Goal: Task Accomplishment & Management: Manage account settings

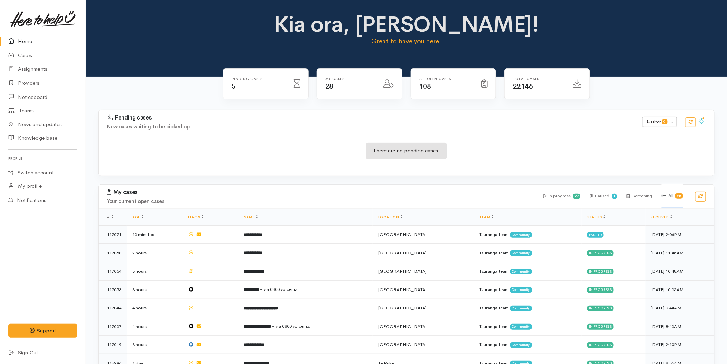
click at [18, 40] on link "Home" at bounding box center [43, 41] width 86 height 14
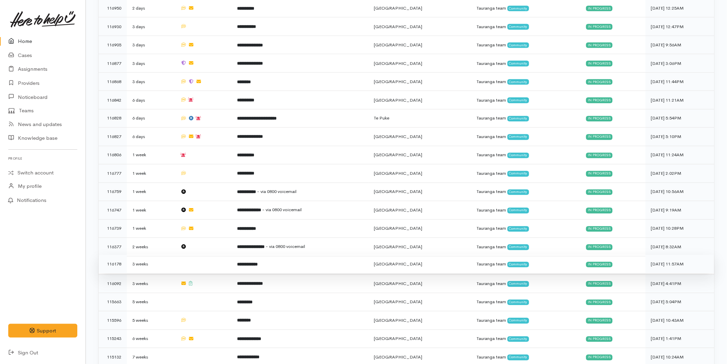
scroll to position [459, 0]
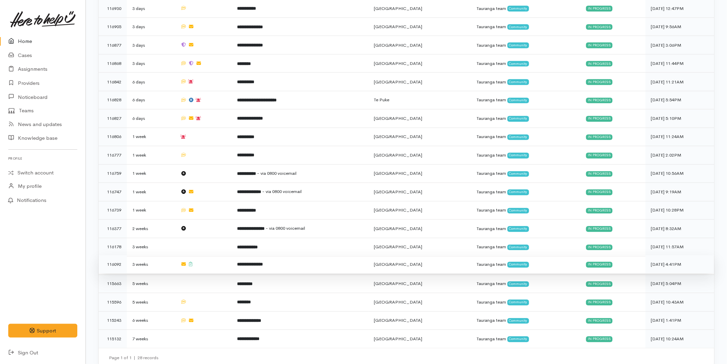
click at [250, 260] on td "**********" at bounding box center [300, 265] width 137 height 19
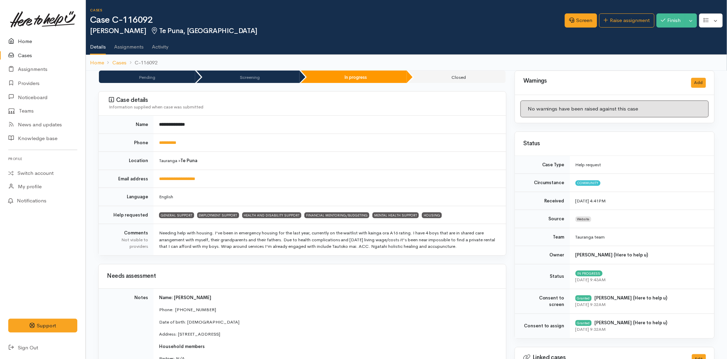
click at [27, 43] on link "Home" at bounding box center [43, 41] width 86 height 14
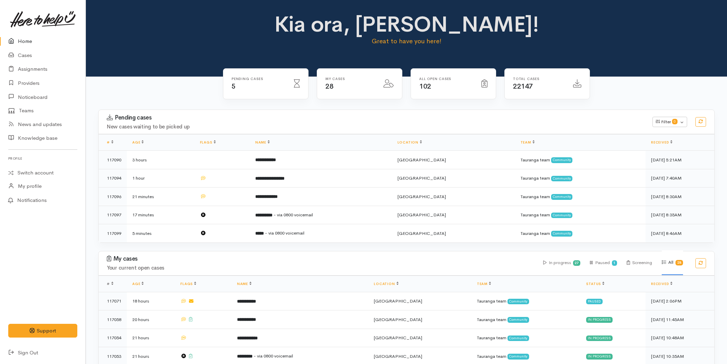
scroll to position [459, 0]
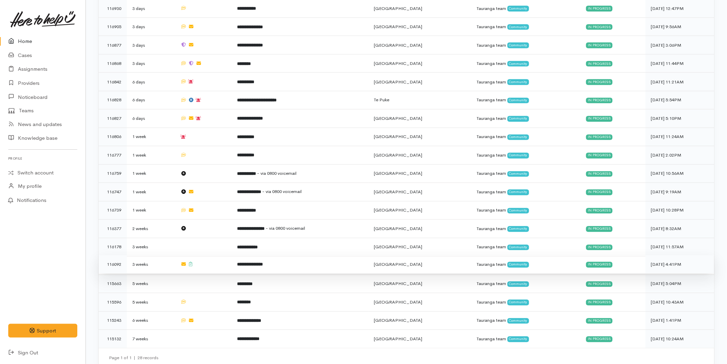
click at [241, 257] on td "**********" at bounding box center [300, 265] width 137 height 19
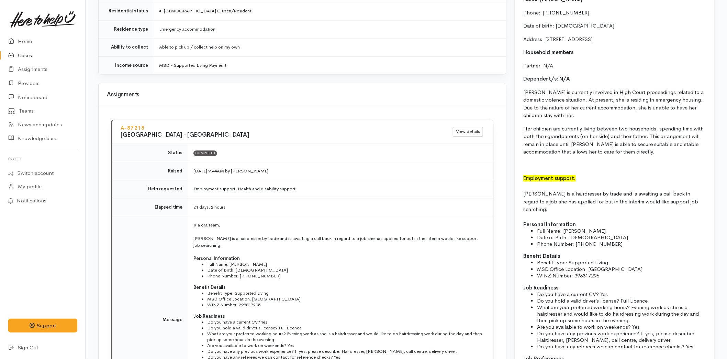
scroll to position [802, 0]
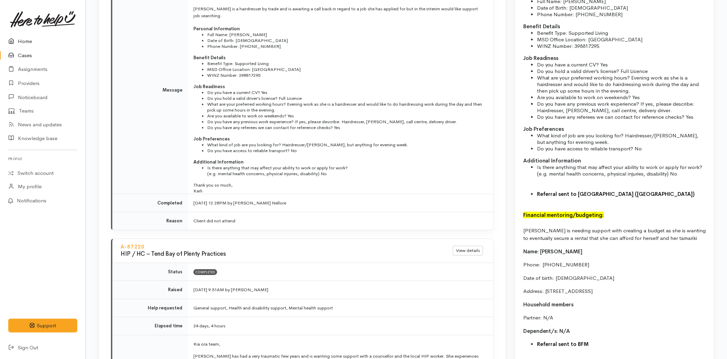
click at [26, 41] on link "Home" at bounding box center [43, 41] width 86 height 14
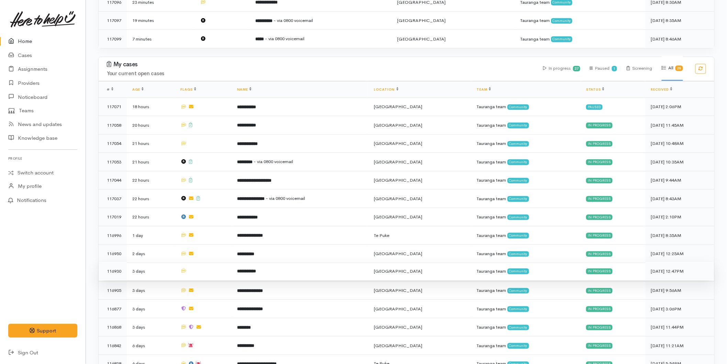
scroll to position [344, 0]
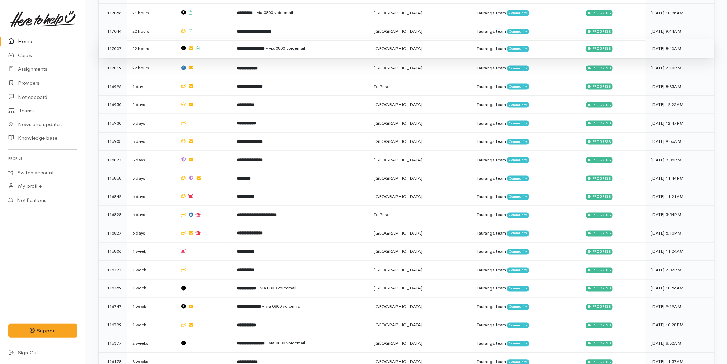
click at [255, 46] on b "**********" at bounding box center [251, 48] width 28 height 4
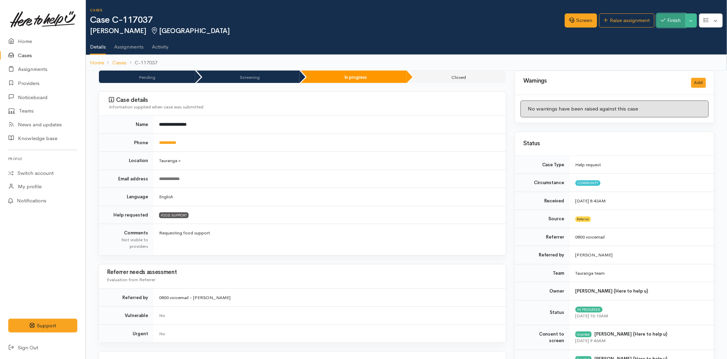
click at [678, 21] on button "Finish" at bounding box center [671, 20] width 29 height 14
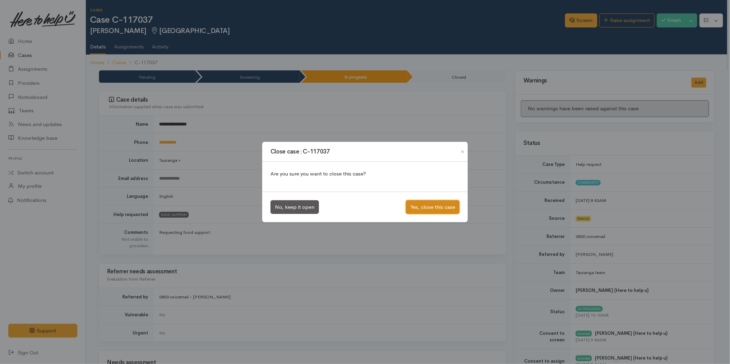
click at [442, 204] on button "Yes, close this case" at bounding box center [433, 207] width 54 height 14
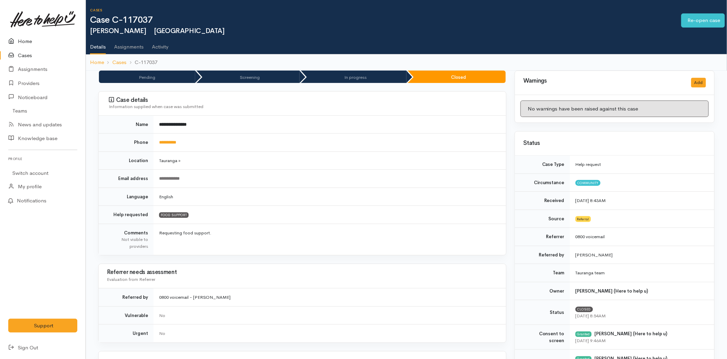
click at [32, 40] on link "Home" at bounding box center [43, 41] width 86 height 14
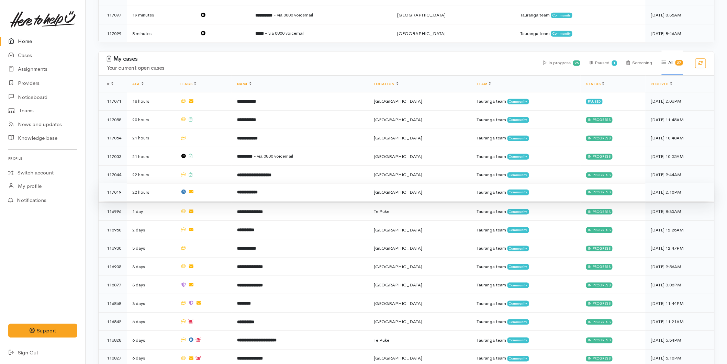
scroll to position [267, 0]
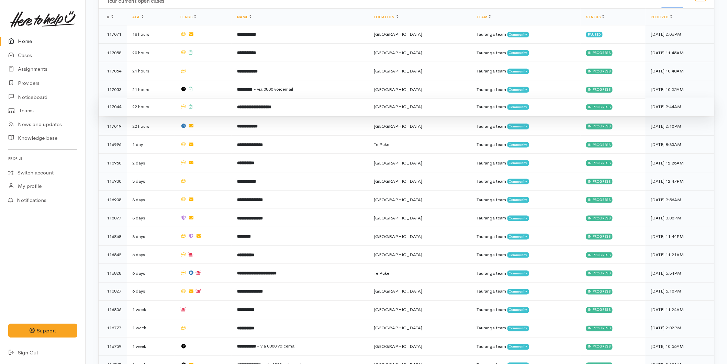
click at [248, 109] on td "**********" at bounding box center [300, 107] width 137 height 19
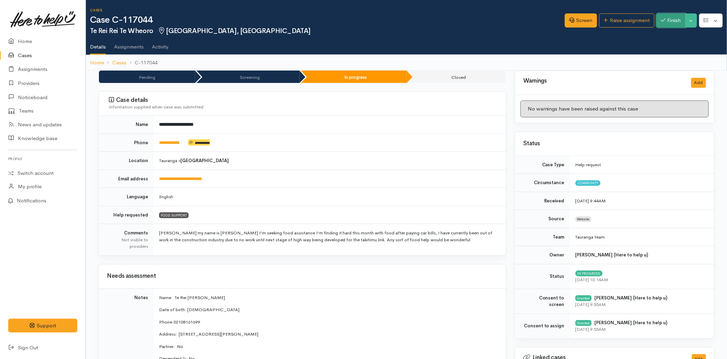
click at [664, 22] on icon "button" at bounding box center [663, 20] width 4 height 5
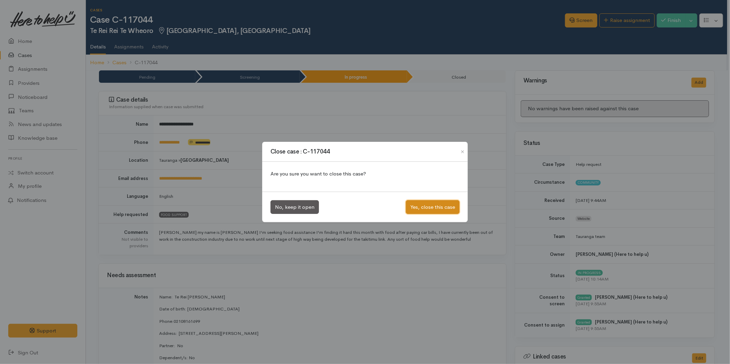
click at [428, 207] on button "Yes, close this case" at bounding box center [433, 207] width 54 height 14
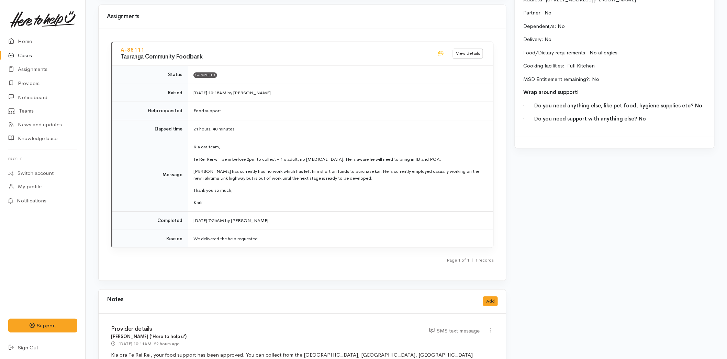
scroll to position [734, 0]
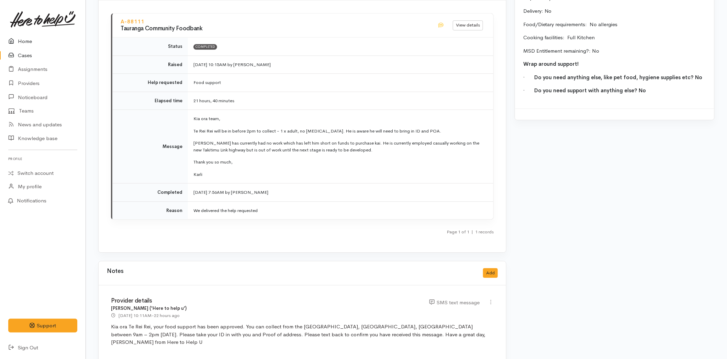
click at [30, 46] on link "Home" at bounding box center [43, 41] width 86 height 14
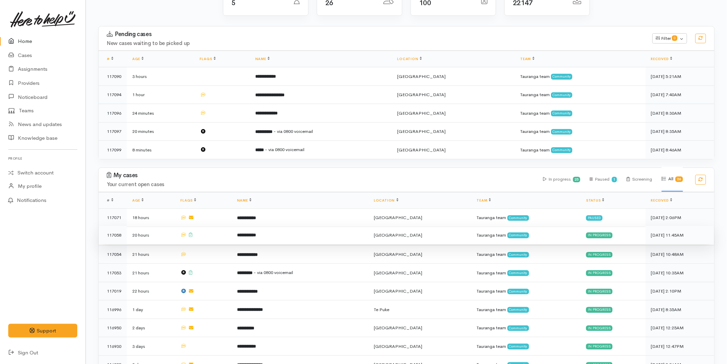
scroll to position [229, 0]
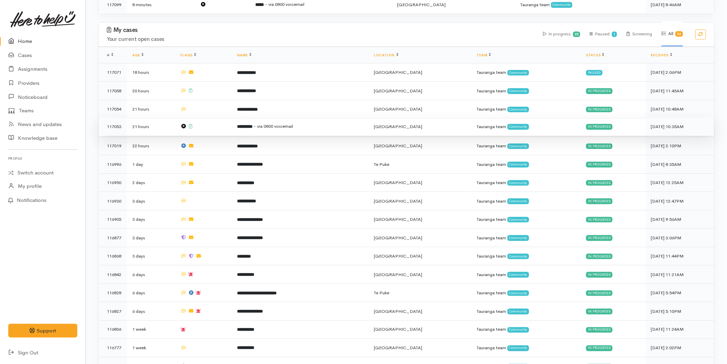
click at [241, 125] on td "********* - via 0800 voicemail" at bounding box center [300, 127] width 137 height 19
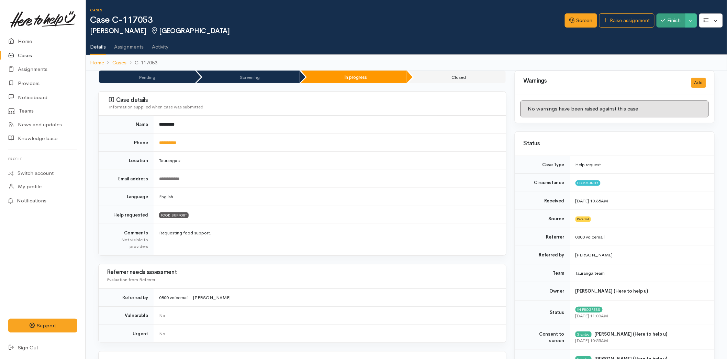
click at [668, 18] on div "Screen Raise assignment Finish Toggle Dropdown Pause" at bounding box center [646, 21] width 162 height 22
click at [661, 20] on icon "button" at bounding box center [663, 20] width 4 height 5
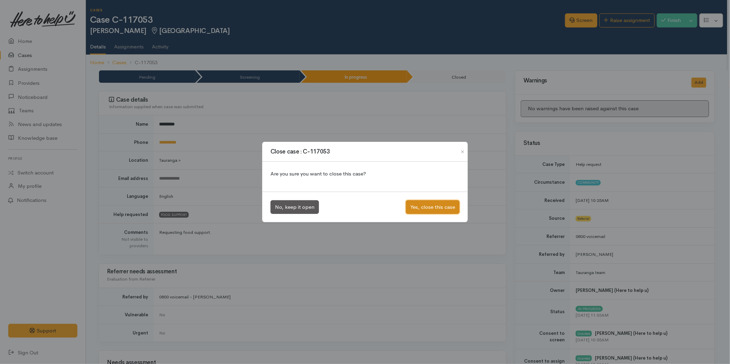
click at [409, 208] on button "Yes, close this case" at bounding box center [433, 207] width 54 height 14
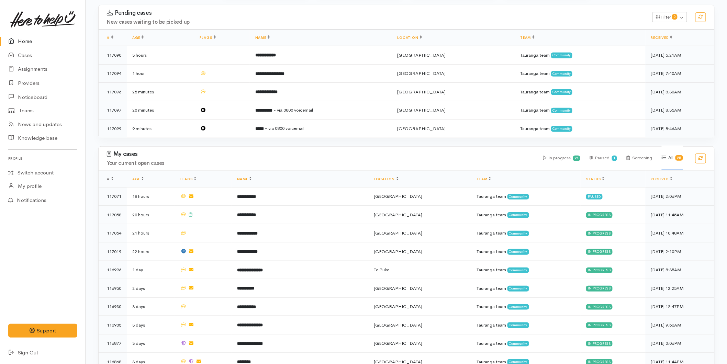
scroll to position [267, 0]
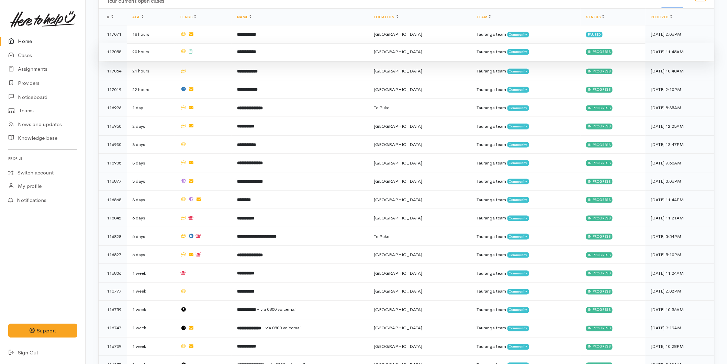
click at [219, 57] on td at bounding box center [203, 52] width 57 height 19
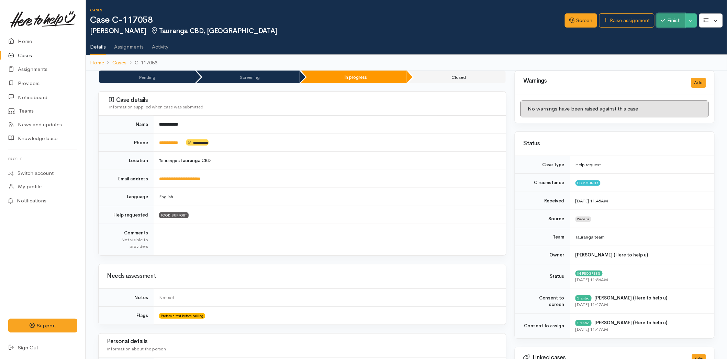
click at [672, 21] on button "Finish" at bounding box center [671, 20] width 29 height 14
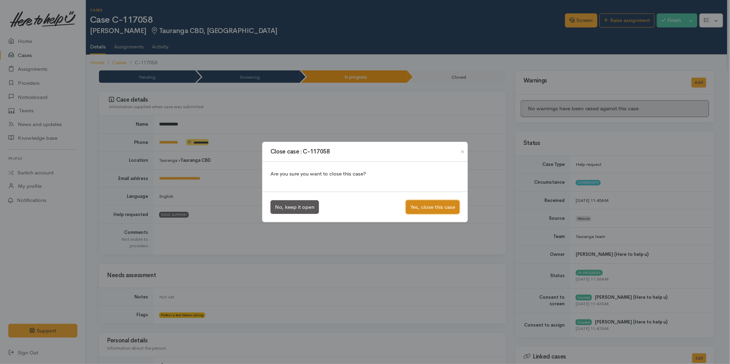
click at [413, 208] on button "Yes, close this case" at bounding box center [433, 207] width 54 height 14
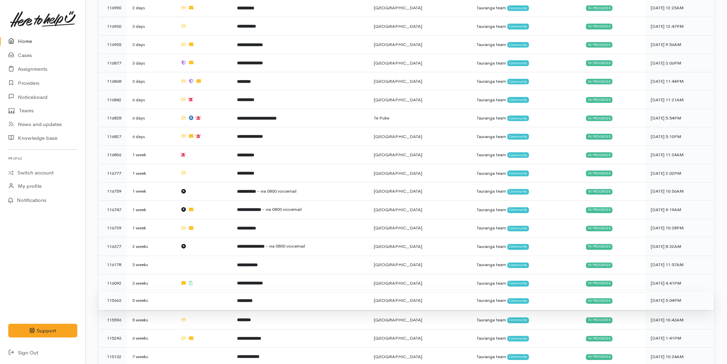
scroll to position [386, 0]
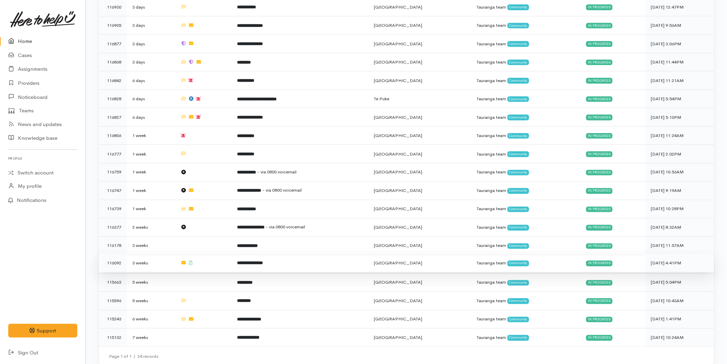
click at [230, 260] on td at bounding box center [203, 263] width 57 height 19
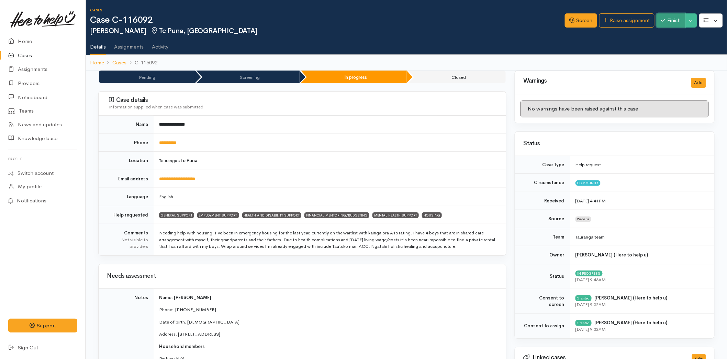
click at [664, 18] on button "Finish" at bounding box center [671, 20] width 29 height 14
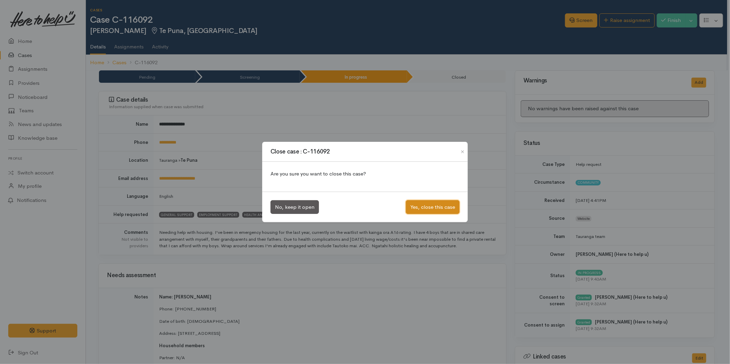
click at [414, 208] on button "Yes, close this case" at bounding box center [433, 207] width 54 height 14
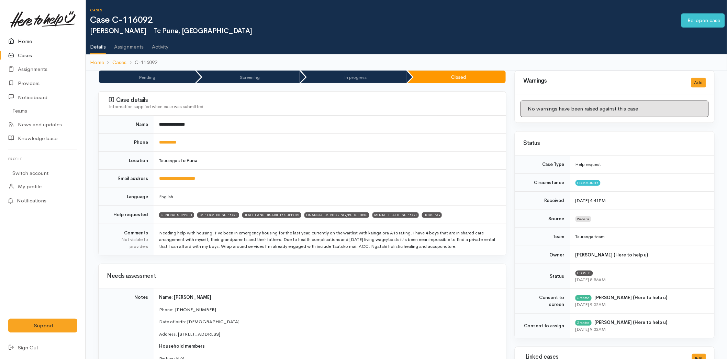
click at [19, 44] on link "Home" at bounding box center [43, 41] width 86 height 14
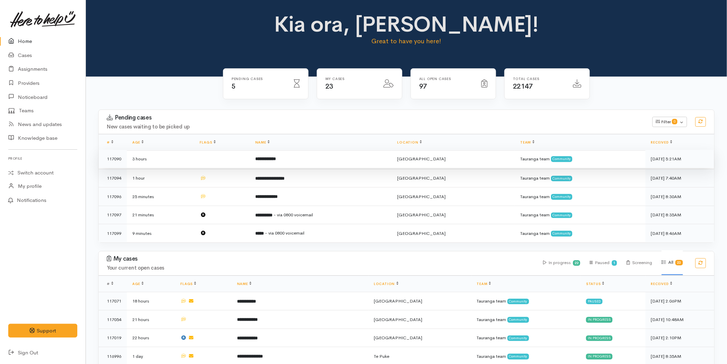
click at [263, 163] on td "**********" at bounding box center [321, 159] width 142 height 19
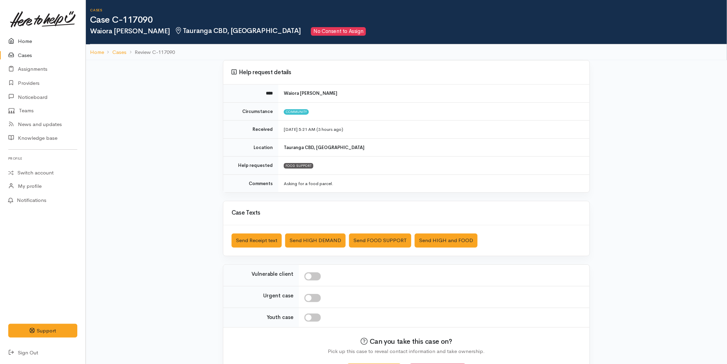
click at [18, 35] on link "Home" at bounding box center [43, 41] width 86 height 14
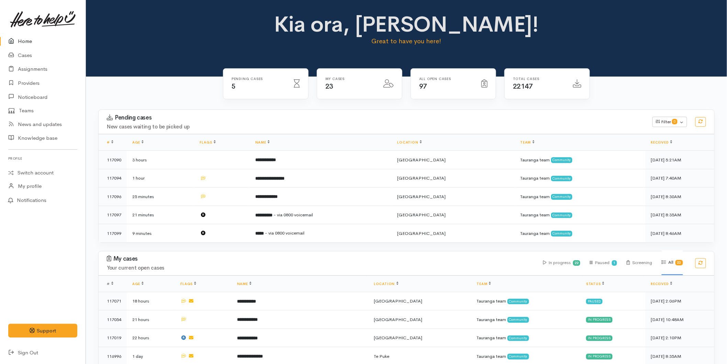
click at [36, 40] on link "Home" at bounding box center [43, 41] width 86 height 14
click at [35, 38] on link "Home" at bounding box center [43, 41] width 86 height 14
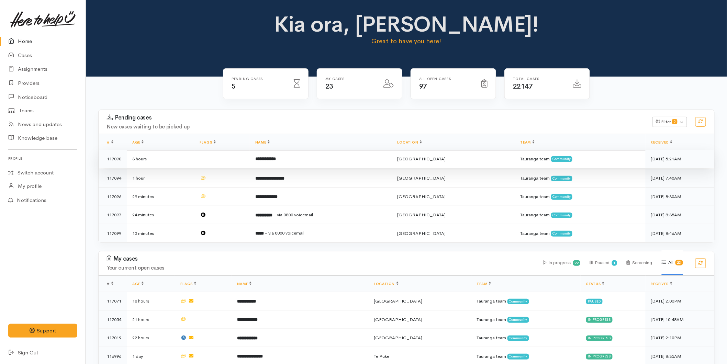
click at [266, 160] on b "**********" at bounding box center [265, 159] width 21 height 4
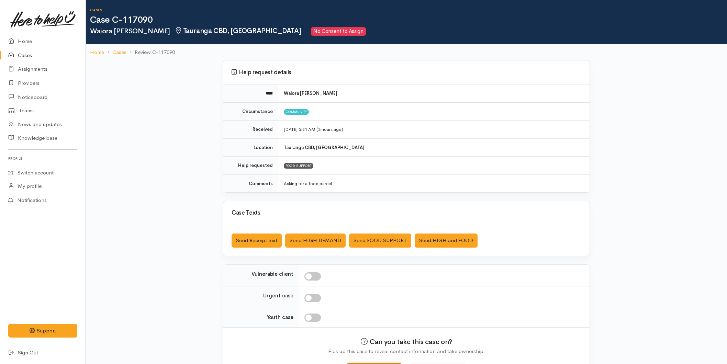
scroll to position [26, 0]
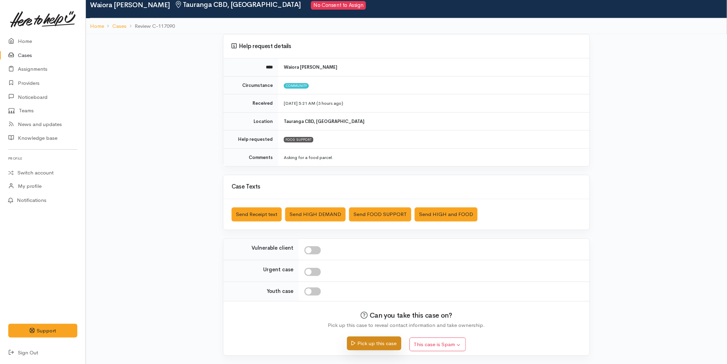
click at [373, 348] on button "Pick up this case" at bounding box center [374, 344] width 54 height 14
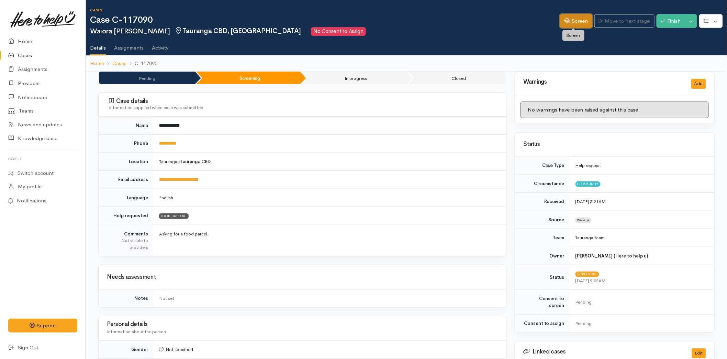
click at [565, 14] on link "Screen" at bounding box center [576, 21] width 32 height 14
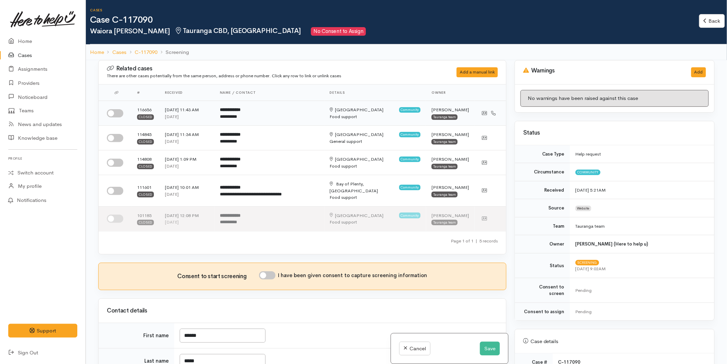
click at [120, 112] on input "checkbox" at bounding box center [115, 113] width 17 height 8
checkbox input "true"
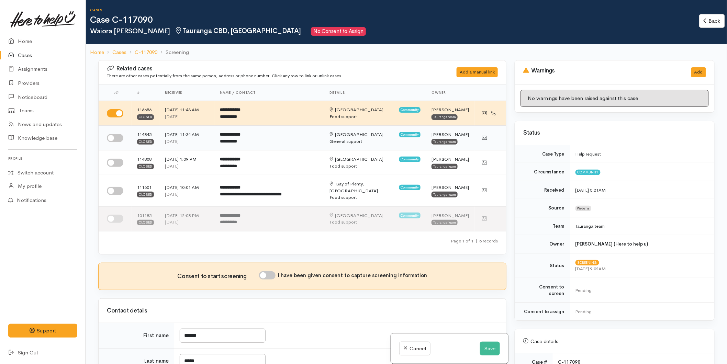
click at [115, 138] on input "checkbox" at bounding box center [115, 138] width 17 height 8
checkbox input "true"
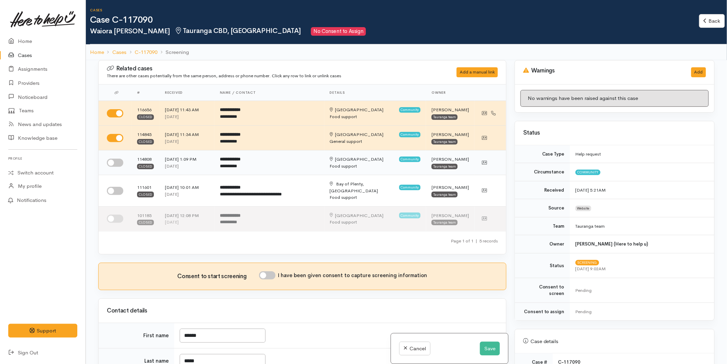
click at [116, 164] on input "checkbox" at bounding box center [115, 163] width 17 height 8
checkbox input "true"
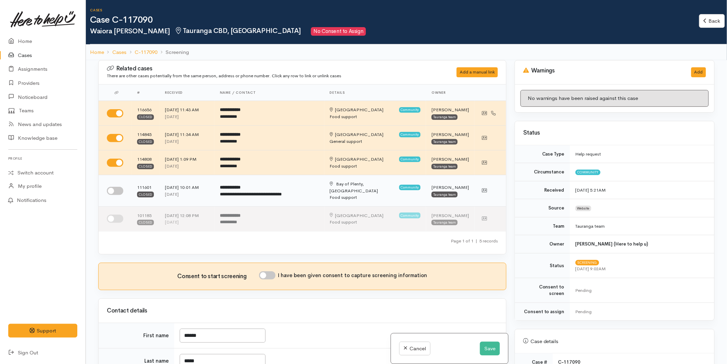
drag, startPoint x: 115, startPoint y: 183, endPoint x: 123, endPoint y: 185, distance: 8.1
click at [115, 187] on input "checkbox" at bounding box center [115, 191] width 17 height 8
checkbox input "true"
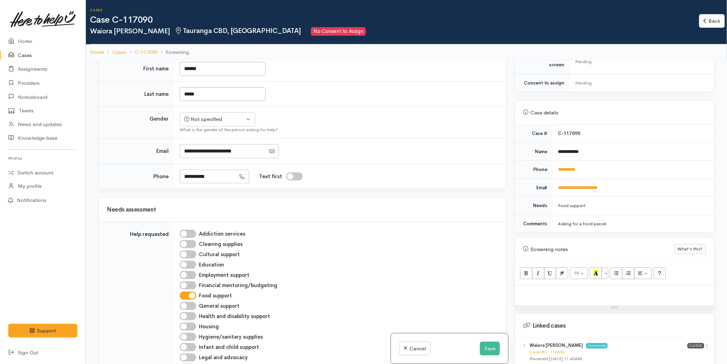
scroll to position [60, 0]
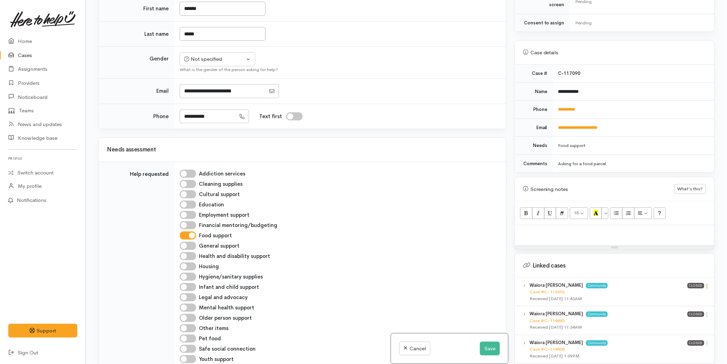
click at [706, 284] on icon at bounding box center [708, 287] width 6 height 6
click at [691, 295] on link "View case" at bounding box center [683, 300] width 54 height 11
click at [26, 39] on link "Home" at bounding box center [43, 41] width 86 height 14
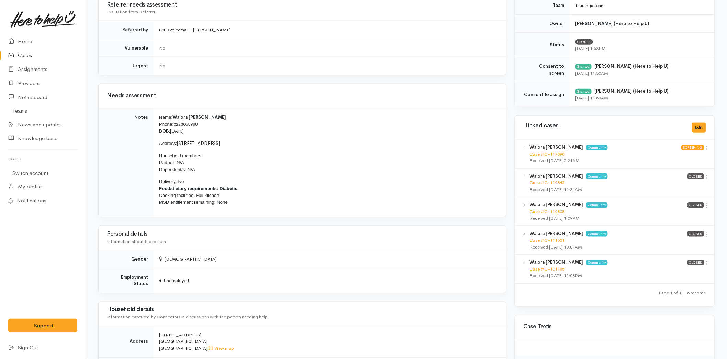
scroll to position [267, 0]
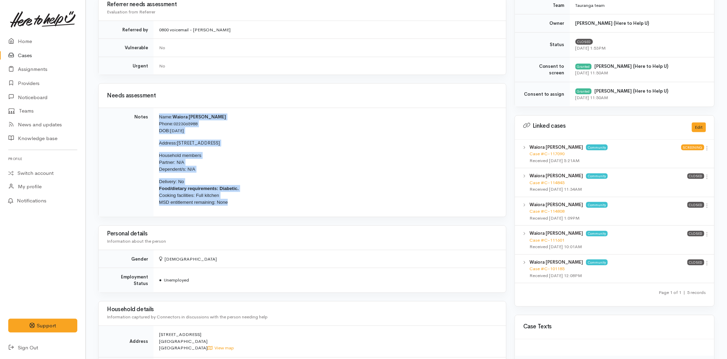
drag, startPoint x: 201, startPoint y: 201, endPoint x: 151, endPoint y: 125, distance: 90.9
click at [151, 125] on tr "Notes Name: Waiora Newth Phone: 0223065988 DOB: 06/01/1987 Address: 109 Devonpo…" at bounding box center [303, 162] width 408 height 109
copy tr "Name: Waiora Newth Phone: 0223065988 DOB: 06/01/1987 Address: 109 Devonport Roa…"
drag, startPoint x: 18, startPoint y: 37, endPoint x: 22, endPoint y: 46, distance: 10.6
click at [18, 37] on icon at bounding box center [13, 41] width 10 height 9
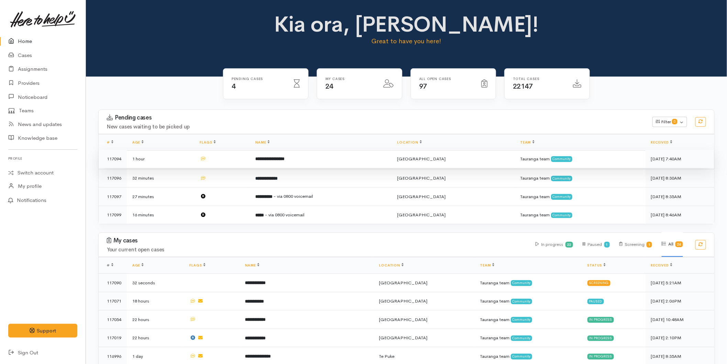
click at [261, 163] on td "**********" at bounding box center [321, 159] width 142 height 19
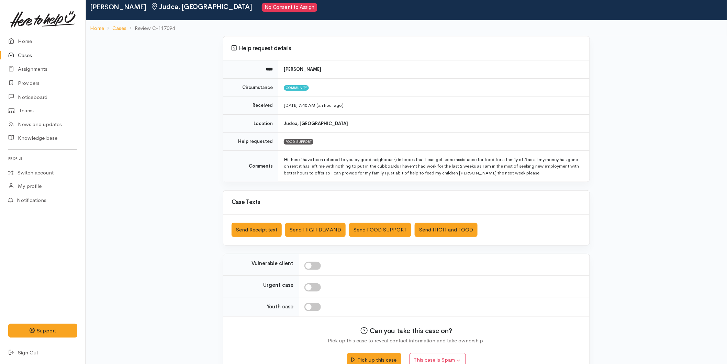
scroll to position [40, 0]
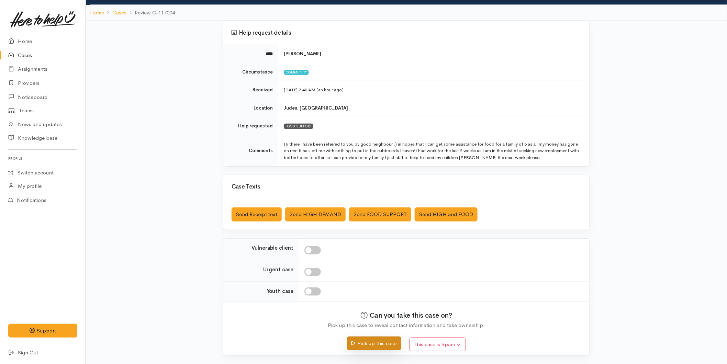
click at [369, 341] on button "Pick up this case" at bounding box center [374, 344] width 54 height 14
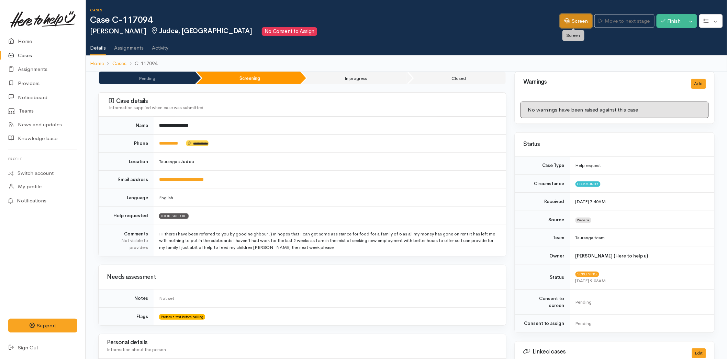
click at [569, 18] on link "Screen" at bounding box center [576, 21] width 32 height 14
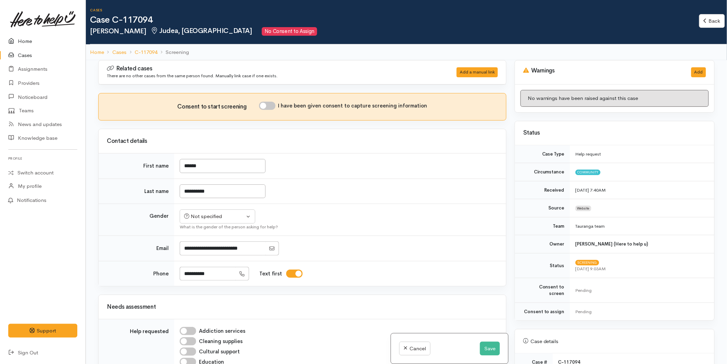
click at [26, 37] on link "Home" at bounding box center [43, 41] width 86 height 14
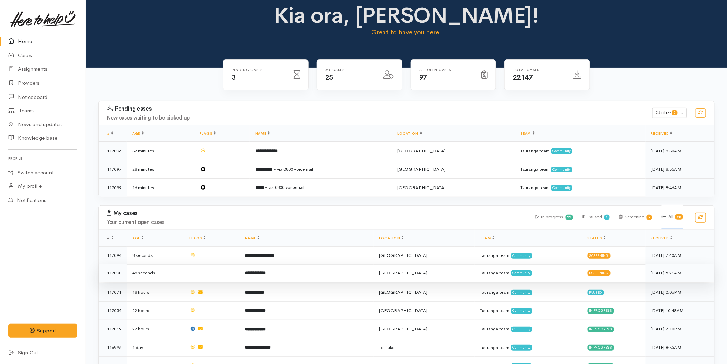
scroll to position [38, 0]
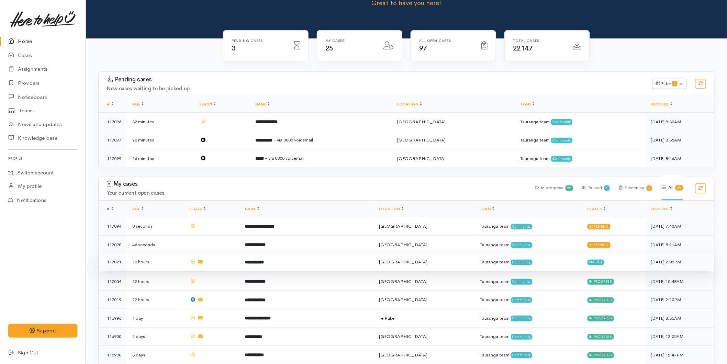
click at [292, 263] on td "**********" at bounding box center [307, 262] width 134 height 19
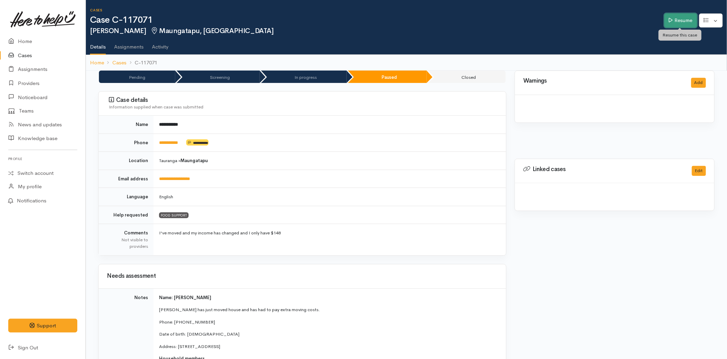
click at [672, 21] on link "Resume" at bounding box center [681, 20] width 33 height 14
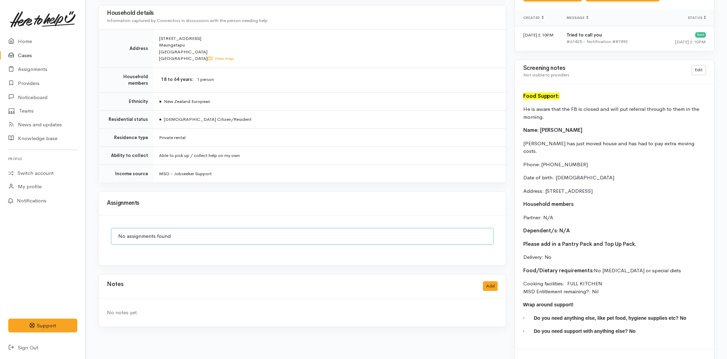
scroll to position [565, 0]
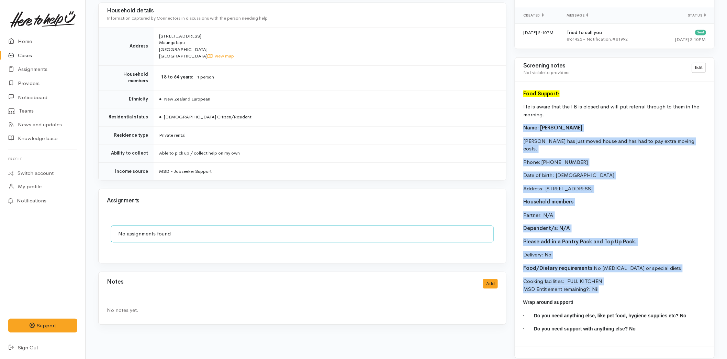
drag, startPoint x: 603, startPoint y: 281, endPoint x: 517, endPoint y: 127, distance: 175.6
click at [517, 127] on div "Food Support: He is aware that the FB is closed and will put referral through t…" at bounding box center [614, 213] width 199 height 265
copy div "Name: Kelvin Bull Kelvin has just moved house and has had to pay extra moving c…"
drag, startPoint x: 29, startPoint y: 39, endPoint x: 87, endPoint y: 60, distance: 61.0
click at [29, 39] on link "Home" at bounding box center [43, 41] width 86 height 14
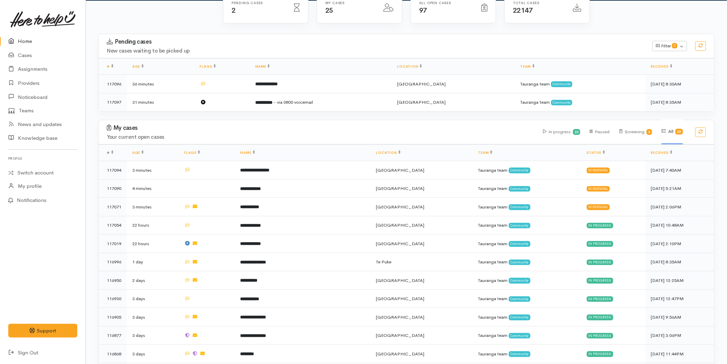
scroll to position [76, 0]
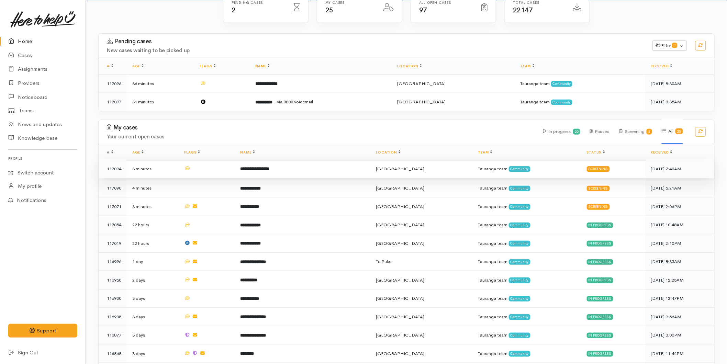
click at [263, 168] on b "**********" at bounding box center [254, 169] width 29 height 4
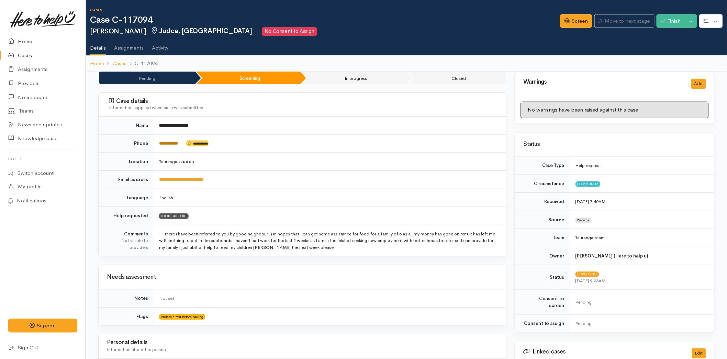
click at [172, 142] on link "**********" at bounding box center [168, 143] width 19 height 4
click at [574, 19] on link "Screen" at bounding box center [576, 21] width 32 height 14
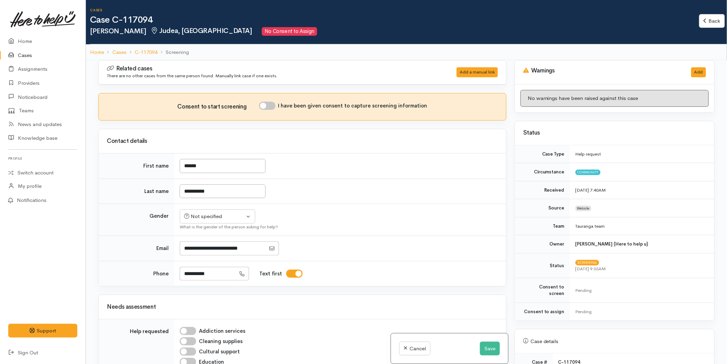
scroll to position [229, 0]
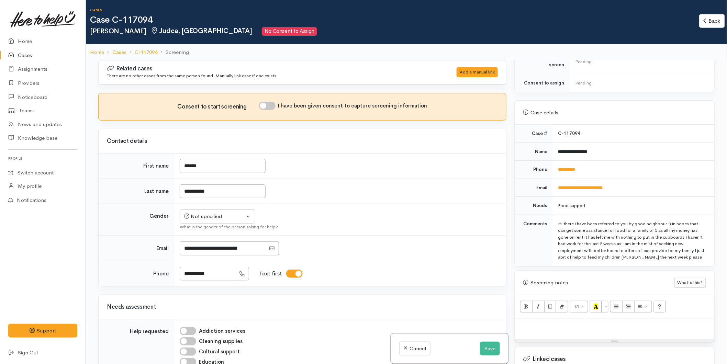
click at [531, 323] on p at bounding box center [615, 327] width 193 height 8
paste div
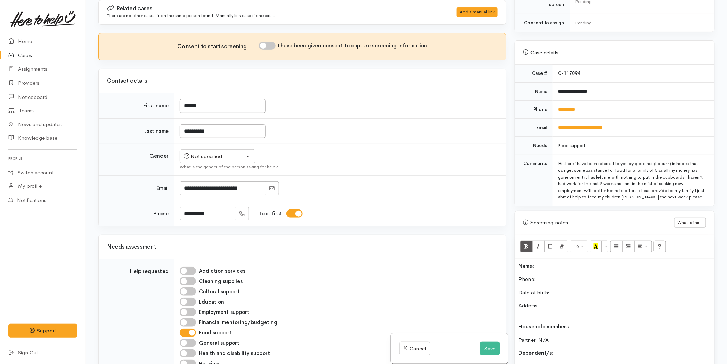
scroll to position [330, 0]
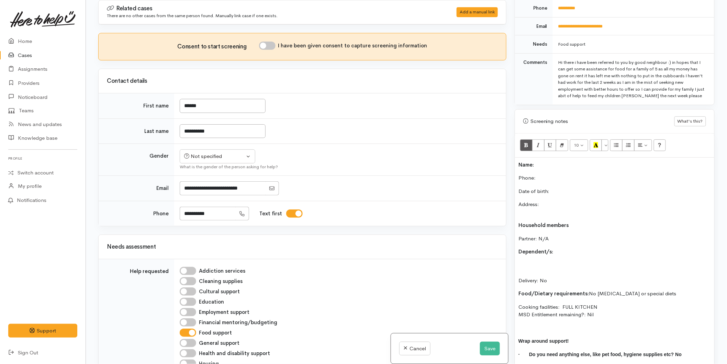
click at [517, 158] on div "Name: Phone:  Date of birth: Address: Household members Partner: N/A Dependent/…" at bounding box center [614, 269] width 199 height 223
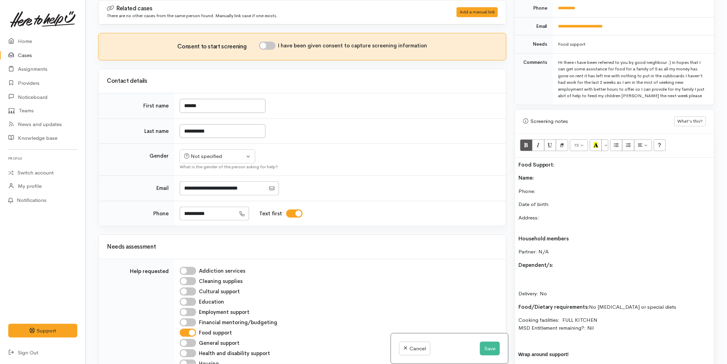
click at [551, 167] on div "Food Support: Name: Phone:  Date of birth: Address: Household members Partner: …" at bounding box center [614, 276] width 199 height 237
click at [558, 188] on p "Phone:" at bounding box center [615, 192] width 193 height 8
click at [487, 345] on button "Save" at bounding box center [490, 349] width 20 height 14
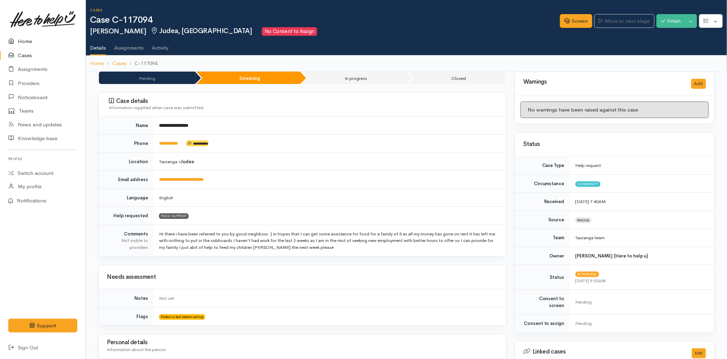
click at [40, 40] on link "Home" at bounding box center [43, 41] width 86 height 14
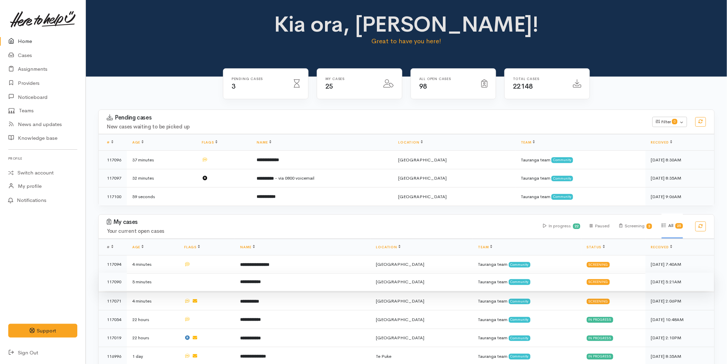
click at [261, 280] on b "**********" at bounding box center [250, 282] width 21 height 4
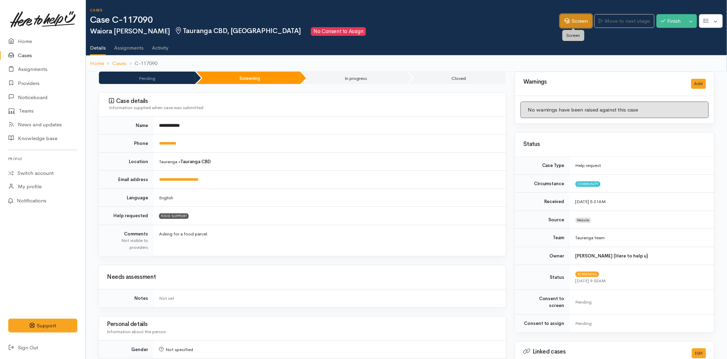
click at [562, 17] on link "Screen" at bounding box center [576, 21] width 32 height 14
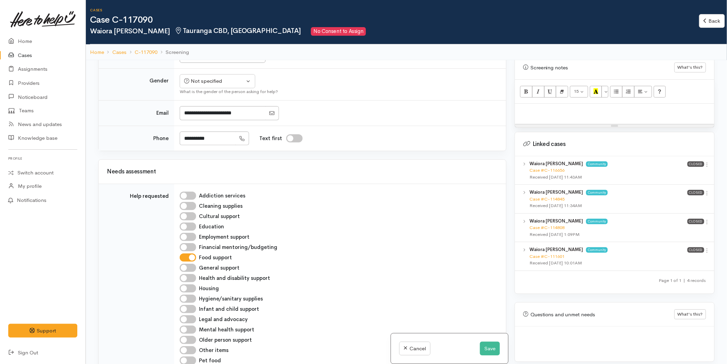
scroll to position [611, 0]
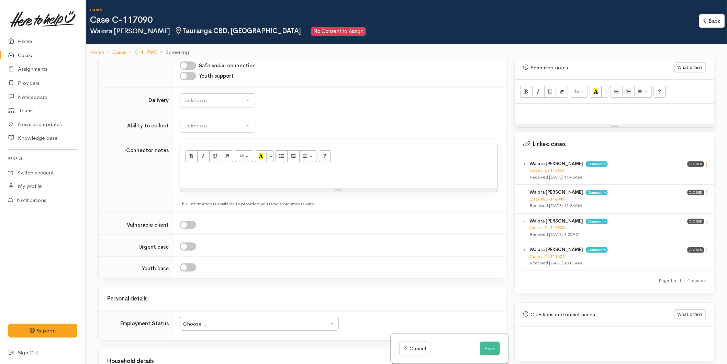
click at [705, 162] on icon at bounding box center [708, 165] width 6 height 6
click at [690, 173] on link "View case" at bounding box center [683, 178] width 54 height 11
click at [203, 172] on p at bounding box center [339, 176] width 311 height 8
paste div
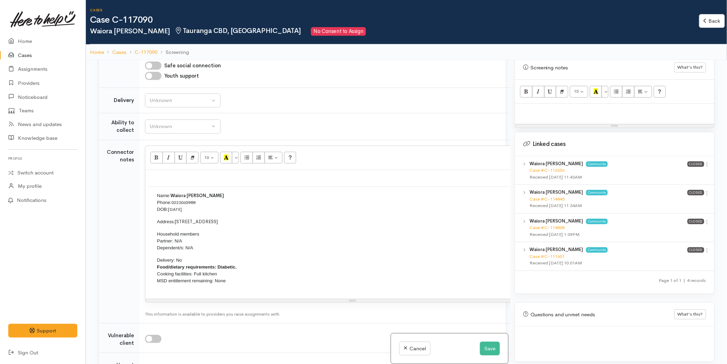
scroll to position [613, 0]
click at [547, 107] on p at bounding box center [615, 111] width 193 height 8
paste div
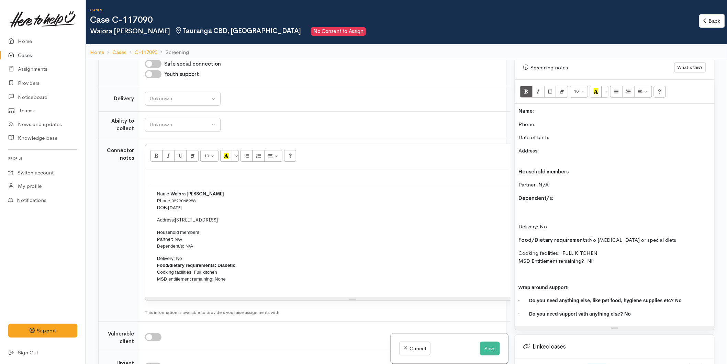
click at [548, 104] on div "Name: Phone:  Date of birth: Address: Household members Partner: N/A Dependent/…" at bounding box center [614, 215] width 199 height 223
click at [545, 121] on p "Phone:" at bounding box center [615, 125] width 193 height 8
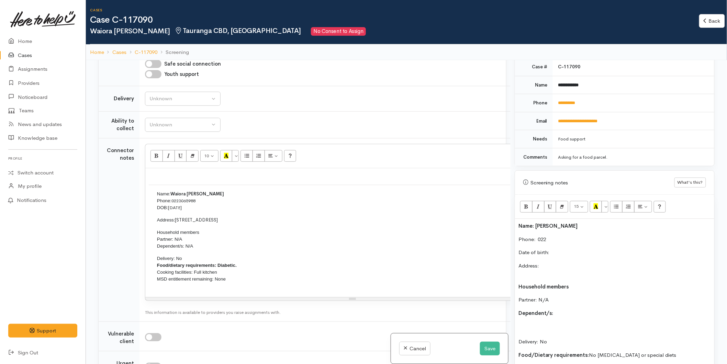
scroll to position [296, 0]
click at [558, 248] on p "Date of birth:" at bounding box center [615, 252] width 193 height 8
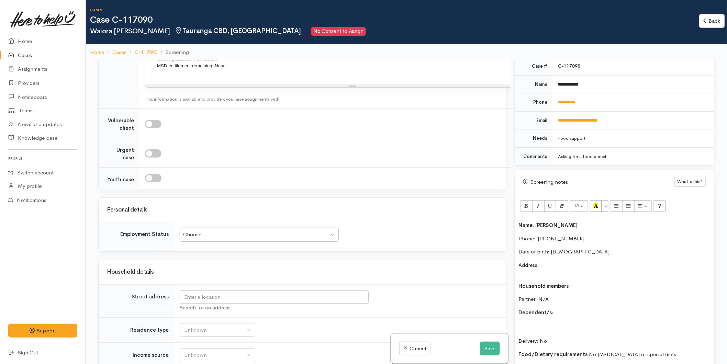
scroll to position [880, 0]
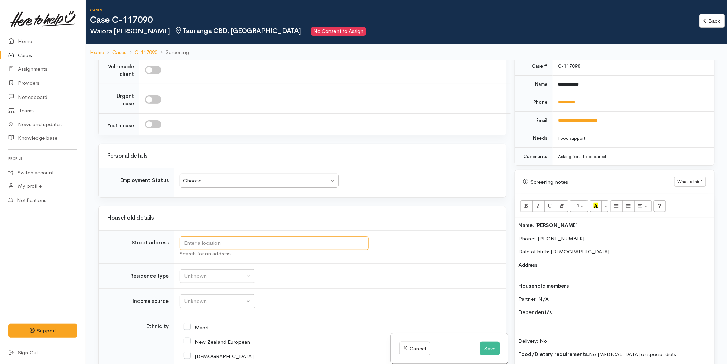
click at [205, 245] on input "text" at bounding box center [274, 244] width 189 height 14
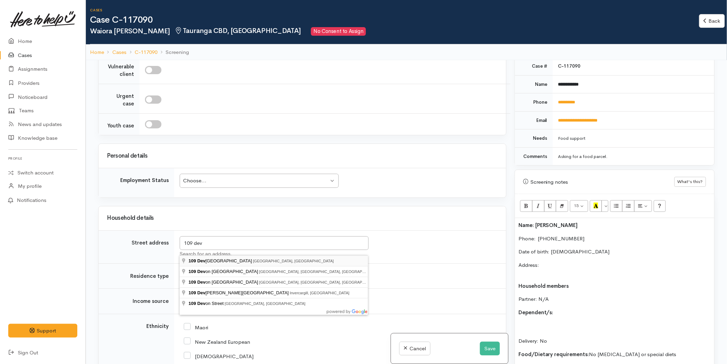
type input "109 Devonport Road, Tauranga, New Zealand"
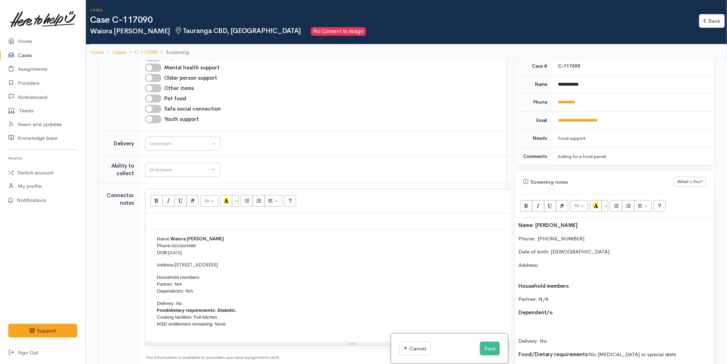
scroll to position [1057, 0]
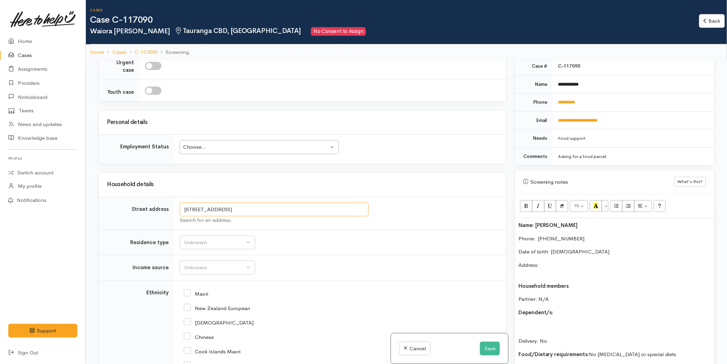
drag, startPoint x: 229, startPoint y: 249, endPoint x: 159, endPoint y: 248, distance: 69.8
click at [159, 230] on tr "Street address 109 Devonport Road, Tauranga, New Zealand Search for an address." at bounding box center [303, 213] width 408 height 33
click at [554, 262] on p "Address:" at bounding box center [615, 269] width 193 height 15
click at [530, 270] on p "Address: 109 Devonport Road, Tauranga, New Zealand" at bounding box center [615, 269] width 193 height 15
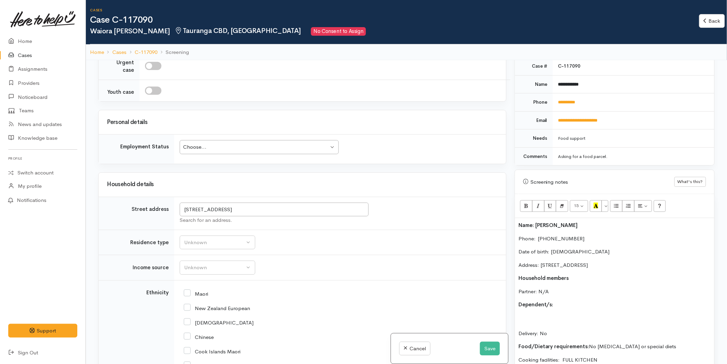
click at [559, 301] on p "Dependent/s:" at bounding box center [615, 305] width 193 height 8
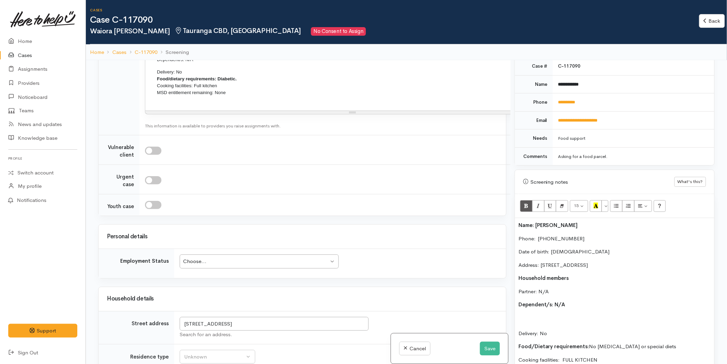
scroll to position [373, 0]
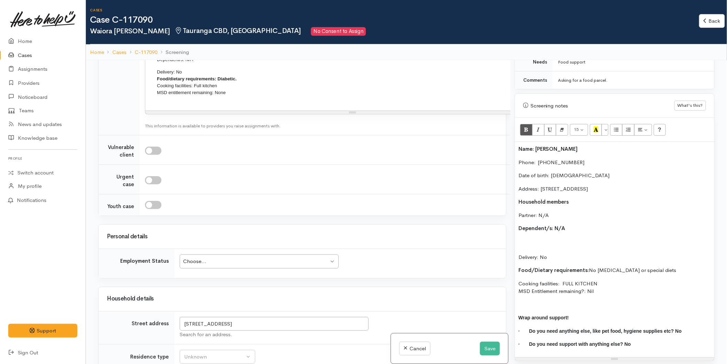
click at [531, 238] on p "Delivery: No" at bounding box center [615, 249] width 193 height 23
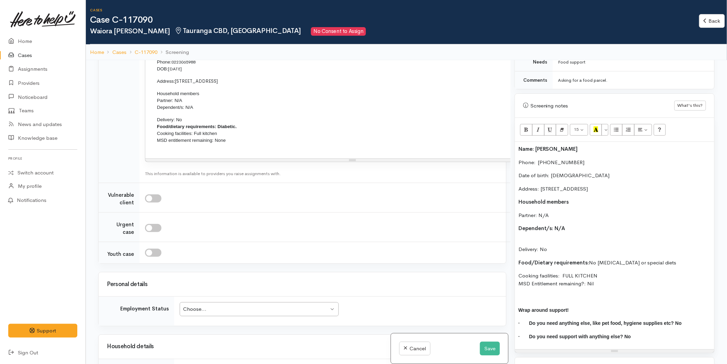
scroll to position [828, 0]
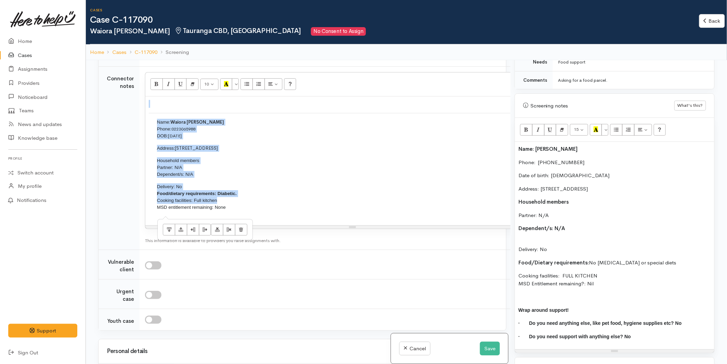
drag, startPoint x: 199, startPoint y: 230, endPoint x: 128, endPoint y: 122, distance: 129.3
click at [128, 122] on tr "Connector notes 10 8 9 10 11 12 14 18 24 36 Background Color Transparent Select…" at bounding box center [334, 158] width 470 height 184
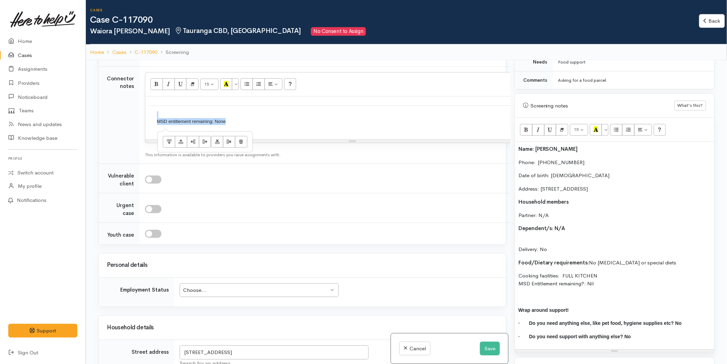
drag, startPoint x: 134, startPoint y: 133, endPoint x: 102, endPoint y: 118, distance: 36.0
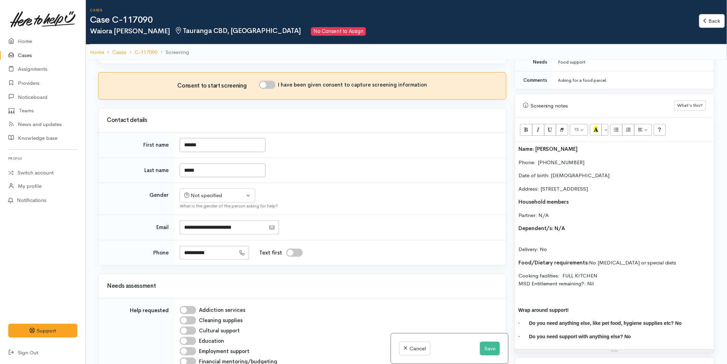
scroll to position [483, 0]
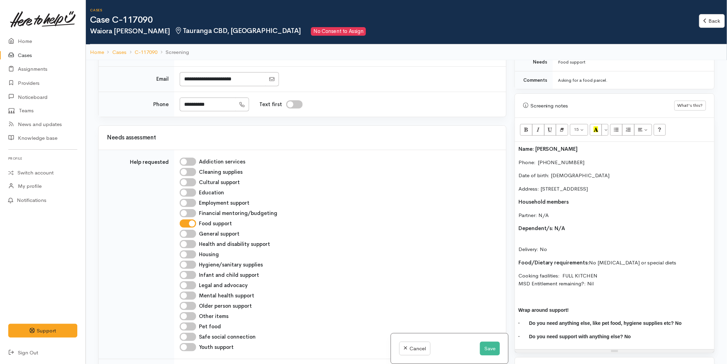
click at [208, 51] on div "Not specified" at bounding box center [214, 47] width 61 height 8
click at [204, 88] on span "Female" at bounding box center [223, 84] width 59 height 8
select select "Female"
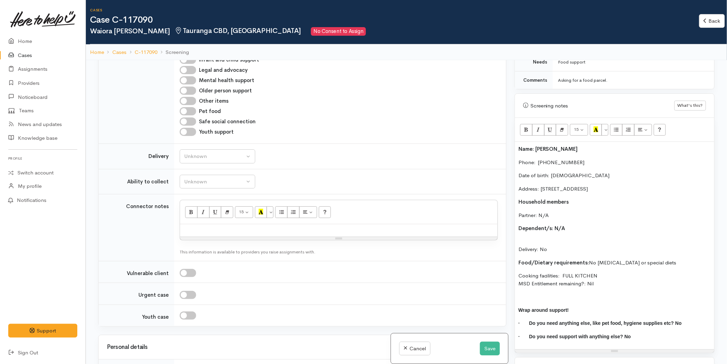
scroll to position [750, 0]
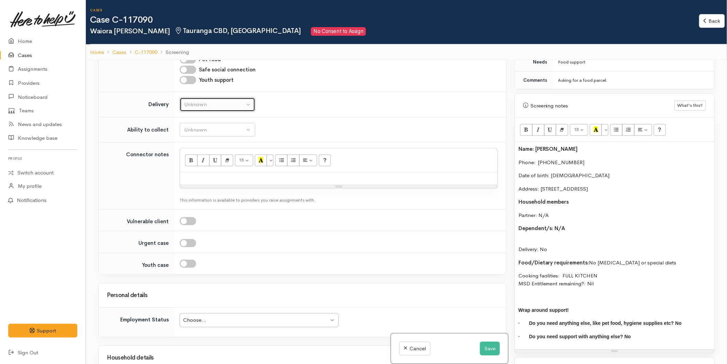
click at [198, 109] on div "Unknown" at bounding box center [214, 105] width 61 height 8
click at [191, 173] on span "No" at bounding box center [191, 169] width 7 height 8
select select "1"
click at [198, 134] on div "Unknown" at bounding box center [214, 130] width 61 height 8
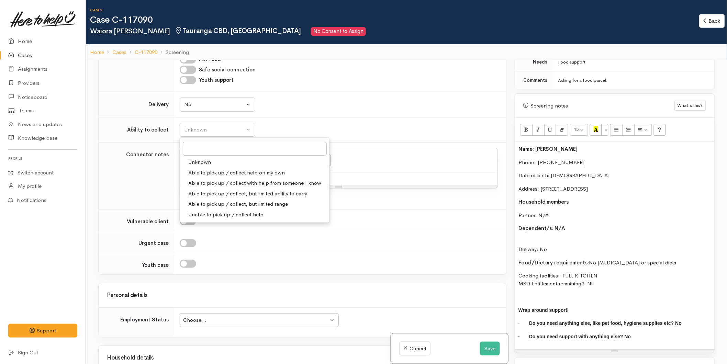
click at [208, 177] on span "Able to pick up / collect help on my own" at bounding box center [236, 173] width 97 height 8
select select "2"
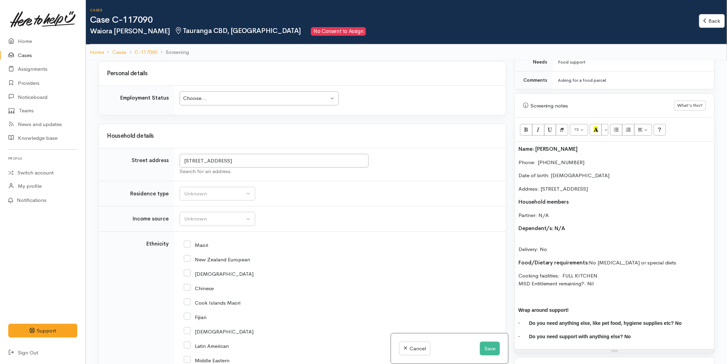
scroll to position [1094, 0]
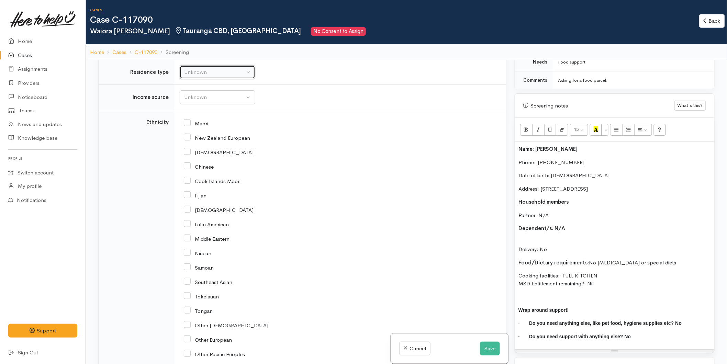
click at [189, 79] on button "Unknown" at bounding box center [218, 72] width 76 height 14
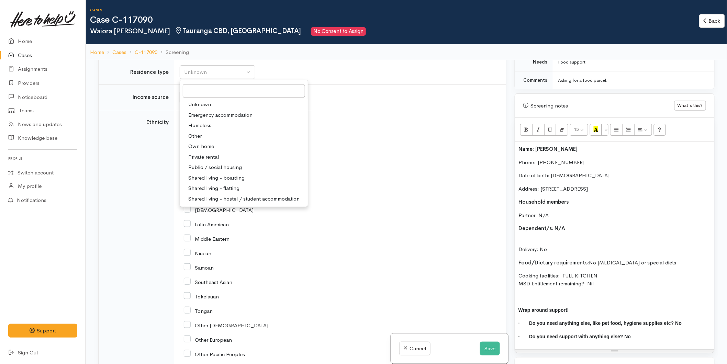
click at [201, 140] on span "Other" at bounding box center [194, 136] width 13 height 8
select select "8"
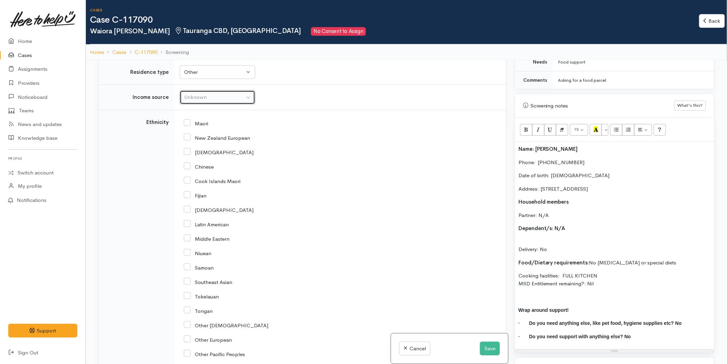
click at [186, 101] on div "Unknown" at bounding box center [214, 98] width 61 height 8
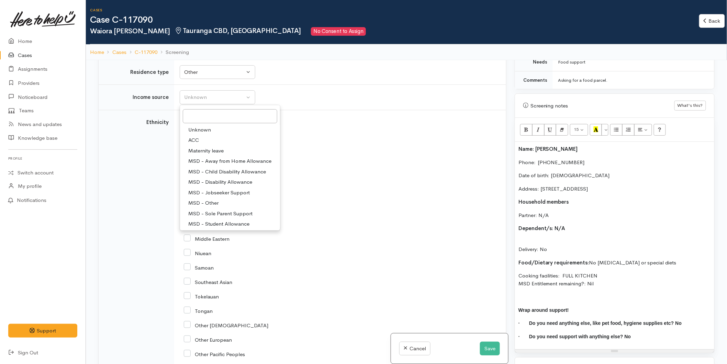
click at [213, 198] on link "MSD - Jobseeker Support" at bounding box center [230, 193] width 100 height 11
select select "4"
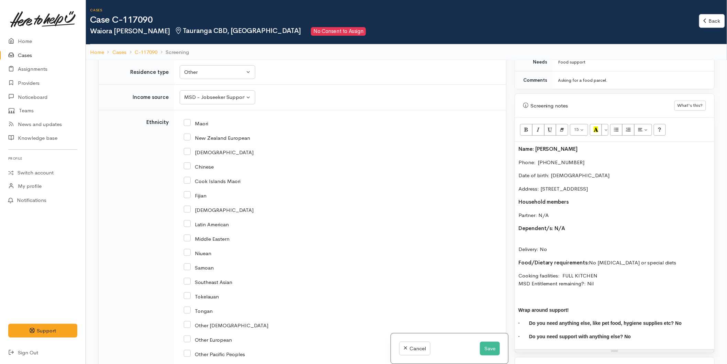
click at [186, 126] on input "Maori" at bounding box center [196, 123] width 24 height 6
checkbox input "true"
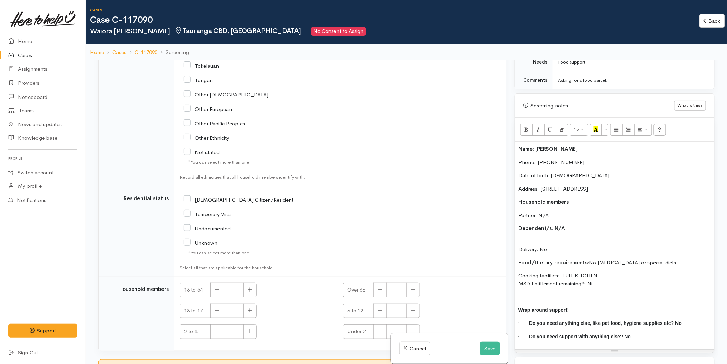
scroll to position [1359, 0]
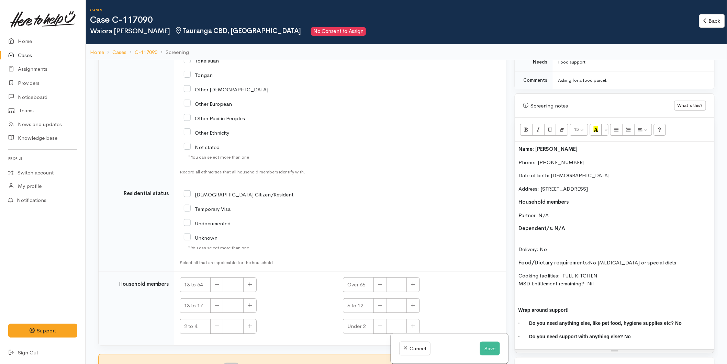
click at [187, 192] on input "[DEMOGRAPHIC_DATA] Citizen/Resident" at bounding box center [239, 194] width 110 height 6
checkbox input "true"
click at [255, 283] on button "button" at bounding box center [249, 285] width 13 height 15
type input "1"
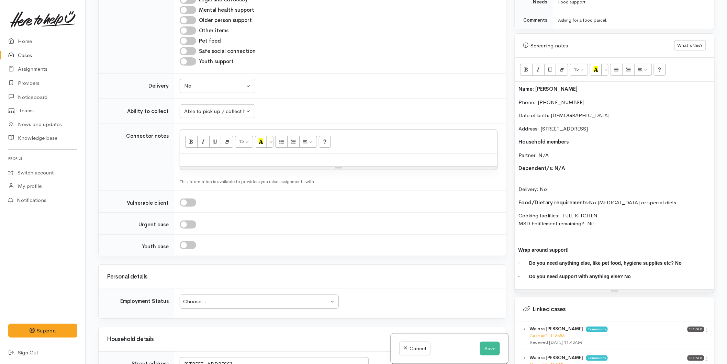
scroll to position [557, 0]
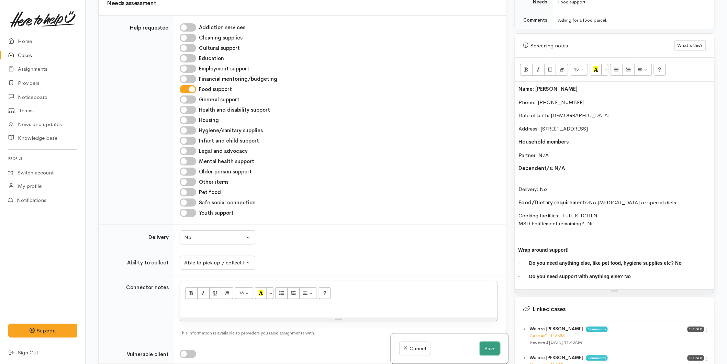
click at [490, 347] on button "Save" at bounding box center [490, 349] width 20 height 14
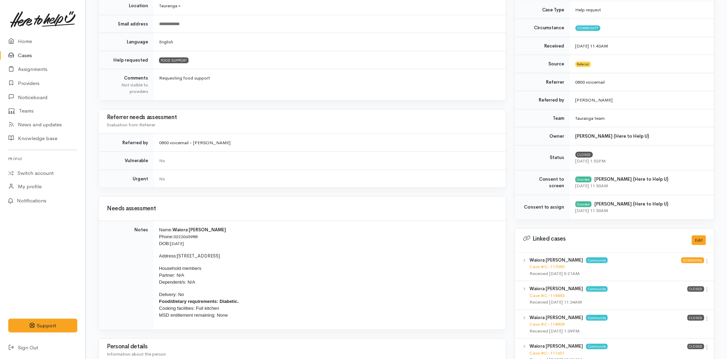
scroll to position [305, 0]
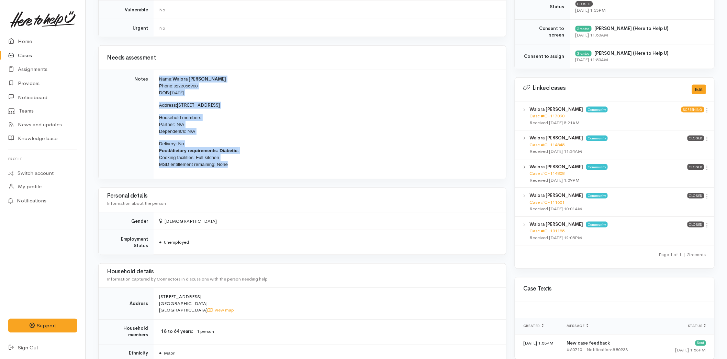
drag, startPoint x: 183, startPoint y: 163, endPoint x: 153, endPoint y: 79, distance: 89.1
click at [153, 79] on tr "Notes Name: Waiora Newth Phone: 0223065988 DOB: 06/01/1987 Address: 109 Devonpo…" at bounding box center [303, 124] width 408 height 109
copy tr "Name: Waiora Newth Phone: 0223065988 DOB: 06/01/1987 Address: 109 Devonport Roa…"
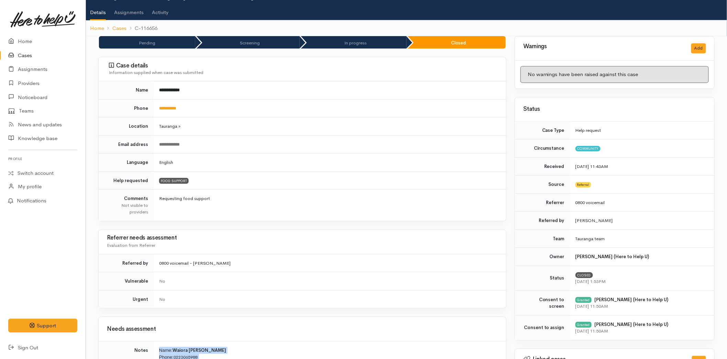
scroll to position [0, 0]
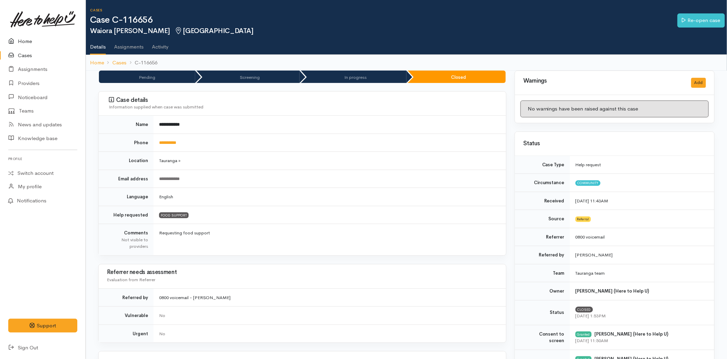
click at [26, 39] on link "Home" at bounding box center [43, 41] width 86 height 14
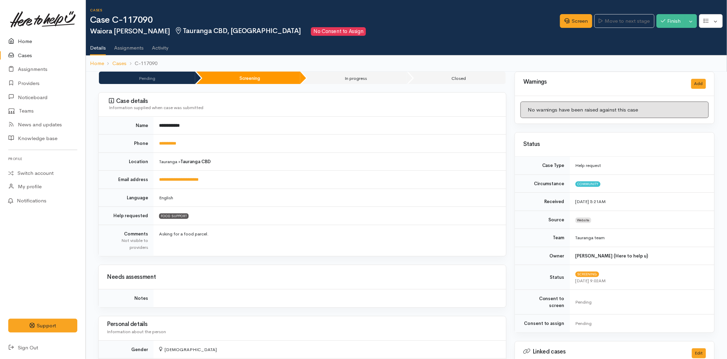
drag, startPoint x: 24, startPoint y: 40, endPoint x: 29, endPoint y: 45, distance: 6.8
click at [24, 40] on link "Home" at bounding box center [43, 41] width 86 height 14
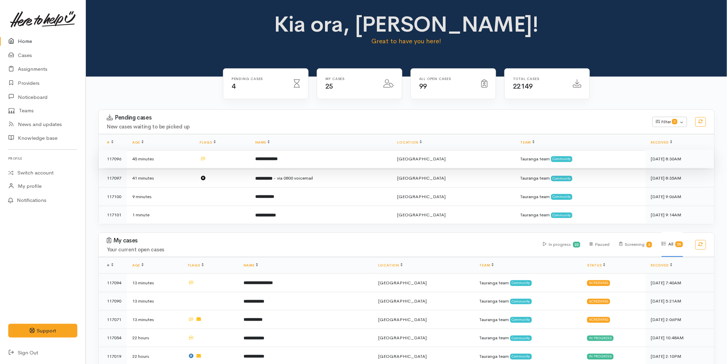
click at [300, 160] on td "**********" at bounding box center [321, 159] width 142 height 19
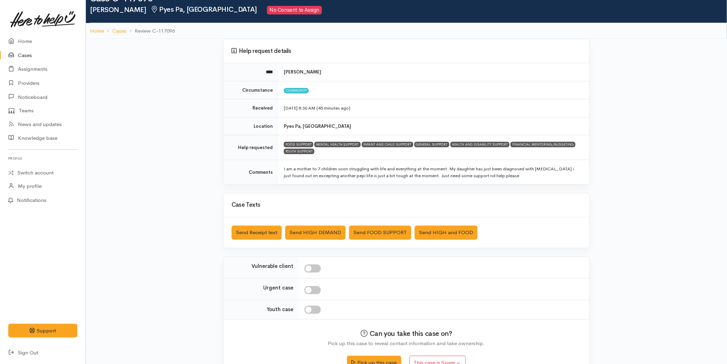
scroll to position [40, 0]
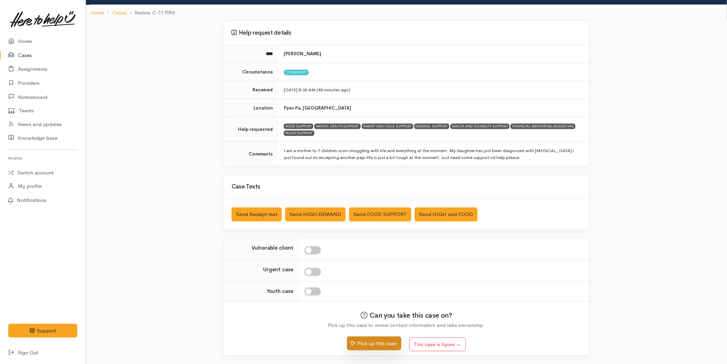
click at [369, 342] on button "Pick up this case" at bounding box center [374, 344] width 54 height 14
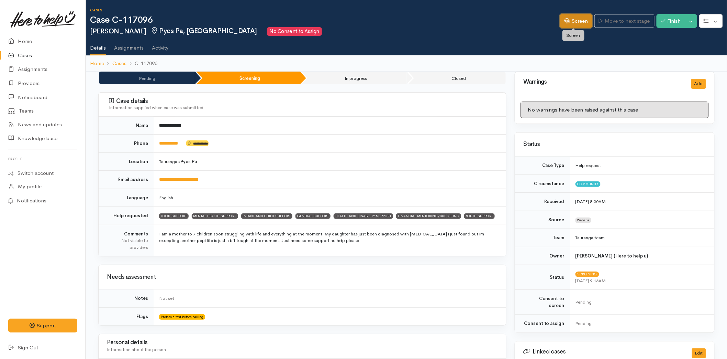
click at [566, 25] on link "Screen" at bounding box center [576, 21] width 32 height 14
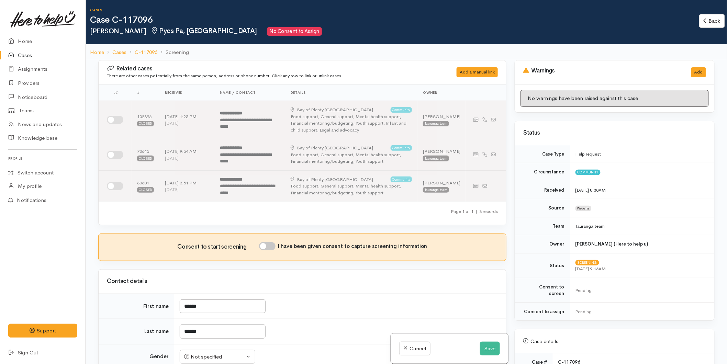
scroll to position [191, 0]
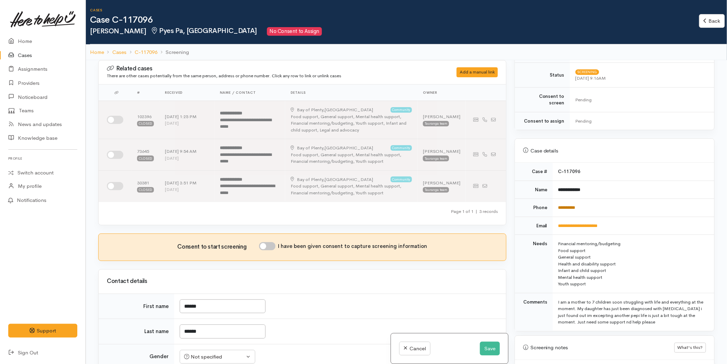
click at [566, 206] on link "**********" at bounding box center [567, 208] width 17 height 4
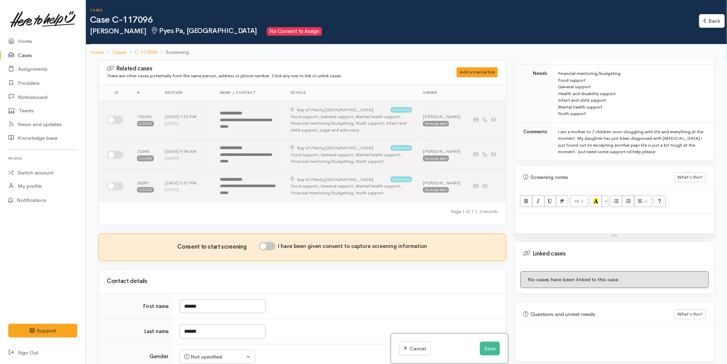
click at [525, 223] on div at bounding box center [614, 224] width 199 height 20
paste div
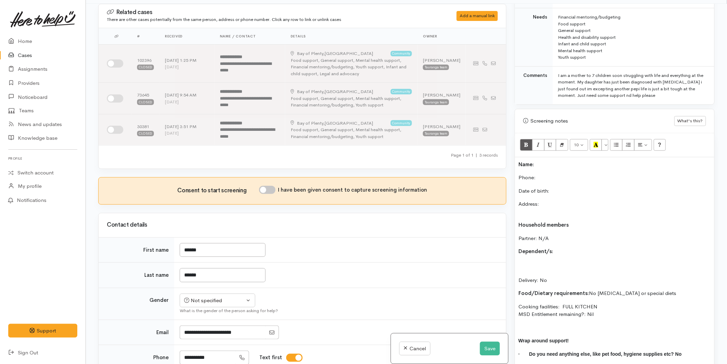
scroll to position [285, 0]
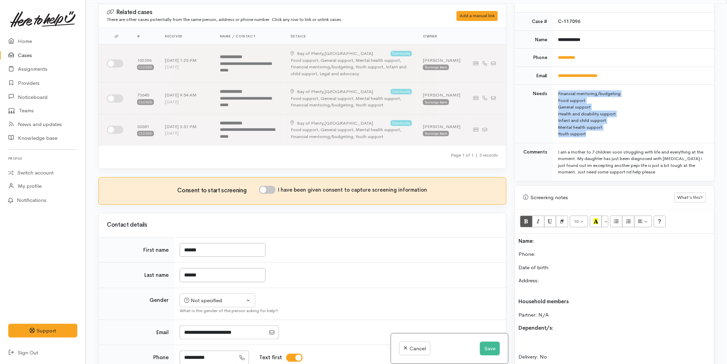
drag, startPoint x: 568, startPoint y: 122, endPoint x: 556, endPoint y: 85, distance: 39.2
click at [556, 85] on td "Financial mentoring/budgeting Food support General support Health and disabilit…" at bounding box center [634, 114] width 162 height 58
copy td "Financial mentoring/budgeting Food support General support Health and disabilit…"
click at [518, 234] on div "Name: Phone:  Date of birth: Address: Household members Partner: N/A Dependent/…" at bounding box center [614, 345] width 199 height 223
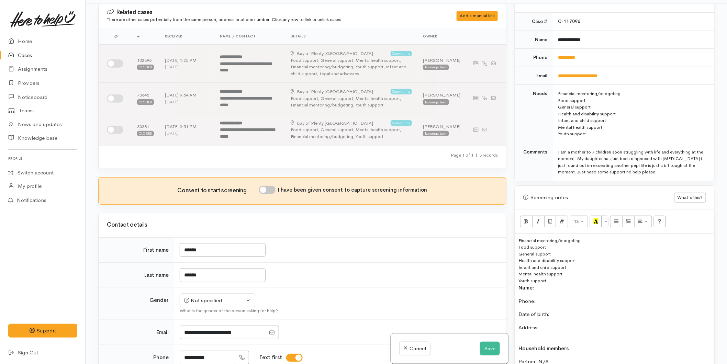
scroll to position [325, 0]
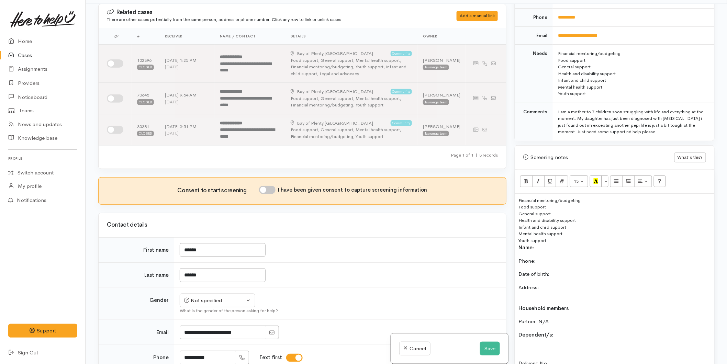
click at [519, 204] on div "Food support" at bounding box center [615, 207] width 193 height 7
drag, startPoint x: 551, startPoint y: 233, endPoint x: 517, endPoint y: 193, distance: 52.2
click at [517, 194] on div "Financial mentoring/budgeting Food support General support Health and disabilit…" at bounding box center [614, 329] width 199 height 270
copy div "Financial mentoring/budgeting Food support General support Health and disabilit…"
click at [553, 217] on div "Health and disability support" at bounding box center [615, 220] width 193 height 7
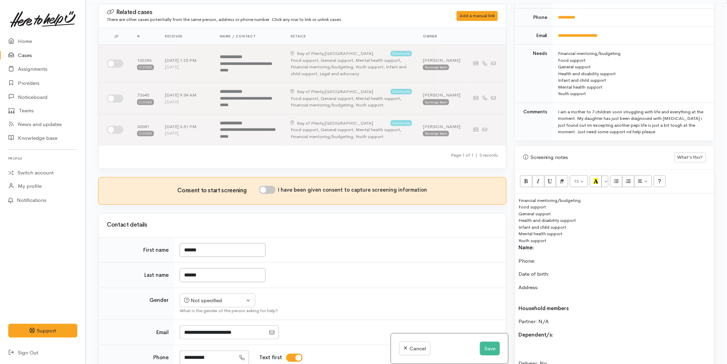
click at [548, 238] on div "Youth support" at bounding box center [615, 241] width 193 height 7
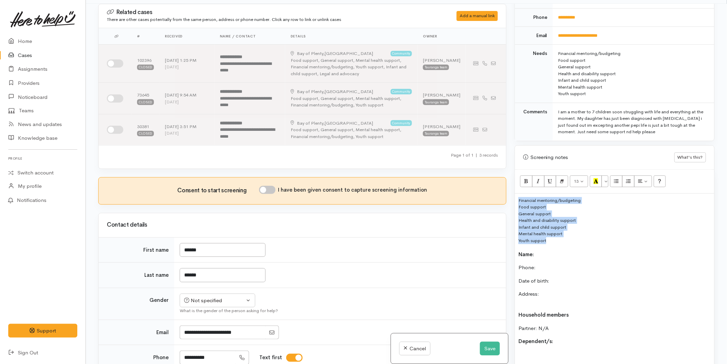
drag, startPoint x: 523, startPoint y: 226, endPoint x: 503, endPoint y: 183, distance: 47.2
click at [503, 183] on div "Related cases There are other cases potentially from the same person, address o…" at bounding box center [406, 186] width 625 height 364
click at [607, 176] on button "More Color" at bounding box center [605, 182] width 7 height 12
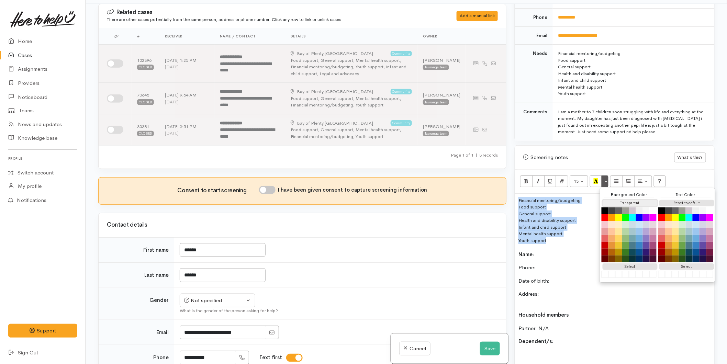
click at [635, 200] on button "Transparent" at bounding box center [630, 203] width 55 height 7
click at [673, 200] on button "Reset to default" at bounding box center [687, 203] width 55 height 7
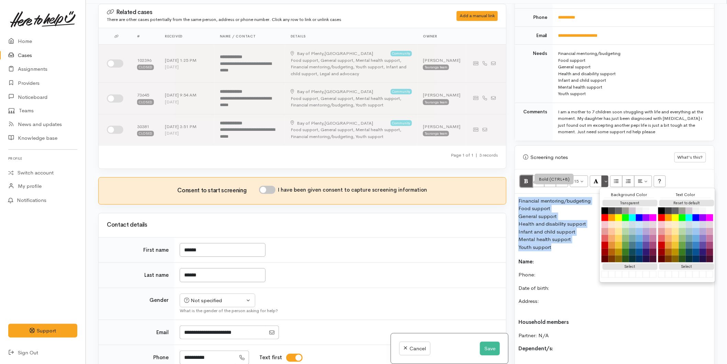
click at [530, 176] on button "Bold (CTRL+B)" at bounding box center [526, 182] width 12 height 12
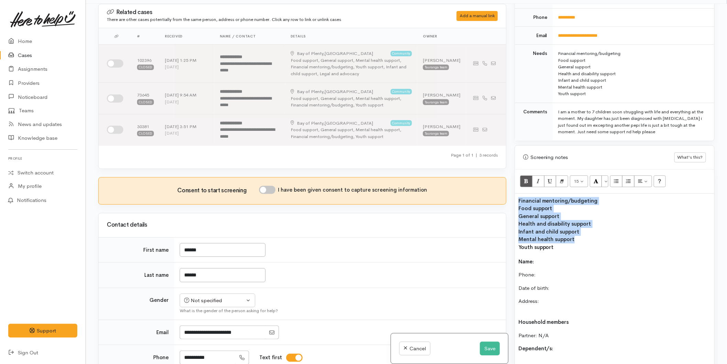
click at [517, 202] on div "Financial mentoring/budgeting Food support General support Health and disabilit…" at bounding box center [614, 336] width 199 height 284
click at [519, 205] on div "Food support" at bounding box center [615, 209] width 193 height 8
click at [547, 205] on b "Food support" at bounding box center [536, 208] width 34 height 7
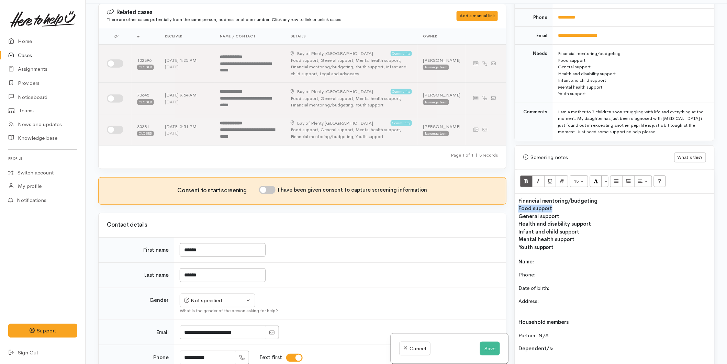
drag, startPoint x: 538, startPoint y: 198, endPoint x: 516, endPoint y: 200, distance: 22.1
click at [516, 200] on div "Financial mentoring/budgeting Food support General support Health and disabilit…" at bounding box center [614, 336] width 199 height 284
copy b "Food support"
click at [517, 254] on div "Financial mentoring/budgeting General support Health and disability support Inf…" at bounding box center [614, 336] width 199 height 284
click at [491, 349] on button "Save" at bounding box center [490, 349] width 20 height 14
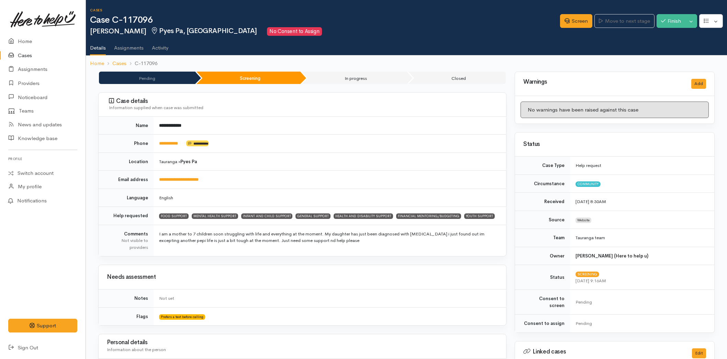
scroll to position [267, 0]
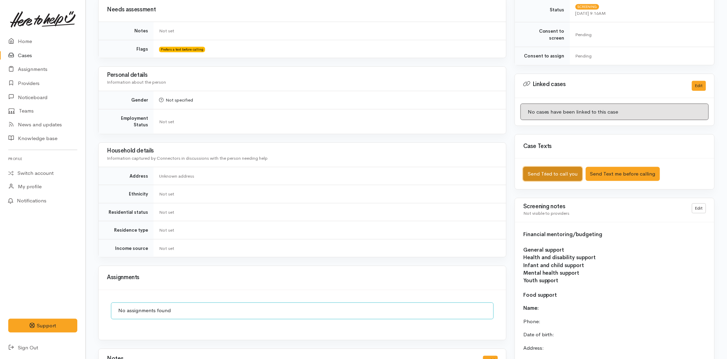
click at [549, 167] on button "Send Tried to call you" at bounding box center [553, 174] width 59 height 14
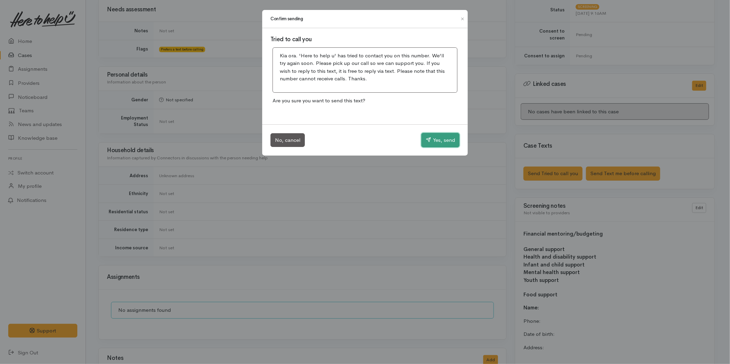
click at [439, 140] on button "Yes, send" at bounding box center [440, 140] width 38 height 14
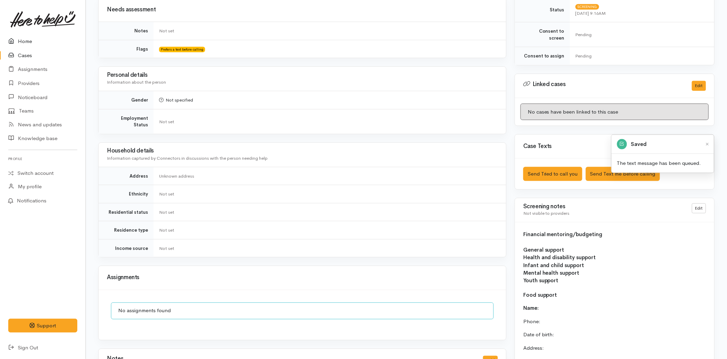
click at [30, 41] on link "Home" at bounding box center [43, 41] width 86 height 14
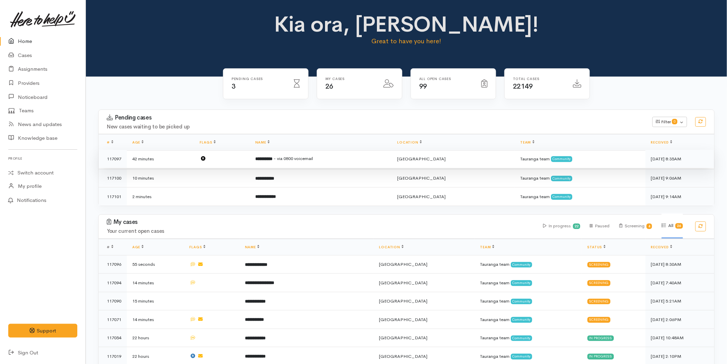
click at [312, 159] on span "- via 0800 voicemail" at bounding box center [294, 159] width 40 height 6
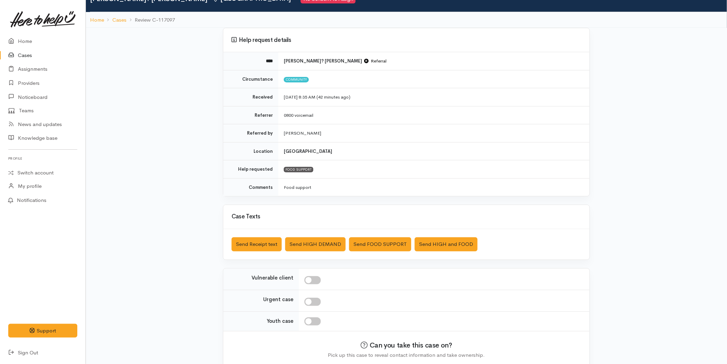
scroll to position [63, 0]
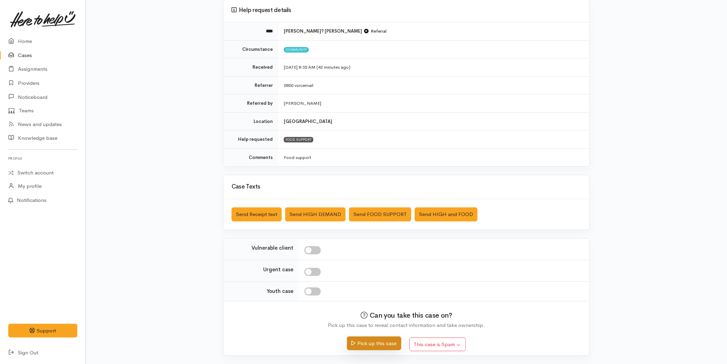
click at [362, 341] on button "Pick up this case" at bounding box center [374, 344] width 54 height 14
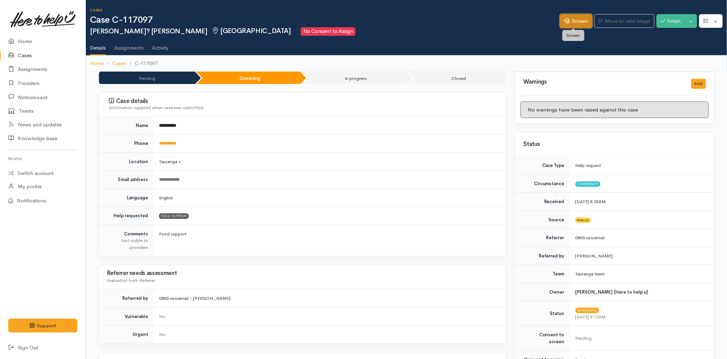
click at [580, 16] on link "Screen" at bounding box center [576, 21] width 32 height 14
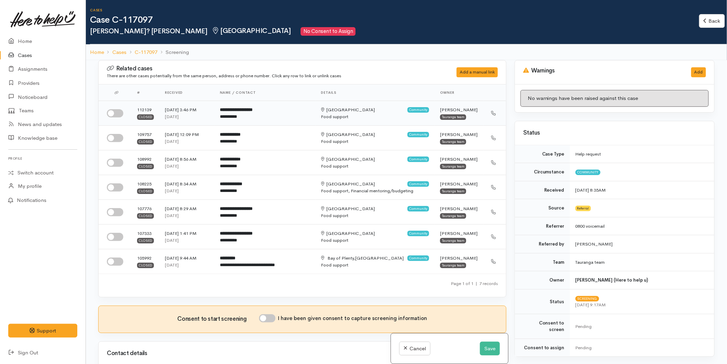
click at [124, 113] on div at bounding box center [116, 113] width 19 height 8
drag, startPoint x: 116, startPoint y: 113, endPoint x: 118, endPoint y: 124, distance: 10.5
click at [116, 114] on input "checkbox" at bounding box center [115, 113] width 17 height 8
checkbox input "true"
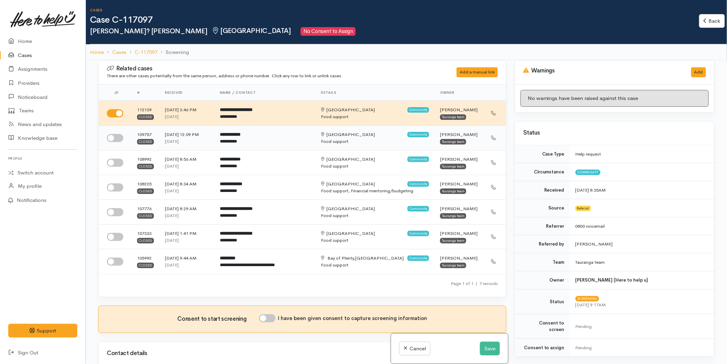
click at [116, 138] on input "checkbox" at bounding box center [115, 138] width 17 height 8
checkbox input "true"
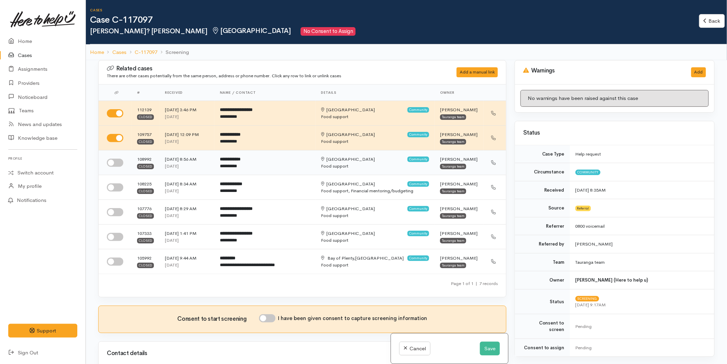
click at [119, 162] on input "checkbox" at bounding box center [115, 163] width 17 height 8
checkbox input "true"
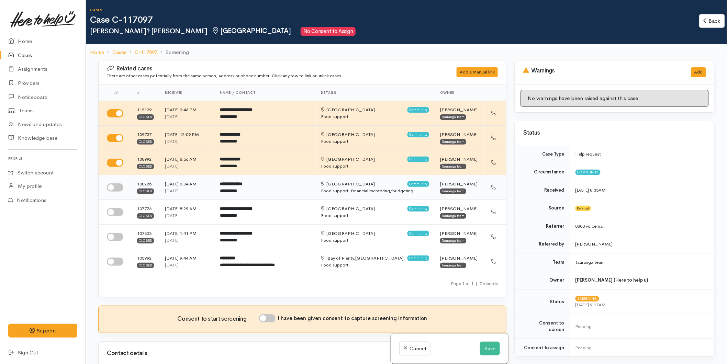
click at [118, 188] on input "checkbox" at bounding box center [115, 188] width 17 height 8
checkbox input "true"
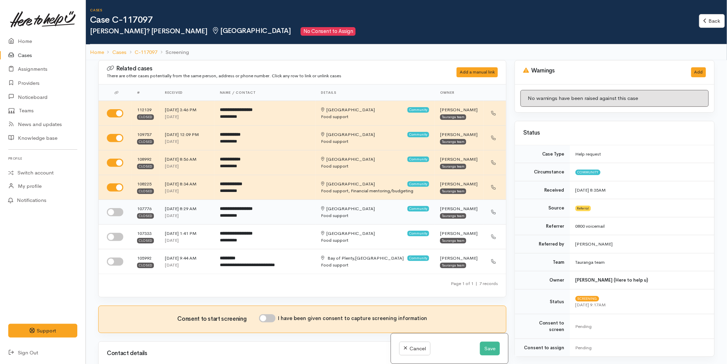
click at [114, 211] on input "checkbox" at bounding box center [115, 212] width 17 height 8
checkbox input "true"
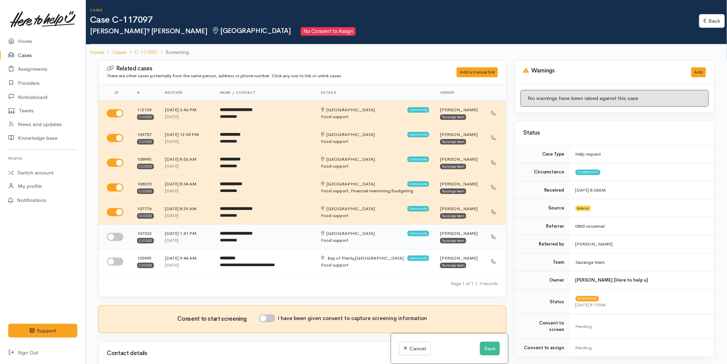
click at [113, 238] on input "checkbox" at bounding box center [115, 237] width 17 height 8
checkbox input "true"
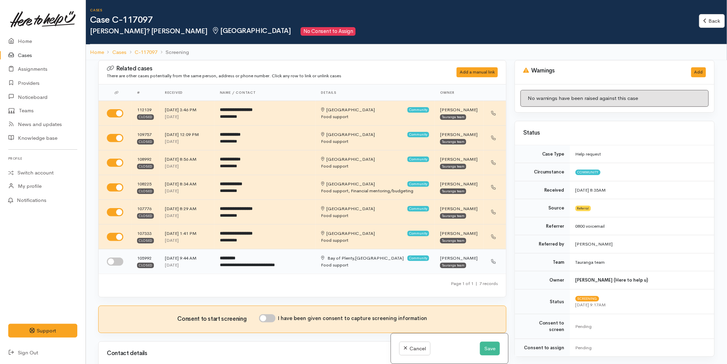
drag, startPoint x: 116, startPoint y: 262, endPoint x: 134, endPoint y: 262, distance: 18.6
click at [118, 262] on input "checkbox" at bounding box center [115, 262] width 17 height 8
checkbox input "true"
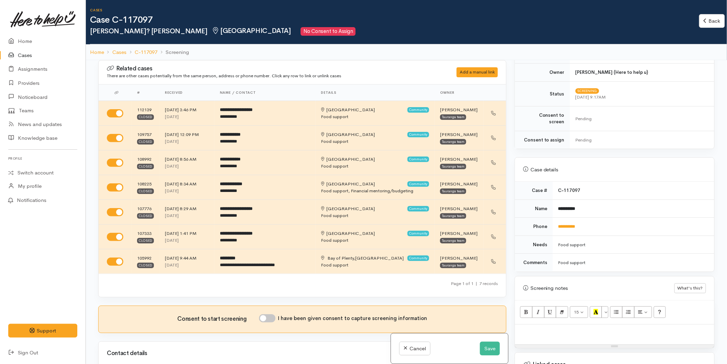
scroll to position [305, 0]
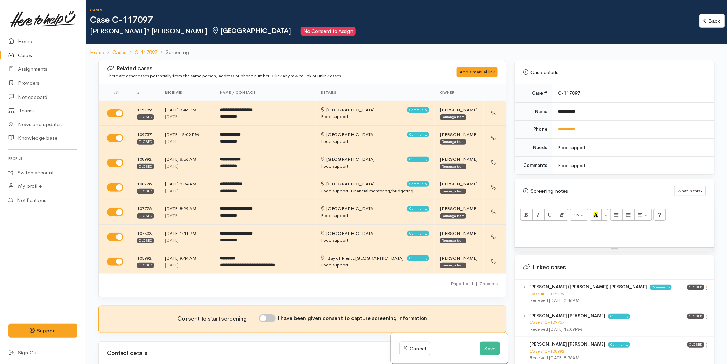
click at [706, 285] on icon at bounding box center [708, 288] width 6 height 6
click at [672, 296] on link "View case" at bounding box center [683, 301] width 54 height 11
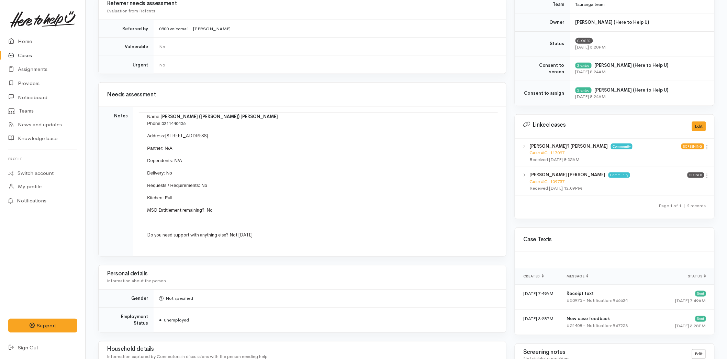
scroll to position [267, 0]
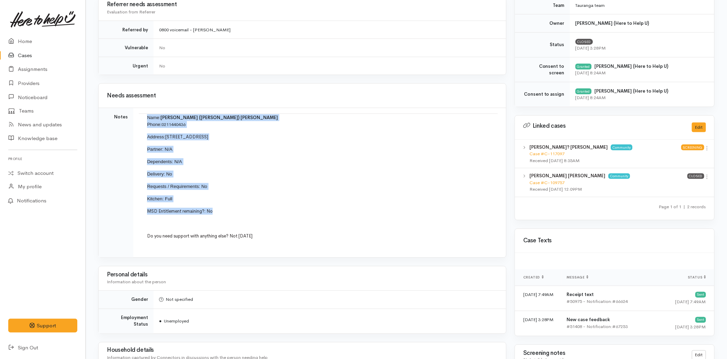
drag, startPoint x: 202, startPoint y: 214, endPoint x: 139, endPoint y: 119, distance: 114.5
click at [139, 119] on td "Name: [PERSON_NAME] ([PERSON_NAME]) [PERSON_NAME] Phone: 0211440436 Address: [S…" at bounding box center [319, 183] width 373 height 150
copy td "Name: Johnson (Egan) King Phone: 0211440436 Address: 248 Matapihi Road, Matapih…"
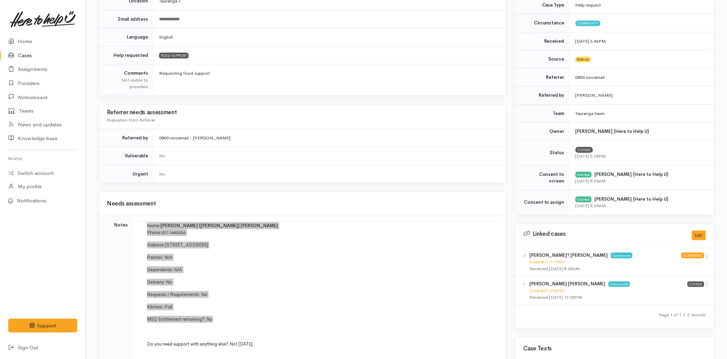
scroll to position [39, 0]
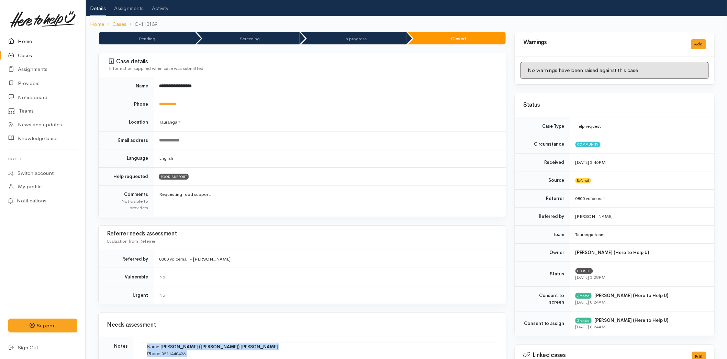
click at [25, 37] on link "Home" at bounding box center [43, 41] width 86 height 14
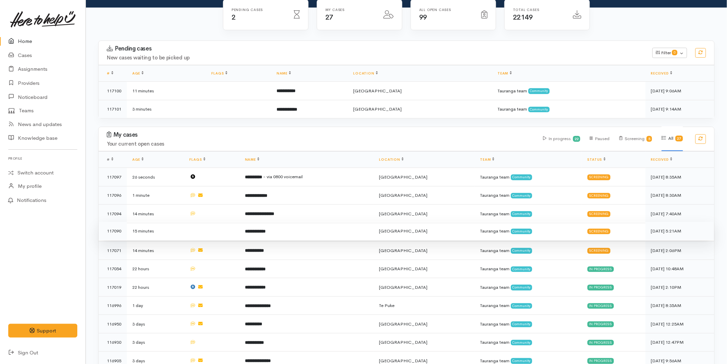
scroll to position [76, 0]
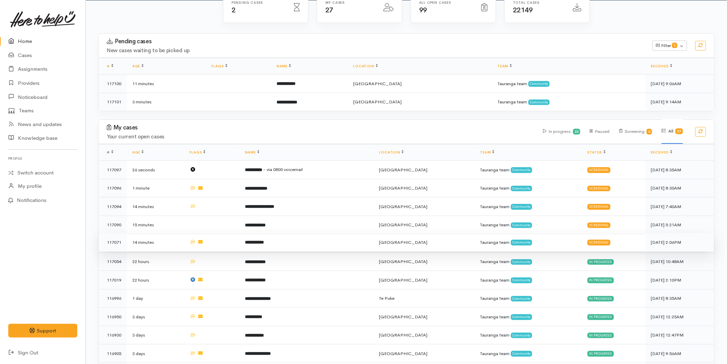
click at [264, 242] on b "**********" at bounding box center [254, 242] width 19 height 4
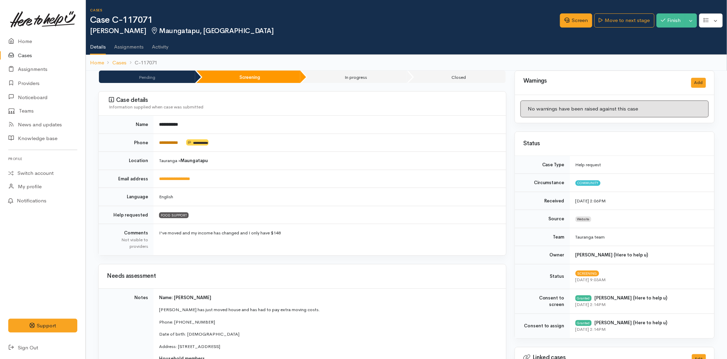
click at [178, 144] on link "**********" at bounding box center [168, 142] width 19 height 4
click at [562, 26] on link "Screen" at bounding box center [576, 20] width 32 height 14
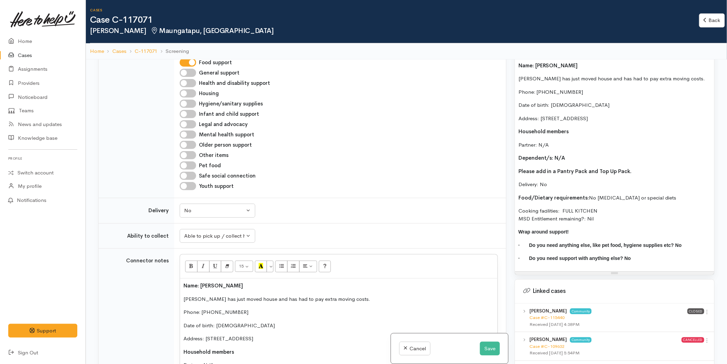
scroll to position [573, 0]
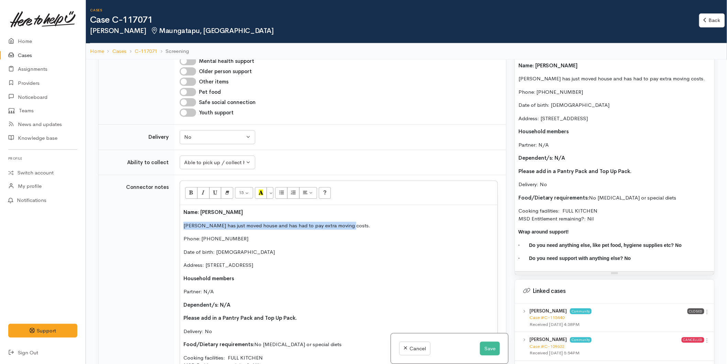
drag, startPoint x: 318, startPoint y: 202, endPoint x: 146, endPoint y: 197, distance: 171.6
click at [146, 197] on tr "Connector notes <p><span style="font-weight: 600">Name: Kelvin Bull&nbsp;</span…" at bounding box center [303, 295] width 408 height 241
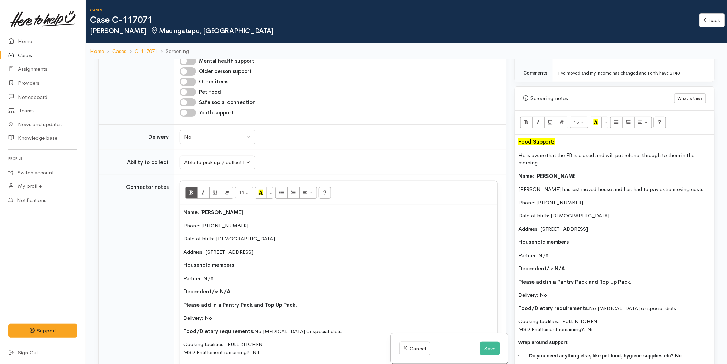
scroll to position [382, 0]
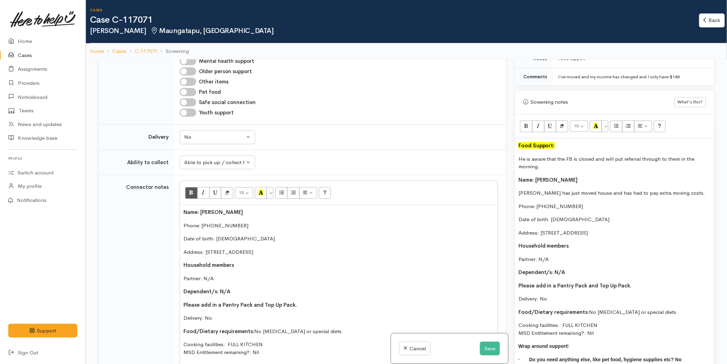
drag, startPoint x: 537, startPoint y: 161, endPoint x: 516, endPoint y: 155, distance: 21.7
click at [516, 155] on div "Food Support: He is aware that the FB is closed and will put referral through t…" at bounding box center [614, 263] width 199 height 248
click at [516, 145] on div "Food Support: He is aware that the FB is closed and will put referral through t…" at bounding box center [614, 263] width 199 height 248
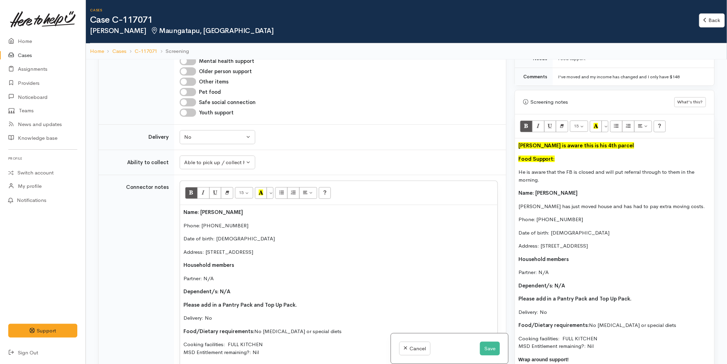
click at [632, 150] on p "Kelvin is aware this is his 4th parcel" at bounding box center [615, 146] width 193 height 8
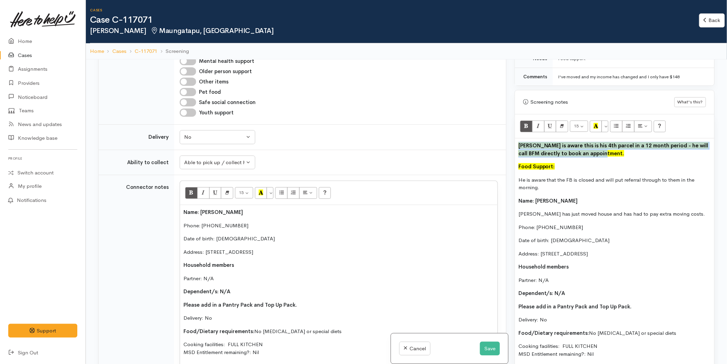
drag, startPoint x: 610, startPoint y: 156, endPoint x: 516, endPoint y: 142, distance: 94.9
click at [516, 142] on div "Kelvin is aware this is his 4th parcel in a 12 month period - he will call BFM …" at bounding box center [614, 273] width 199 height 268
click at [526, 128] on icon "Bold (CTRL+B)" at bounding box center [526, 126] width 4 height 6
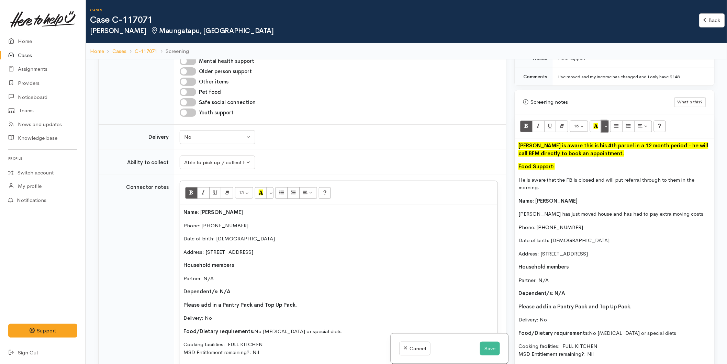
click at [606, 126] on button "More Color" at bounding box center [605, 127] width 7 height 12
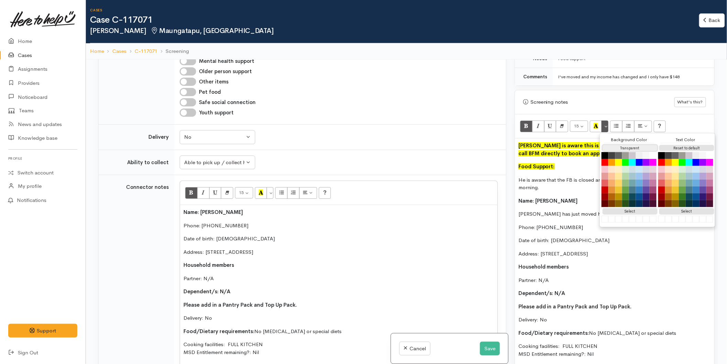
click at [616, 149] on button "Transparent" at bounding box center [630, 148] width 55 height 7
click at [525, 125] on icon "Bold (CTRL+B)" at bounding box center [526, 126] width 4 height 6
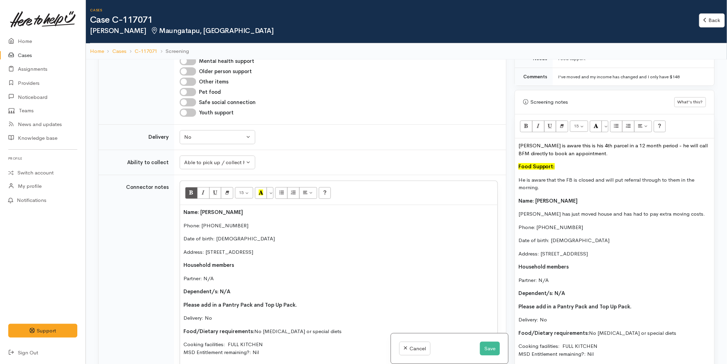
click at [537, 157] on span "[PERSON_NAME] is aware this is his 4th parcel in a 12 month period - he will ca…" at bounding box center [614, 149] width 190 height 14
drag, startPoint x: 554, startPoint y: 187, endPoint x: 517, endPoint y: 181, distance: 37.2
click at [517, 181] on div "Kelvin is aware this is his 4th parcel in a 12 month period - he will call BFM …" at bounding box center [614, 273] width 199 height 268
copy p "He is aware that the FB is closed and will put referral through to them in the …"
click at [484, 349] on button "Save" at bounding box center [490, 349] width 20 height 14
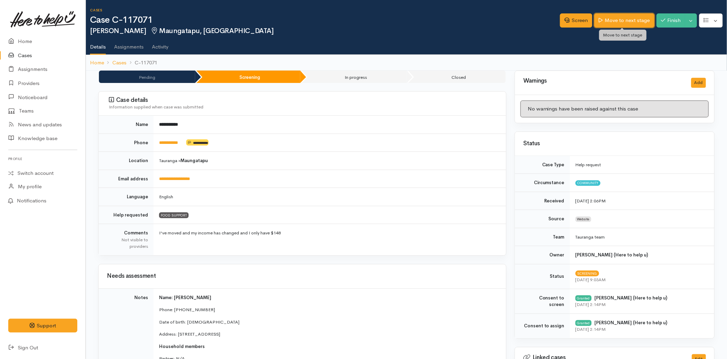
click at [624, 22] on link "Move to next stage" at bounding box center [625, 20] width 60 height 14
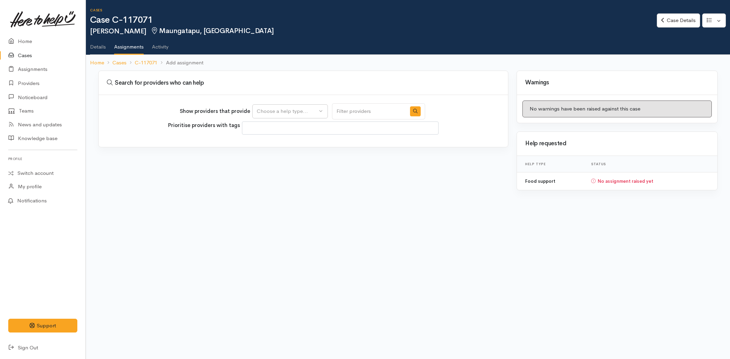
select select
click at [300, 107] on div "Choose a help type..." at bounding box center [287, 111] width 61 height 8
click at [287, 142] on span "Food support" at bounding box center [277, 144] width 32 height 8
select select "3"
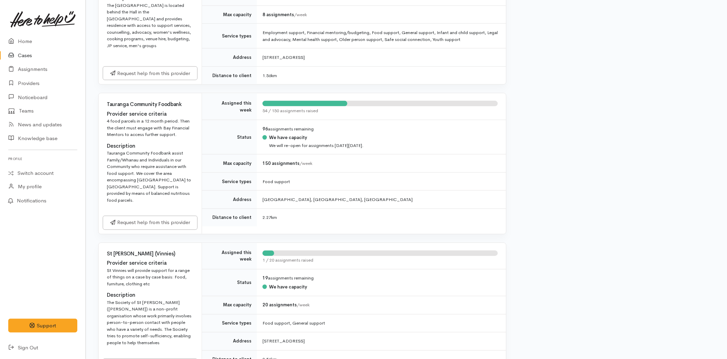
scroll to position [382, 0]
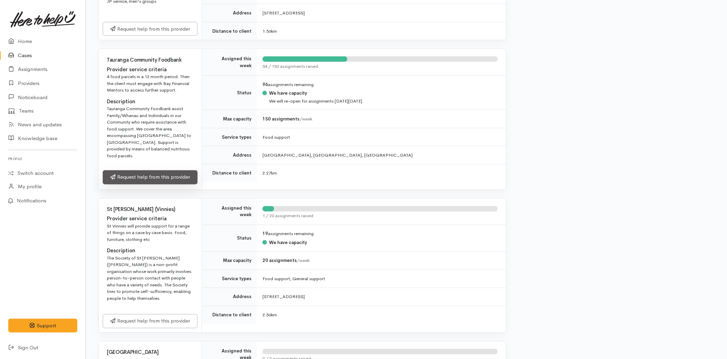
click at [134, 173] on link "Request help from this provider" at bounding box center [150, 177] width 95 height 14
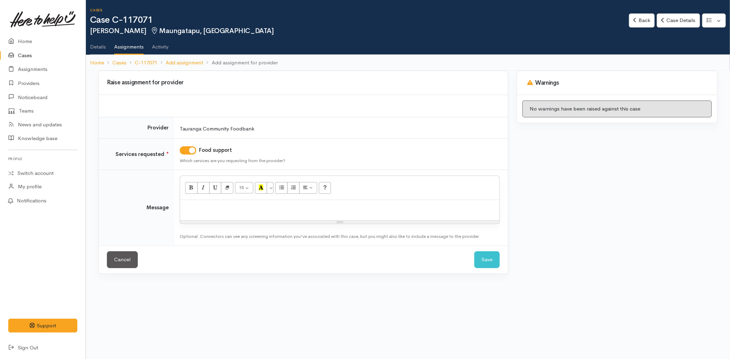
drag, startPoint x: 210, startPoint y: 211, endPoint x: 231, endPoint y: 178, distance: 39.4
click at [210, 211] on div at bounding box center [339, 210] width 319 height 20
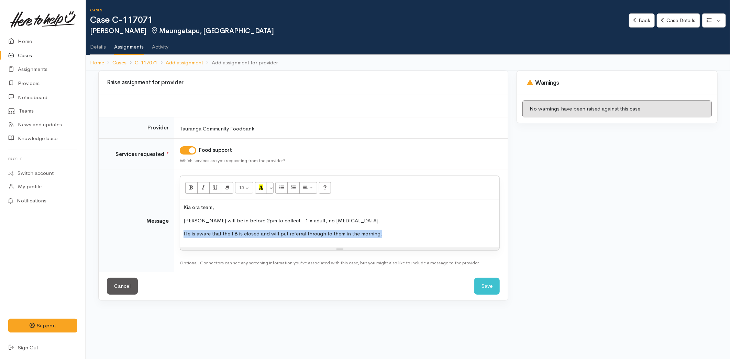
drag, startPoint x: 384, startPoint y: 231, endPoint x: 146, endPoint y: 228, distance: 237.6
click at [146, 228] on tr "Message <p>Kia ora team,</p><p>Kelvin will be in before 2pm to collect - 1 x ad…" at bounding box center [303, 221] width 409 height 102
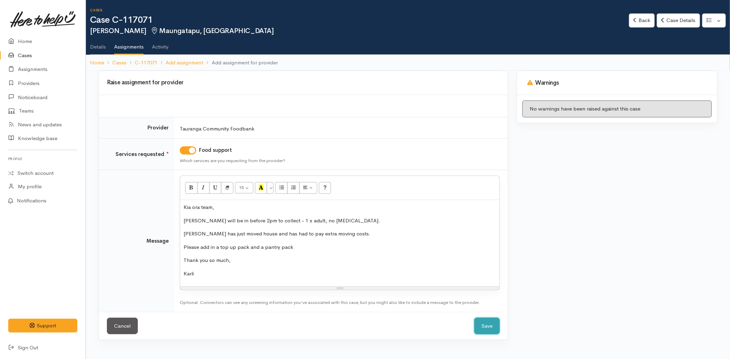
click at [488, 322] on button "Save" at bounding box center [486, 325] width 25 height 17
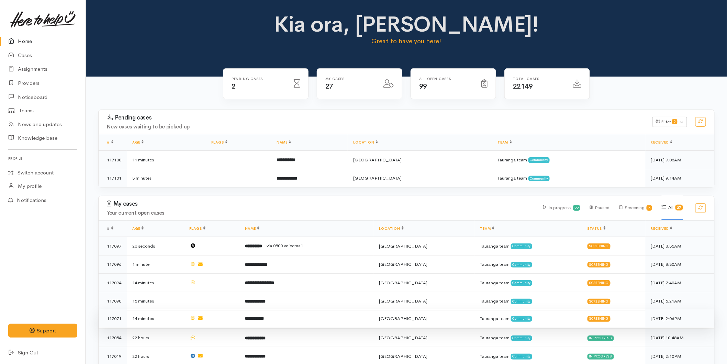
click at [279, 314] on td "**********" at bounding box center [307, 319] width 134 height 19
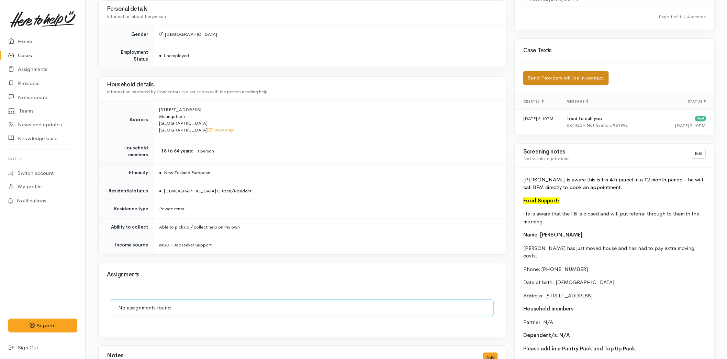
scroll to position [535, 0]
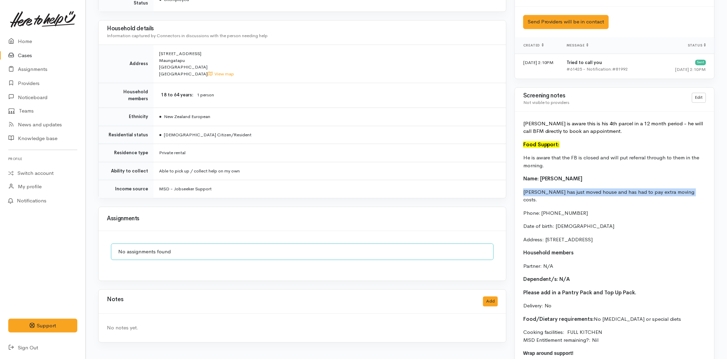
drag, startPoint x: 606, startPoint y: 189, endPoint x: 524, endPoint y: 191, distance: 82.5
click at [524, 191] on p "[PERSON_NAME] has just moved house and has had to pay extra moving costs." at bounding box center [615, 195] width 183 height 15
click at [29, 173] on link "Switch account" at bounding box center [43, 172] width 86 height 13
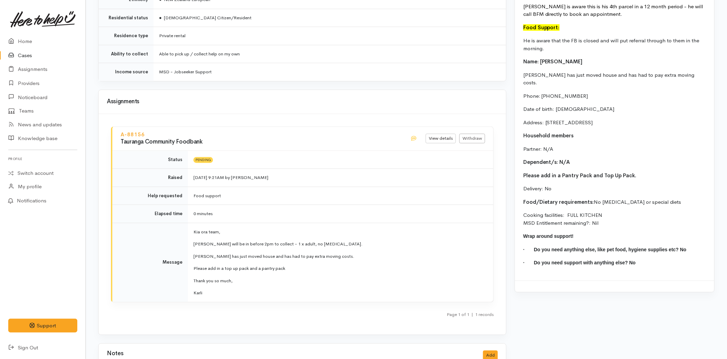
scroll to position [691, 0]
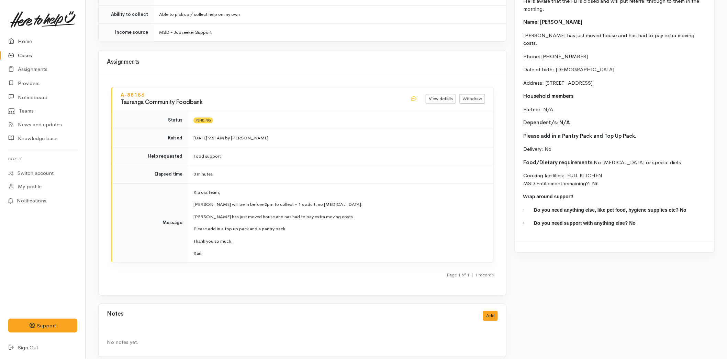
click at [23, 32] on link at bounding box center [42, 19] width 69 height 30
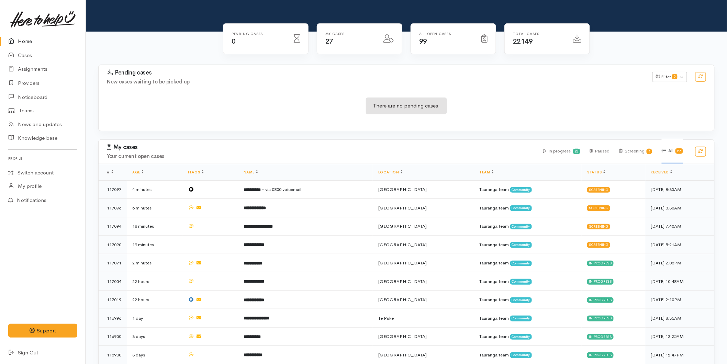
scroll to position [76, 0]
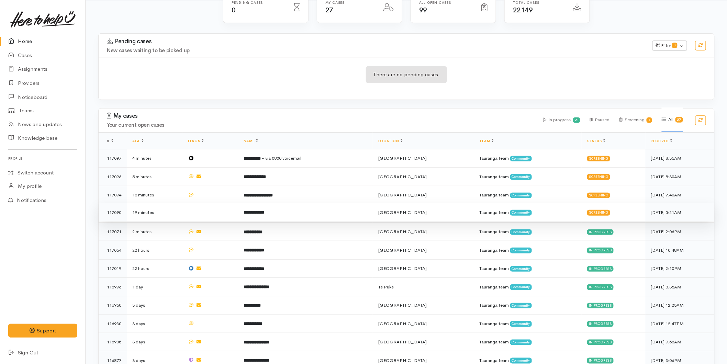
click at [264, 210] on b "**********" at bounding box center [254, 212] width 21 height 4
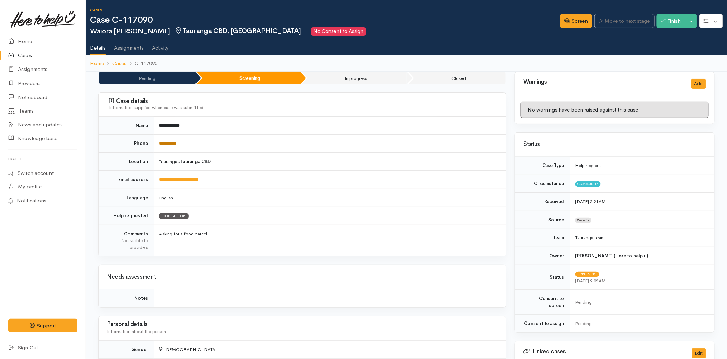
click at [176, 143] on link "**********" at bounding box center [167, 143] width 17 height 4
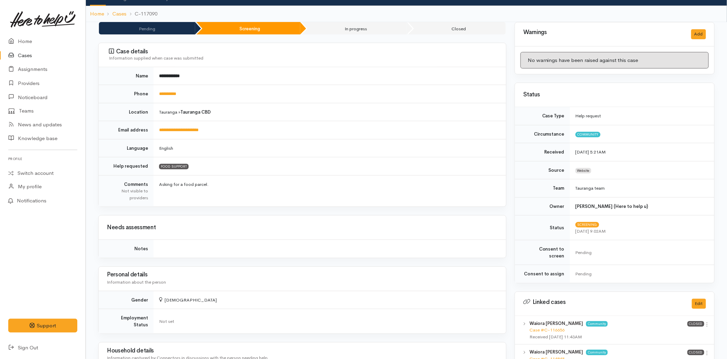
scroll to position [13, 0]
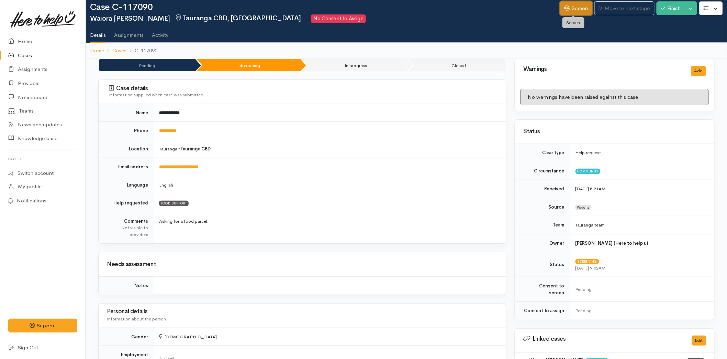
click at [575, 12] on link "Screen" at bounding box center [576, 8] width 32 height 14
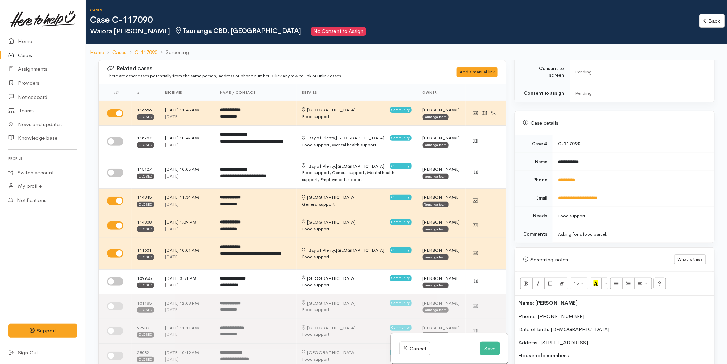
scroll to position [305, 0]
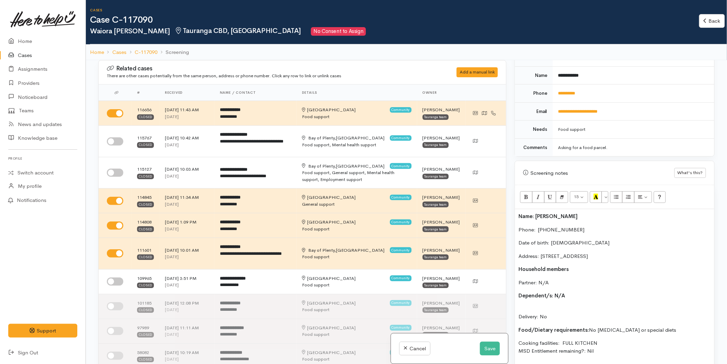
click at [517, 209] on div "Name: Waiora Newth Phone:  0223065988 Date of birth: 06/01/1987 Address: 109 De…" at bounding box center [614, 313] width 199 height 208
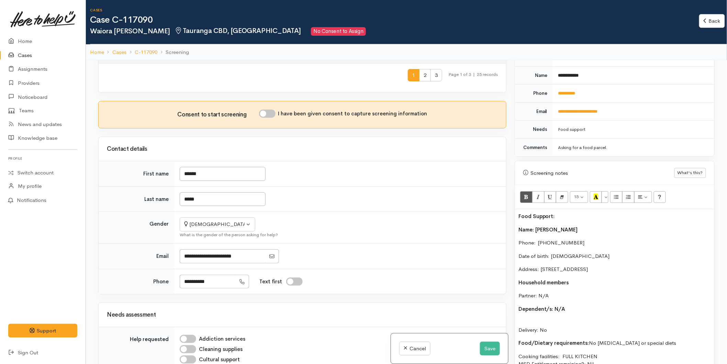
click at [267, 118] on input "I have been given consent to capture screening information" at bounding box center [267, 114] width 17 height 8
checkbox input "true"
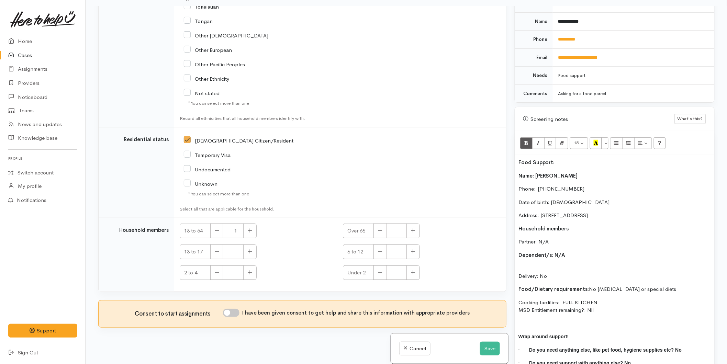
scroll to position [60, 0]
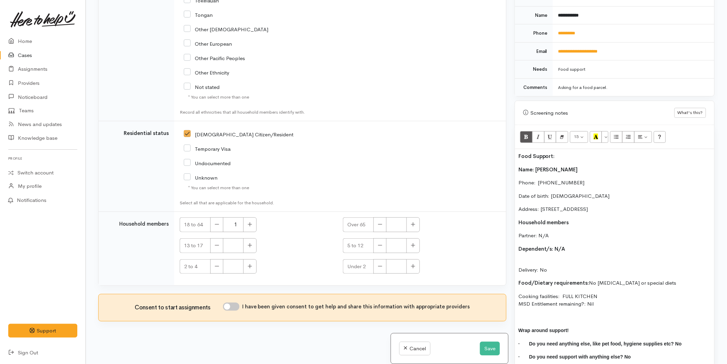
click at [228, 306] on input "I have been given consent to get help and share this information with appropria…" at bounding box center [231, 307] width 17 height 8
checkbox input "true"
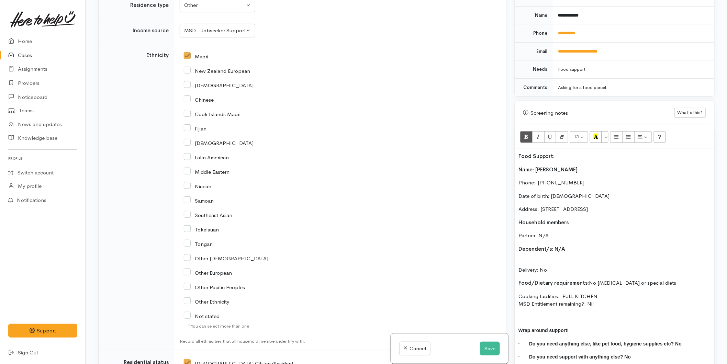
scroll to position [993, 0]
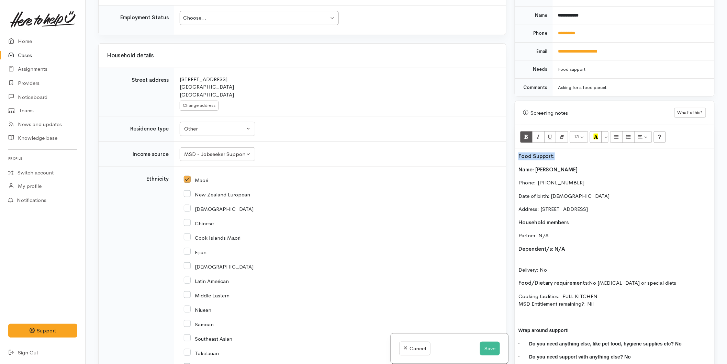
drag, startPoint x: 496, startPoint y: 155, endPoint x: 487, endPoint y: 154, distance: 9.3
click at [487, 154] on div "Related cases There are other cases potentially from the same person, address o…" at bounding box center [406, 182] width 625 height 364
click at [600, 131] on button "Recent Color" at bounding box center [596, 137] width 12 height 12
click at [520, 166] on b "Name: Waiora Newth" at bounding box center [548, 169] width 59 height 7
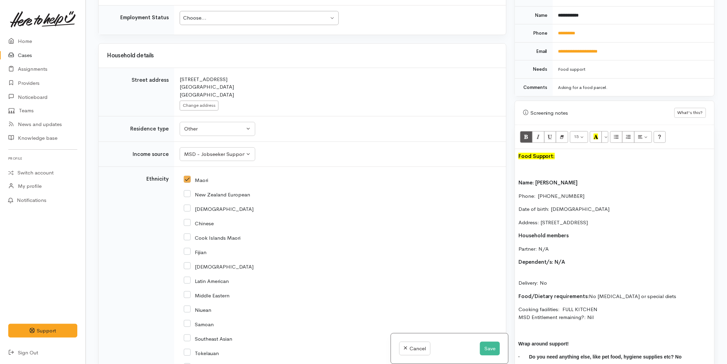
click at [519, 153] on font "Food Support:" at bounding box center [537, 156] width 36 height 7
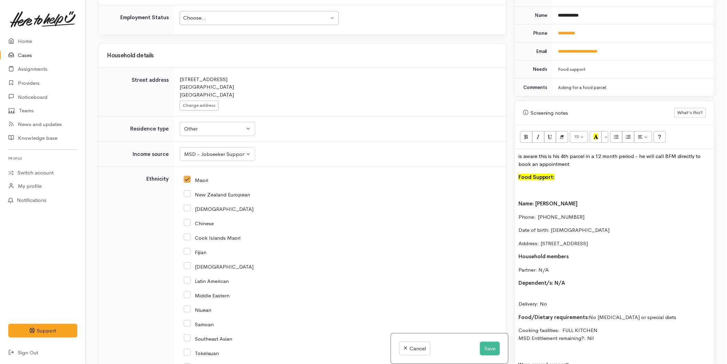
click at [519, 153] on span "is aware this is his 4th parcel in a 12 month period - he will call BFM directl…" at bounding box center [610, 160] width 183 height 14
click at [577, 153] on span "Waiora is aware this is his 4th parcel in a 12 month period - he will call BFM …" at bounding box center [607, 160] width 176 height 14
click at [659, 153] on span "Waiora is aware this is her 4th parcel in a 12 month period - he will call BFM …" at bounding box center [607, 160] width 177 height 14
click at [536, 179] on div "Waiora is aware this is her 4th parcel in a 12 month period - she will call BFM…" at bounding box center [614, 276] width 199 height 255
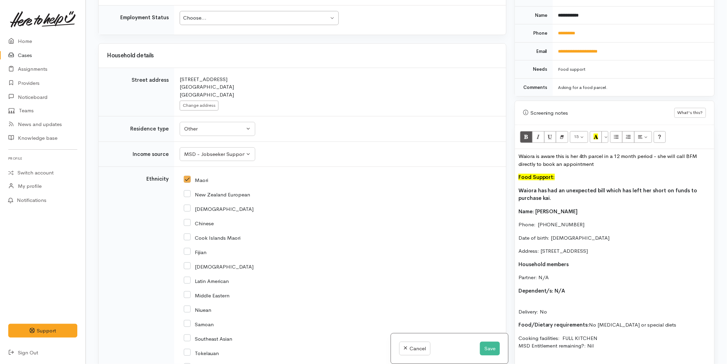
drag, startPoint x: 555, startPoint y: 189, endPoint x: 503, endPoint y: 184, distance: 52.5
click at [503, 184] on div "Related cases There are other cases potentially from the same person, address o…" at bounding box center [406, 182] width 625 height 364
click at [523, 131] on button "Bold (CTRL+B)" at bounding box center [526, 137] width 12 height 12
click at [550, 224] on div "Waiora is aware this is her 4th parcel in a 12 month period - she will call BFM…" at bounding box center [614, 280] width 199 height 263
click at [540, 293] on div "Waiora is aware this is her 4th parcel in a 12 month period - she will call BFM…" at bounding box center [614, 280] width 199 height 263
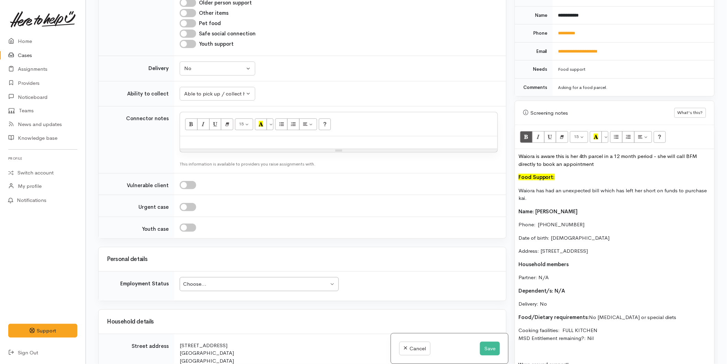
scroll to position [725, 0]
drag, startPoint x: 600, startPoint y: 332, endPoint x: 493, endPoint y: 205, distance: 165.5
click at [493, 205] on div "Related cases There are other cases potentially from the same person, address o…" at bounding box center [406, 182] width 625 height 364
copy div "Name: Waiora Newth Phone:  0223065988 Date of birth: 06/01/1987 Address: 109 De…"
click at [221, 150] on div at bounding box center [339, 143] width 318 height 12
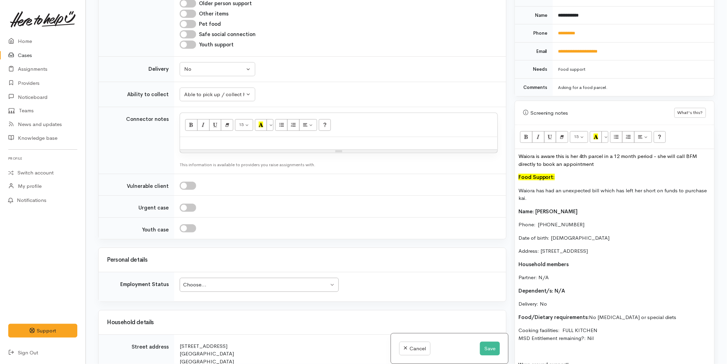
paste div
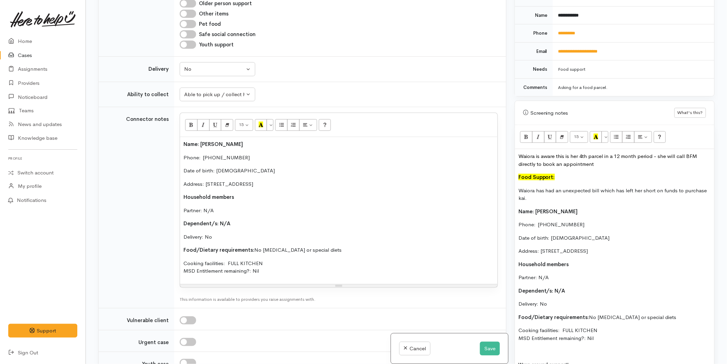
scroll to position [954, 0]
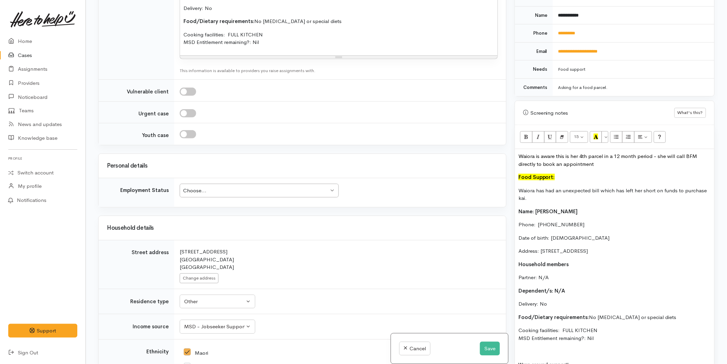
click at [193, 195] on div "Choose..." at bounding box center [256, 191] width 146 height 8
drag, startPoint x: 549, startPoint y: 191, endPoint x: 512, endPoint y: 187, distance: 36.6
click at [512, 187] on div "Warnings Add No warnings have been raised against this case Add Warning Title ●…" at bounding box center [615, 182] width 208 height 364
copy p "Waiora has had an unexpected bill which has left her short on funds to purchase…"
click at [485, 348] on button "Save" at bounding box center [490, 349] width 20 height 14
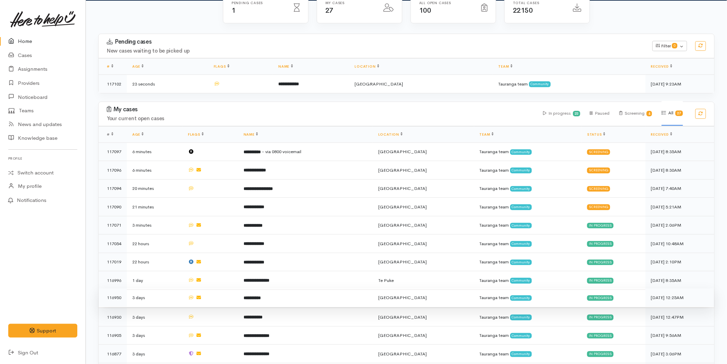
scroll to position [76, 0]
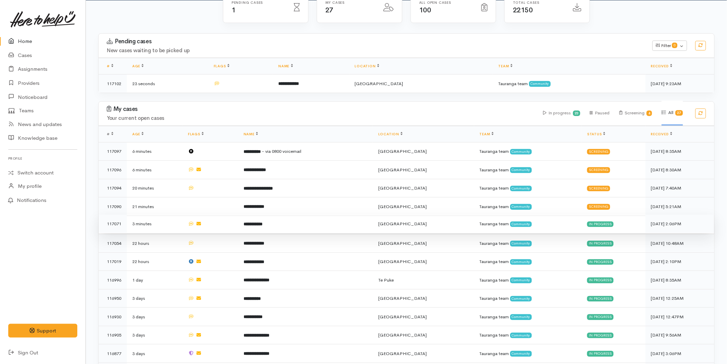
click at [263, 223] on b "**********" at bounding box center [253, 224] width 19 height 4
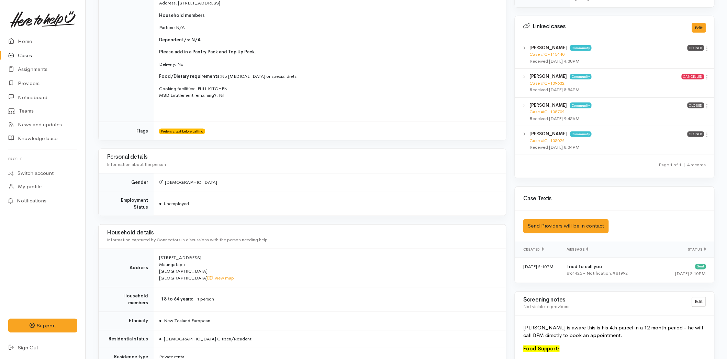
scroll to position [382, 0]
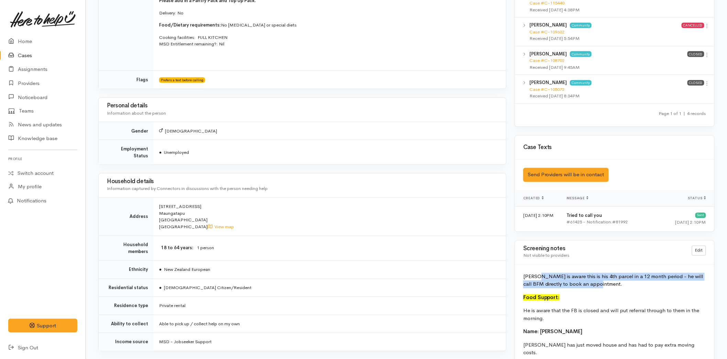
drag, startPoint x: 584, startPoint y: 283, endPoint x: 538, endPoint y: 274, distance: 46.9
click at [538, 274] on span "Kelvin is aware this is his 4th parcel in a 12 month period - he will call BFM …" at bounding box center [614, 280] width 180 height 14
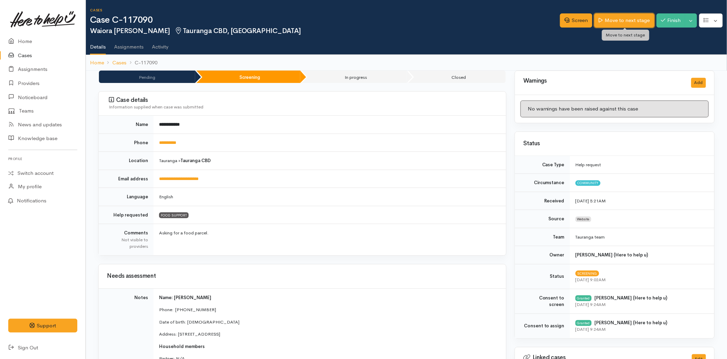
click at [611, 14] on link "Move to next stage" at bounding box center [625, 20] width 60 height 14
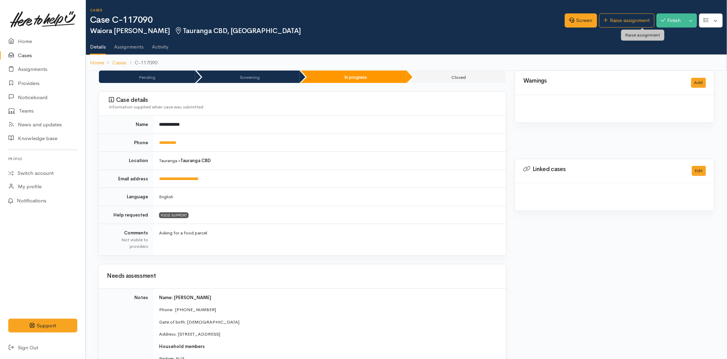
click at [620, 16] on link "Raise assignment" at bounding box center [627, 20] width 55 height 14
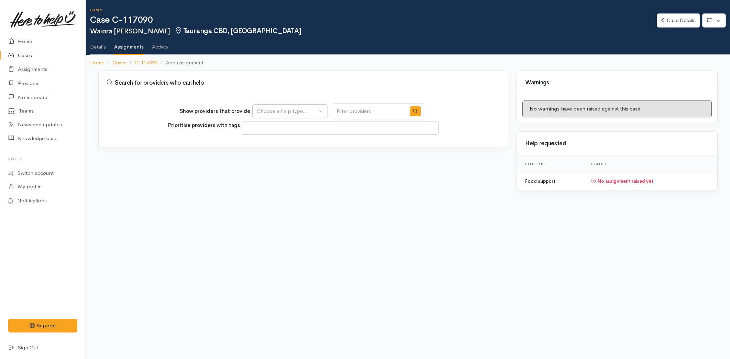
select select
drag, startPoint x: 294, startPoint y: 110, endPoint x: 284, endPoint y: 113, distance: 9.8
click at [293, 110] on div "Choose a help type..." at bounding box center [287, 111] width 61 height 8
click at [273, 143] on span "Food support" at bounding box center [277, 144] width 32 height 8
select select "3"
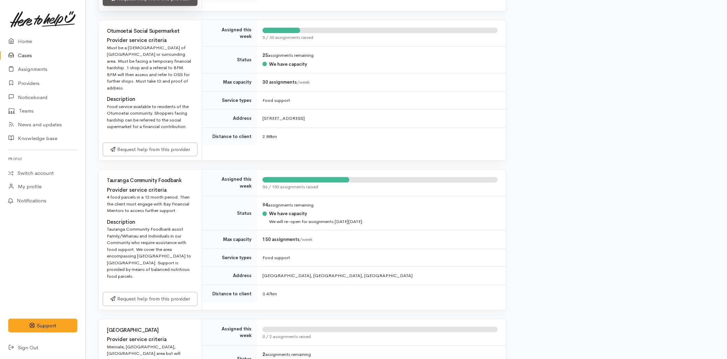
scroll to position [802, 0]
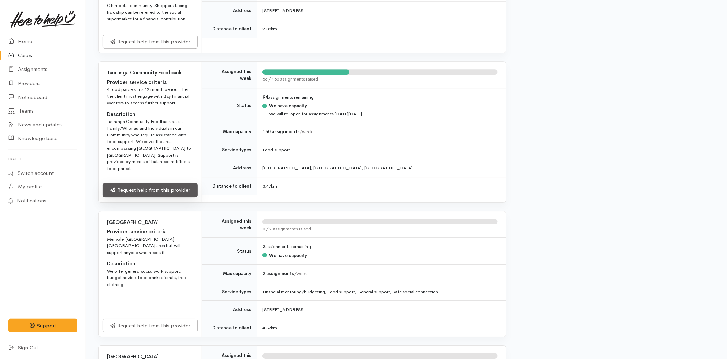
click at [125, 183] on link "Request help from this provider" at bounding box center [150, 190] width 95 height 14
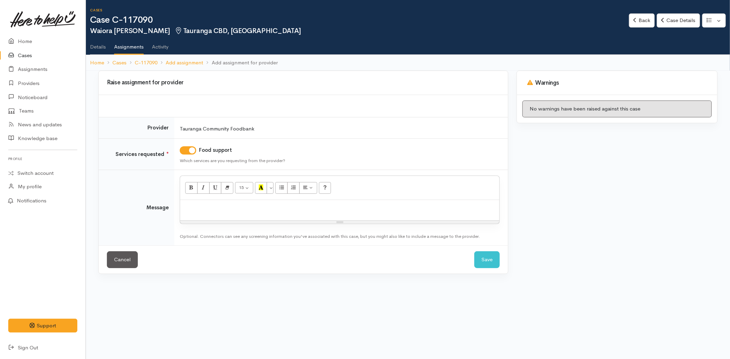
click at [224, 205] on p at bounding box center [340, 207] width 312 height 8
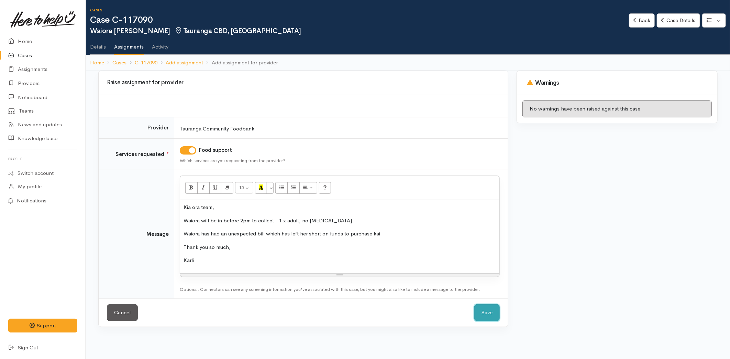
click at [481, 317] on button "Save" at bounding box center [486, 312] width 25 height 17
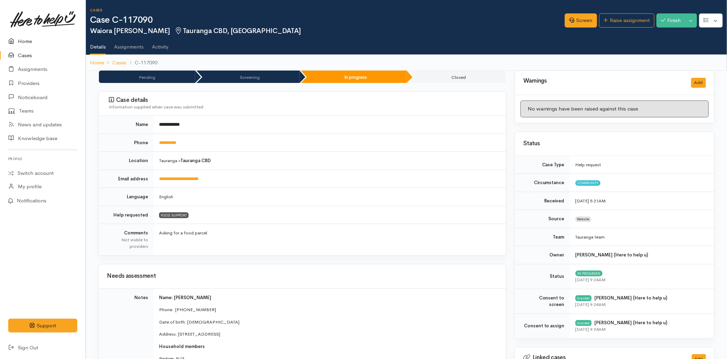
click at [23, 35] on link "Home" at bounding box center [43, 41] width 86 height 14
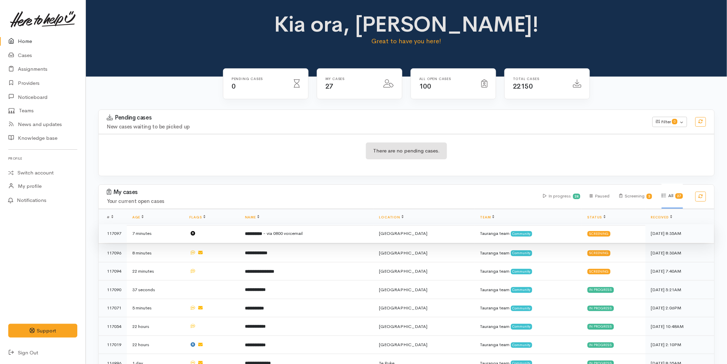
click at [262, 236] on b "**********" at bounding box center [253, 234] width 17 height 4
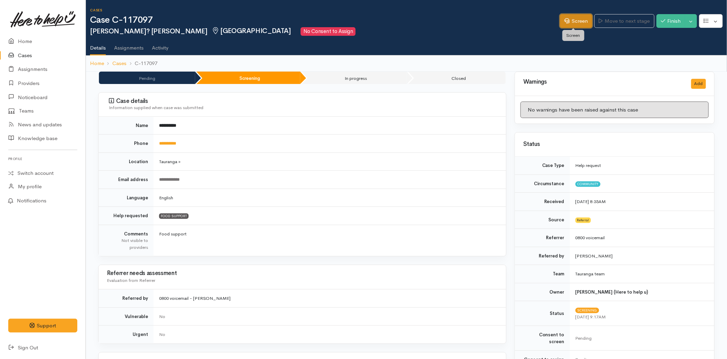
click at [573, 21] on link "Screen" at bounding box center [576, 21] width 32 height 14
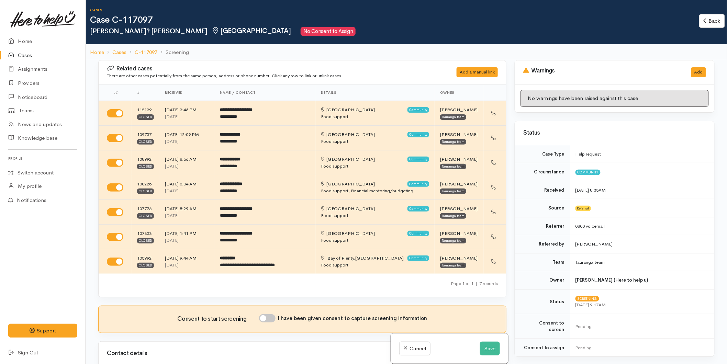
scroll to position [267, 0]
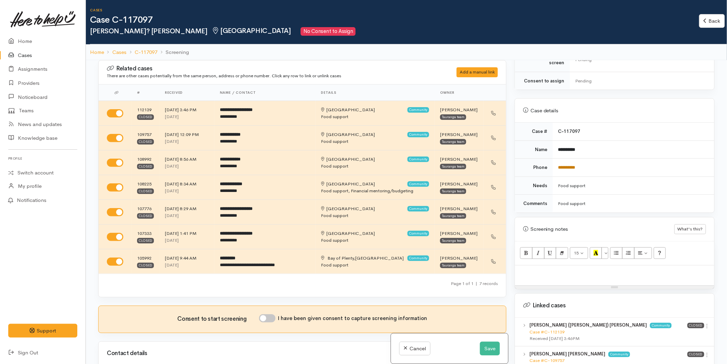
click at [564, 165] on link "**********" at bounding box center [567, 167] width 17 height 4
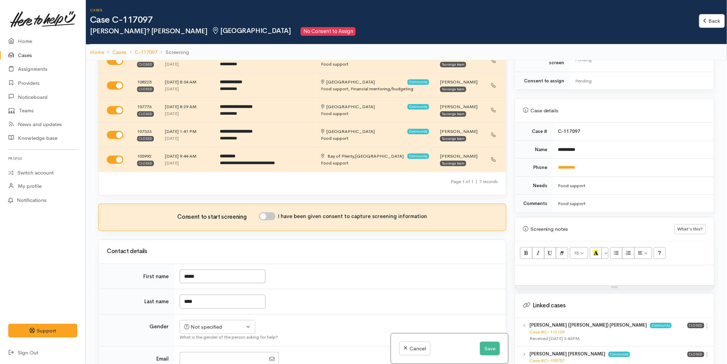
scroll to position [229, 0]
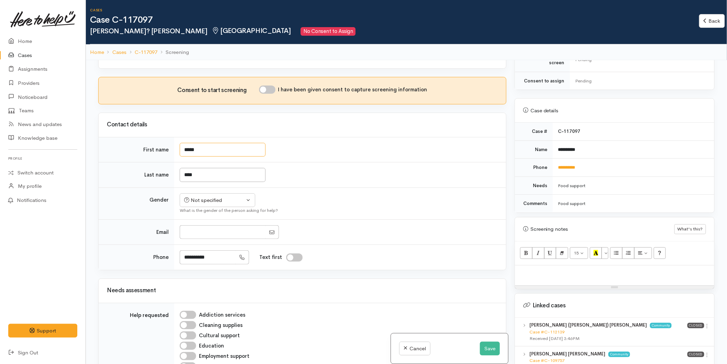
click at [205, 148] on input "*****" at bounding box center [223, 150] width 86 height 14
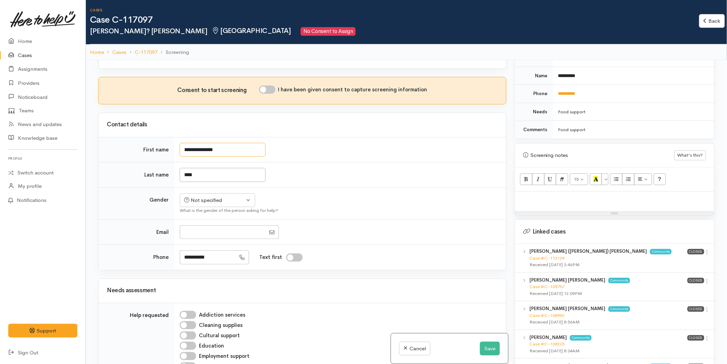
scroll to position [458, 0]
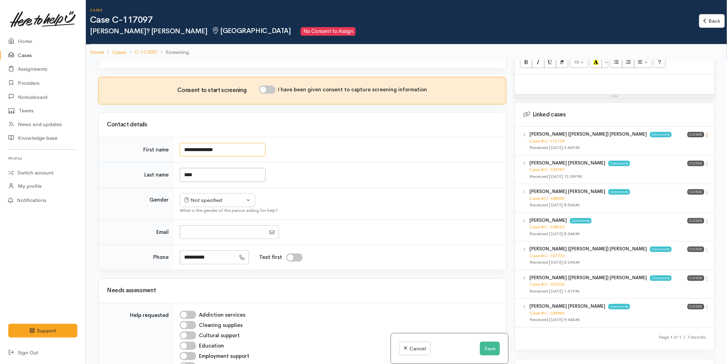
type input "**********"
click at [706, 132] on icon at bounding box center [708, 135] width 6 height 6
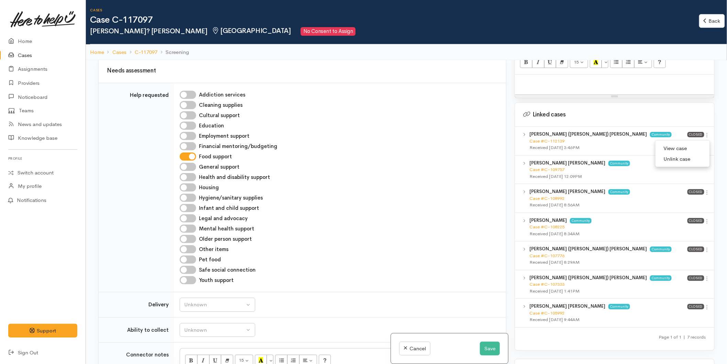
click at [690, 143] on link "View case" at bounding box center [683, 148] width 54 height 11
drag, startPoint x: 204, startPoint y: 298, endPoint x: 201, endPoint y: 352, distance: 53.4
click at [203, 301] on div "Unknown" at bounding box center [214, 305] width 61 height 8
click at [193, 285] on span "No" at bounding box center [191, 289] width 7 height 8
select select "1"
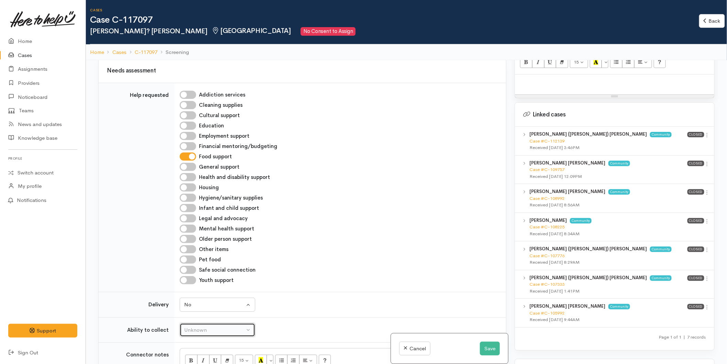
click at [197, 327] on div "Unknown" at bounding box center [214, 331] width 61 height 8
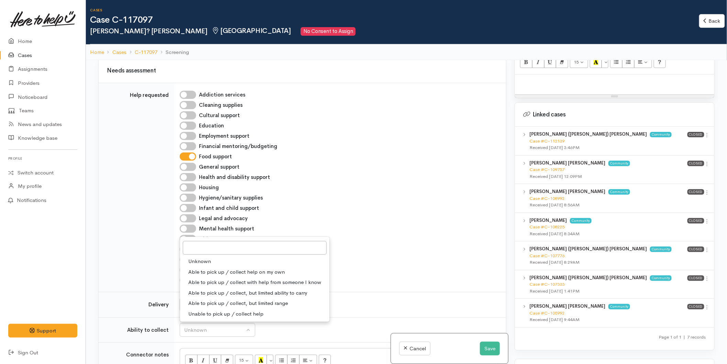
click at [197, 268] on span "Able to pick up / collect help on my own" at bounding box center [236, 272] width 97 height 8
select select "2"
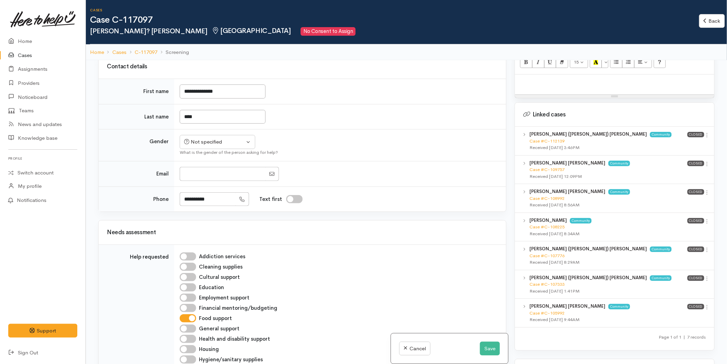
scroll to position [150, 0]
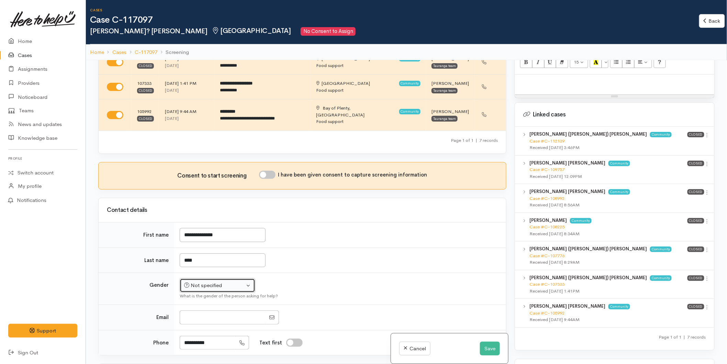
click at [202, 282] on div "Not specified" at bounding box center [214, 286] width 61 height 8
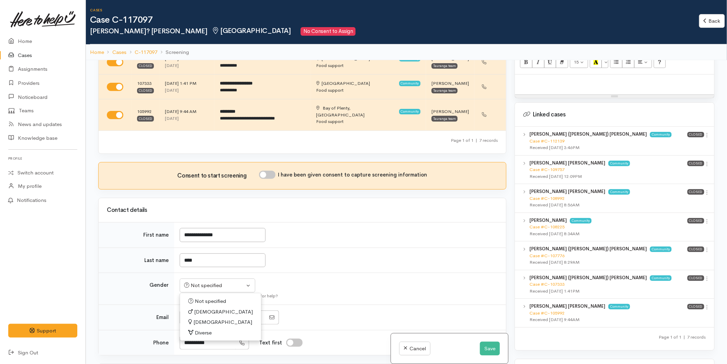
click at [200, 308] on span "Male" at bounding box center [223, 312] width 59 height 8
select select "Male"
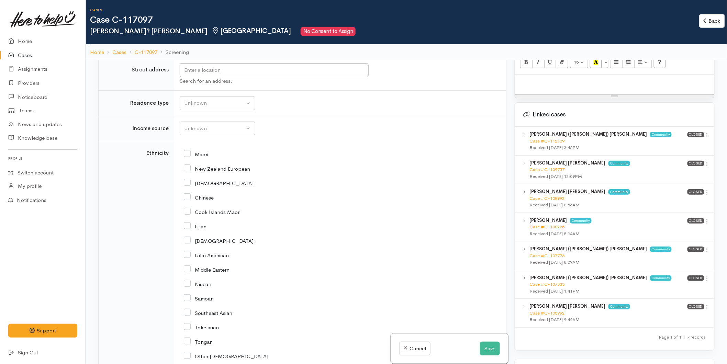
scroll to position [838, 0]
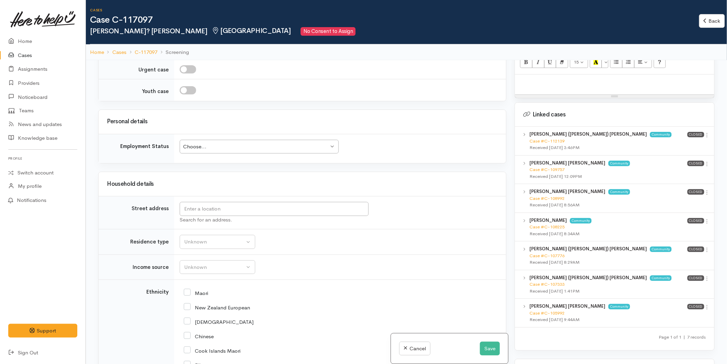
click at [208, 143] on div "Choose..." at bounding box center [256, 147] width 146 height 8
click at [480, 344] on button "Save" at bounding box center [490, 349] width 20 height 14
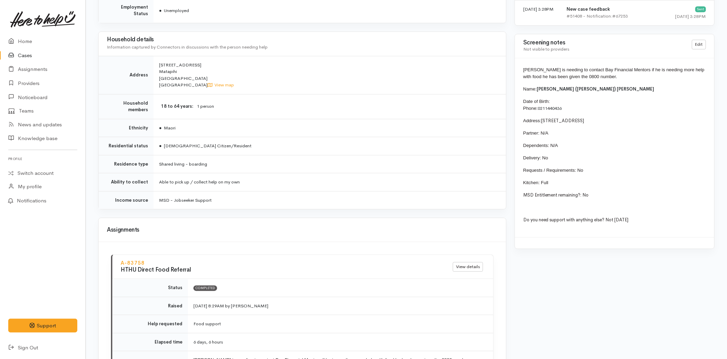
scroll to position [497, 0]
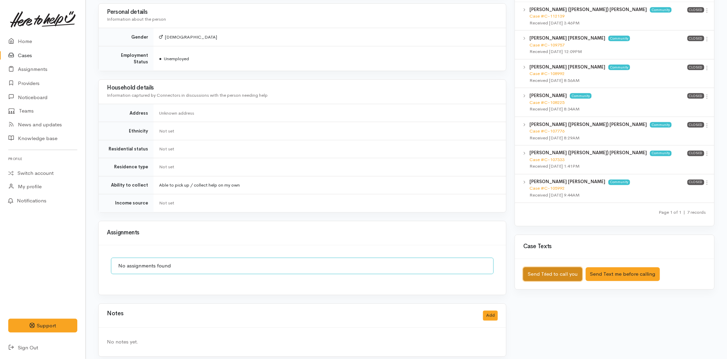
click at [549, 267] on button "Send Tried to call you" at bounding box center [553, 274] width 59 height 14
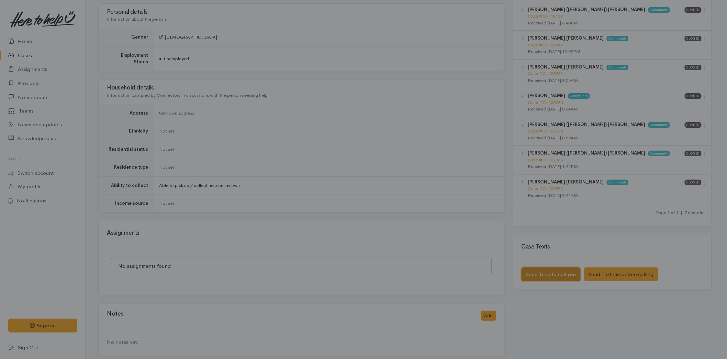
scroll to position [393, 0]
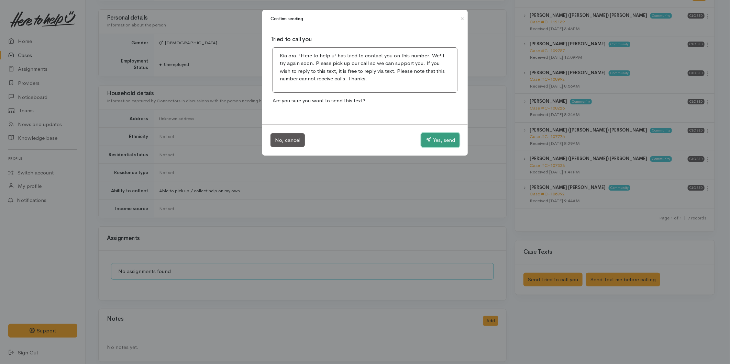
click at [445, 138] on button "Yes, send" at bounding box center [440, 140] width 38 height 14
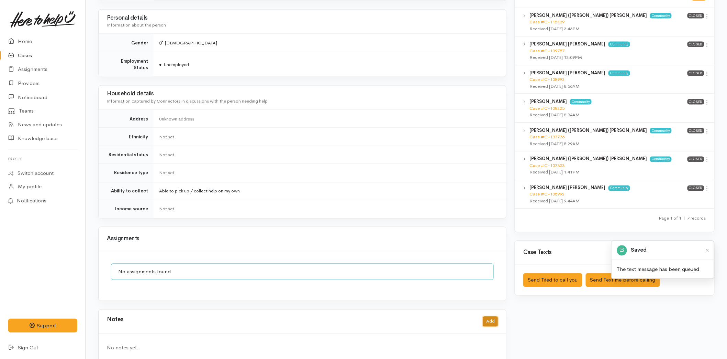
click at [486, 316] on button "Add" at bounding box center [490, 321] width 15 height 10
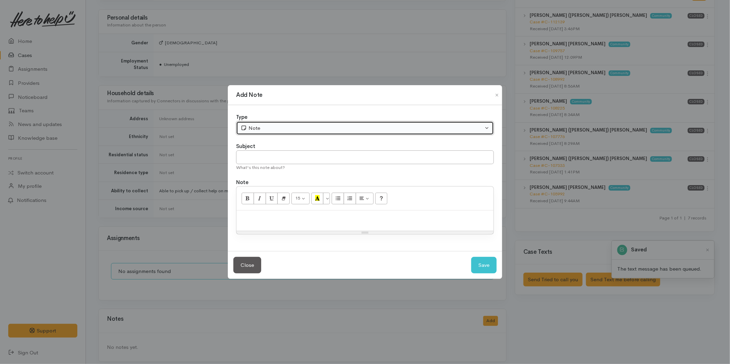
click at [263, 131] on div "Note" at bounding box center [362, 128] width 243 height 8
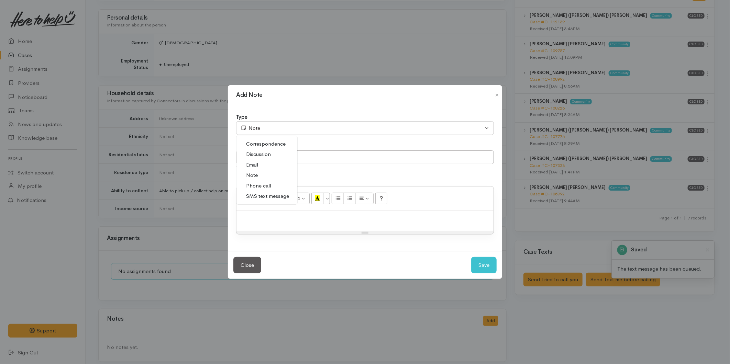
click at [268, 185] on span "Phone call" at bounding box center [258, 186] width 25 height 8
select select "3"
click at [269, 161] on input "text" at bounding box center [365, 158] width 258 height 14
type input "Attempted Contact"
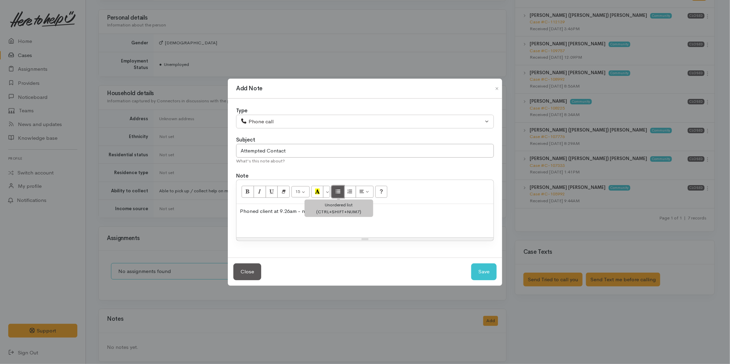
click at [340, 192] on icon "Unordered list (CTRL+SHIFT+NUM7)" at bounding box center [338, 192] width 4 height 6
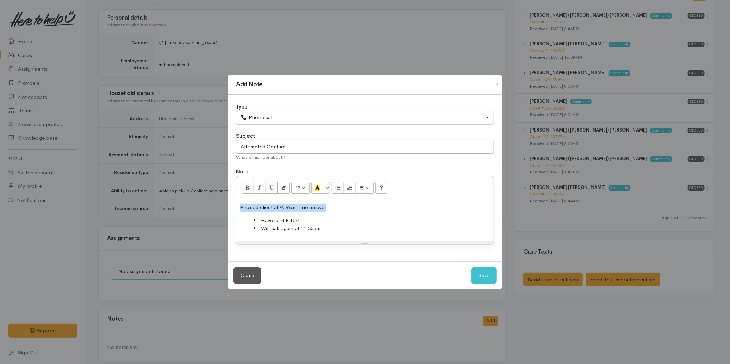
drag, startPoint x: 331, startPoint y: 203, endPoint x: 210, endPoint y: 197, distance: 120.8
click at [210, 197] on div "Add Note Type Correspondence Discussion Email Note Phone call SMS text message …" at bounding box center [365, 182] width 730 height 364
click at [251, 182] on button "Bold (CTRL+B)" at bounding box center [248, 188] width 12 height 12
click at [480, 271] on button "Save" at bounding box center [483, 275] width 25 height 17
select select "1"
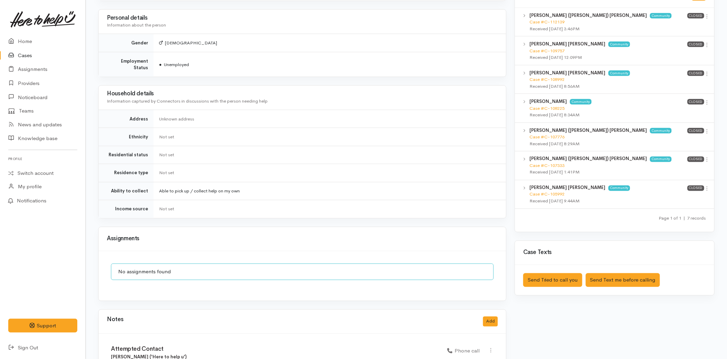
click at [31, 26] on img at bounding box center [43, 19] width 66 height 17
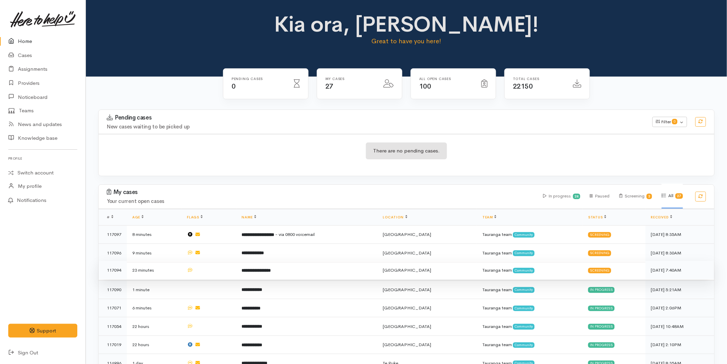
click at [319, 267] on td "**********" at bounding box center [307, 270] width 141 height 19
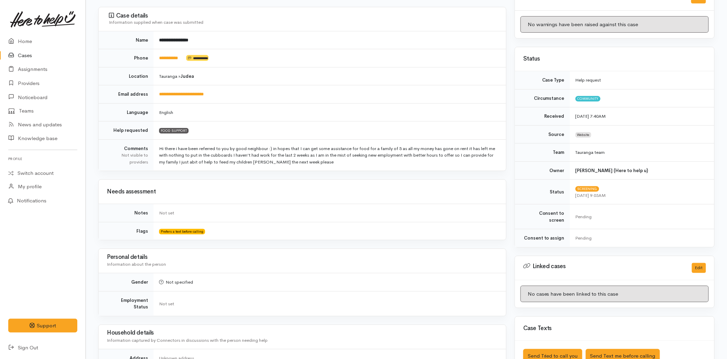
scroll to position [84, 0]
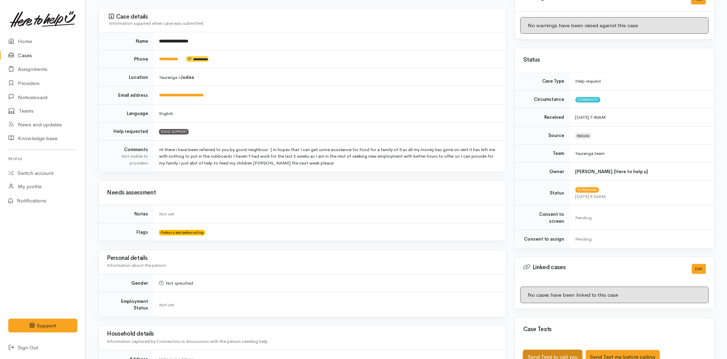
click at [547, 350] on button "Send Tried to call you" at bounding box center [553, 357] width 59 height 14
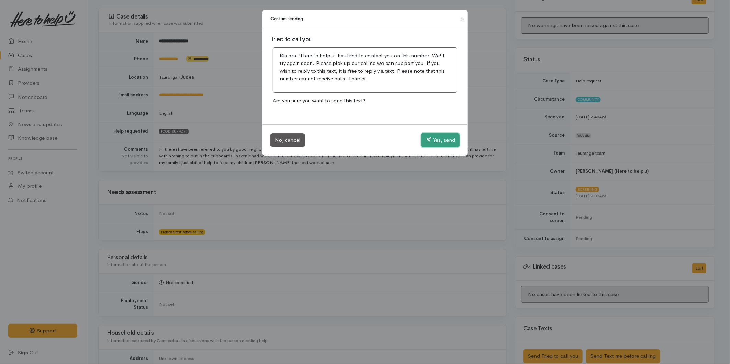
click at [433, 140] on button "Yes, send" at bounding box center [440, 140] width 38 height 14
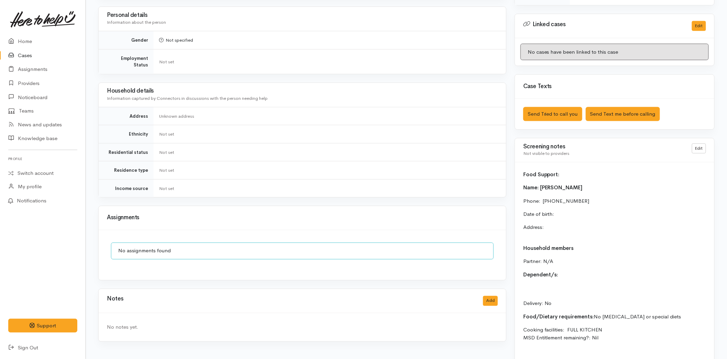
scroll to position [390, 0]
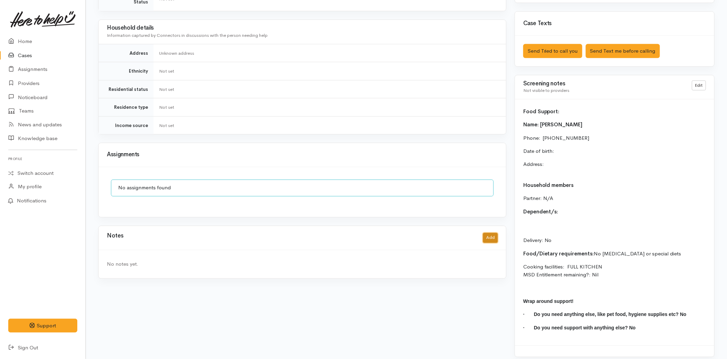
click at [489, 233] on button "Add" at bounding box center [490, 238] width 15 height 10
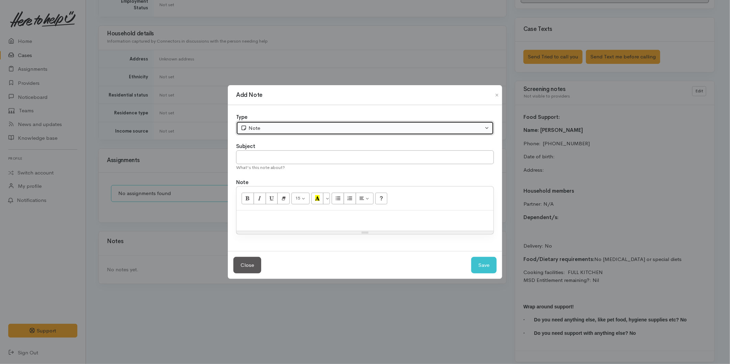
click at [246, 129] on icon "button" at bounding box center [244, 127] width 7 height 5
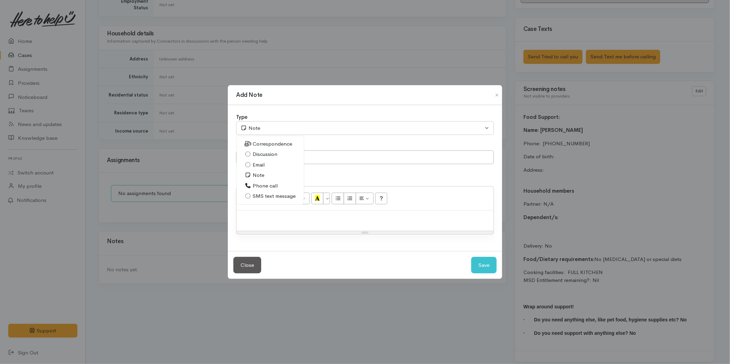
click at [252, 187] on link "Phone call" at bounding box center [270, 186] width 67 height 11
select select "3"
click at [260, 162] on input "text" at bounding box center [365, 158] width 258 height 14
type input "Attempted Contact"
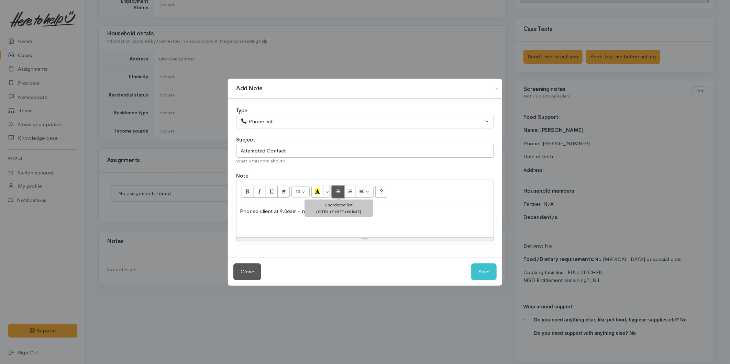
click at [341, 187] on button "Unordered list (CTRL+SHIFT+NUM7)" at bounding box center [338, 192] width 12 height 12
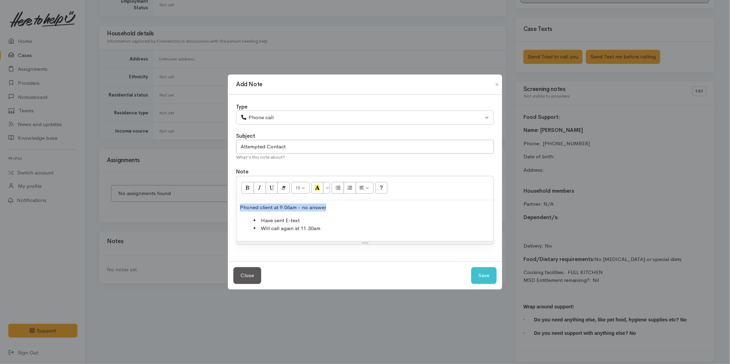
drag, startPoint x: 301, startPoint y: 208, endPoint x: 232, endPoint y: 202, distance: 68.7
click at [232, 202] on div "Type Correspondence Discussion Email Note Phone call SMS text message Phone cal…" at bounding box center [365, 178] width 274 height 167
click at [245, 188] on icon "Bold (CTRL+B)" at bounding box center [247, 188] width 4 height 6
drag, startPoint x: 489, startPoint y: 273, endPoint x: 520, endPoint y: 275, distance: 31.4
click at [489, 273] on button "Save" at bounding box center [483, 275] width 25 height 17
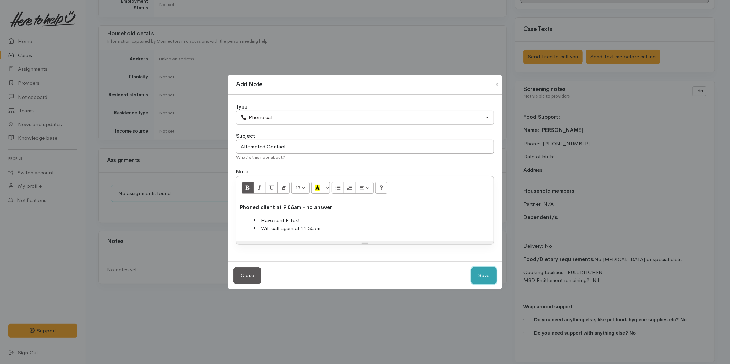
select select "1"
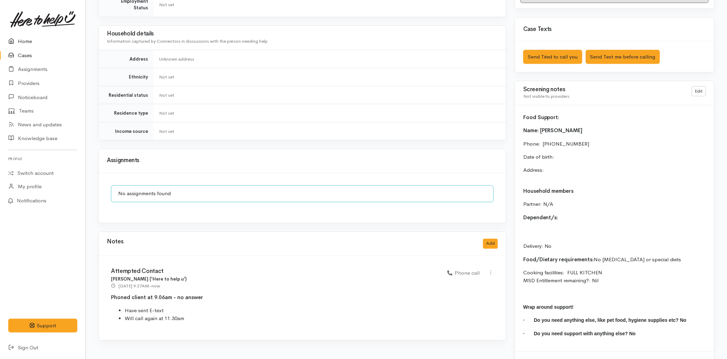
click at [34, 39] on link "Home" at bounding box center [43, 41] width 86 height 14
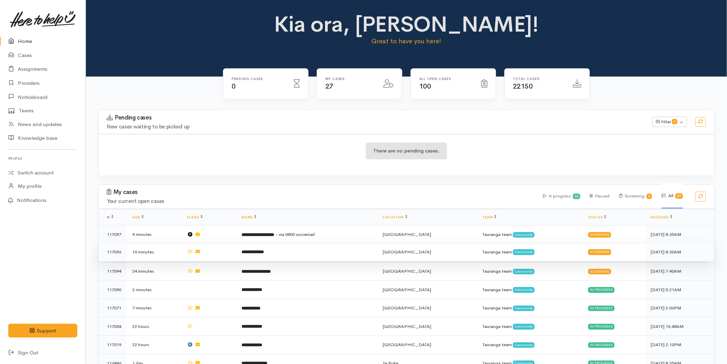
click at [294, 248] on td "**********" at bounding box center [307, 252] width 141 height 19
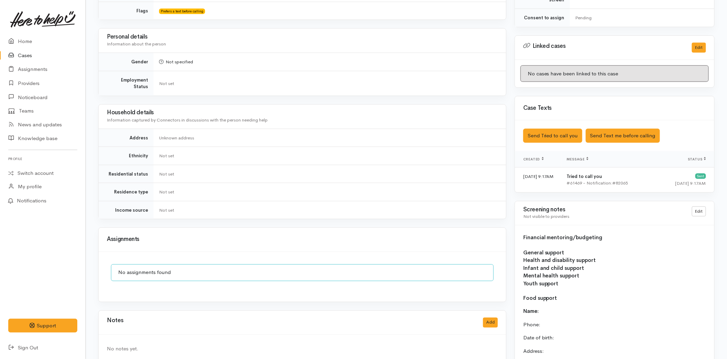
scroll to position [305, 0]
click at [497, 317] on button "Add" at bounding box center [490, 322] width 15 height 10
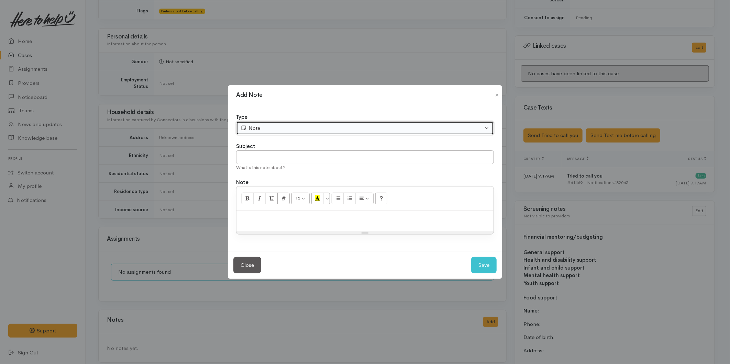
click at [249, 125] on div "Note" at bounding box center [362, 128] width 243 height 8
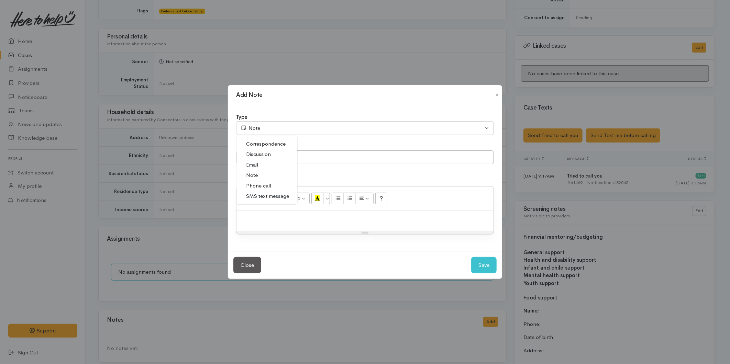
click at [266, 187] on span "Phone call" at bounding box center [258, 186] width 25 height 8
select select "3"
click at [265, 160] on input "text" at bounding box center [365, 158] width 258 height 14
type input "Attempted Contact"
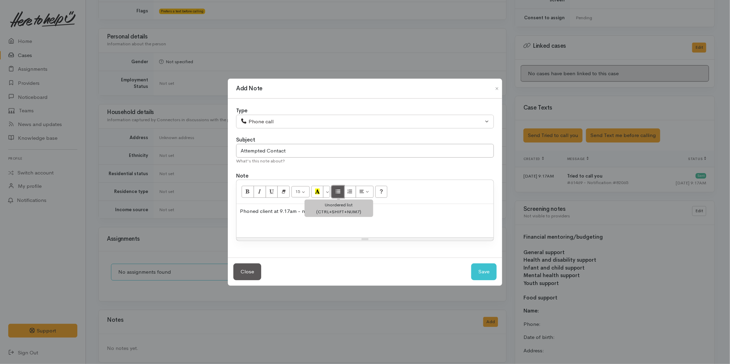
click at [341, 188] on button "Unordered list (CTRL+SHIFT+NUM7)" at bounding box center [338, 192] width 12 height 12
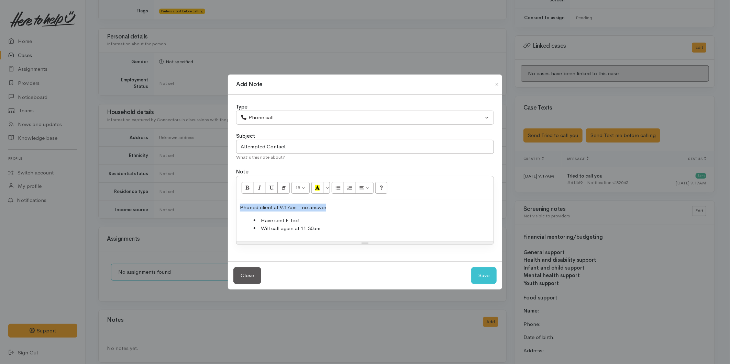
drag, startPoint x: 331, startPoint y: 205, endPoint x: 231, endPoint y: 204, distance: 99.7
click at [229, 205] on div "Type Correspondence Discussion Email Note Phone call SMS text message Phone cal…" at bounding box center [365, 178] width 274 height 167
drag, startPoint x: 246, startPoint y: 188, endPoint x: 360, endPoint y: 222, distance: 118.6
click at [246, 188] on icon "Bold (CTRL+B)" at bounding box center [247, 188] width 4 height 6
click at [480, 276] on button "Save" at bounding box center [483, 275] width 25 height 17
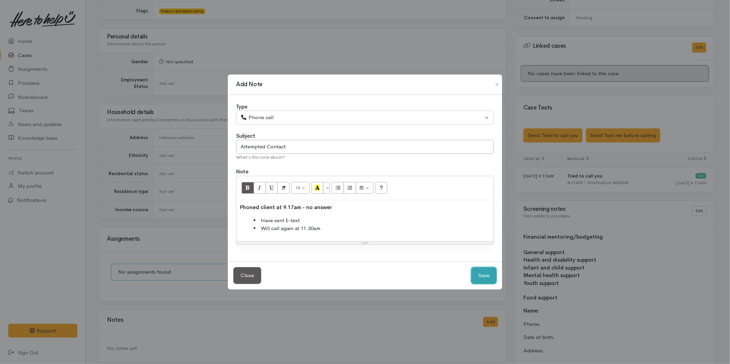
select select "1"
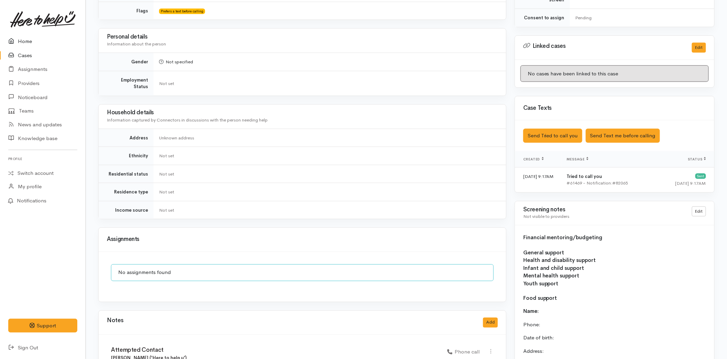
click at [23, 41] on link "Home" at bounding box center [43, 41] width 86 height 14
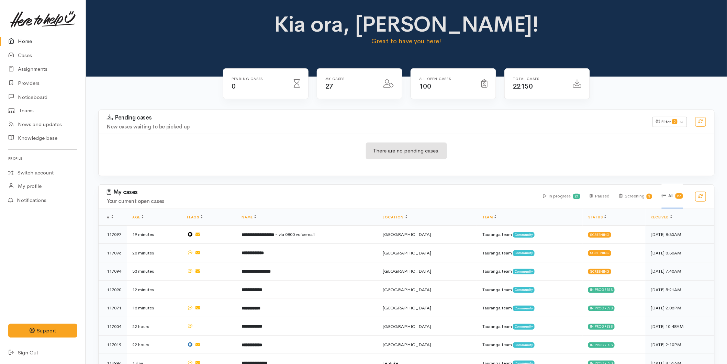
click at [28, 37] on link "Home" at bounding box center [43, 41] width 86 height 14
drag, startPoint x: 34, startPoint y: 41, endPoint x: 39, endPoint y: 43, distance: 4.6
click at [34, 40] on link "Home" at bounding box center [43, 41] width 86 height 14
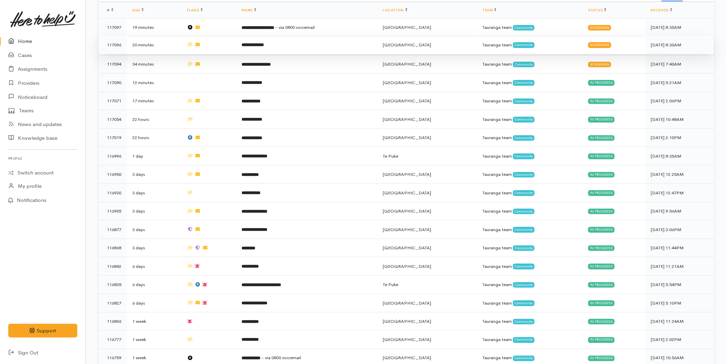
scroll to position [229, 0]
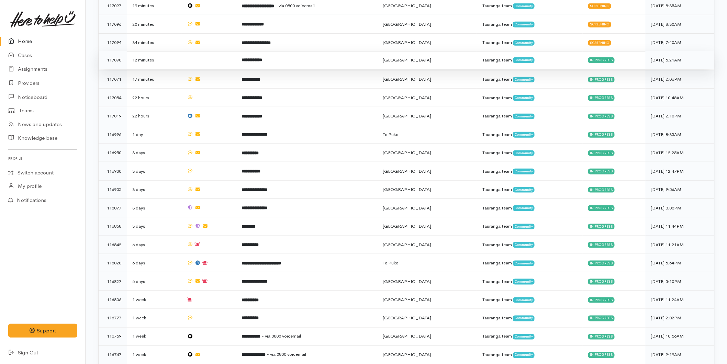
click at [263, 58] on b "**********" at bounding box center [252, 60] width 21 height 4
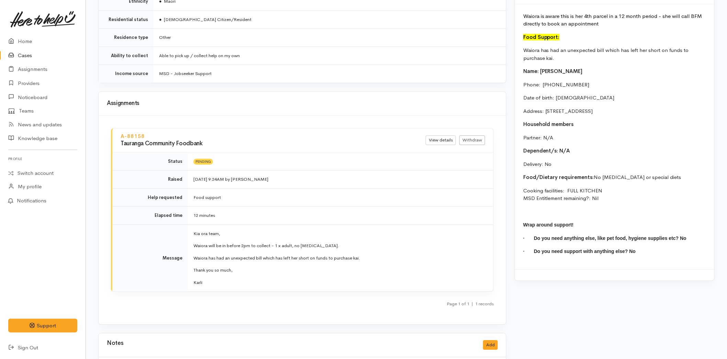
scroll to position [630, 0]
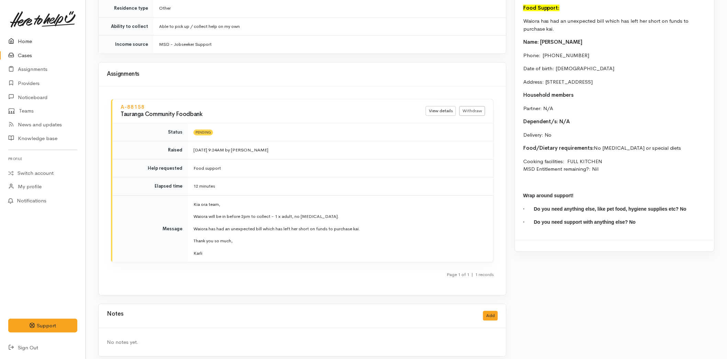
click at [40, 37] on link "Home" at bounding box center [43, 41] width 86 height 14
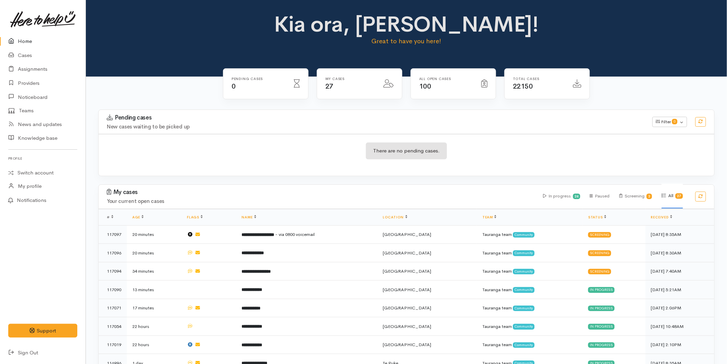
click at [21, 41] on link "Home" at bounding box center [43, 41] width 86 height 14
click at [19, 54] on link "Cases" at bounding box center [43, 55] width 86 height 14
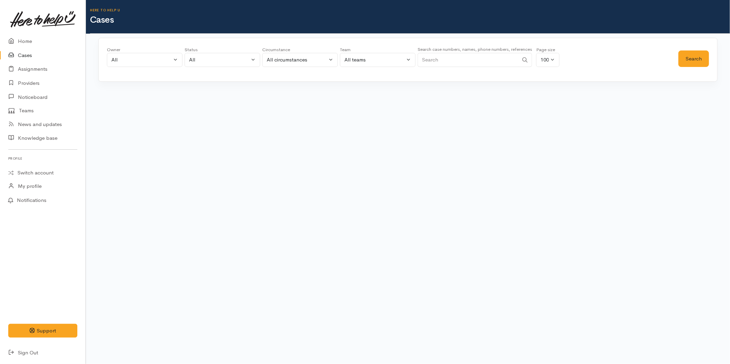
drag, startPoint x: 498, startPoint y: 59, endPoint x: 497, endPoint y: 54, distance: 5.3
click at [497, 59] on input "Search" at bounding box center [468, 60] width 101 height 14
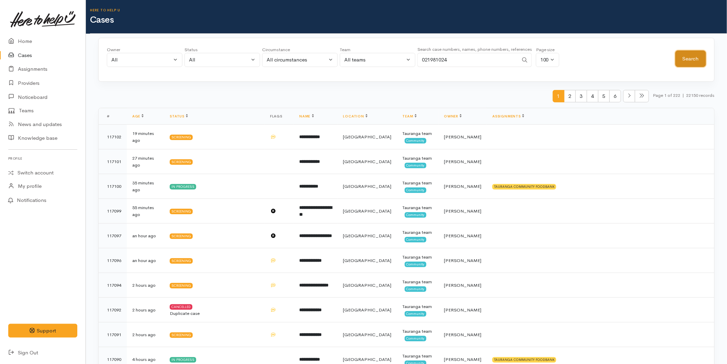
click at [692, 54] on button "Search" at bounding box center [691, 59] width 31 height 17
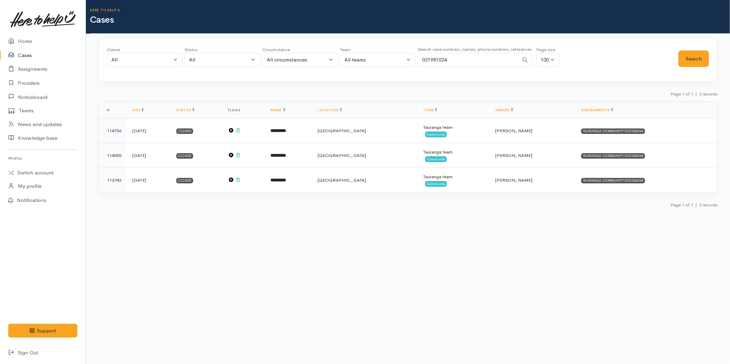
drag, startPoint x: 398, startPoint y: 57, endPoint x: 393, endPoint y: 60, distance: 5.7
click at [389, 59] on div "Owner All My cases 2Alice1 Faye Davies ('Here to help u') Aandrea Murray ('Here…" at bounding box center [393, 58] width 572 height 25
type input "0226358923"
click at [688, 63] on button "Search" at bounding box center [694, 59] width 31 height 17
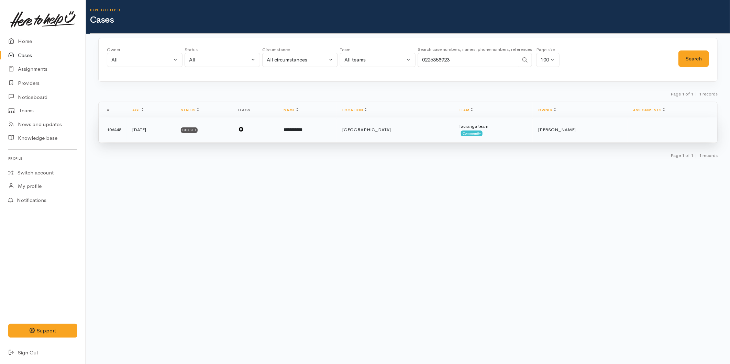
click at [278, 129] on td at bounding box center [255, 130] width 46 height 25
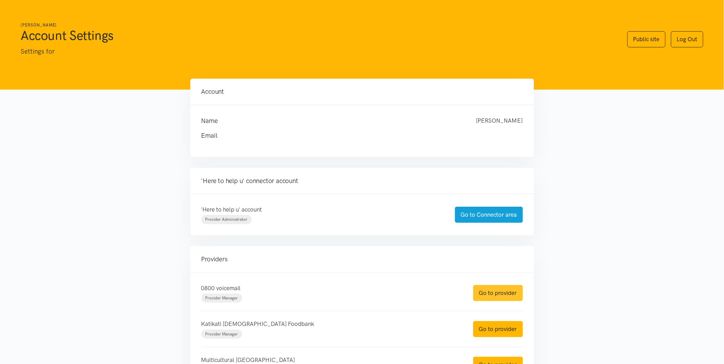
click at [496, 289] on link "Go to provider" at bounding box center [498, 293] width 50 height 16
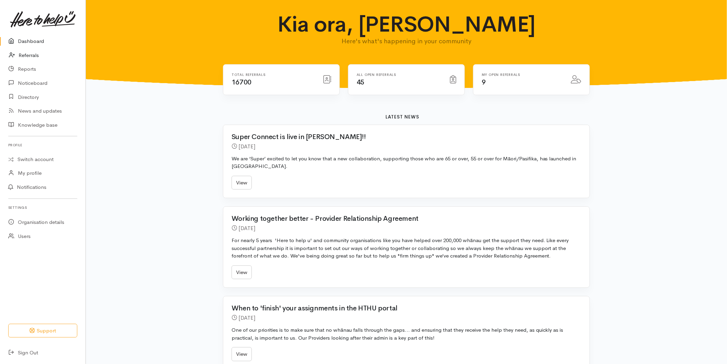
click at [25, 54] on link "Referrals" at bounding box center [43, 55] width 86 height 14
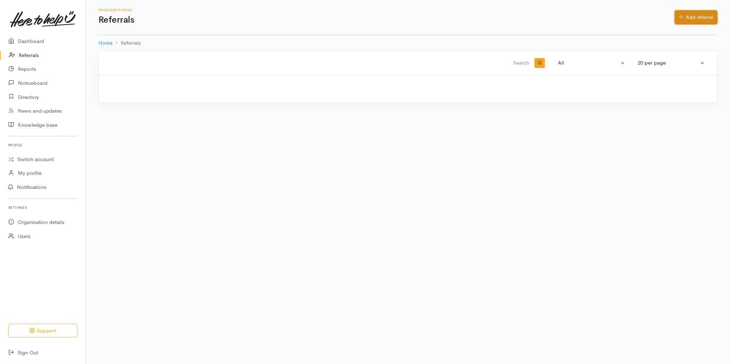
drag, startPoint x: 679, startPoint y: 17, endPoint x: 663, endPoint y: 21, distance: 17.2
click at [679, 16] on icon at bounding box center [681, 16] width 4 height 5
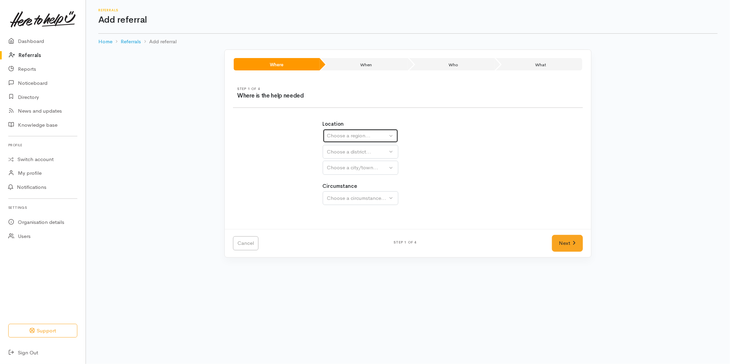
click at [338, 135] on div "Choose a region..." at bounding box center [357, 136] width 61 height 8
click at [342, 190] on span "Bay of Plenty" at bounding box center [346, 190] width 31 height 8
select select "4"
select select
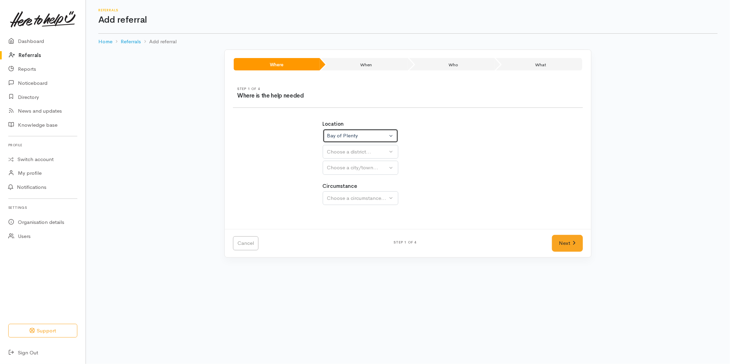
select select
click at [339, 151] on div "Choose a district..." at bounding box center [375, 152] width 97 height 8
click at [341, 184] on span "Tauranga" at bounding box center [358, 184] width 54 height 8
select select "6"
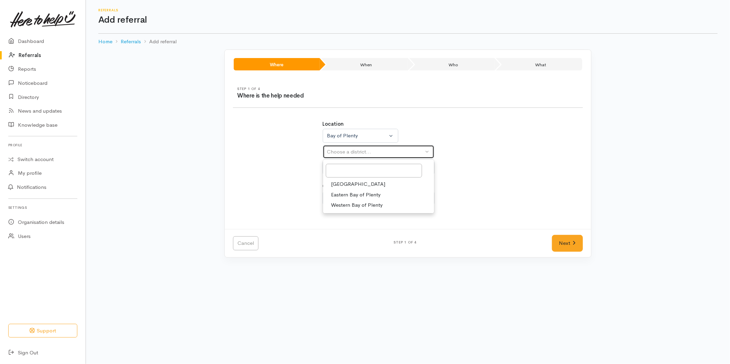
select select
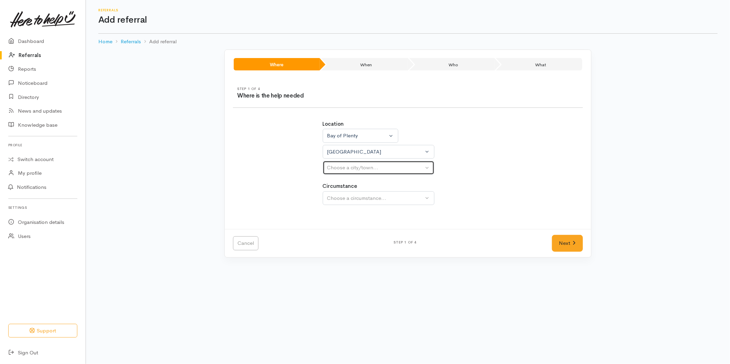
click at [343, 164] on div "Choose a city/town..." at bounding box center [375, 168] width 97 height 8
click at [341, 202] on span "Tauranga" at bounding box center [358, 201] width 54 height 8
select select "4"
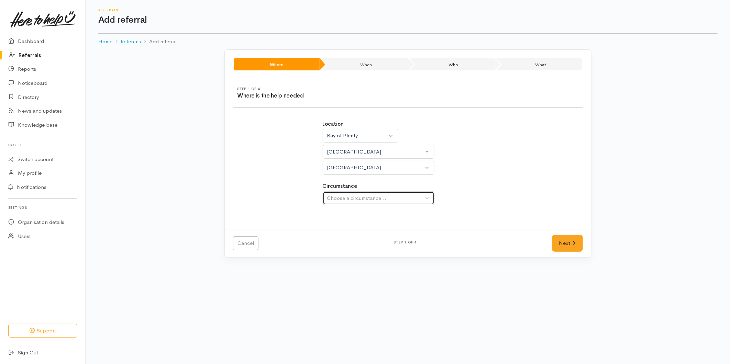
click at [349, 194] on button "Choose a circumstance..." at bounding box center [379, 198] width 112 height 14
click at [347, 233] on span "Community" at bounding box center [344, 231] width 26 height 8
select select "2"
click at [561, 240] on link "Next" at bounding box center [567, 243] width 31 height 17
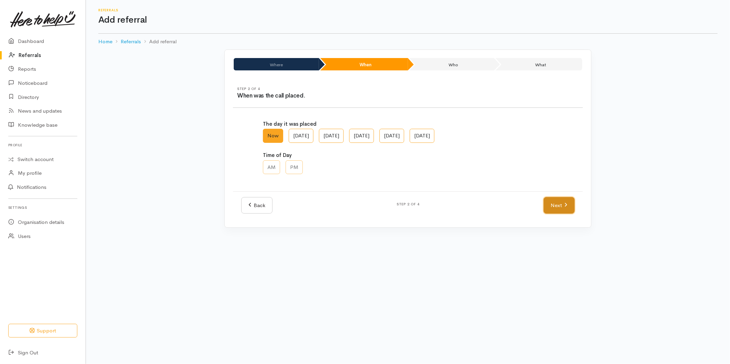
click at [564, 203] on icon at bounding box center [565, 204] width 3 height 5
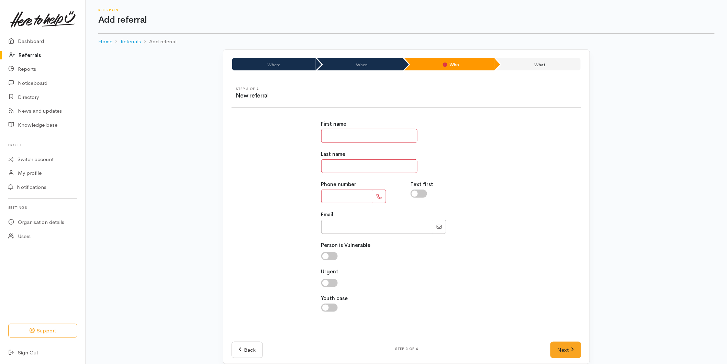
click at [366, 135] on input "text" at bounding box center [369, 136] width 96 height 14
type input "******"
type input "**"
type input "*********"
click at [566, 350] on link "Next" at bounding box center [566, 350] width 31 height 17
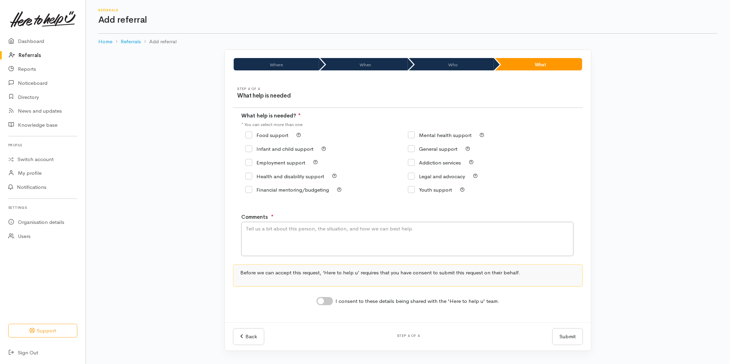
click at [264, 135] on input "Food support" at bounding box center [266, 135] width 43 height 5
checkbox input "true"
click at [290, 240] on textarea "Comments" at bounding box center [407, 239] width 332 height 34
type textarea "Requesting food support"
click at [322, 305] on input "I consent to these details being shared with the 'Here to help u' team." at bounding box center [325, 301] width 17 height 8
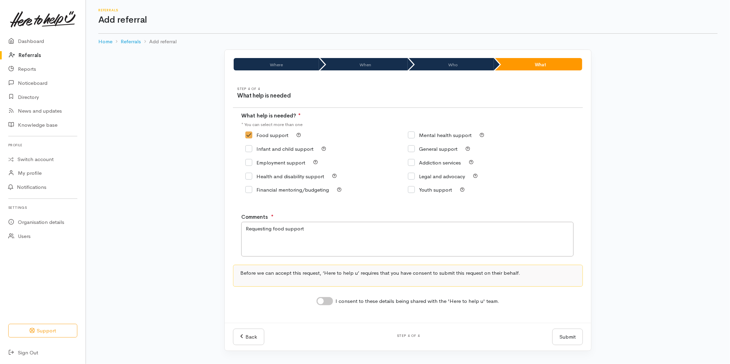
checkbox input "true"
click at [568, 341] on button "Submit" at bounding box center [567, 337] width 31 height 17
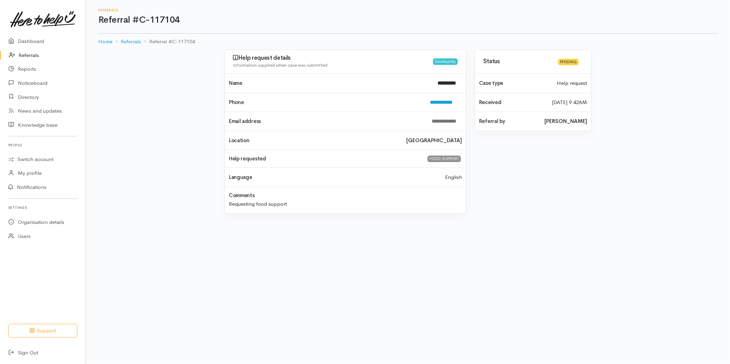
drag, startPoint x: 21, startPoint y: 56, endPoint x: 38, endPoint y: 61, distance: 17.9
click at [21, 56] on link "Referrals" at bounding box center [43, 55] width 86 height 14
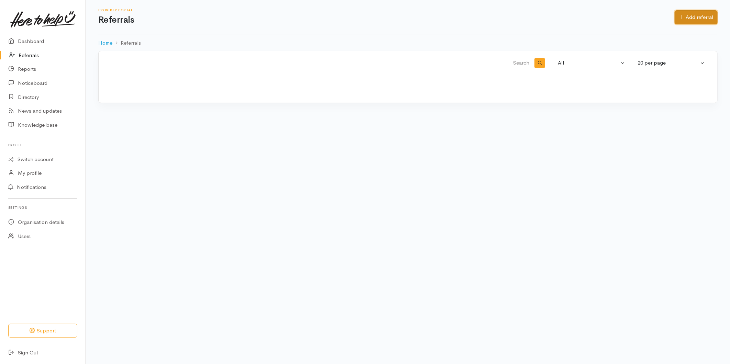
click at [676, 15] on link "Add referral" at bounding box center [696, 17] width 43 height 14
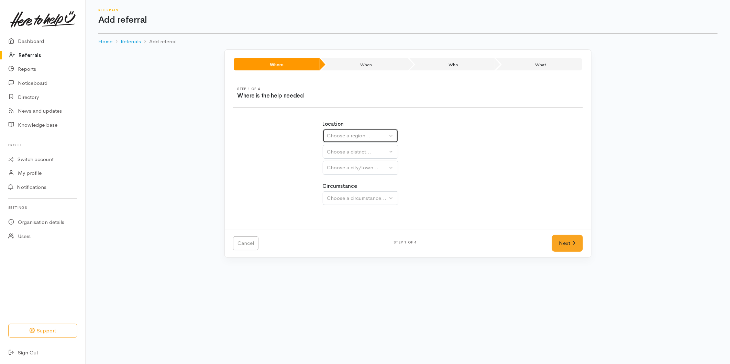
click at [327, 136] on div "Choose a region..." at bounding box center [357, 136] width 61 height 8
click at [339, 188] on span "Bay of Plenty" at bounding box center [346, 190] width 31 height 8
select select "4"
select select
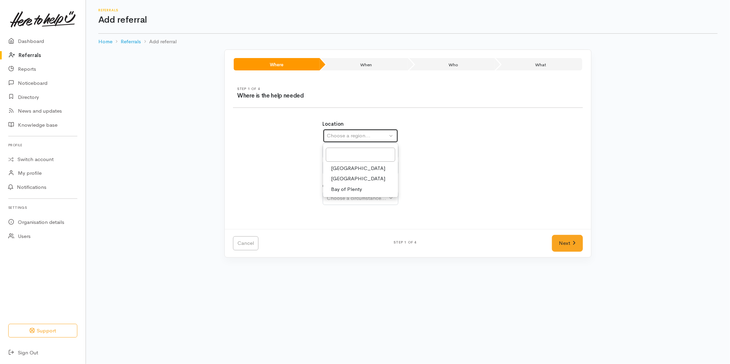
select select
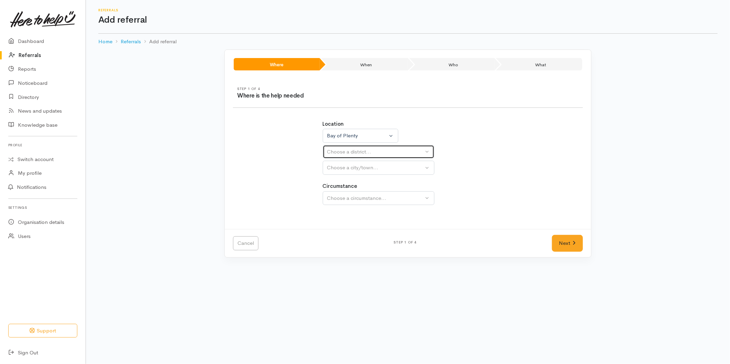
click at [341, 152] on div "Choose a district..." at bounding box center [375, 152] width 97 height 8
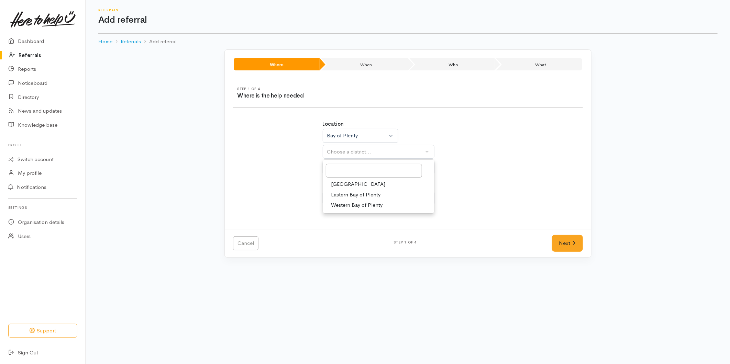
click at [341, 187] on span "[GEOGRAPHIC_DATA]" at bounding box center [358, 184] width 54 height 8
select select "6"
select select
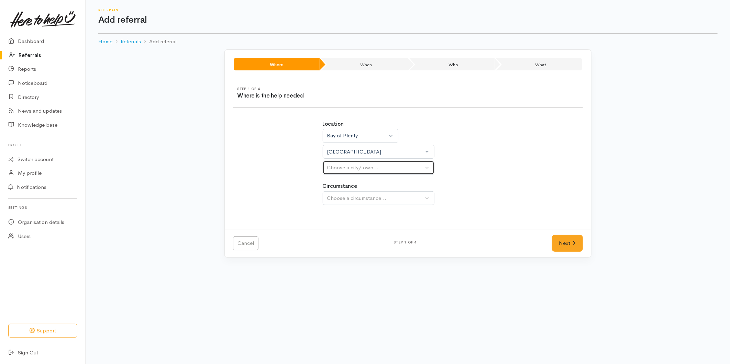
click at [343, 170] on div "Choose a city/town..." at bounding box center [375, 168] width 97 height 8
click at [340, 204] on span "Tauranga" at bounding box center [358, 201] width 54 height 8
select select "4"
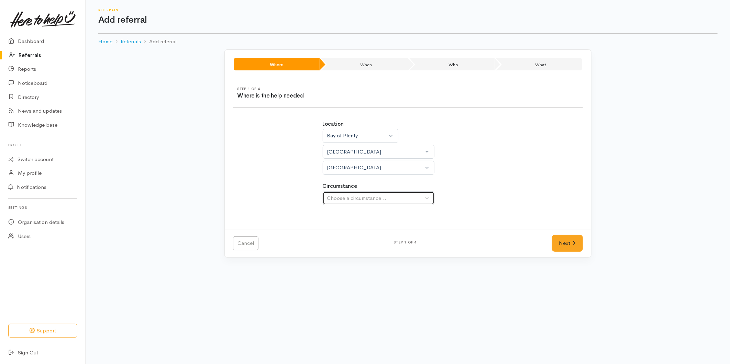
click at [347, 200] on div "Choose a circumstance..." at bounding box center [375, 199] width 97 height 8
click at [358, 230] on span "Community" at bounding box center [344, 231] width 26 height 8
select select "2"
click at [582, 245] on link "Next" at bounding box center [567, 243] width 31 height 17
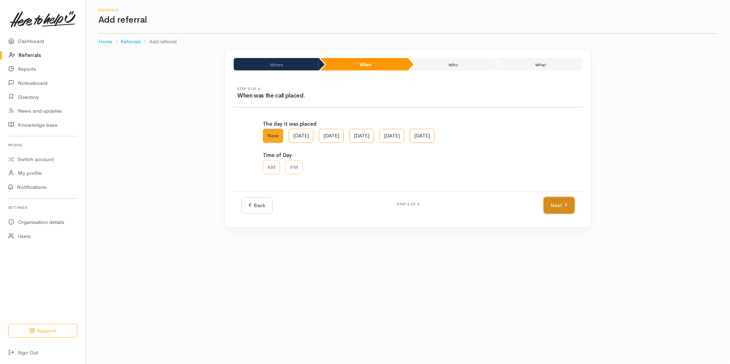
click at [555, 208] on link "Next" at bounding box center [559, 205] width 31 height 17
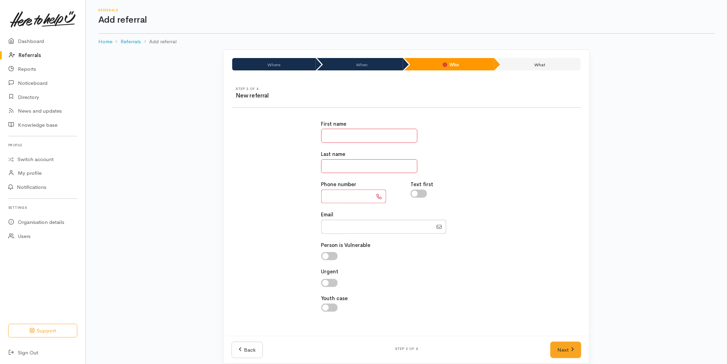
click at [346, 129] on div "First name" at bounding box center [406, 131] width 171 height 23
drag, startPoint x: 345, startPoint y: 132, endPoint x: 347, endPoint y: 136, distance: 4.0
click at [345, 132] on input "text" at bounding box center [369, 136] width 96 height 14
type input "******"
type input "****"
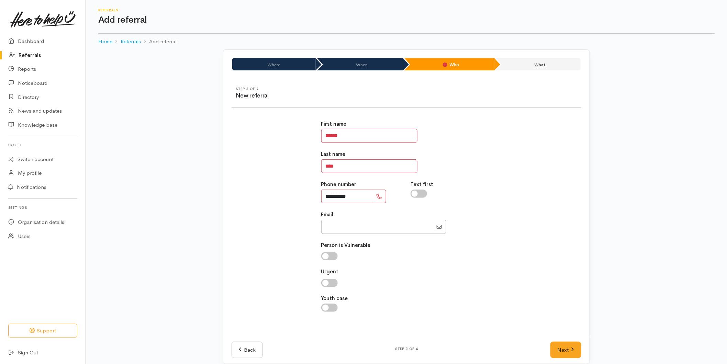
type input "**********"
click at [556, 207] on div "**********" at bounding box center [407, 220] width 358 height 216
click at [255, 352] on link "Back" at bounding box center [247, 350] width 31 height 17
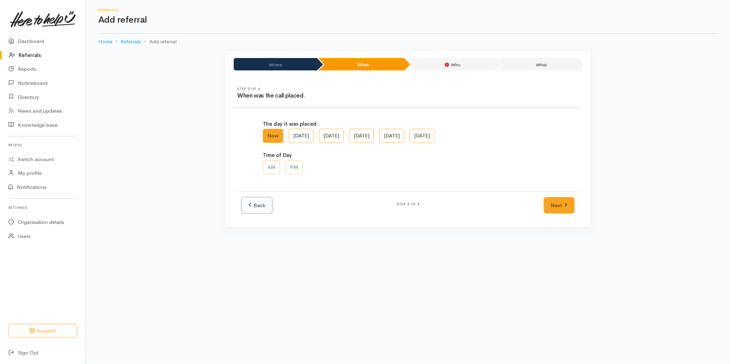
click at [253, 205] on link "Back" at bounding box center [256, 205] width 31 height 17
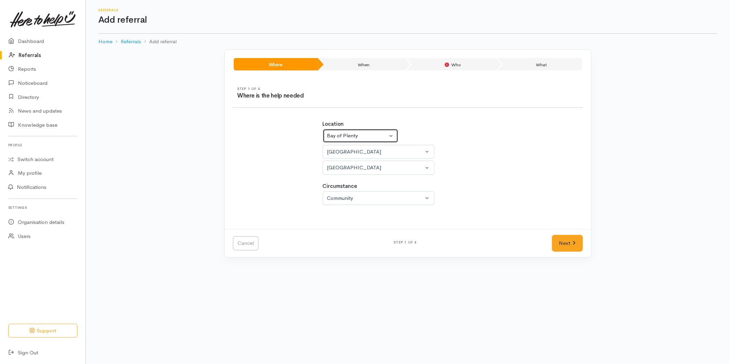
click at [351, 135] on div "Bay of Plenty" at bounding box center [357, 136] width 61 height 8
click at [341, 176] on span "Waikato" at bounding box center [358, 179] width 54 height 8
select select "3"
select select
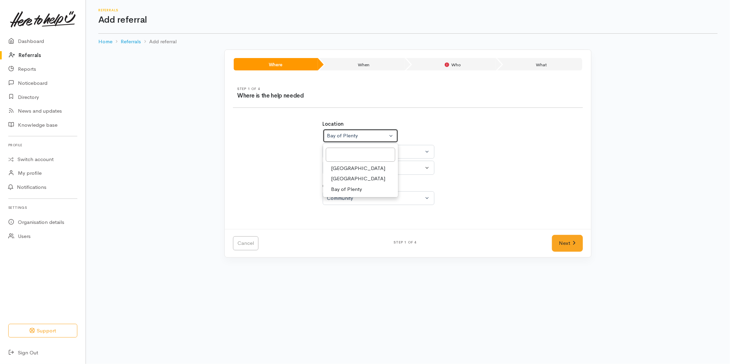
select select
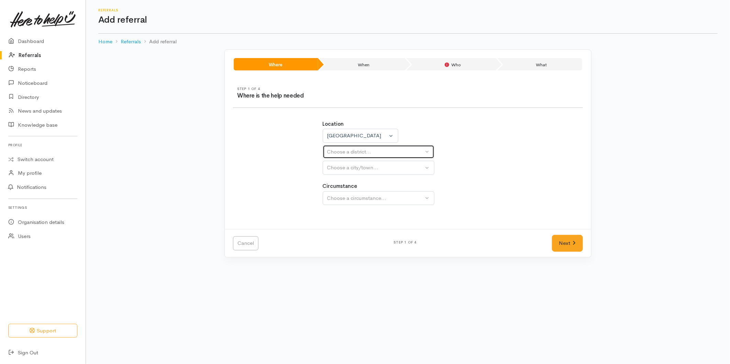
click at [340, 147] on button "Choose a district..." at bounding box center [379, 152] width 112 height 14
type input "tau"
click at [335, 183] on span "Taupō District" at bounding box center [347, 184] width 32 height 8
select select "14"
select select
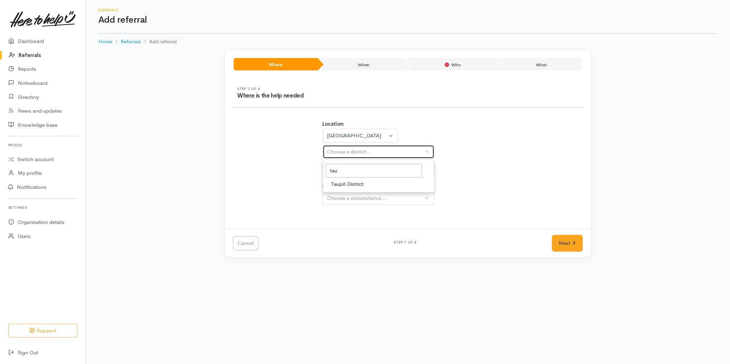
select select
click at [353, 169] on div "Choose a city/town..." at bounding box center [375, 168] width 97 height 8
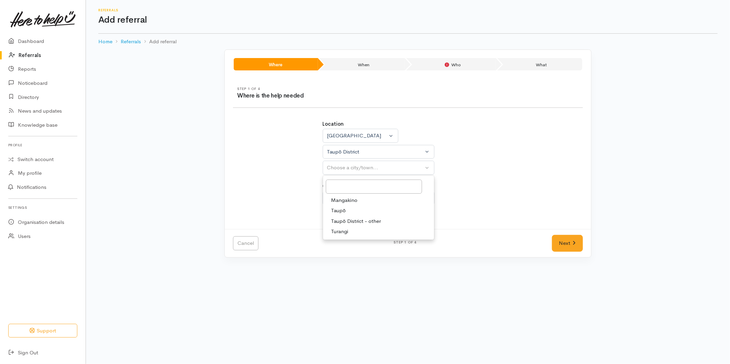
click at [342, 210] on span "Taupō" at bounding box center [338, 211] width 15 height 8
select select "183"
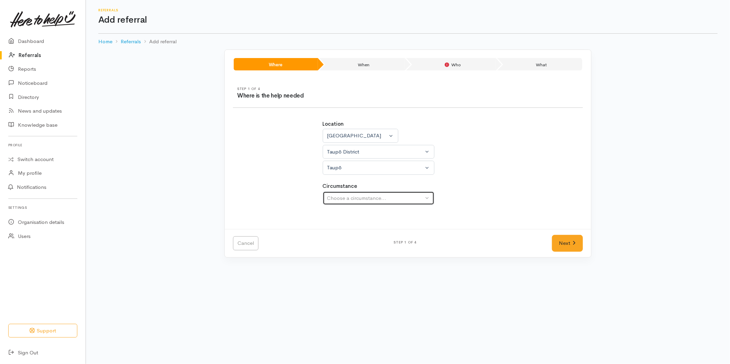
click at [344, 195] on div "Choose a circumstance..." at bounding box center [375, 199] width 97 height 8
click at [344, 234] on span "Community" at bounding box center [344, 231] width 26 height 8
select select "2"
drag, startPoint x: 568, startPoint y: 248, endPoint x: 564, endPoint y: 246, distance: 3.7
click at [568, 248] on link "Next" at bounding box center [567, 243] width 31 height 17
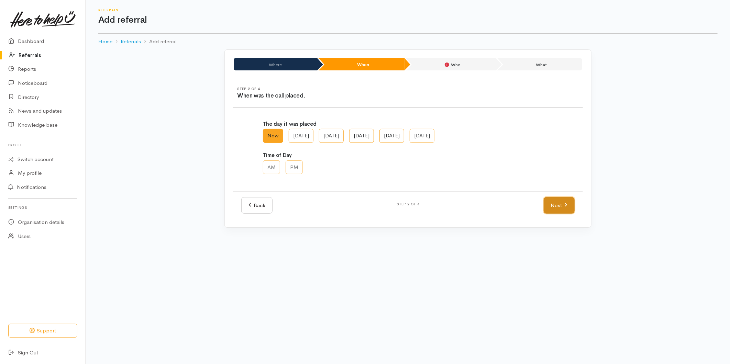
click at [551, 206] on link "Next" at bounding box center [559, 205] width 31 height 17
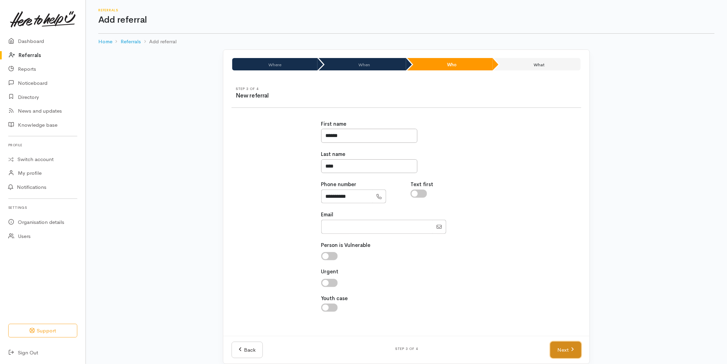
click at [565, 353] on link "Next" at bounding box center [566, 350] width 31 height 17
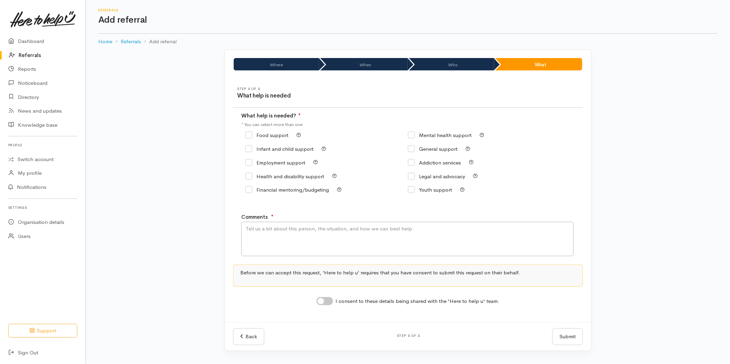
click at [265, 136] on input "Food support" at bounding box center [266, 135] width 43 height 5
checkbox input "true"
click at [265, 238] on textarea "Comments" at bounding box center [407, 239] width 332 height 34
type textarea "Requesting food support from the Taupō Foodbank - she said she has a food refer…"
click at [329, 303] on input "I consent to these details being shared with the 'Here to help u' team." at bounding box center [325, 301] width 17 height 8
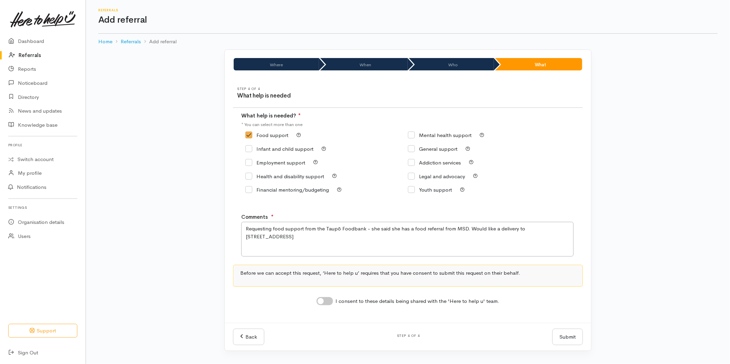
checkbox input "true"
click at [572, 336] on button "Submit" at bounding box center [567, 337] width 31 height 17
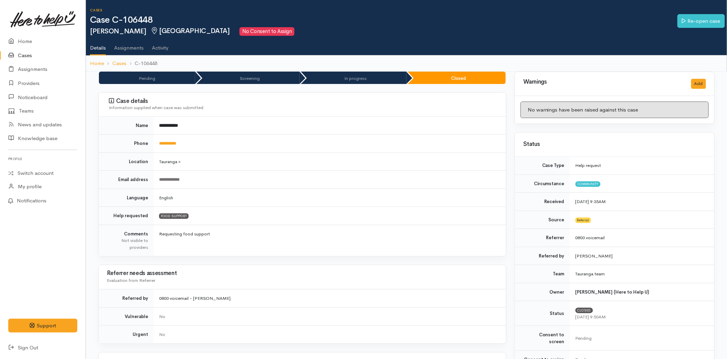
click at [35, 51] on link "Cases" at bounding box center [43, 55] width 86 height 14
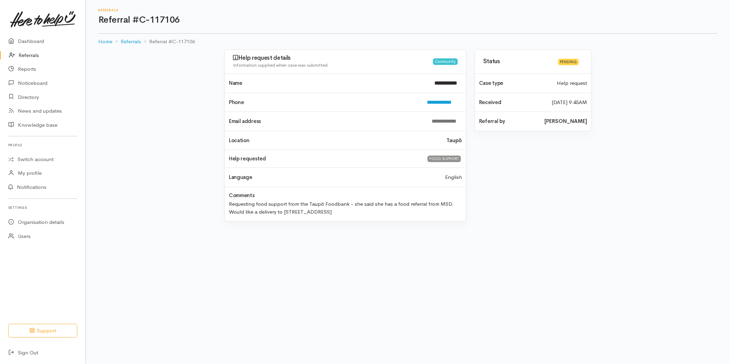
drag, startPoint x: 26, startPoint y: 53, endPoint x: 104, endPoint y: 54, distance: 78.1
click at [26, 53] on link "Referrals" at bounding box center [43, 55] width 86 height 14
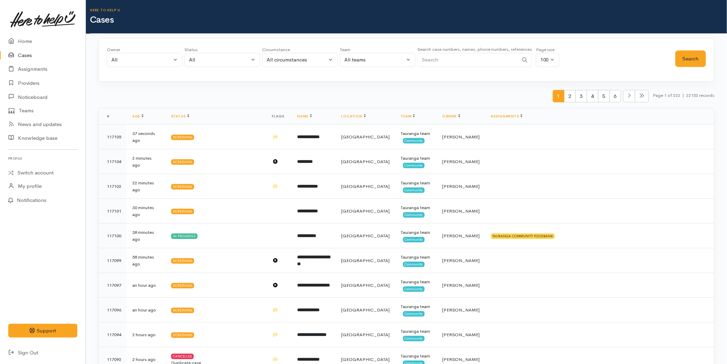
click at [440, 52] on div "Search case numbers, names, phone numbers, references" at bounding box center [475, 58] width 114 height 26
click at [441, 57] on input "Search" at bounding box center [468, 60] width 101 height 14
type input "0225853837"
click at [702, 59] on button "Search" at bounding box center [691, 59] width 31 height 17
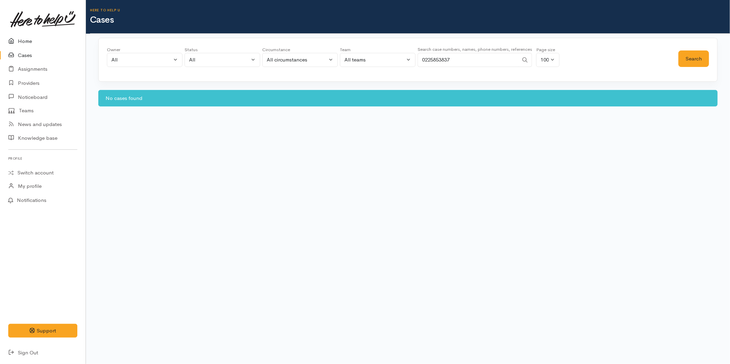
click at [29, 38] on link "Home" at bounding box center [43, 41] width 86 height 14
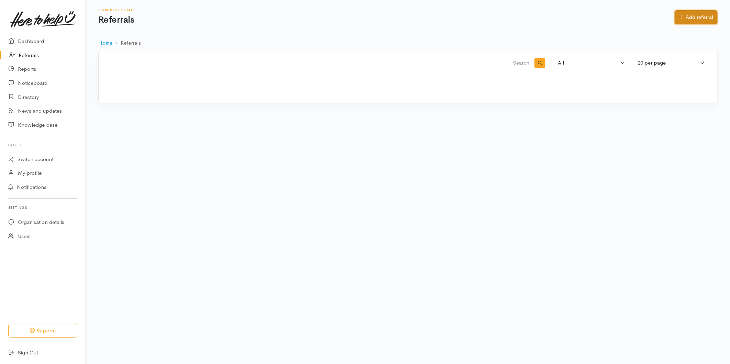
click at [675, 17] on link "Add referral" at bounding box center [696, 17] width 43 height 14
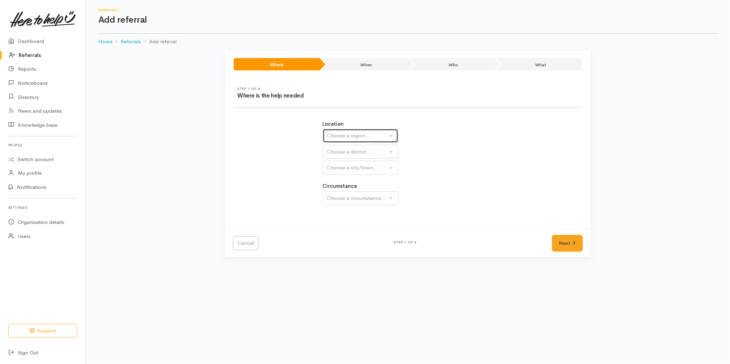
click at [342, 135] on div "Choose a region..." at bounding box center [357, 136] width 61 height 8
click at [341, 177] on span "[GEOGRAPHIC_DATA]" at bounding box center [358, 179] width 54 height 8
select select "3"
select select
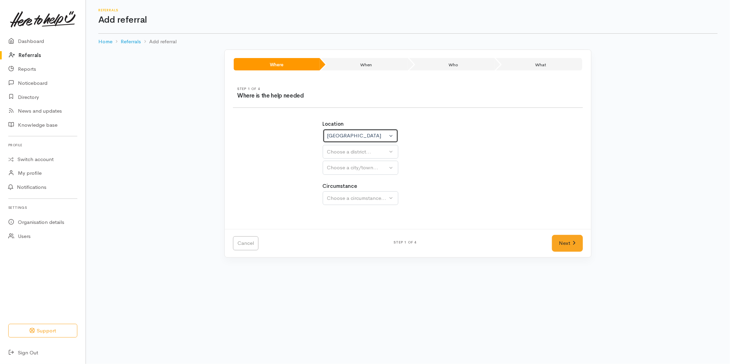
select select
click at [341, 153] on div "Choose a district..." at bounding box center [375, 152] width 97 height 8
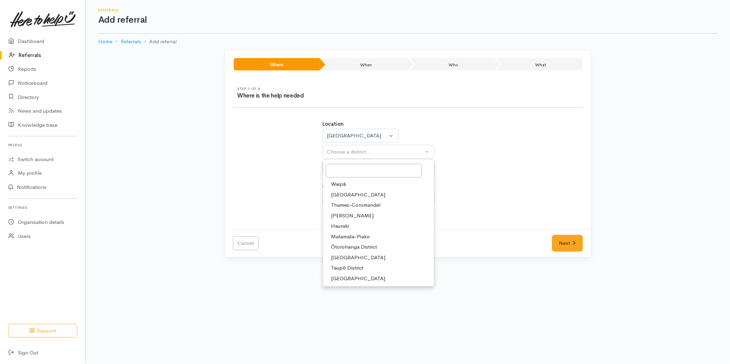
click at [346, 265] on span "Taupō District" at bounding box center [347, 268] width 32 height 8
select select "14"
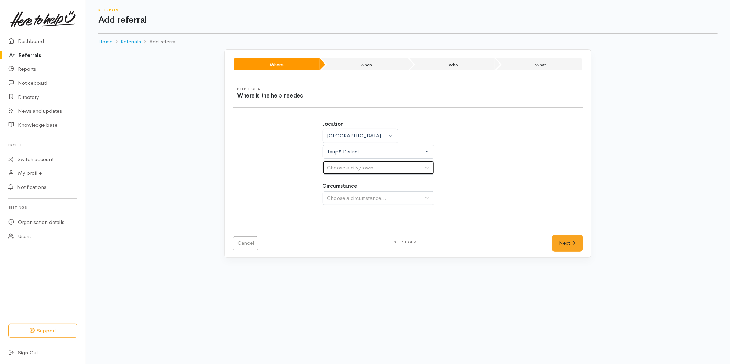
click at [336, 169] on div "Choose a city/town..." at bounding box center [375, 168] width 97 height 8
select select
click at [341, 173] on button "Choose a city/town..." at bounding box center [379, 168] width 112 height 14
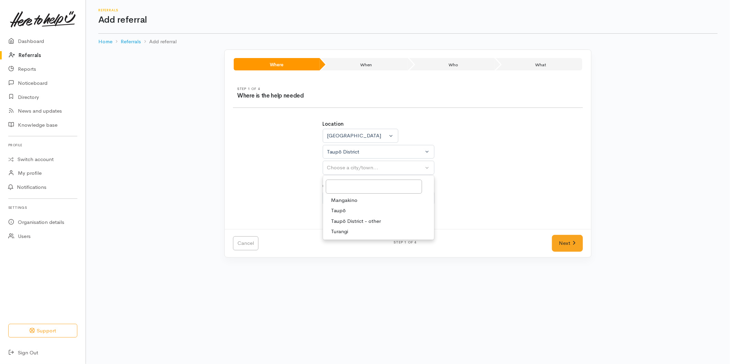
click at [340, 209] on span "Taupō" at bounding box center [338, 211] width 15 height 8
select select "183"
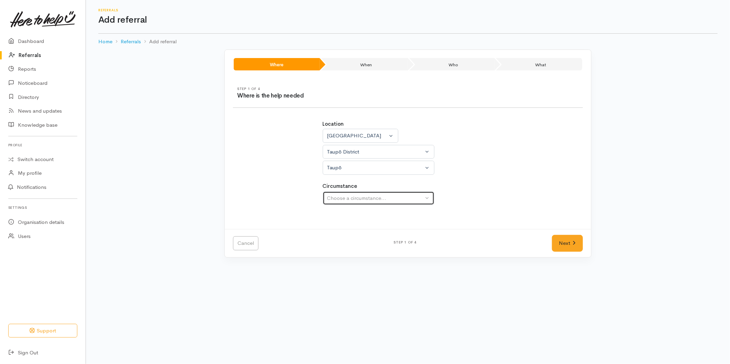
click at [349, 200] on div "Choose a circumstance..." at bounding box center [375, 199] width 97 height 8
click at [344, 232] on span "Community" at bounding box center [344, 231] width 26 height 8
select select "2"
click at [561, 241] on link "Next" at bounding box center [567, 243] width 31 height 17
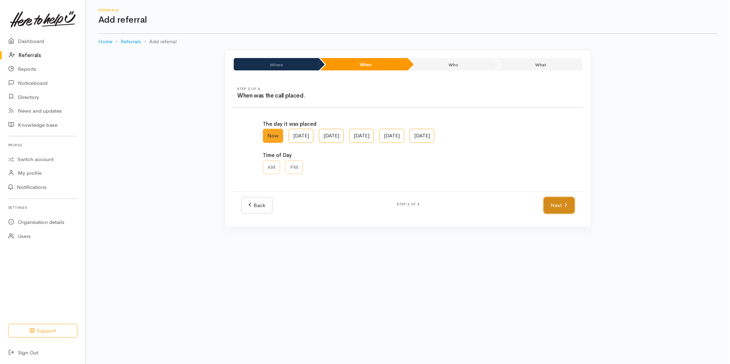
drag, startPoint x: 563, startPoint y: 200, endPoint x: 391, endPoint y: 166, distance: 175.0
click at [562, 200] on link "Next" at bounding box center [559, 205] width 31 height 17
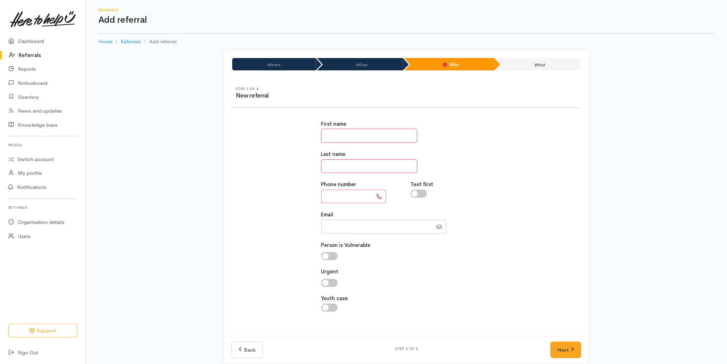
click at [325, 136] on input "text" at bounding box center [369, 136] width 96 height 14
type input "******"
type input "*****"
type input "**********"
drag, startPoint x: 559, startPoint y: 350, endPoint x: 533, endPoint y: 337, distance: 28.4
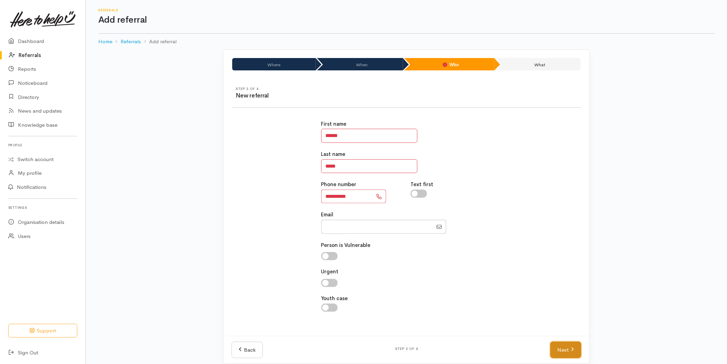
click at [559, 350] on link "Next" at bounding box center [566, 350] width 31 height 17
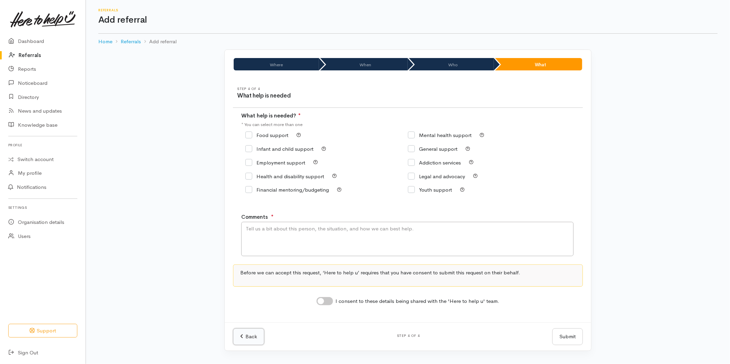
click at [255, 338] on link "Back" at bounding box center [248, 337] width 31 height 17
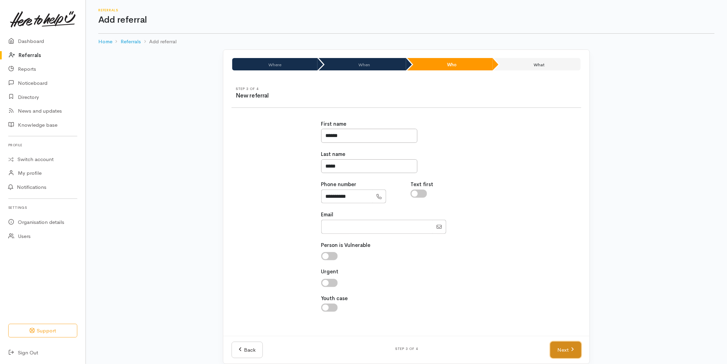
click at [575, 351] on link "Next" at bounding box center [566, 350] width 31 height 17
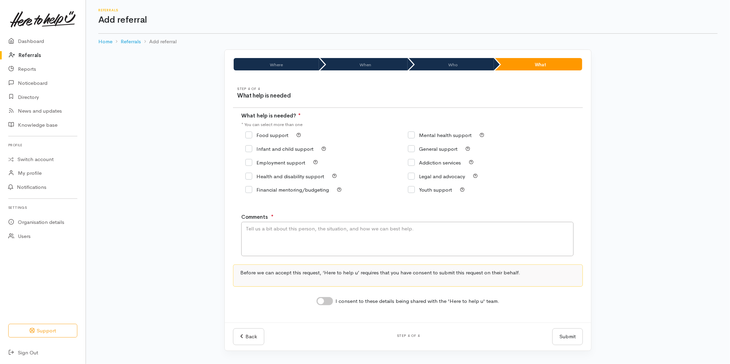
click at [266, 134] on input "Food support" at bounding box center [266, 135] width 43 height 5
checkbox input "true"
click at [278, 234] on textarea "Comments" at bounding box center [407, 239] width 332 height 34
type textarea "Requesting kai support in Taupō"
click at [327, 303] on input "I consent to these details being shared with the 'Here to help u' team." at bounding box center [325, 301] width 17 height 8
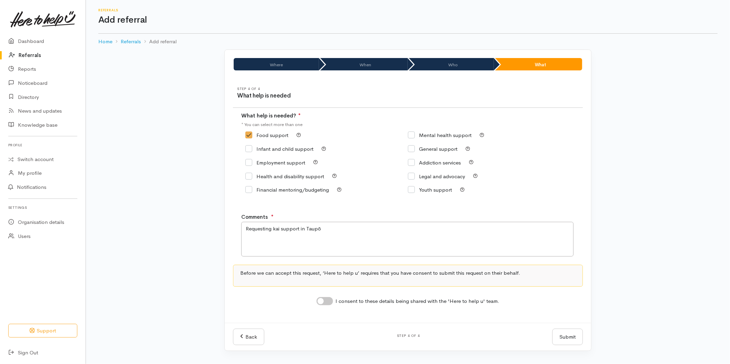
checkbox input "true"
click at [568, 339] on button "Submit" at bounding box center [567, 337] width 31 height 17
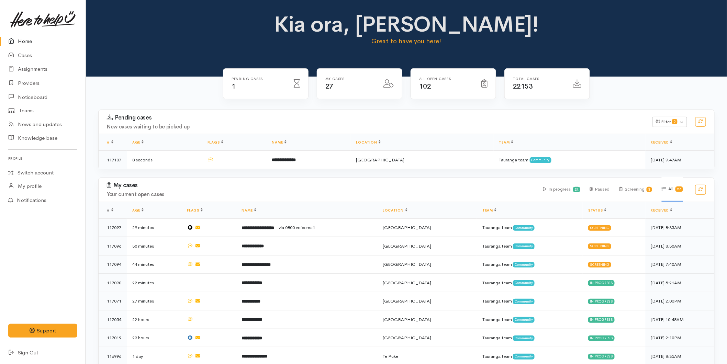
click at [23, 36] on link "Home" at bounding box center [43, 41] width 86 height 14
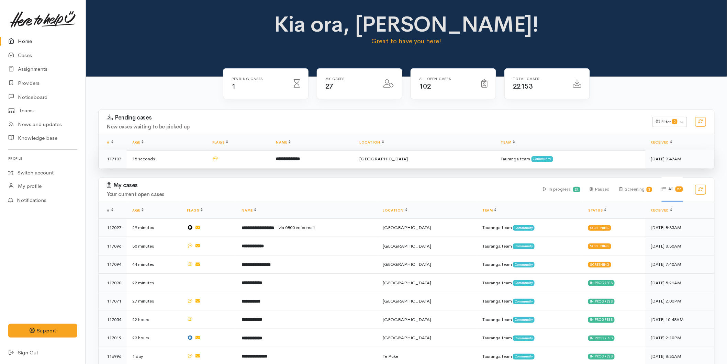
click at [271, 160] on td at bounding box center [239, 159] width 64 height 18
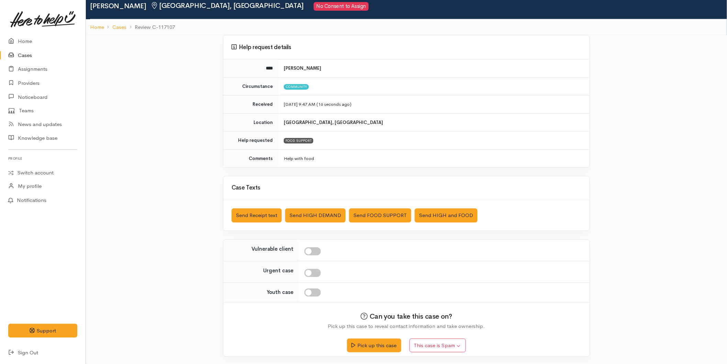
scroll to position [26, 0]
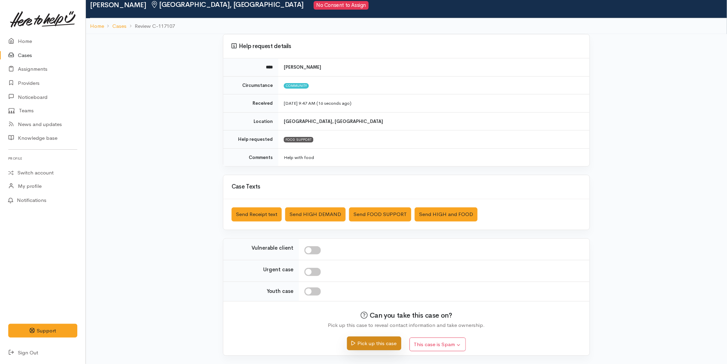
click at [369, 339] on button "Pick up this case" at bounding box center [374, 344] width 54 height 14
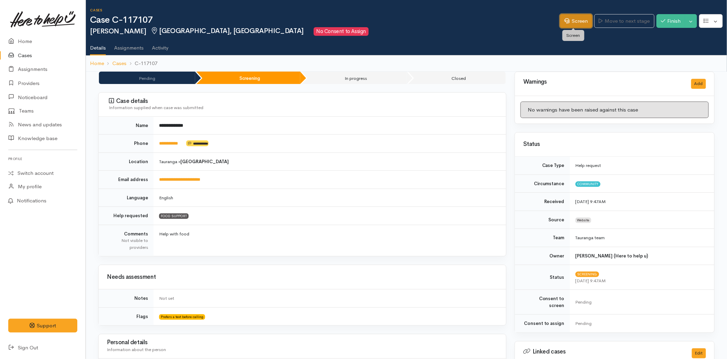
click at [582, 21] on link "Screen" at bounding box center [576, 21] width 32 height 14
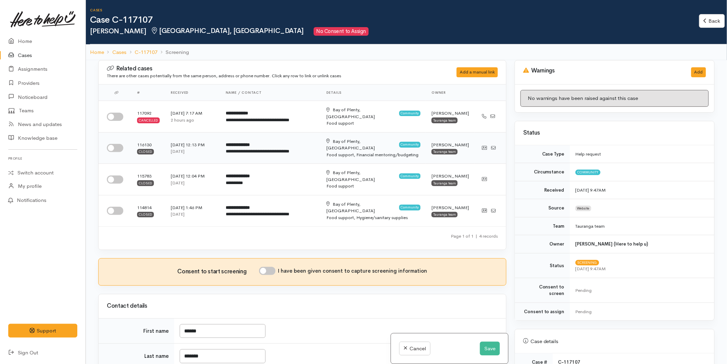
click at [116, 144] on input "checkbox" at bounding box center [115, 148] width 17 height 8
checkbox input "true"
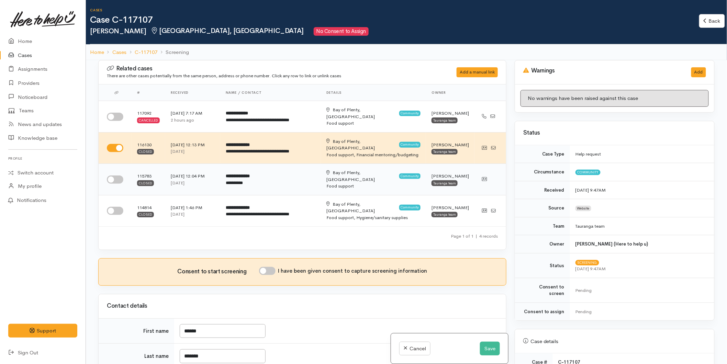
drag, startPoint x: 113, startPoint y: 160, endPoint x: 116, endPoint y: 173, distance: 13.4
click at [113, 176] on input "checkbox" at bounding box center [115, 180] width 17 height 8
checkbox input "true"
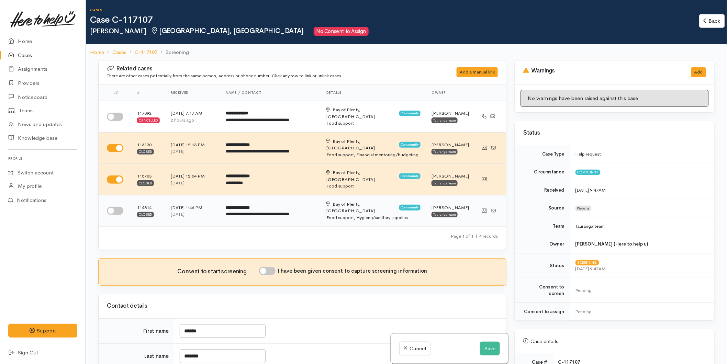
click at [115, 207] on input "checkbox" at bounding box center [115, 211] width 17 height 8
checkbox input "true"
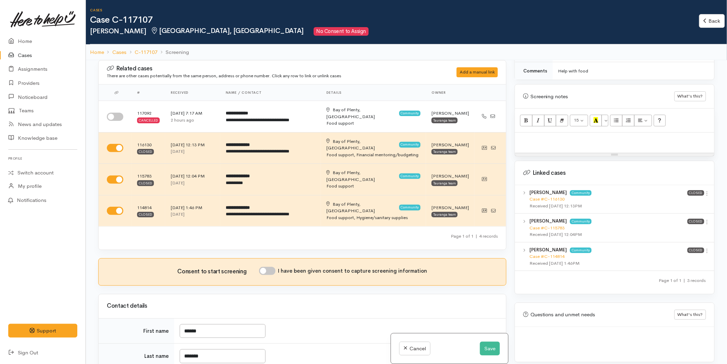
scroll to position [382, 0]
click at [705, 190] on icon at bounding box center [708, 193] width 6 height 6
click at [684, 201] on link "View case" at bounding box center [683, 206] width 54 height 11
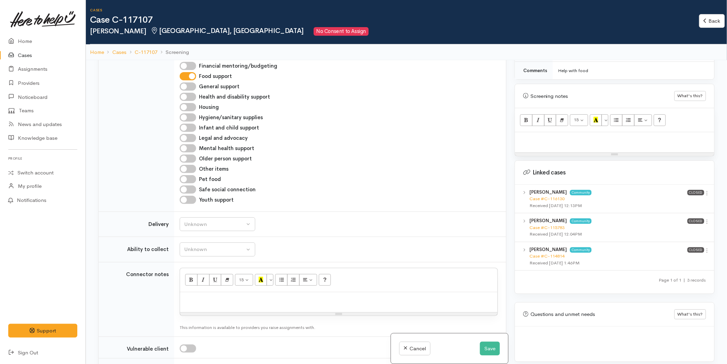
scroll to position [573, 0]
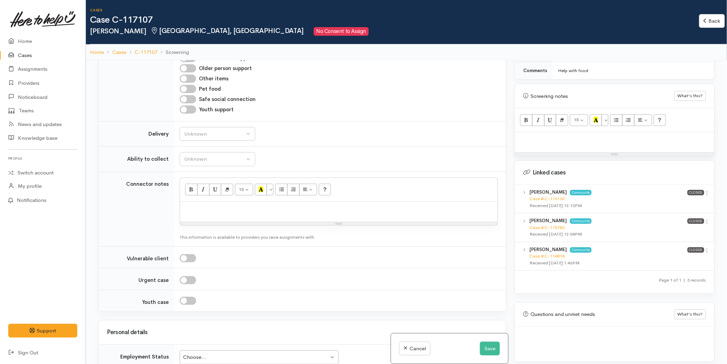
click at [195, 206] on p at bounding box center [339, 210] width 311 height 8
paste div
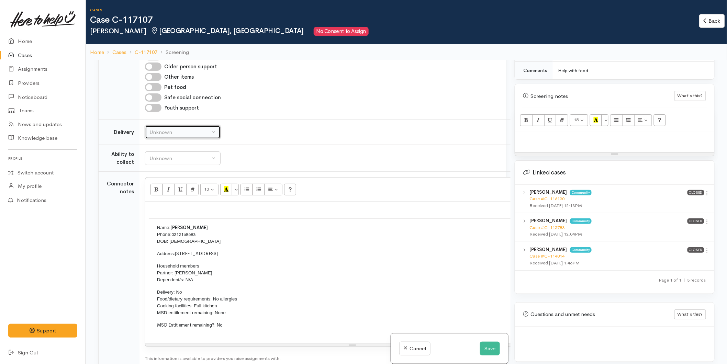
click at [196, 129] on div "Unknown" at bounding box center [180, 133] width 61 height 8
click at [166, 191] on link "No" at bounding box center [182, 196] width 75 height 11
select select "1"
click at [171, 155] on div "Unknown" at bounding box center [180, 159] width 61 height 8
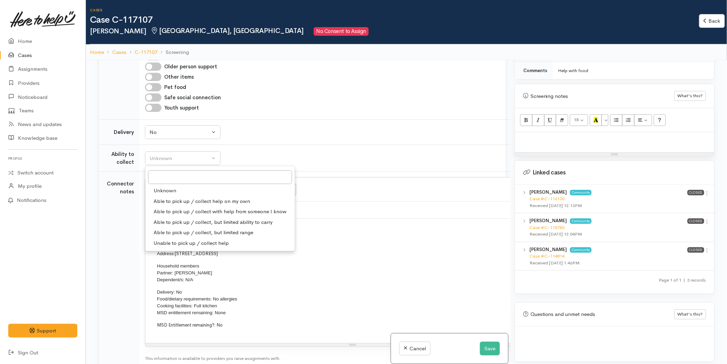
click at [179, 198] on span "Able to pick up / collect help on my own" at bounding box center [202, 202] width 97 height 8
select select "2"
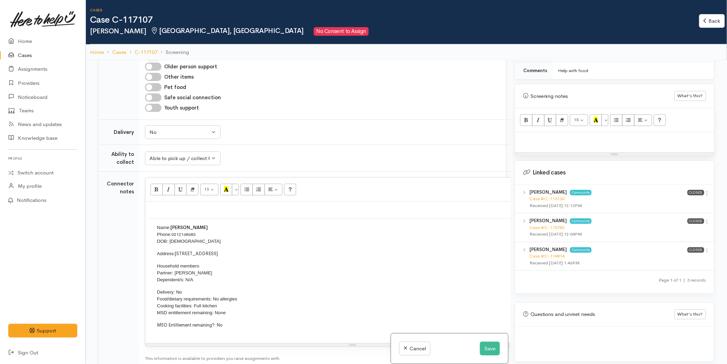
click at [535, 139] on div at bounding box center [614, 142] width 199 height 20
paste div
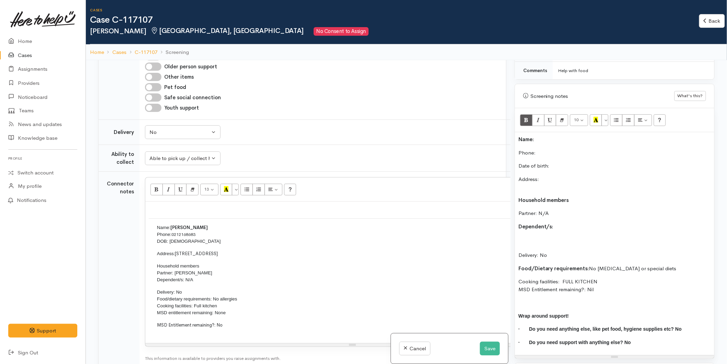
click at [539, 136] on p "Name:" at bounding box center [615, 140] width 193 height 8
click at [548, 149] on p "Phone:" at bounding box center [615, 153] width 193 height 8
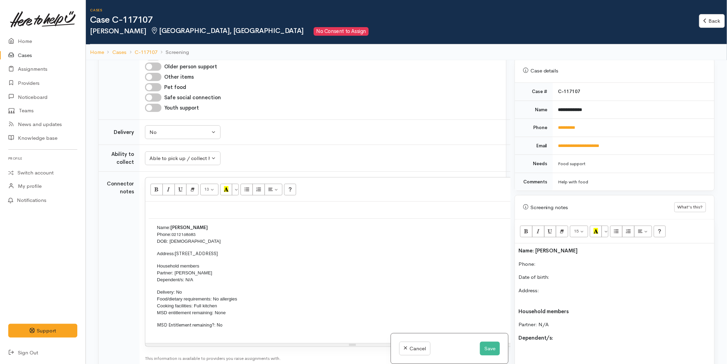
scroll to position [267, 0]
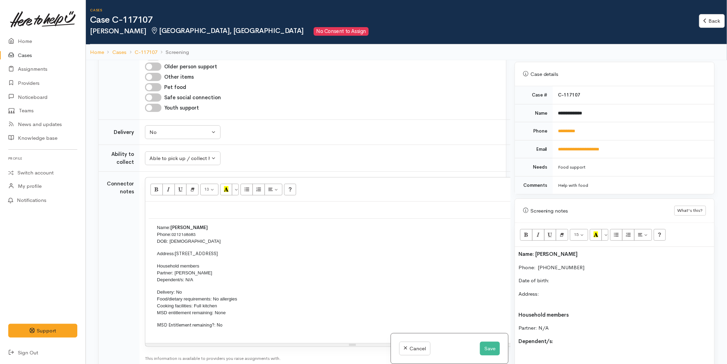
click at [573, 277] on p "Date of birth:" at bounding box center [615, 281] width 193 height 8
click at [552, 290] on p "Address:" at bounding box center [615, 297] width 193 height 15
click at [556, 325] on p "Partner: N/A" at bounding box center [615, 329] width 193 height 8
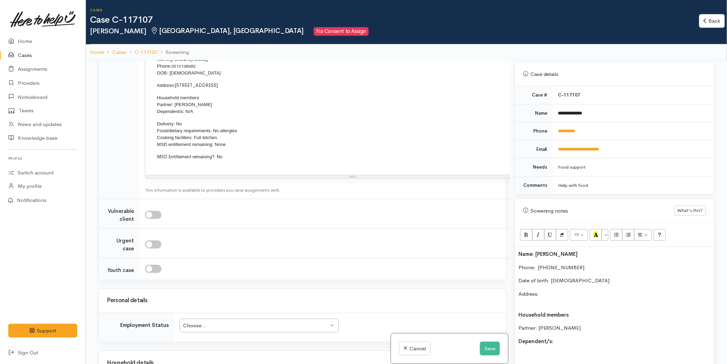
scroll to position [842, 0]
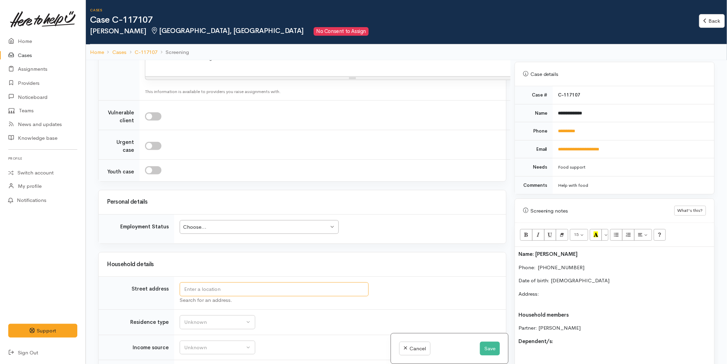
click at [209, 283] on input "text" at bounding box center [274, 290] width 189 height 14
type input "29 Baycroft Avenue, Parkvale, Tauranga, New Zealand"
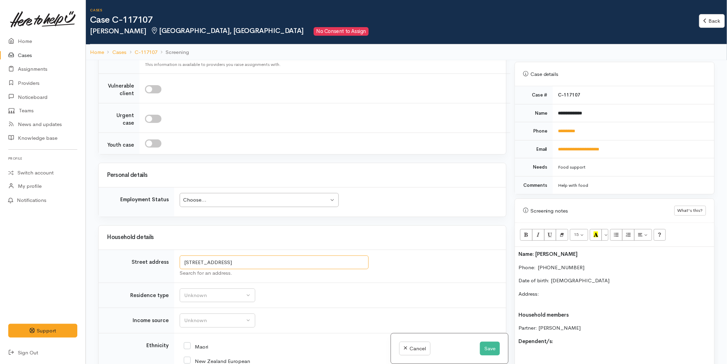
scroll to position [867, 0]
drag, startPoint x: 213, startPoint y: 264, endPoint x: 158, endPoint y: 258, distance: 55.6
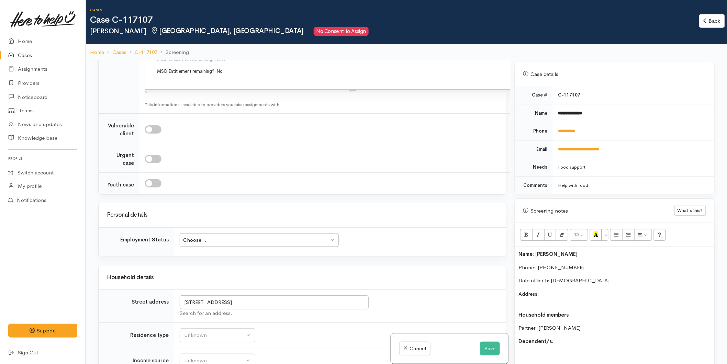
click at [556, 291] on p "Address:" at bounding box center [615, 297] width 193 height 15
click at [529, 300] on div "Name: Tewhiu Ranapia Phone:  0270724745 Date of birth: 14/05/1996 Address: 29 B…" at bounding box center [614, 358] width 199 height 223
click at [527, 296] on p "Address: 29 Baycroft Avenue, Parkvale, Tauranga, New Zealand" at bounding box center [615, 297] width 193 height 15
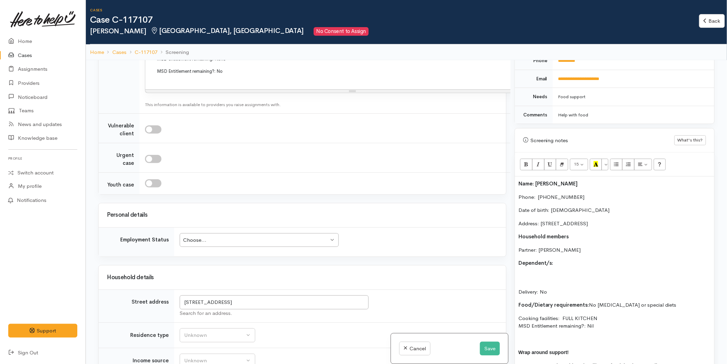
scroll to position [344, 0]
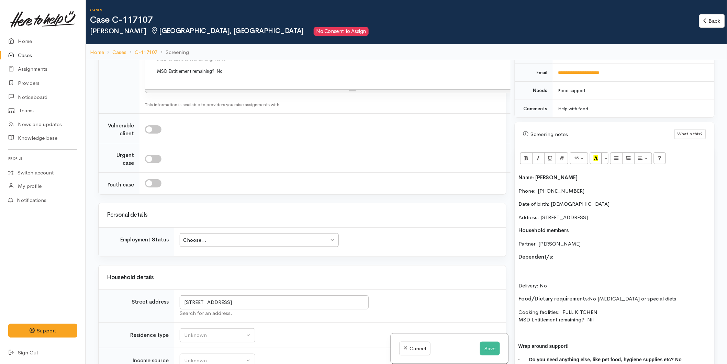
click at [561, 253] on p "Dependent/s:" at bounding box center [615, 257] width 193 height 8
drag, startPoint x: 531, startPoint y: 264, endPoint x: 517, endPoint y: 264, distance: 14.4
click at [517, 264] on div "Name: Tewhiu Ranapia Phone:  0270724745 Date of birth: 14/05/1996 Address: 29 B…" at bounding box center [614, 279] width 199 height 216
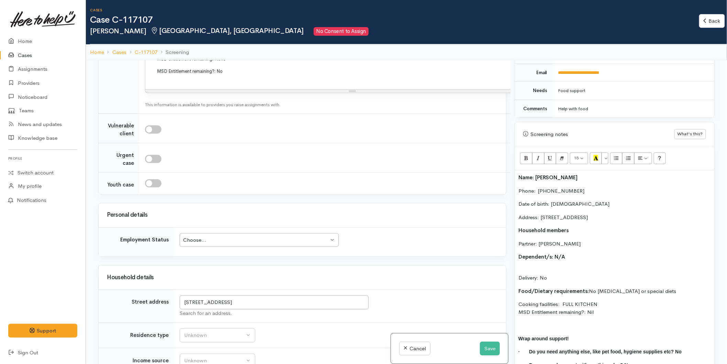
click at [528, 267] on p "Delivery: No" at bounding box center [615, 274] width 193 height 15
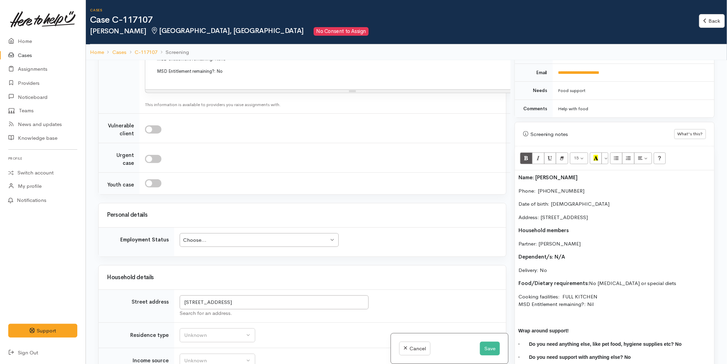
click at [226, 233] on div "Choose... Choose..." at bounding box center [259, 240] width 159 height 14
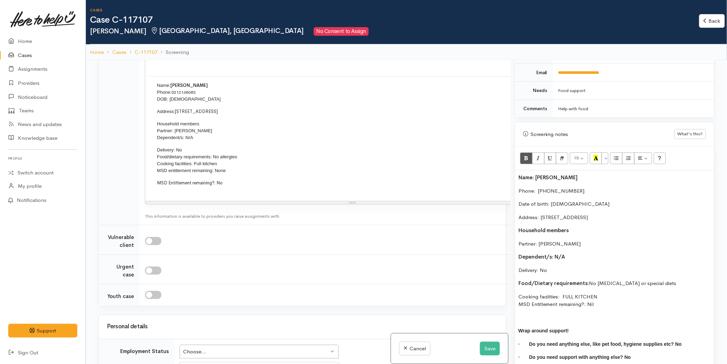
scroll to position [599, 0]
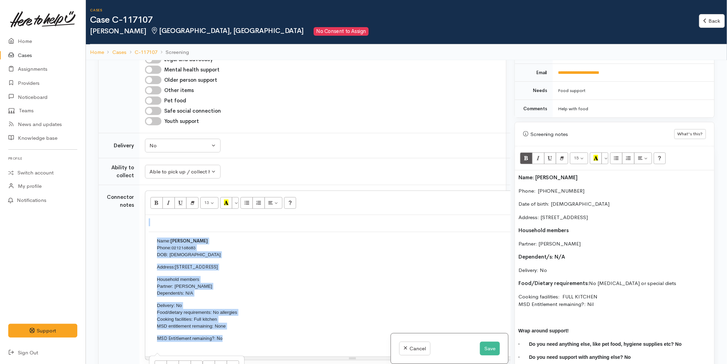
drag, startPoint x: 180, startPoint y: 265, endPoint x: 137, endPoint y: 180, distance: 95.5
click at [137, 185] on tr "Connector notes 13 8 9 10 11 12 14 18 24 36 Background Color Transparent Select…" at bounding box center [334, 283] width 470 height 196
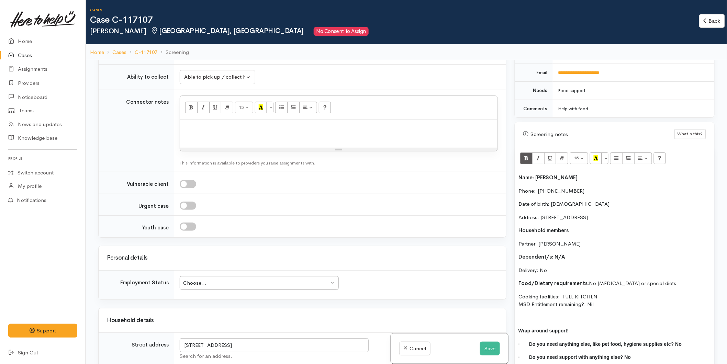
scroll to position [789, 0]
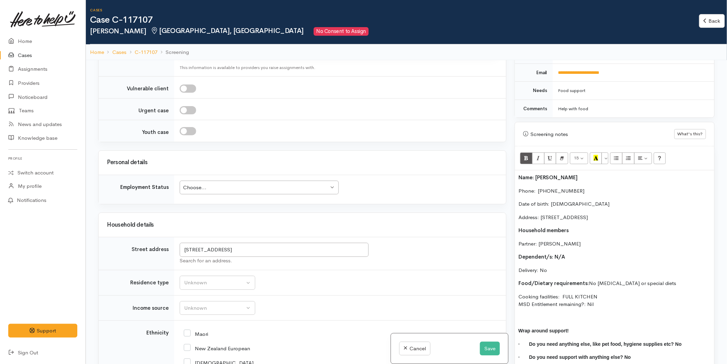
click at [200, 184] on div "Choose..." at bounding box center [256, 188] width 146 height 8
click at [209, 279] on div "Unknown" at bounding box center [214, 283] width 61 height 8
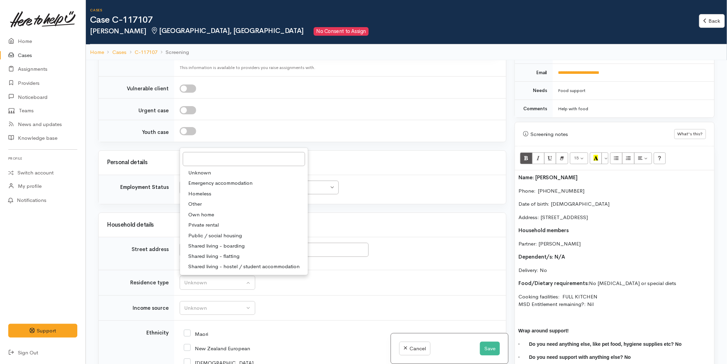
click at [209, 221] on span "Private rental" at bounding box center [203, 225] width 31 height 8
select select "2"
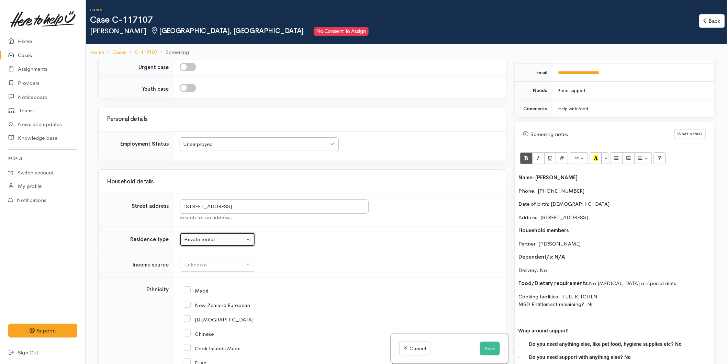
scroll to position [865, 0]
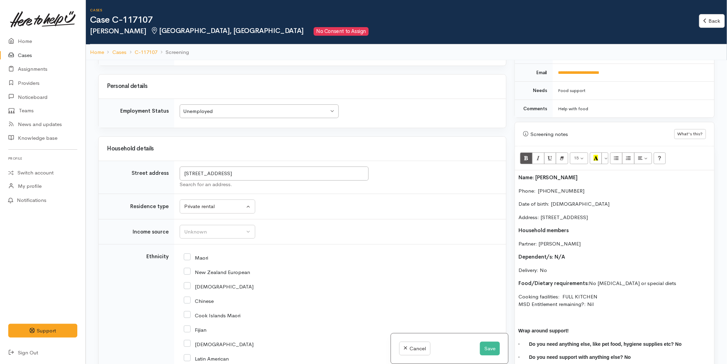
click at [194, 219] on td "Unknown ACC Maternity leave MSD - Away from Home Allowance MSD - Child Disabili…" at bounding box center [340, 231] width 332 height 25
click at [197, 228] on div "Unknown" at bounding box center [214, 232] width 61 height 8
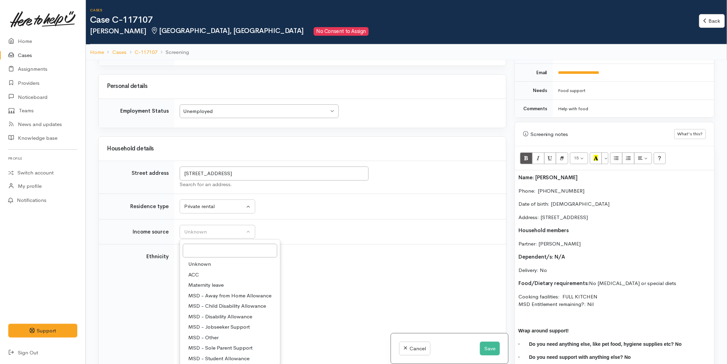
click at [212, 323] on span "MSD - Jobseeker Support" at bounding box center [219, 327] width 62 height 8
select select "4"
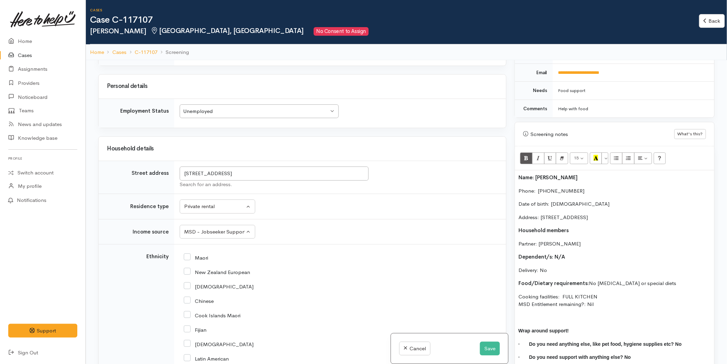
click at [190, 254] on input "Maori" at bounding box center [196, 257] width 24 height 6
checkbox input "true"
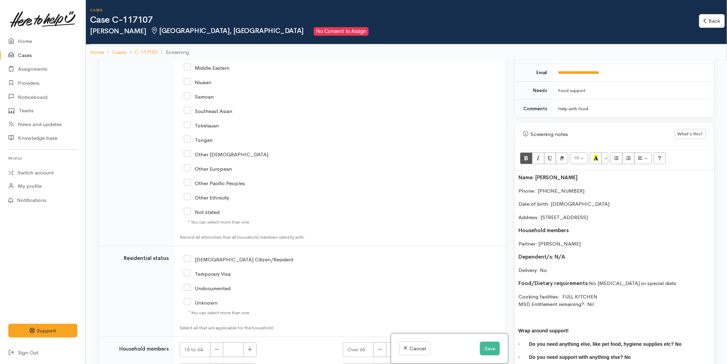
click at [187, 256] on input "[DEMOGRAPHIC_DATA] Citizen/Resident" at bounding box center [239, 259] width 110 height 6
checkbox input "true"
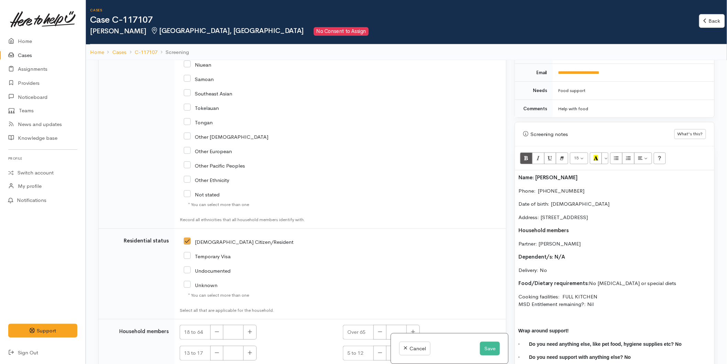
scroll to position [1197, 0]
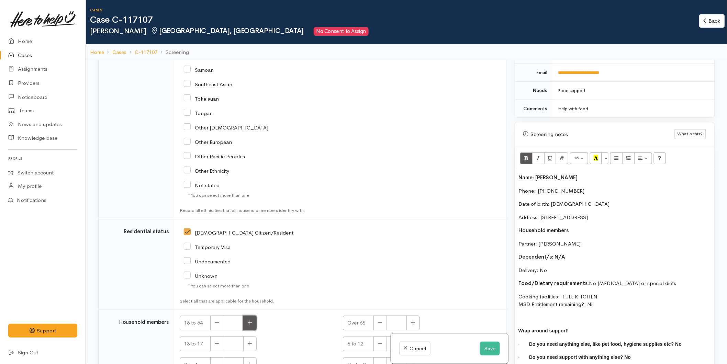
click at [250, 316] on button "button" at bounding box center [249, 323] width 13 height 15
type input "2"
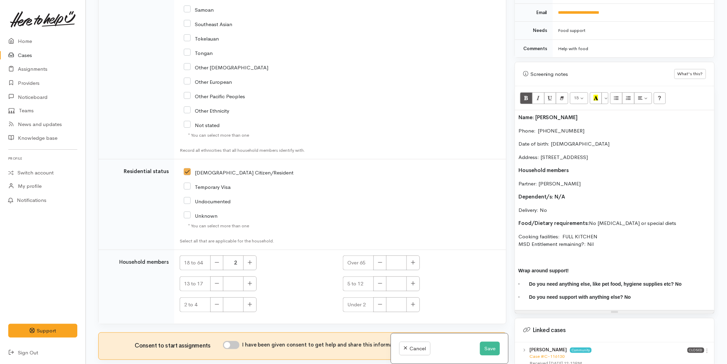
click at [238, 341] on input "I have been given consent to get help and share this information with appropria…" at bounding box center [231, 345] width 17 height 8
checkbox input "true"
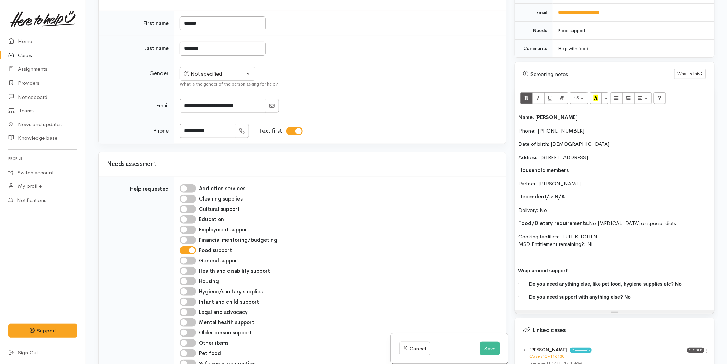
scroll to position [166, 0]
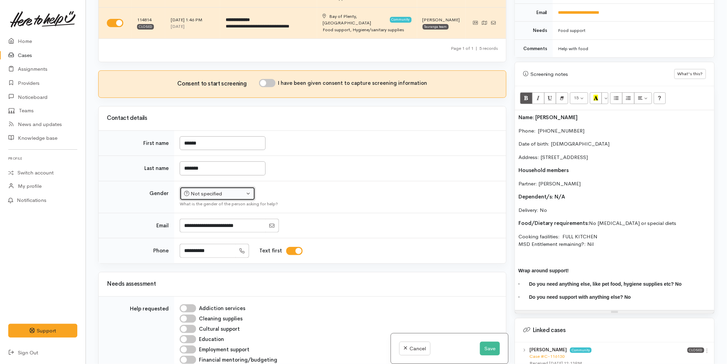
click at [221, 190] on div "Not specified" at bounding box center [214, 194] width 61 height 8
click at [198, 227] on span "Female" at bounding box center [223, 231] width 59 height 8
select select "Female"
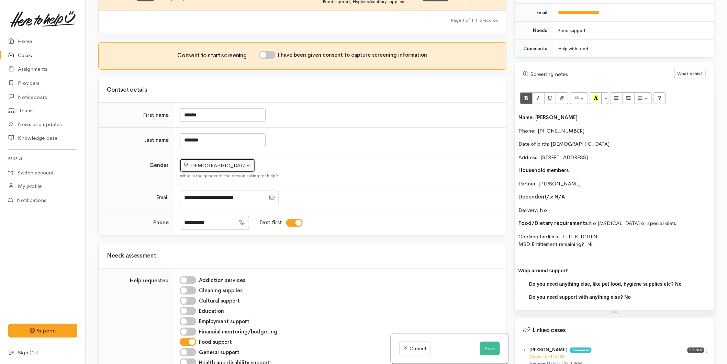
scroll to position [434, 0]
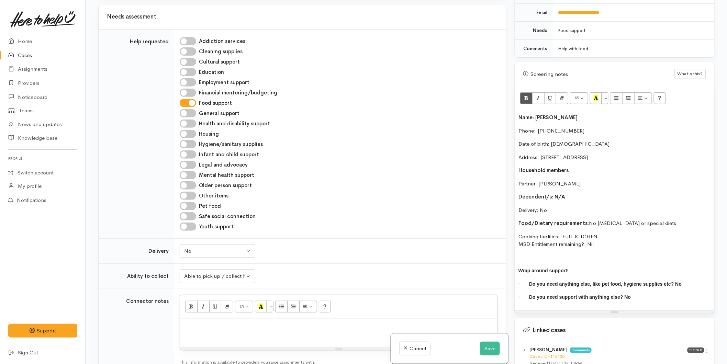
drag, startPoint x: 585, startPoint y: 234, endPoint x: 509, endPoint y: 105, distance: 149.9
click at [509, 105] on div "Related cases There are other cases potentially from the same person, address o…" at bounding box center [406, 182] width 625 height 364
copy div "Name: Tewhiu Ranapia Phone:  0270724745 Date of birth: 14/05/1996 Address: 29 B…"
click at [219, 323] on p at bounding box center [339, 330] width 311 height 15
click at [206, 319] on div at bounding box center [339, 333] width 318 height 28
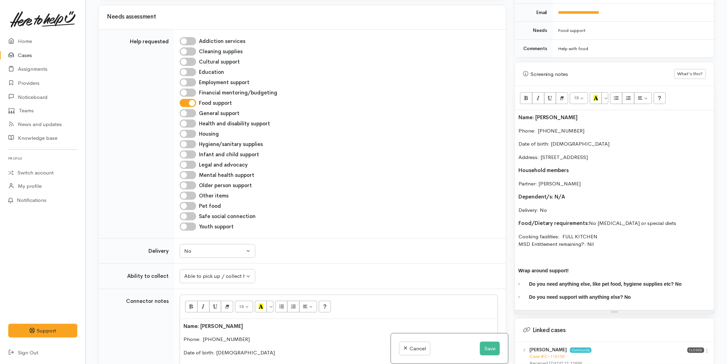
scroll to position [486, 0]
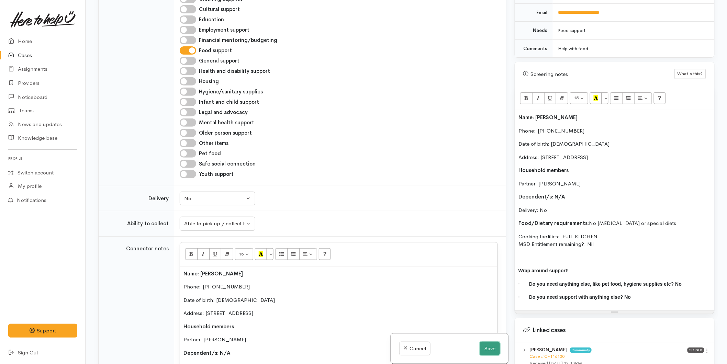
drag, startPoint x: 485, startPoint y: 347, endPoint x: 296, endPoint y: 339, distance: 189.6
click at [477, 346] on div "Cancel Save" at bounding box center [449, 349] width 117 height 31
click at [485, 344] on button "Save" at bounding box center [490, 349] width 20 height 14
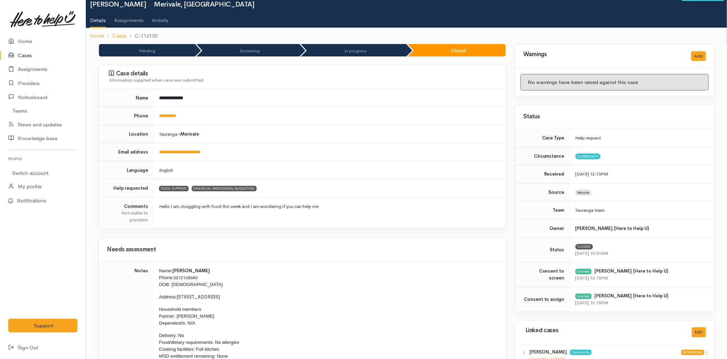
scroll to position [191, 0]
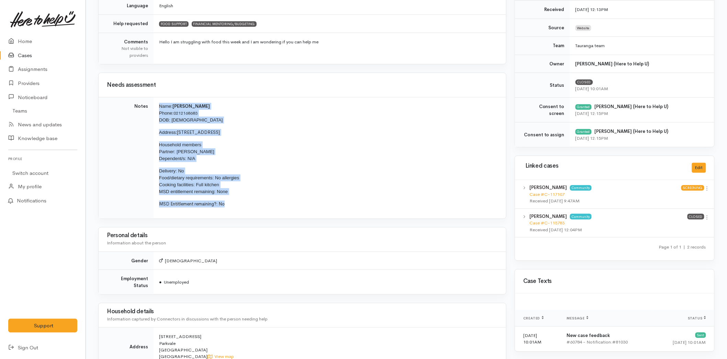
drag, startPoint x: 194, startPoint y: 199, endPoint x: 149, endPoint y: 110, distance: 100.2
click at [149, 110] on tr "Notes Name: [PERSON_NAME] Phone: [PHONE_NUMBER] DOB: [DEMOGRAPHIC_DATA] Address…" at bounding box center [303, 157] width 408 height 121
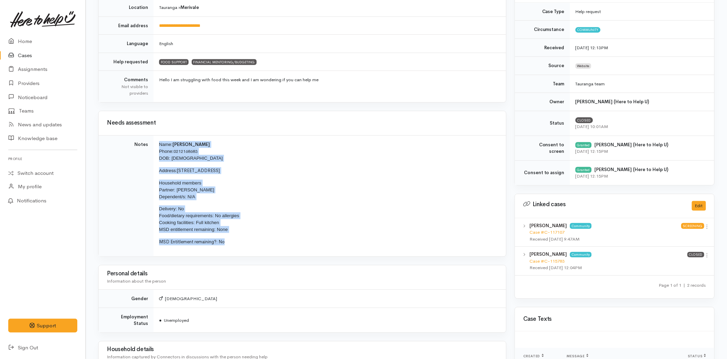
scroll to position [459, 0]
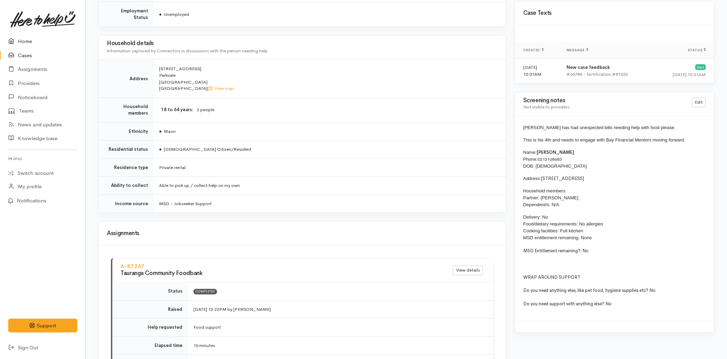
click at [26, 36] on link "Home" at bounding box center [43, 41] width 86 height 14
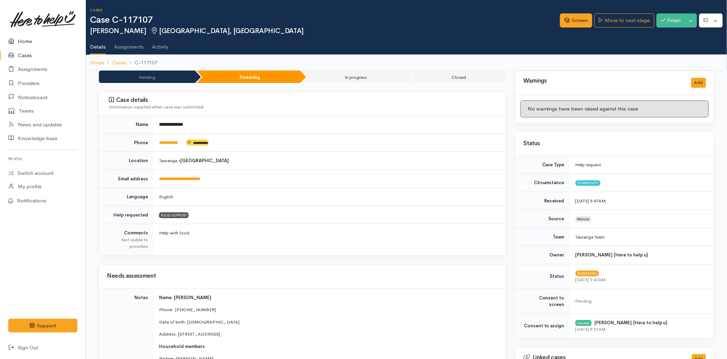
click at [23, 36] on link "Home" at bounding box center [43, 41] width 86 height 14
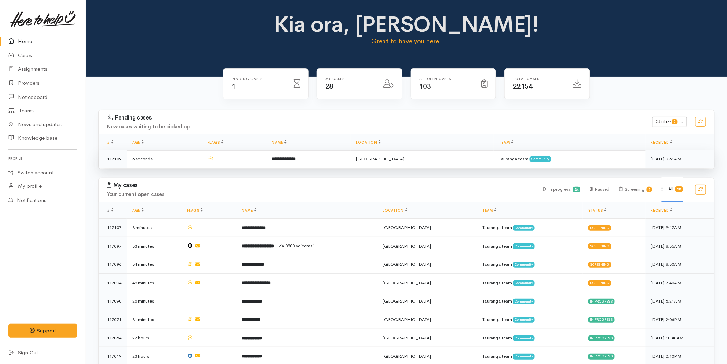
click at [294, 159] on b "**********" at bounding box center [284, 159] width 24 height 4
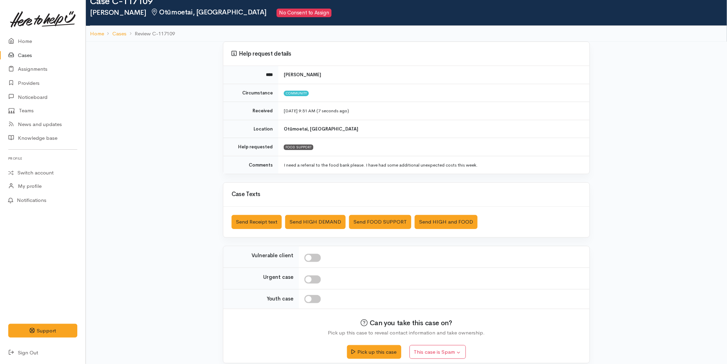
scroll to position [26, 0]
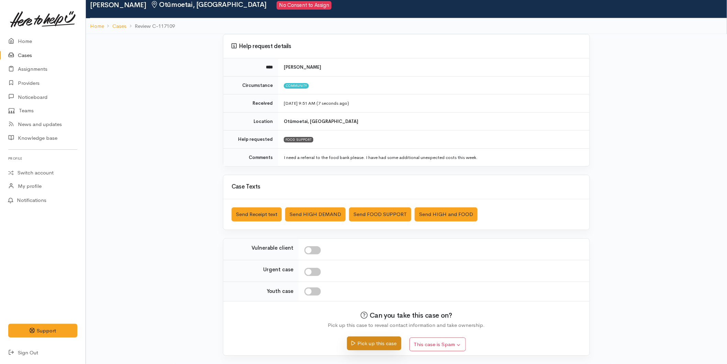
click at [376, 341] on button "Pick up this case" at bounding box center [374, 344] width 54 height 14
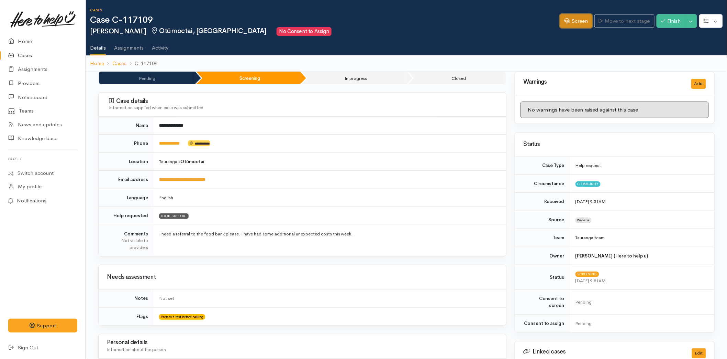
click at [567, 25] on link "Screen" at bounding box center [576, 21] width 32 height 14
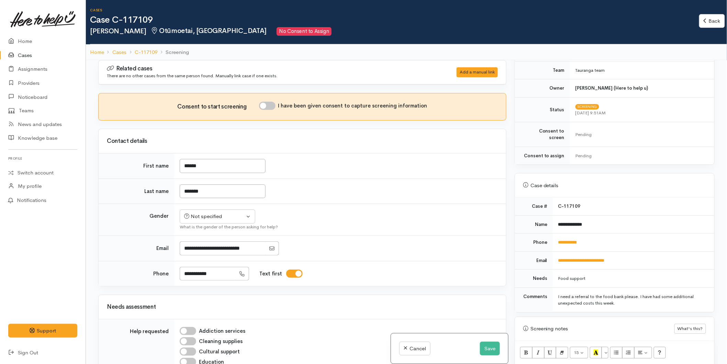
scroll to position [305, 0]
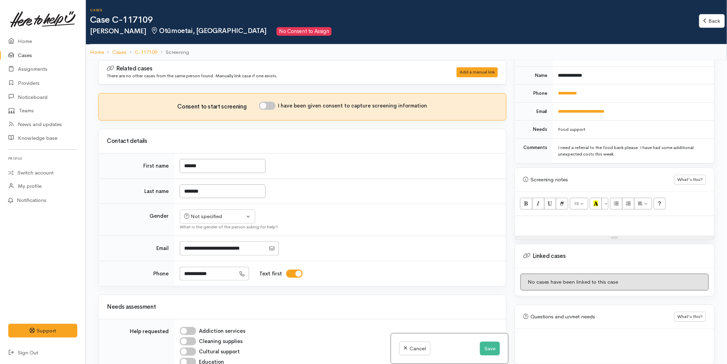
click at [544, 220] on p at bounding box center [615, 224] width 193 height 8
paste div
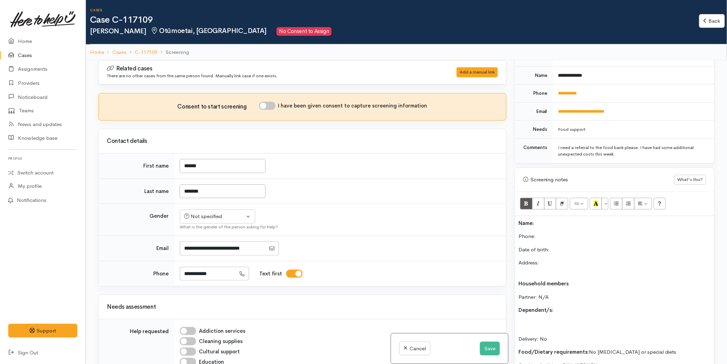
scroll to position [58, 0]
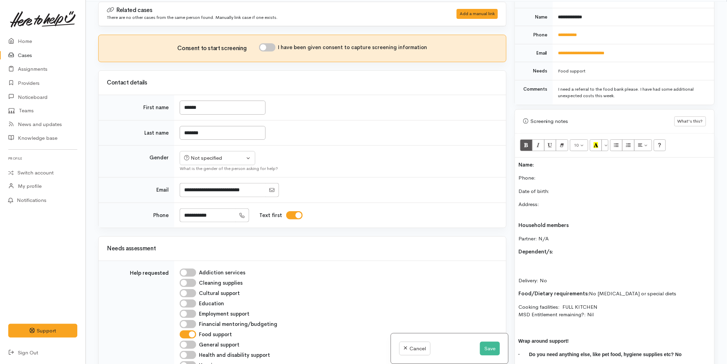
click at [548, 161] on p "Name:" at bounding box center [615, 165] width 193 height 8
click at [546, 174] on p "Phone:" at bounding box center [615, 178] width 193 height 8
drag, startPoint x: 484, startPoint y: 346, endPoint x: 479, endPoint y: 341, distance: 6.6
click at [483, 345] on button "Save" at bounding box center [490, 349] width 20 height 14
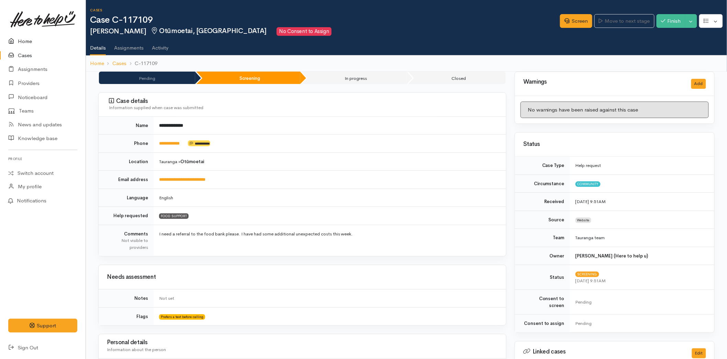
click at [25, 38] on link "Home" at bounding box center [43, 41] width 86 height 14
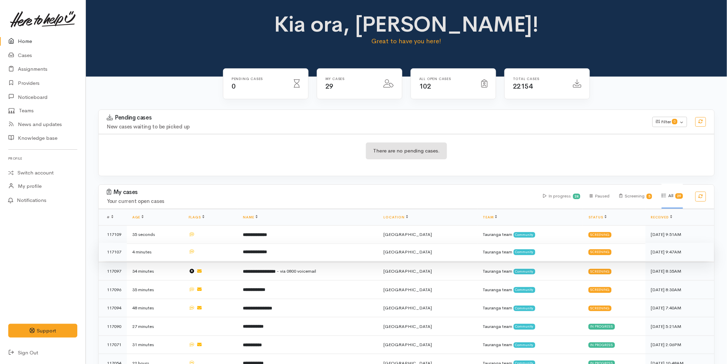
click at [258, 250] on b "**********" at bounding box center [255, 252] width 24 height 4
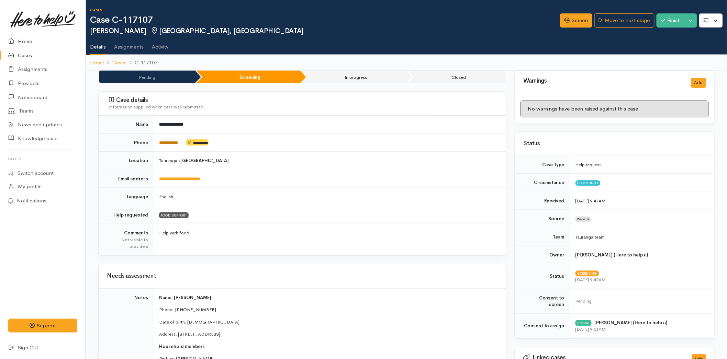
click at [173, 142] on link "**********" at bounding box center [168, 142] width 19 height 4
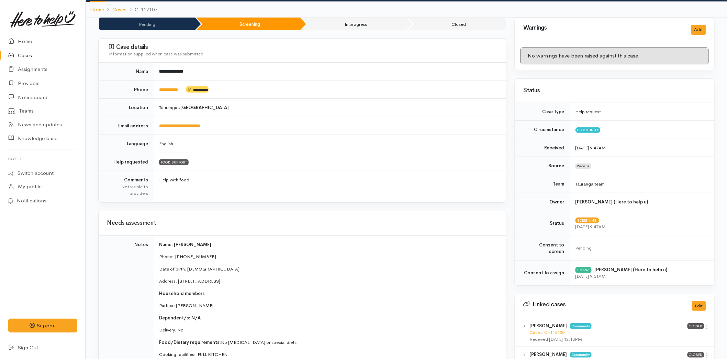
scroll to position [50, 0]
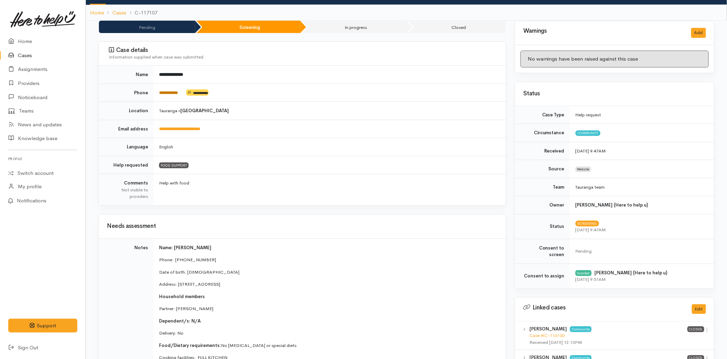
click at [176, 93] on link "**********" at bounding box center [168, 92] width 19 height 4
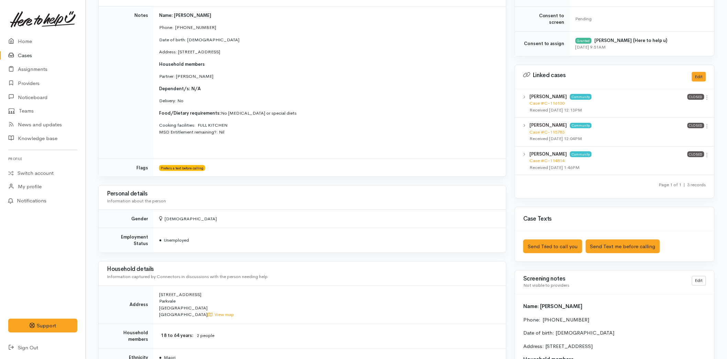
scroll to position [279, 0]
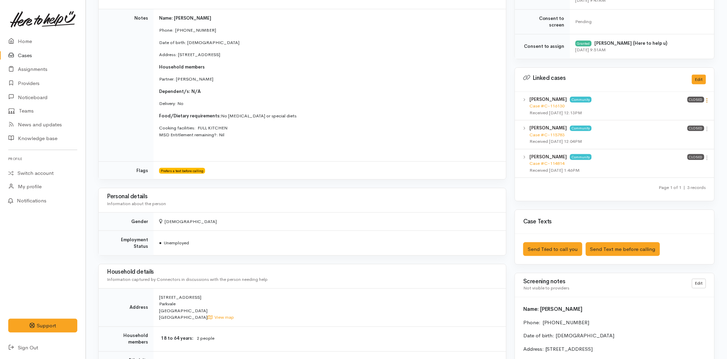
click at [710, 97] on icon at bounding box center [708, 100] width 6 height 6
click at [682, 108] on link "View case" at bounding box center [683, 113] width 54 height 11
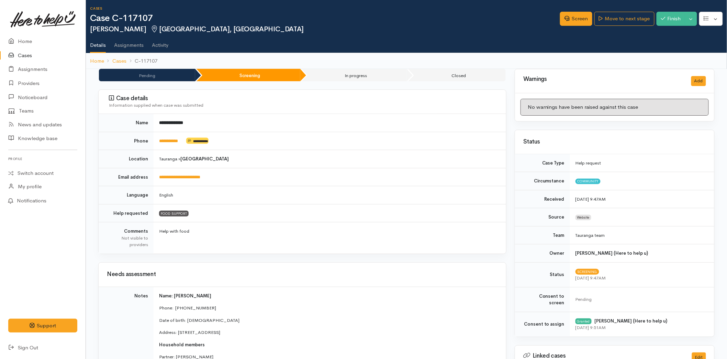
scroll to position [0, 0]
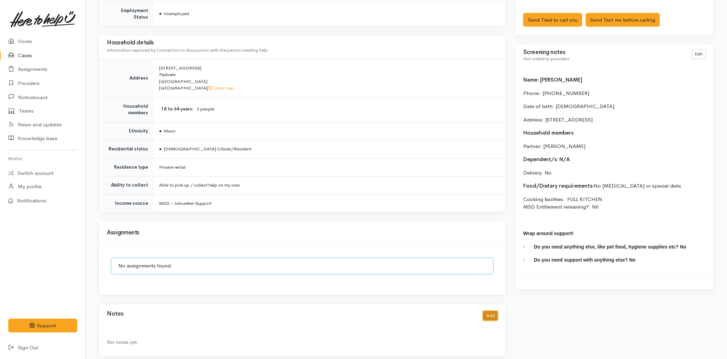
click at [492, 311] on button "Add" at bounding box center [490, 316] width 15 height 10
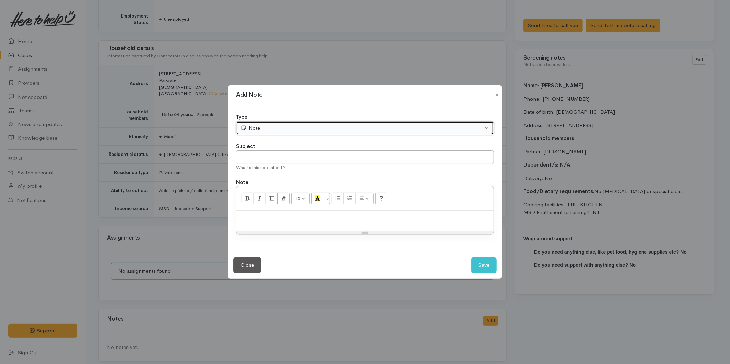
click at [265, 128] on div "Note" at bounding box center [362, 128] width 243 height 8
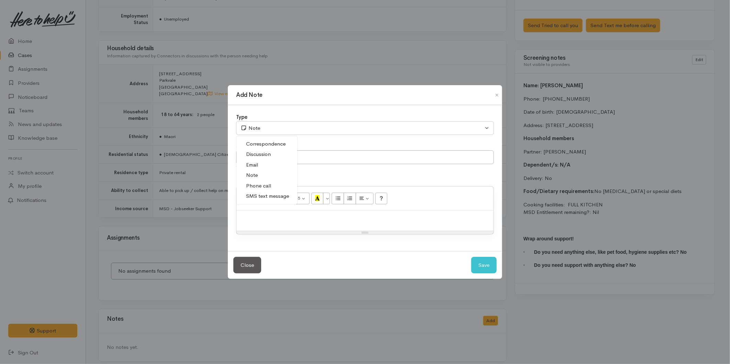
click at [267, 194] on span "SMS text message" at bounding box center [267, 197] width 43 height 8
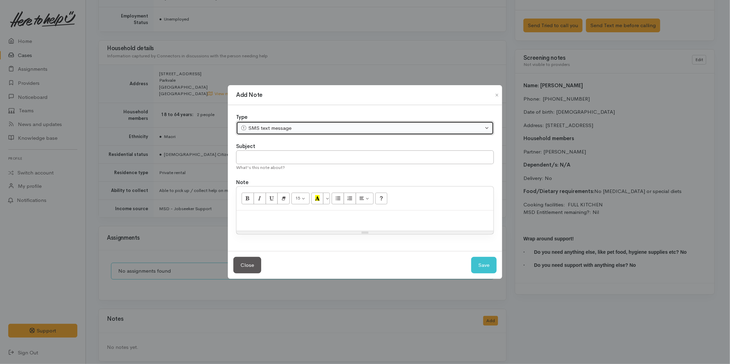
click at [258, 129] on div "SMS text message" at bounding box center [362, 128] width 243 height 8
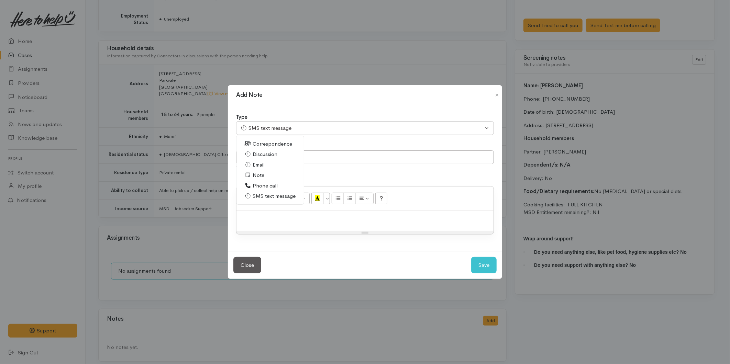
click at [263, 188] on span "Phone call" at bounding box center [265, 186] width 25 height 8
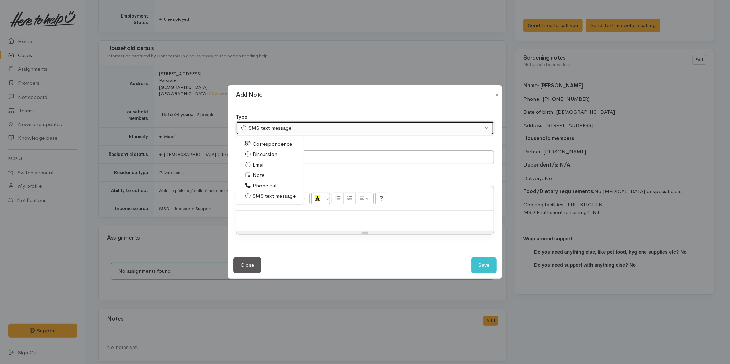
select select "3"
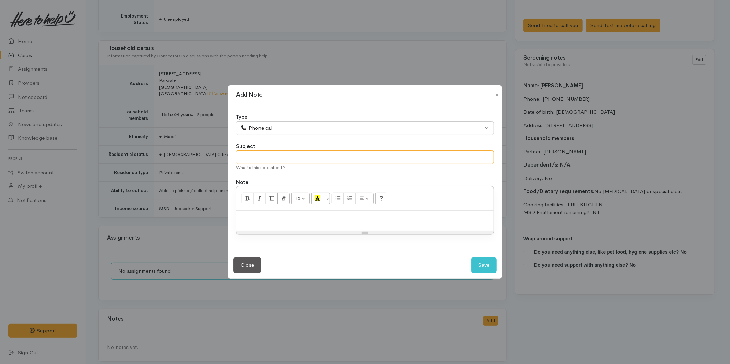
click at [262, 154] on input "text" at bounding box center [365, 158] width 258 height 14
type input "Invalid number"
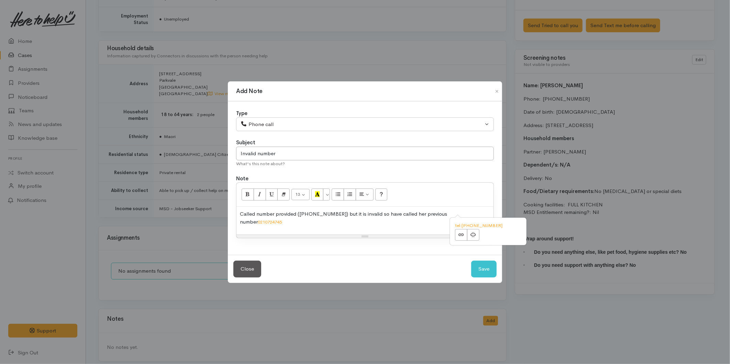
click at [448, 217] on p "Called number provided (0270724745) but it is invalid so have called her previo…" at bounding box center [365, 217] width 250 height 15
drag, startPoint x: 304, startPoint y: 221, endPoint x: 277, endPoint y: 222, distance: 26.5
click at [274, 224] on p "Called number provided (0270724745) but it is invalid so have called her previo…" at bounding box center [365, 217] width 250 height 15
click at [477, 263] on button "Save" at bounding box center [483, 269] width 25 height 17
select select "1"
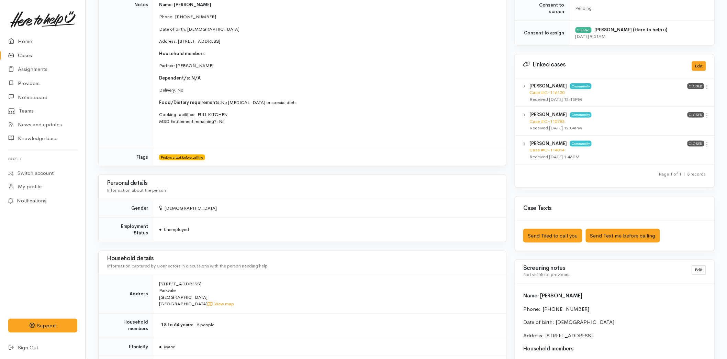
scroll to position [388, 0]
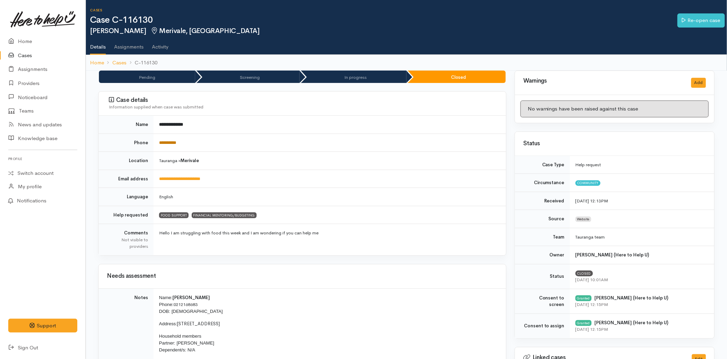
click at [173, 144] on link "**********" at bounding box center [167, 142] width 17 height 4
drag, startPoint x: 189, startPoint y: 143, endPoint x: 159, endPoint y: 141, distance: 30.3
click at [159, 141] on td "**********" at bounding box center [330, 142] width 353 height 18
copy link "**********"
click at [193, 143] on td "**********" at bounding box center [330, 142] width 353 height 18
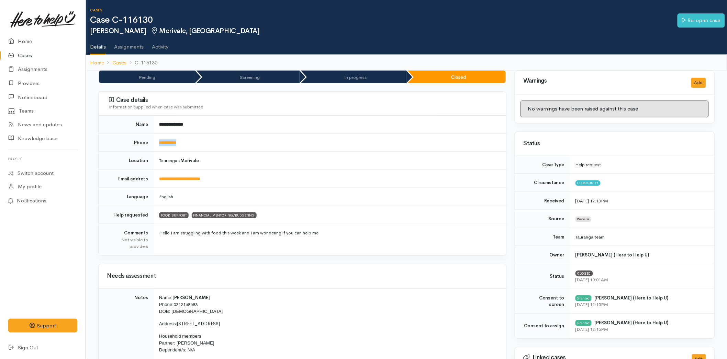
drag, startPoint x: 197, startPoint y: 139, endPoint x: 156, endPoint y: 145, distance: 41.4
click at [156, 145] on td "**********" at bounding box center [330, 142] width 353 height 18
copy link "**********"
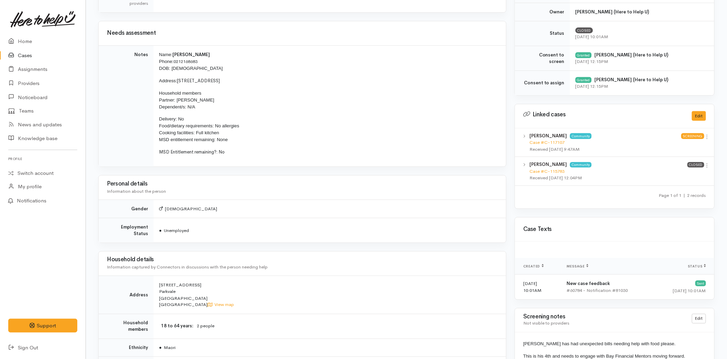
scroll to position [229, 0]
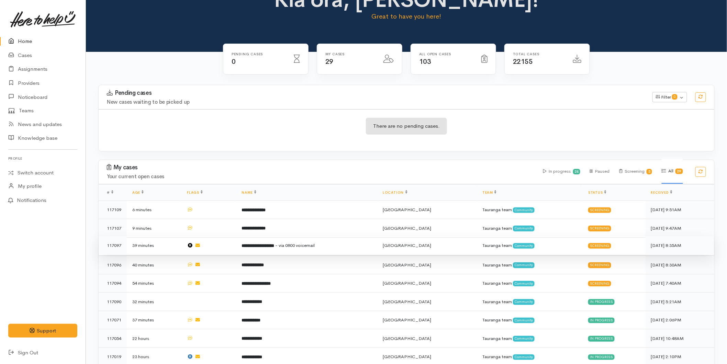
scroll to position [38, 0]
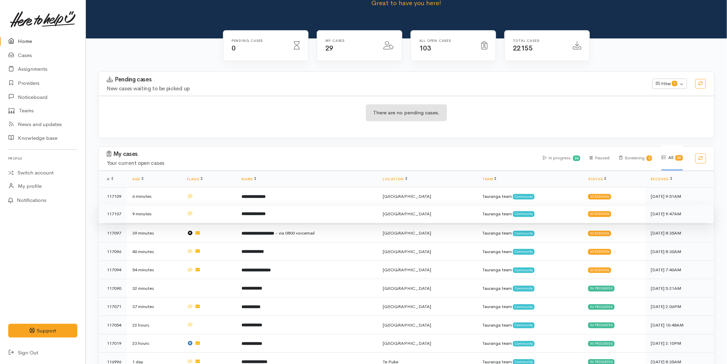
click at [261, 218] on td "**********" at bounding box center [307, 214] width 141 height 19
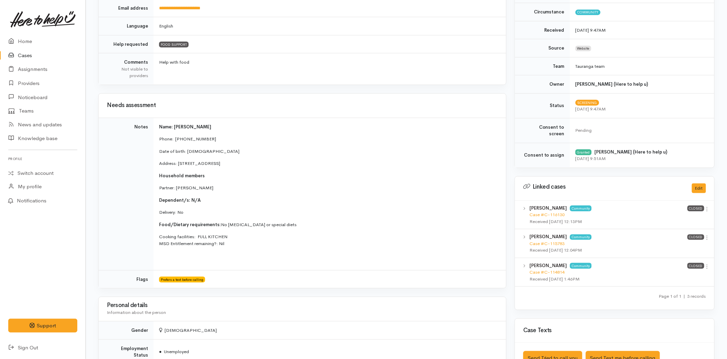
scroll to position [238, 0]
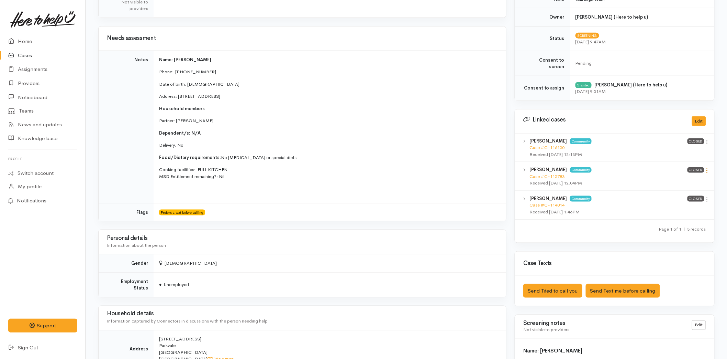
click at [708, 167] on icon at bounding box center [708, 170] width 6 height 6
click at [669, 178] on link "View case" at bounding box center [683, 183] width 54 height 11
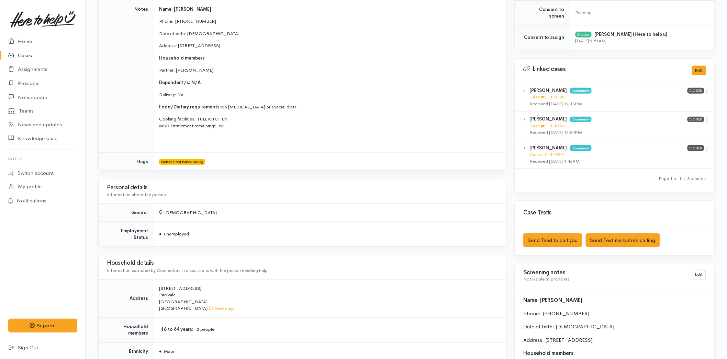
scroll to position [276, 0]
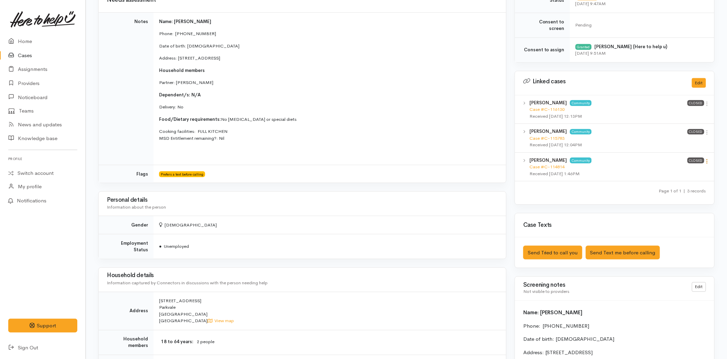
click at [708, 158] on icon at bounding box center [708, 161] width 6 height 6
click at [688, 169] on link "View case" at bounding box center [683, 174] width 54 height 11
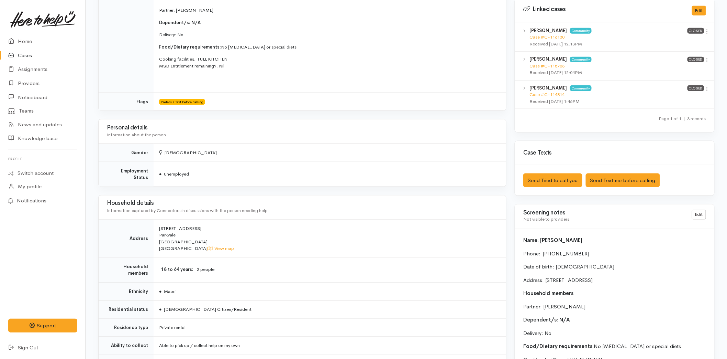
scroll to position [199, 0]
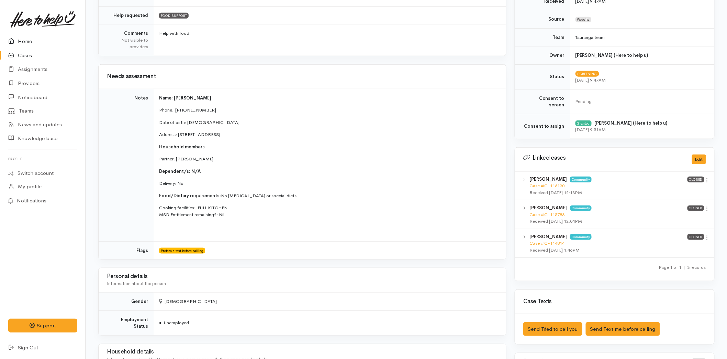
click at [19, 39] on link "Home" at bounding box center [43, 41] width 86 height 14
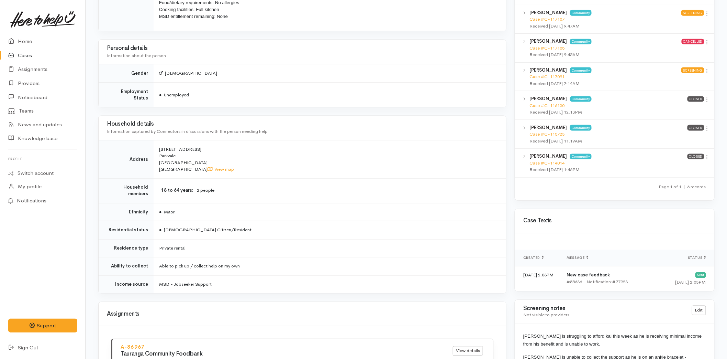
scroll to position [136, 0]
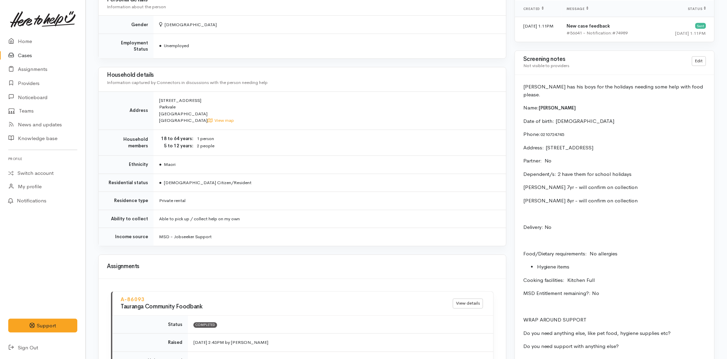
scroll to position [496, 0]
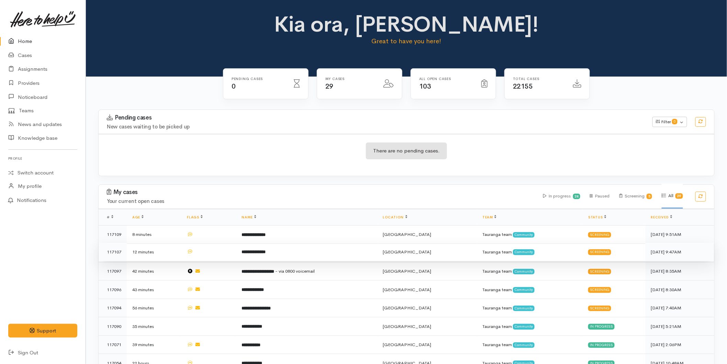
click at [311, 253] on td "**********" at bounding box center [307, 252] width 141 height 19
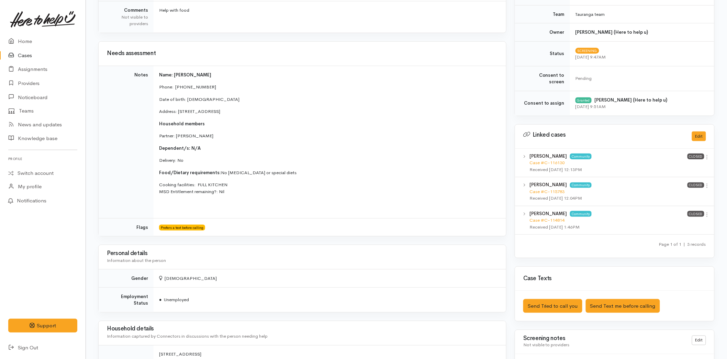
scroll to position [76, 0]
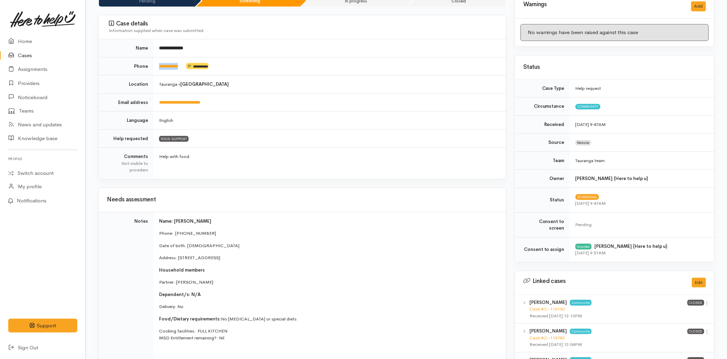
drag, startPoint x: 188, startPoint y: 66, endPoint x: 150, endPoint y: 67, distance: 38.9
click at [150, 67] on tr "**********" at bounding box center [303, 66] width 408 height 18
drag, startPoint x: 209, startPoint y: 105, endPoint x: 159, endPoint y: 108, distance: 49.9
click at [159, 108] on td "**********" at bounding box center [330, 102] width 353 height 18
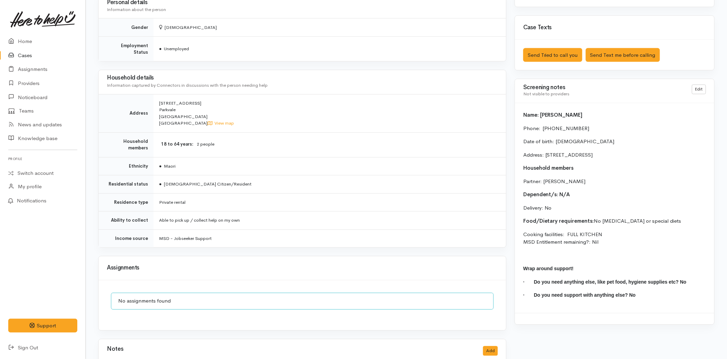
scroll to position [543, 0]
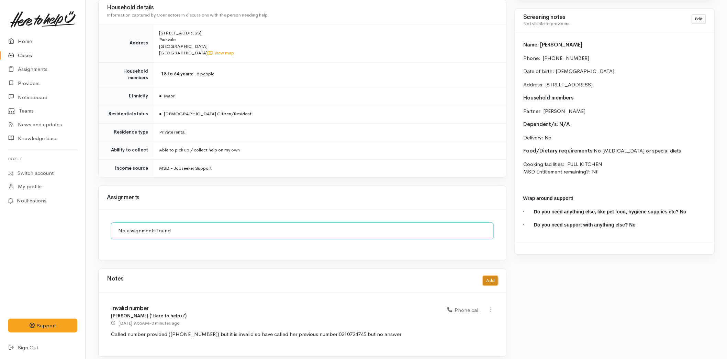
click at [490, 276] on button "Add" at bounding box center [490, 281] width 15 height 10
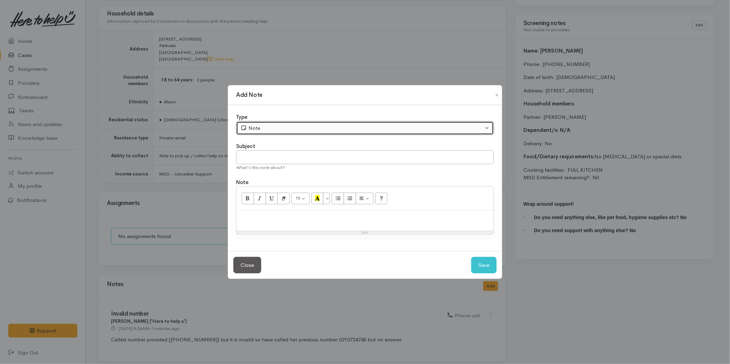
click at [266, 129] on div "Note" at bounding box center [362, 128] width 243 height 8
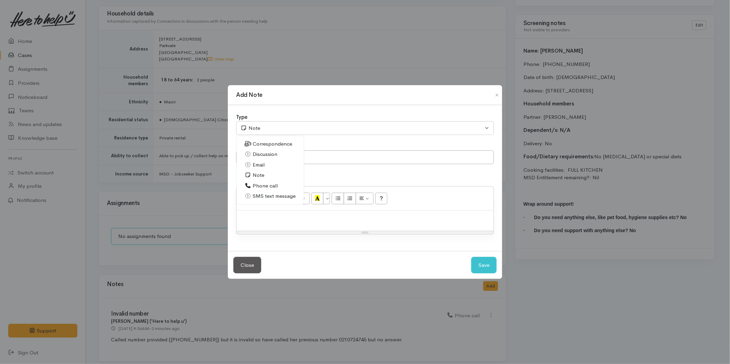
click at [256, 166] on span "Email" at bounding box center [259, 165] width 12 height 8
select select "2"
click at [269, 155] on input "text" at bounding box center [365, 158] width 258 height 14
type input "Invalid number"
paste div
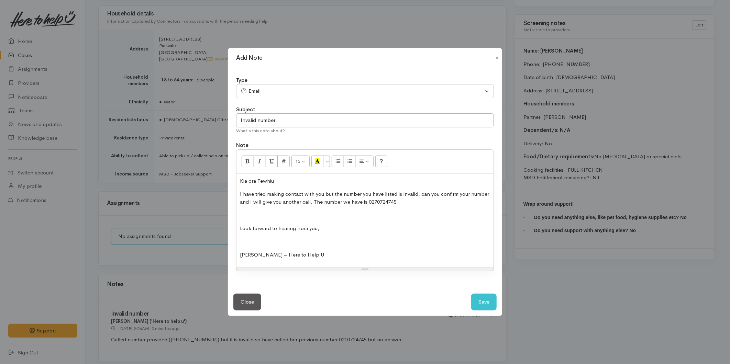
click at [275, 211] on p at bounding box center [365, 215] width 250 height 8
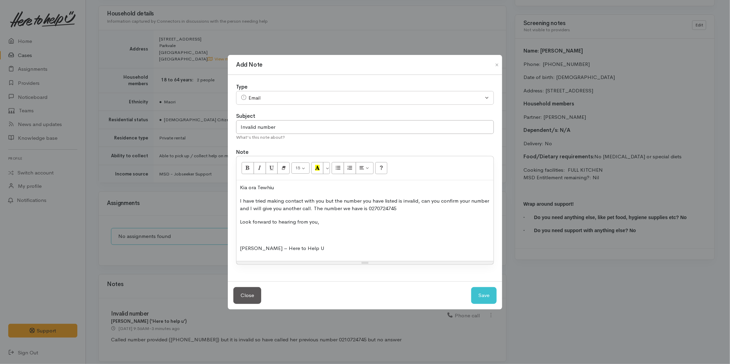
click at [255, 234] on p at bounding box center [365, 235] width 250 height 8
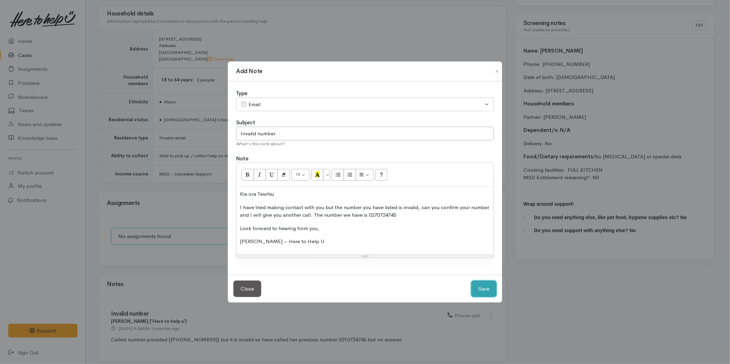
click at [481, 286] on button "Save" at bounding box center [483, 289] width 25 height 17
select select "1"
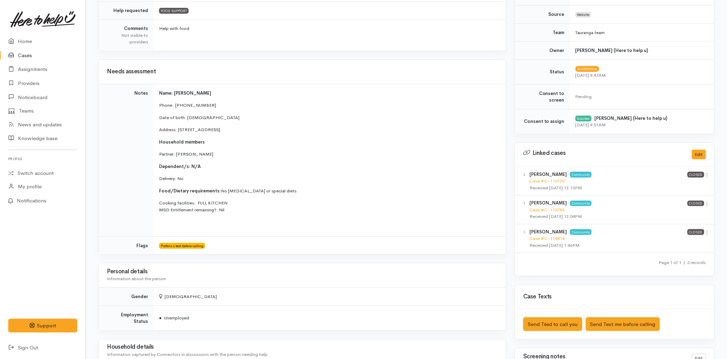
scroll to position [117, 0]
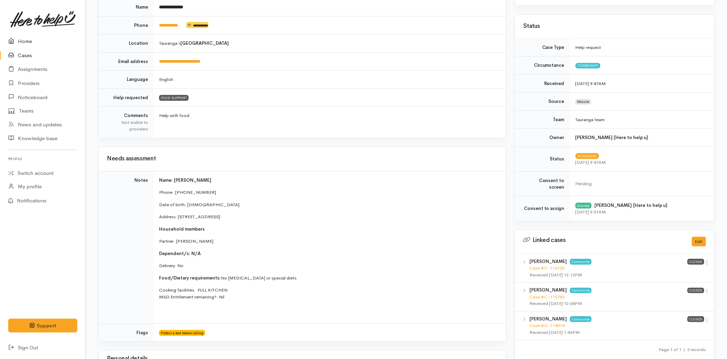
click at [29, 36] on link "Home" at bounding box center [43, 41] width 86 height 14
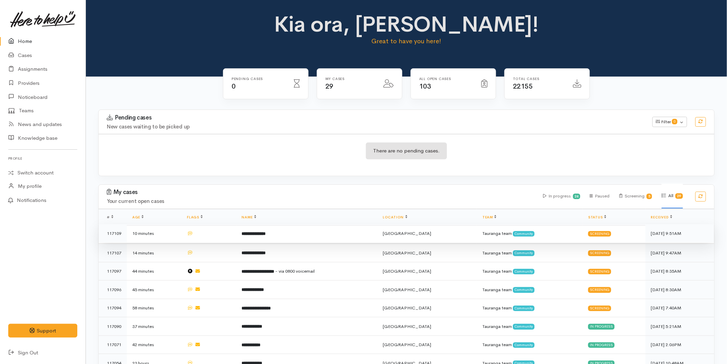
scroll to position [191, 0]
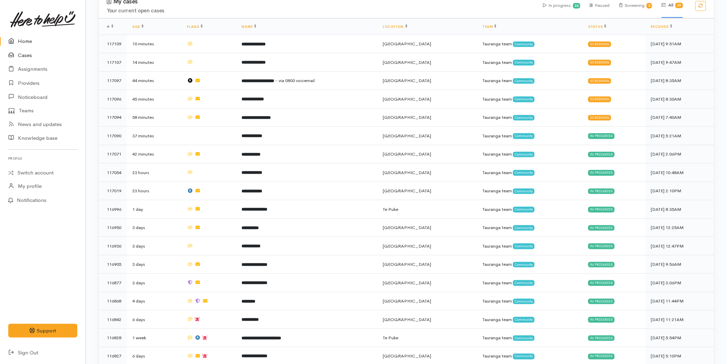
click at [35, 50] on link "Cases" at bounding box center [43, 55] width 86 height 14
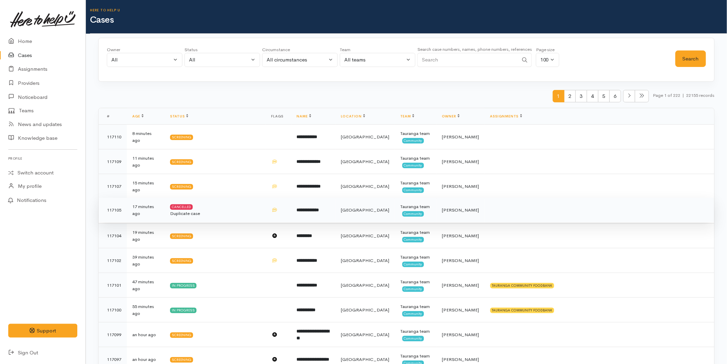
click at [325, 214] on td "**********" at bounding box center [314, 210] width 44 height 25
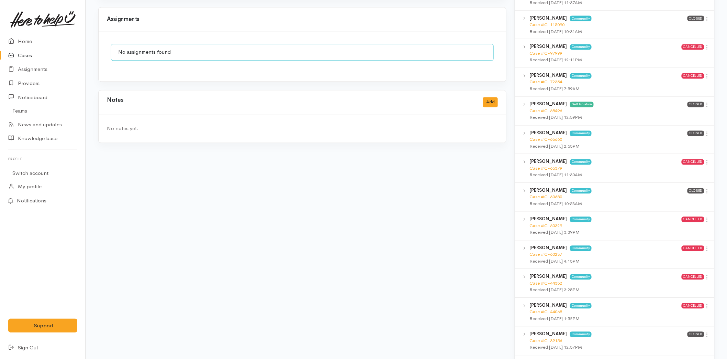
scroll to position [573, 0]
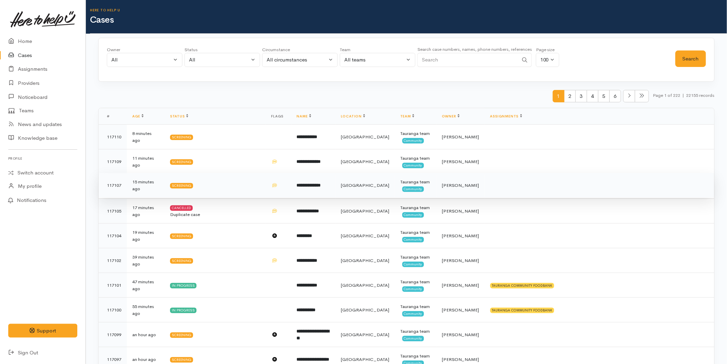
click at [314, 191] on td "**********" at bounding box center [314, 185] width 44 height 25
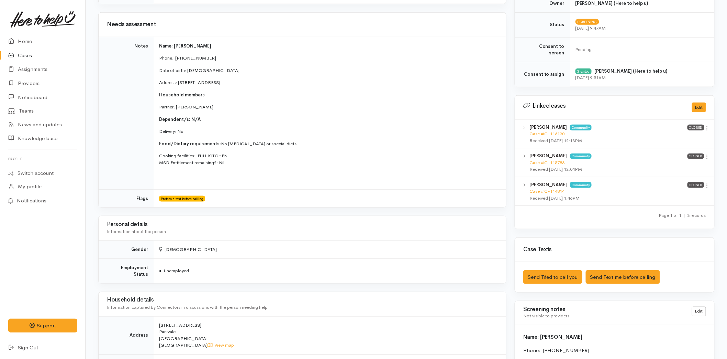
scroll to position [229, 0]
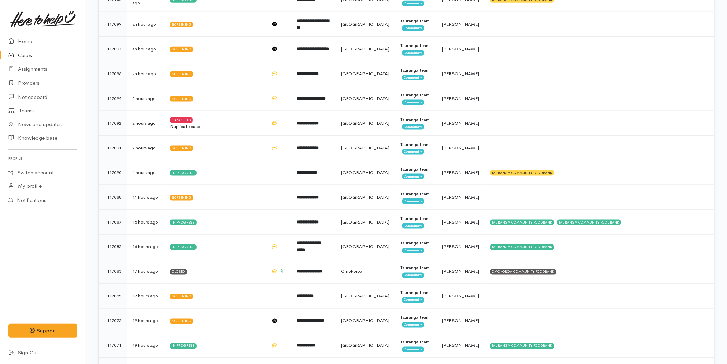
scroll to position [318, 0]
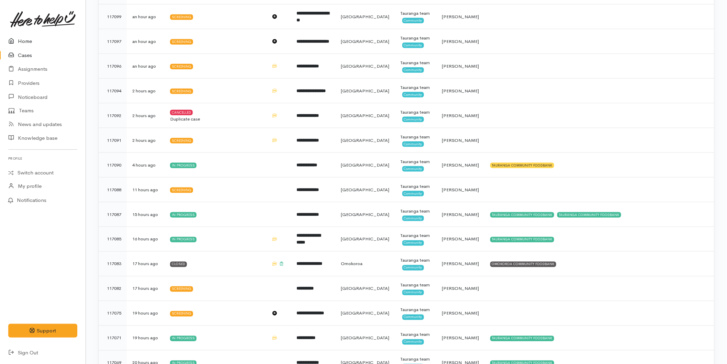
click at [19, 43] on link "Home" at bounding box center [43, 41] width 86 height 14
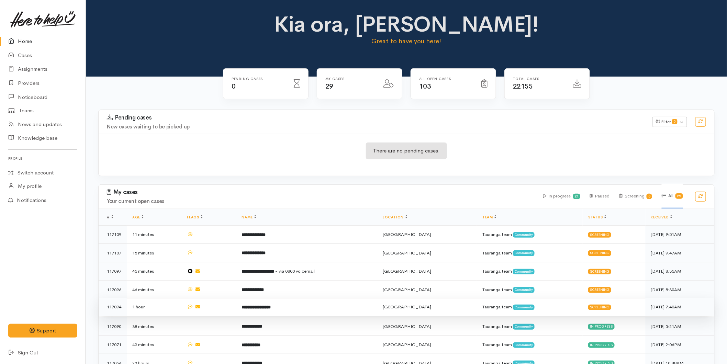
click at [271, 305] on b "**********" at bounding box center [256, 307] width 29 height 4
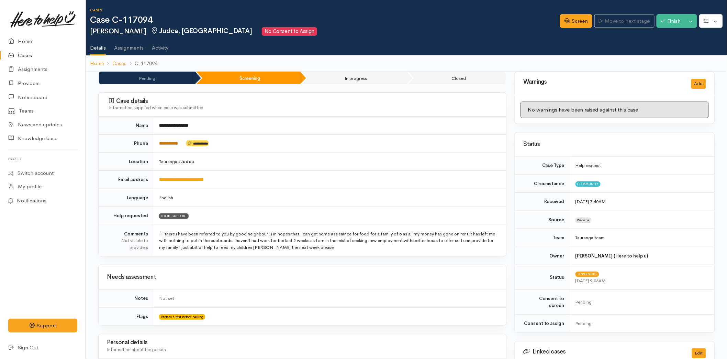
click at [167, 142] on link "**********" at bounding box center [168, 143] width 19 height 4
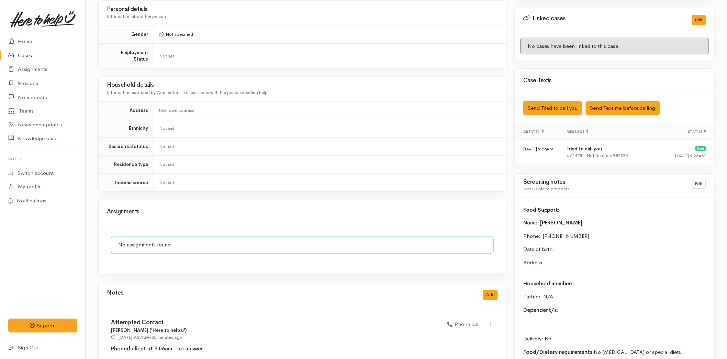
scroll to position [431, 0]
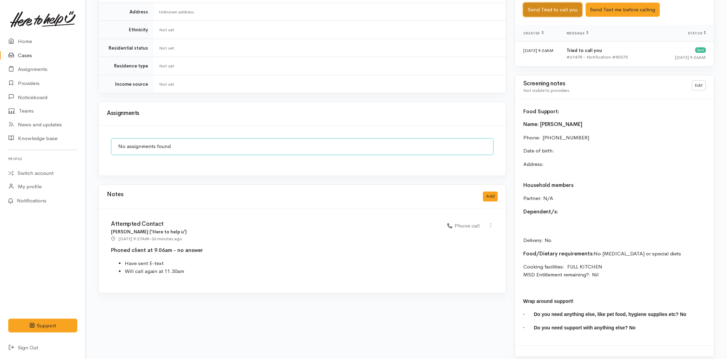
click at [552, 4] on button "Send Tried to call you" at bounding box center [553, 10] width 59 height 14
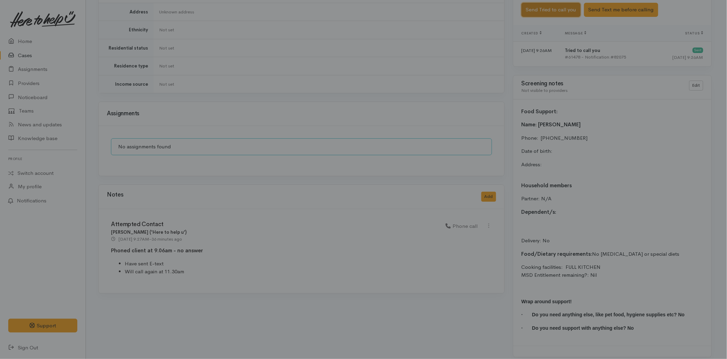
scroll to position [425, 0]
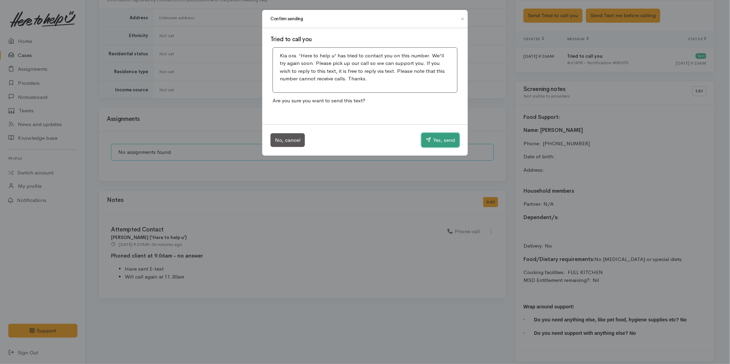
click at [443, 137] on button "Yes, send" at bounding box center [440, 140] width 38 height 14
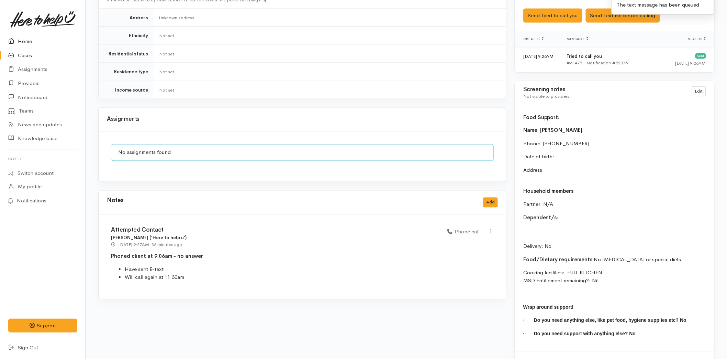
click at [18, 40] on link "Home" at bounding box center [43, 41] width 86 height 14
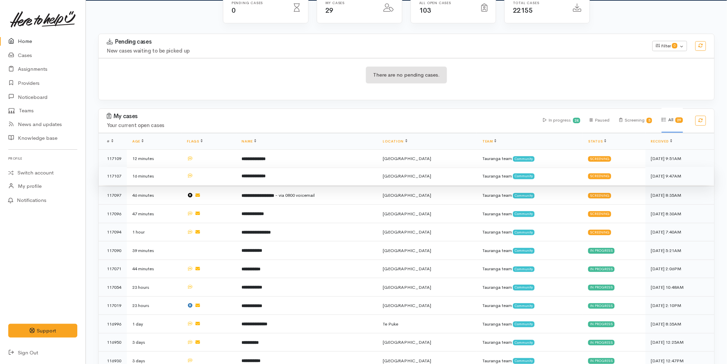
scroll to position [76, 0]
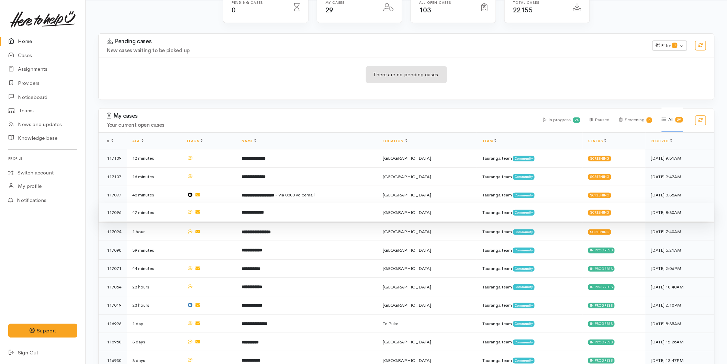
click at [308, 211] on td "**********" at bounding box center [307, 213] width 141 height 19
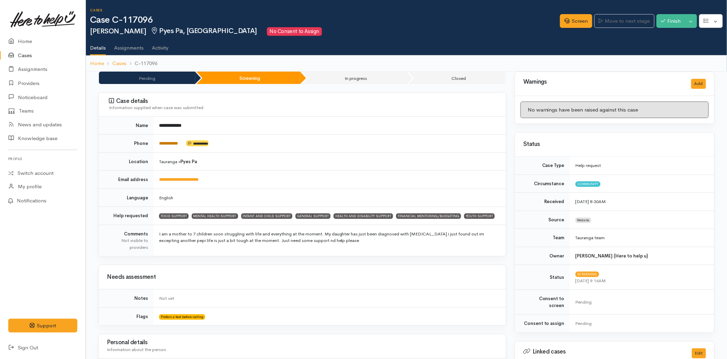
click at [172, 142] on link "**********" at bounding box center [168, 143] width 19 height 4
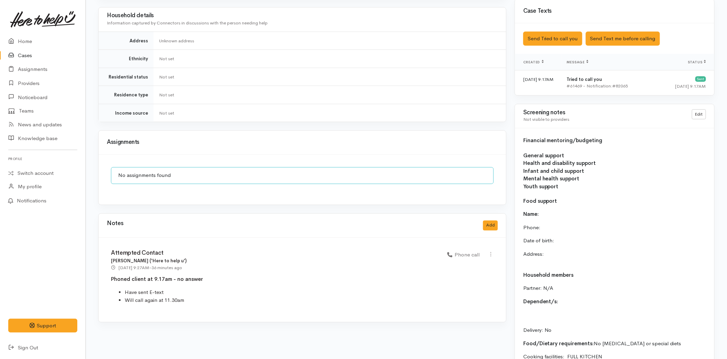
scroll to position [420, 0]
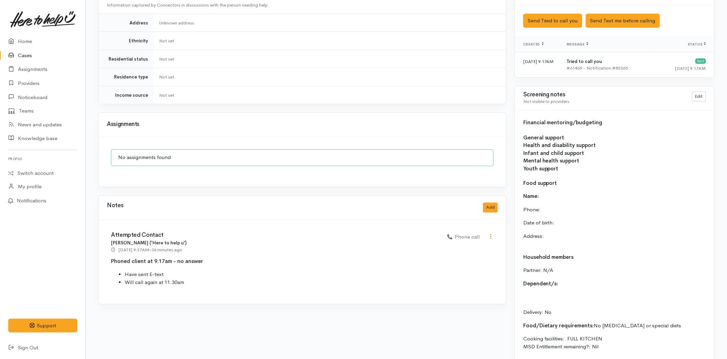
click at [491, 233] on icon at bounding box center [491, 236] width 6 height 6
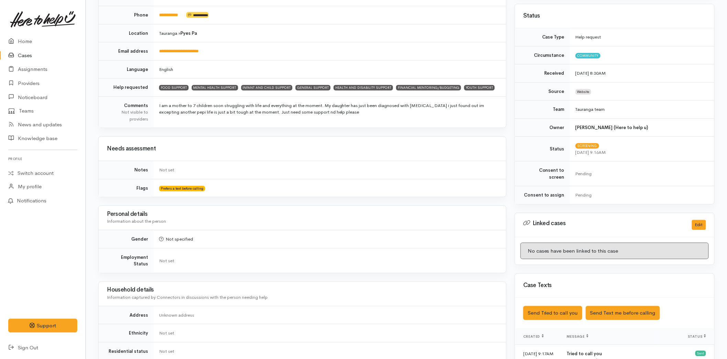
scroll to position [0, 0]
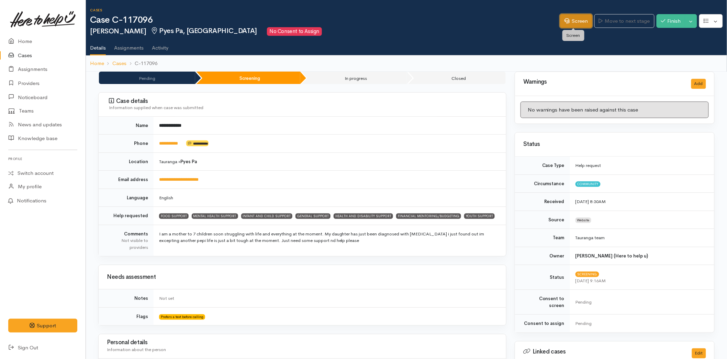
click at [568, 15] on link "Screen" at bounding box center [576, 21] width 32 height 14
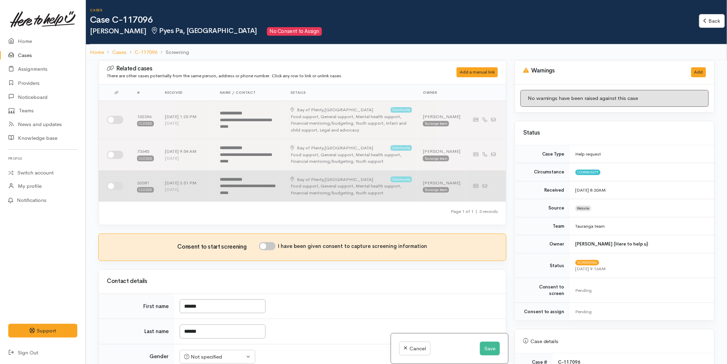
click at [110, 186] on input "checkbox" at bounding box center [115, 186] width 17 height 8
checkbox input "true"
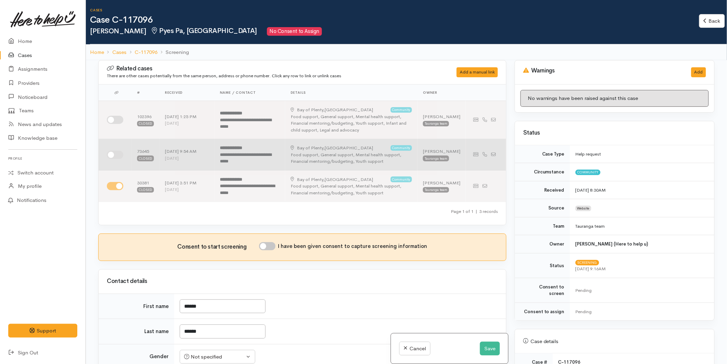
click at [117, 152] on input "checkbox" at bounding box center [115, 155] width 17 height 8
checkbox input "true"
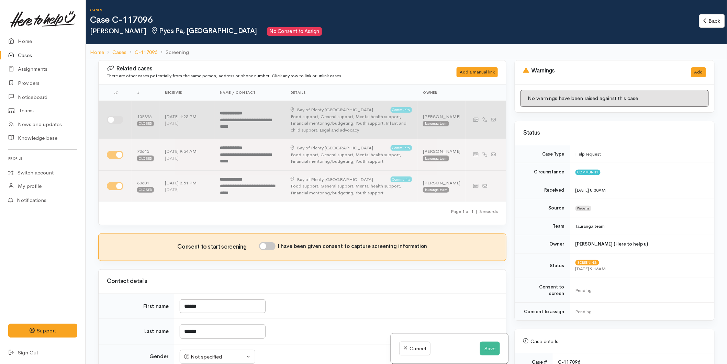
click at [114, 115] on td at bounding box center [115, 120] width 33 height 38
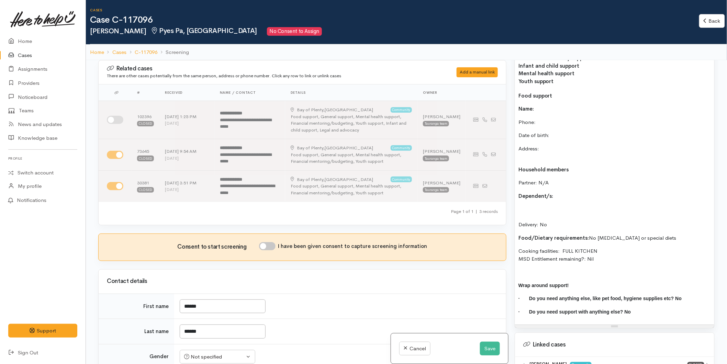
scroll to position [691, 0]
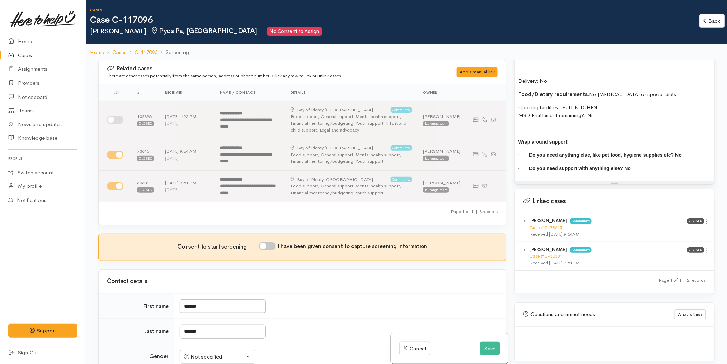
click at [705, 219] on icon at bounding box center [708, 222] width 6 height 6
click at [681, 230] on link "View case" at bounding box center [683, 235] width 54 height 11
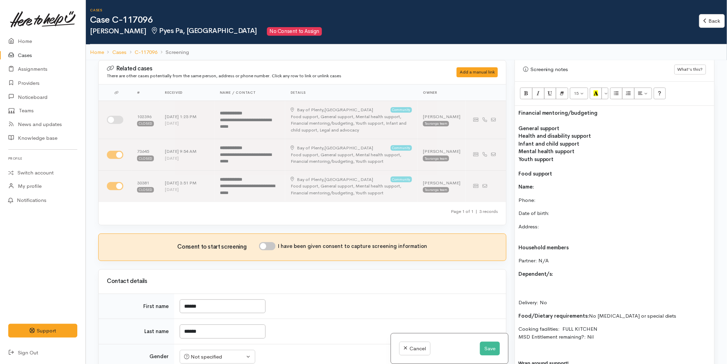
scroll to position [385, 0]
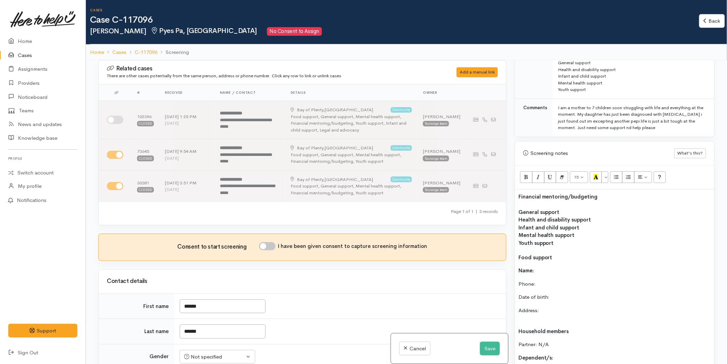
click at [556, 294] on p "Date of birth:" at bounding box center [615, 298] width 193 height 8
click at [548, 260] on div "Financial mentoring/budgeting General support Health and disability support Inf…" at bounding box center [614, 338] width 199 height 297
click at [551, 281] on p "Phone:" at bounding box center [615, 285] width 193 height 8
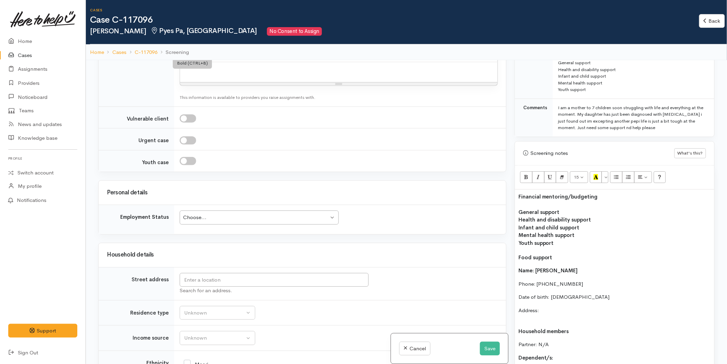
scroll to position [764, 0]
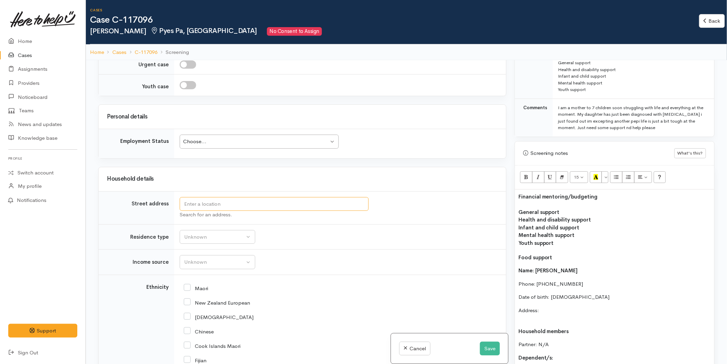
click at [201, 206] on input "text" at bounding box center [274, 204] width 189 height 14
type input "9 Lomond Court, Pyes Pa, Tauranga, New Zealand"
drag, startPoint x: 293, startPoint y: 204, endPoint x: 130, endPoint y: 191, distance: 163.8
click at [562, 307] on p "Address:" at bounding box center [615, 314] width 193 height 15
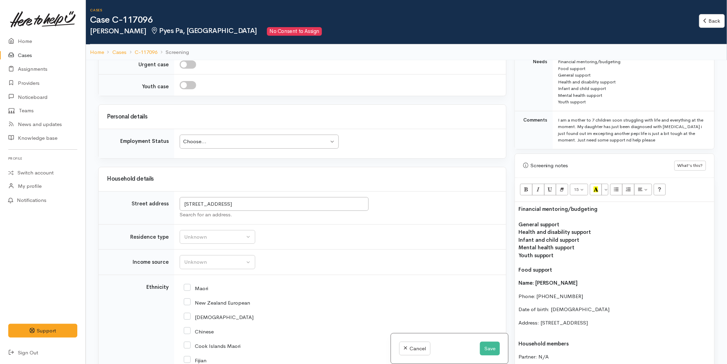
scroll to position [385, 0]
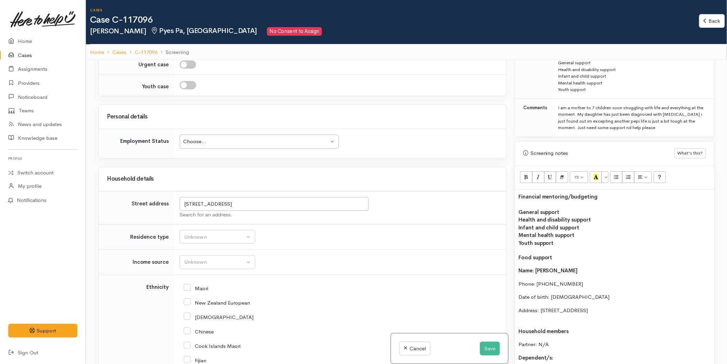
click at [560, 354] on p "Dependent/s:" at bounding box center [615, 358] width 193 height 8
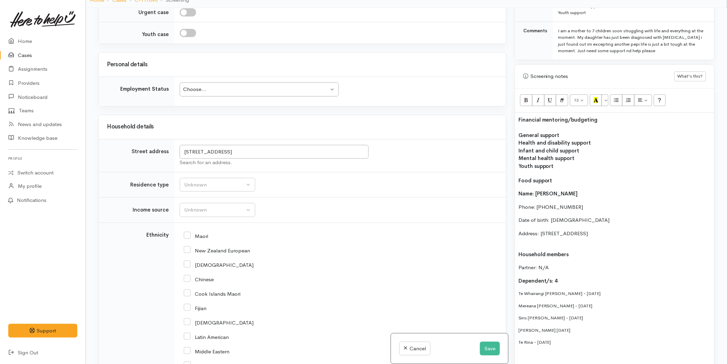
scroll to position [424, 0]
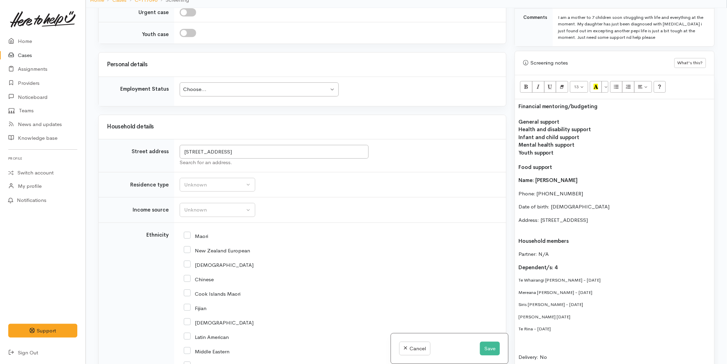
drag, startPoint x: 552, startPoint y: 321, endPoint x: 512, endPoint y: 284, distance: 54.5
click at [511, 284] on div "Warnings Add No warnings have been raised against this case Add Warning Title ●…" at bounding box center [615, 190] width 208 height 364
click at [608, 81] on button "More Color" at bounding box center [605, 87] width 7 height 12
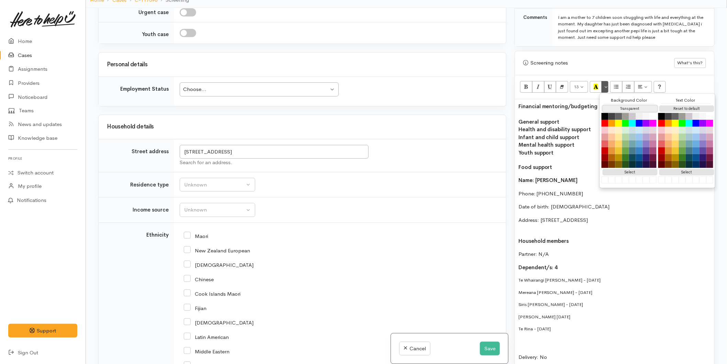
click at [628, 106] on button "Transparent" at bounding box center [630, 109] width 55 height 7
click at [693, 106] on button "Reset to default" at bounding box center [687, 109] width 55 height 7
click at [592, 280] on div "Financial mentoring/budgeting General support Health and disability support Inf…" at bounding box center [614, 280] width 199 height 362
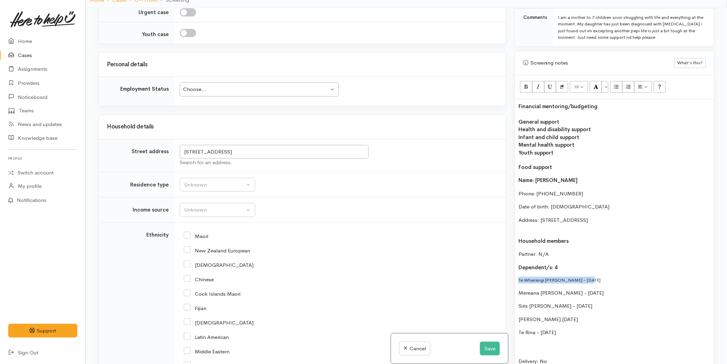
drag, startPoint x: 599, startPoint y: 272, endPoint x: 520, endPoint y: 274, distance: 79.1
click at [520, 277] on p "Te Whairangi Biddle - 15/03/2006" at bounding box center [615, 280] width 193 height 7
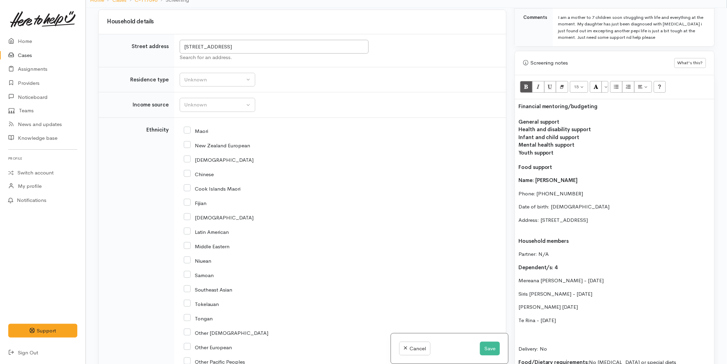
scroll to position [878, 0]
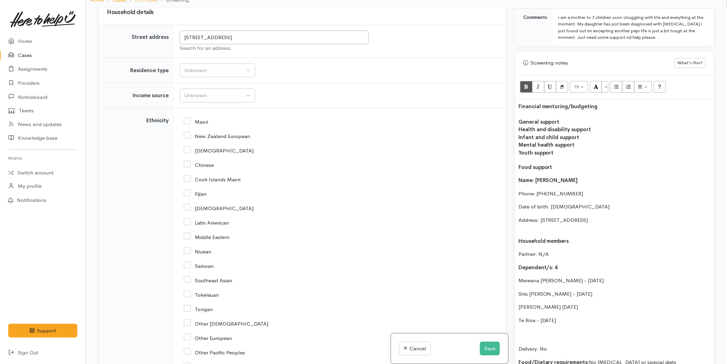
click at [529, 330] on p "Delivery: No" at bounding box center [615, 341] width 193 height 23
click at [529, 321] on div "Financial mentoring/budgeting General support Health and disability support Inf…" at bounding box center [614, 270] width 199 height 342
click at [517, 273] on div "Financial mentoring/budgeting General support Health and disability support Inf…" at bounding box center [614, 266] width 199 height 335
click at [517, 286] on div "Financial mentoring/budgeting General support Health and disability support Inf…" at bounding box center [614, 266] width 199 height 335
drag, startPoint x: 526, startPoint y: 288, endPoint x: 514, endPoint y: 287, distance: 12.7
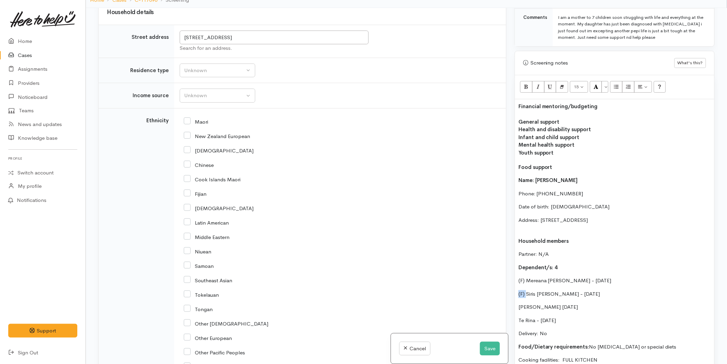
click at [514, 287] on div "Warnings Add No warnings have been raised against this case Add Warning Title ●…" at bounding box center [615, 190] width 208 height 364
copy p "(F)"
click at [519, 304] on p "Hayley Biddle 26/10/2013" at bounding box center [615, 308] width 193 height 8
click at [521, 222] on p "Address: [STREET_ADDRESS]" at bounding box center [615, 224] width 193 height 15
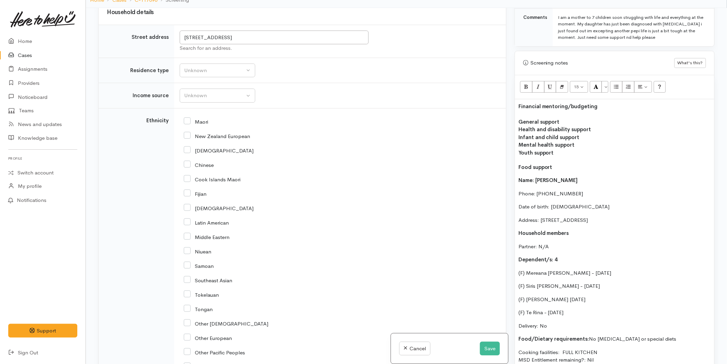
drag, startPoint x: 607, startPoint y: 353, endPoint x: 502, endPoint y: 172, distance: 209.8
click at [502, 172] on div "Related cases There are other cases potentially from the same person, address o…" at bounding box center [406, 190] width 625 height 364
copy div "Name: Raewyn Biddle Phone: 0224223318 Date of birth: 23/04/1988 Address: 9 Lomo…"
drag, startPoint x: 487, startPoint y: 352, endPoint x: 469, endPoint y: 341, distance: 21.0
click at [487, 351] on button "Save" at bounding box center [490, 349] width 20 height 14
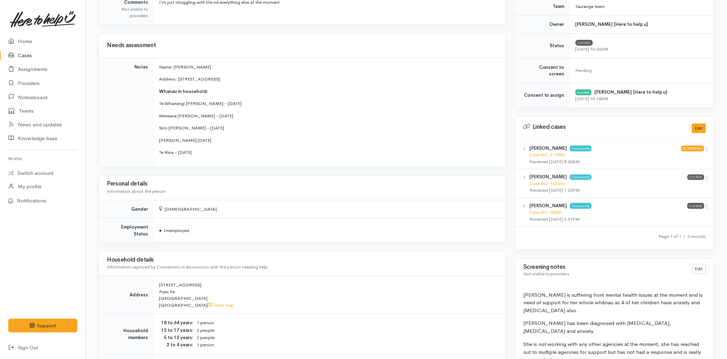
scroll to position [267, 0]
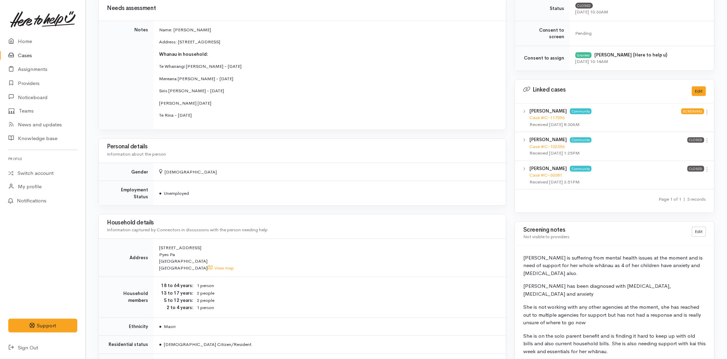
click at [206, 108] on td "Name: [PERSON_NAME] Address: [STREET_ADDRESS][GEOGRAPHIC_DATA] in household: Te…" at bounding box center [330, 75] width 353 height 109
drag, startPoint x: 207, startPoint y: 115, endPoint x: 159, endPoint y: 62, distance: 71.3
click at [159, 62] on td "Name: [PERSON_NAME] Address: [STREET_ADDRESS][GEOGRAPHIC_DATA] in household: Te…" at bounding box center [330, 75] width 353 height 109
copy td "Te Whairangi Biddle - 15/03/2006 Mereana Biddle - 12/06/2008 Siris Biddle - 19/…"
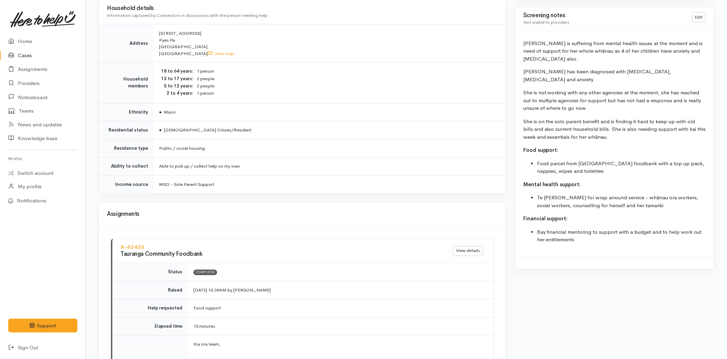
scroll to position [650, 0]
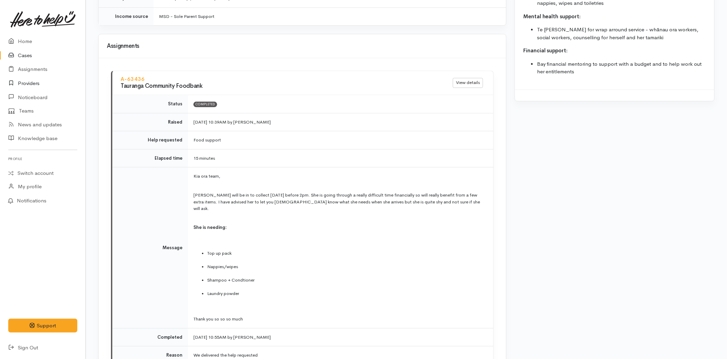
click at [31, 84] on link "Providers" at bounding box center [43, 83] width 86 height 14
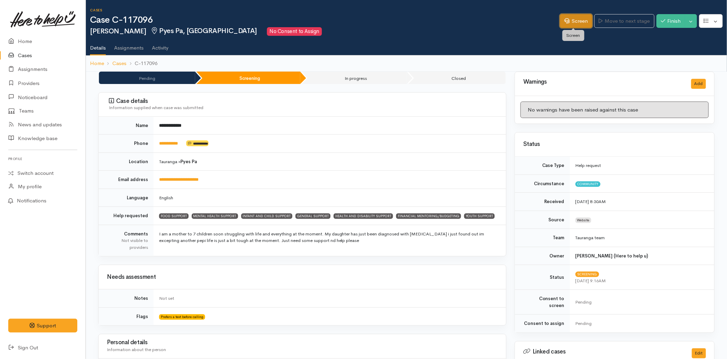
click at [570, 22] on link "Screen" at bounding box center [576, 21] width 32 height 14
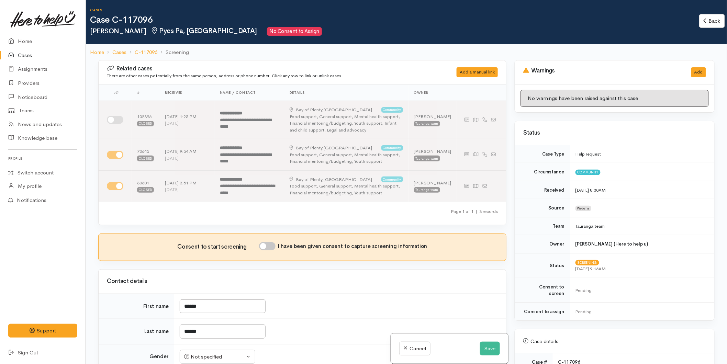
click at [271, 248] on input "I have been given consent to capture screening information" at bounding box center [267, 246] width 17 height 8
checkbox input "true"
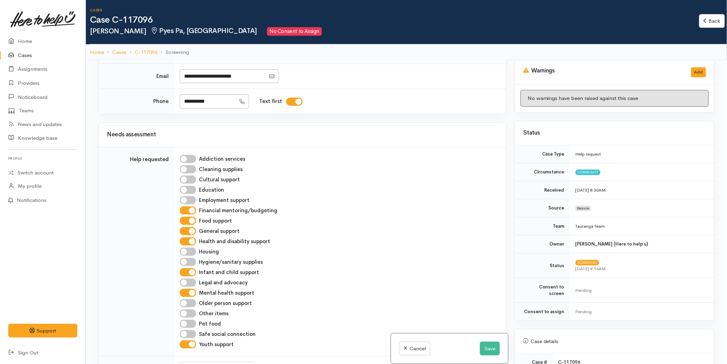
scroll to position [229, 0]
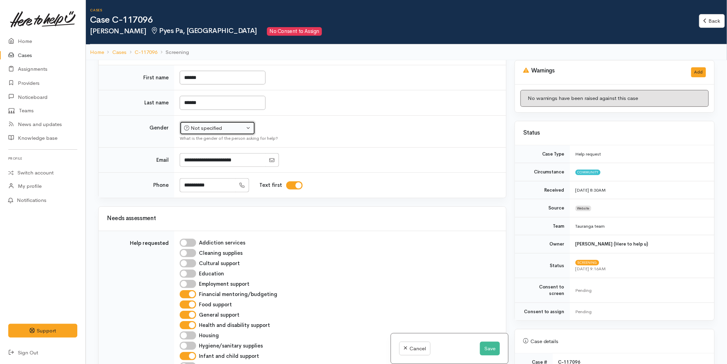
click at [207, 129] on div "Not specified" at bounding box center [214, 128] width 61 height 8
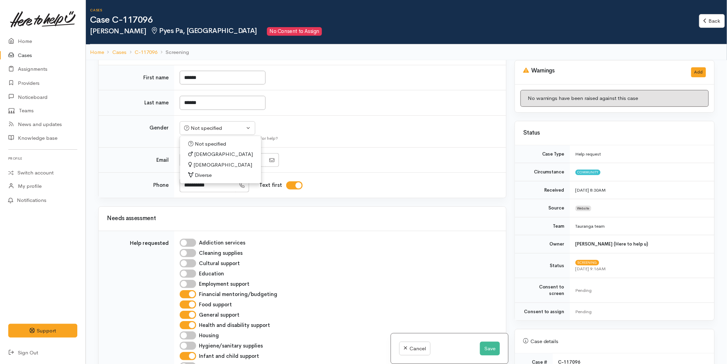
drag, startPoint x: 202, startPoint y: 166, endPoint x: 205, endPoint y: 169, distance: 4.4
click at [202, 166] on span "Female" at bounding box center [223, 165] width 59 height 8
select select "Female"
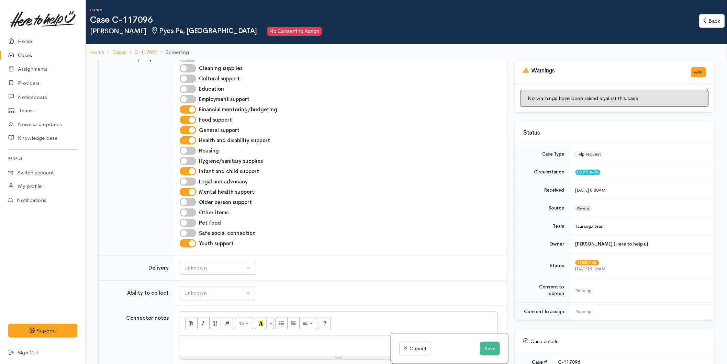
scroll to position [496, 0]
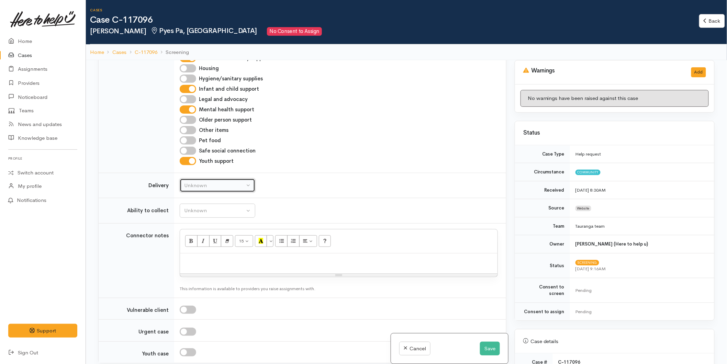
click at [190, 187] on div "Unknown" at bounding box center [214, 186] width 61 height 8
click at [192, 248] on span "No" at bounding box center [191, 250] width 7 height 8
select select "1"
drag, startPoint x: 200, startPoint y: 207, endPoint x: 212, endPoint y: 231, distance: 27.1
click at [201, 207] on button "Unknown" at bounding box center [218, 211] width 76 height 14
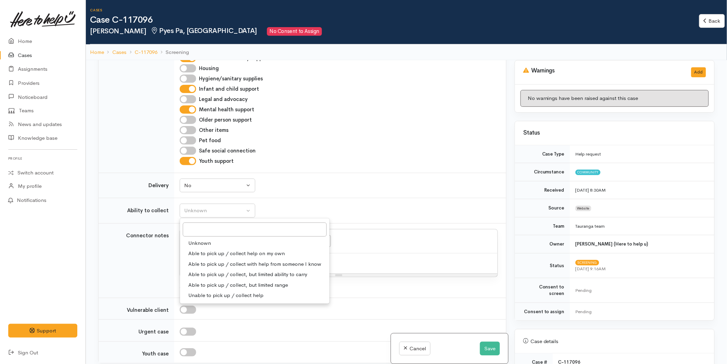
click at [206, 246] on span "Unknown" at bounding box center [199, 244] width 23 height 8
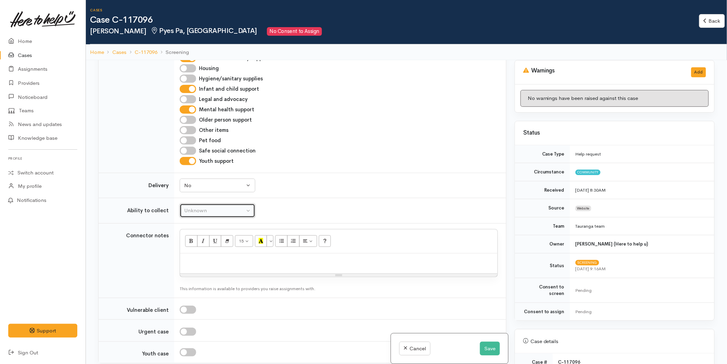
click at [205, 209] on div "Unknown" at bounding box center [214, 211] width 61 height 8
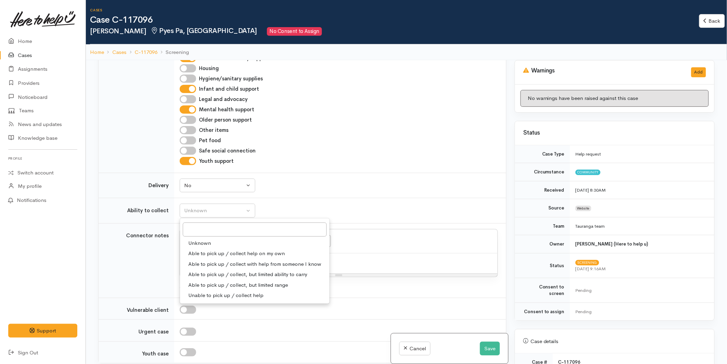
click at [202, 249] on link "Able to pick up / collect help on my own" at bounding box center [255, 254] width 150 height 11
select select "2"
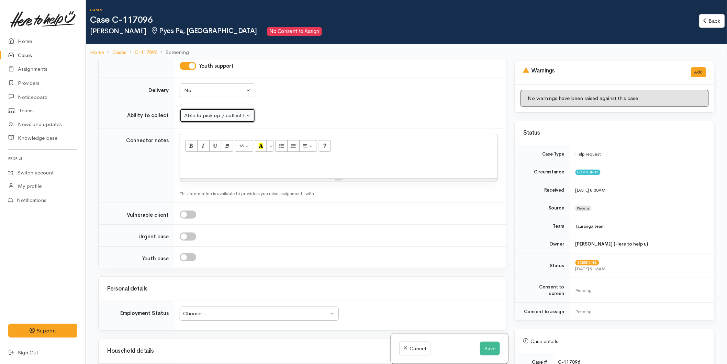
scroll to position [802, 0]
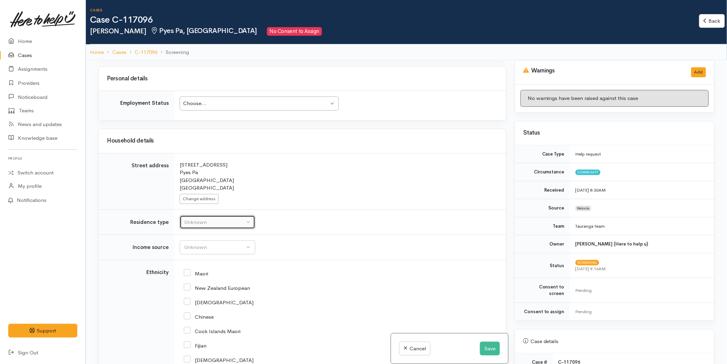
click at [191, 227] on div "Unknown" at bounding box center [214, 223] width 61 height 8
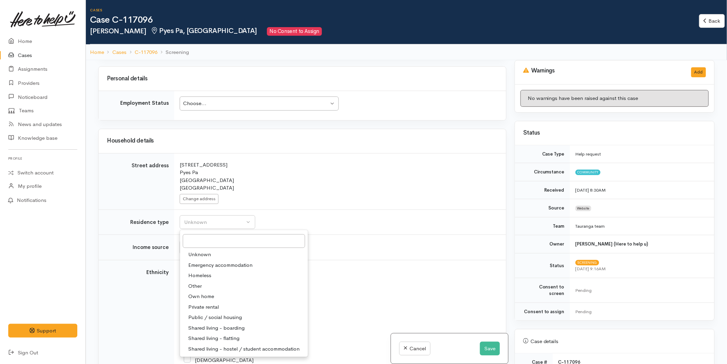
click at [205, 317] on span "Public / social housing" at bounding box center [215, 318] width 54 height 8
select select "3"
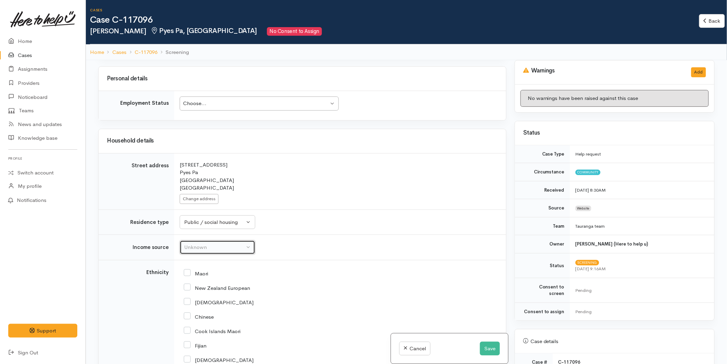
click at [196, 242] on button "Unknown" at bounding box center [218, 248] width 76 height 14
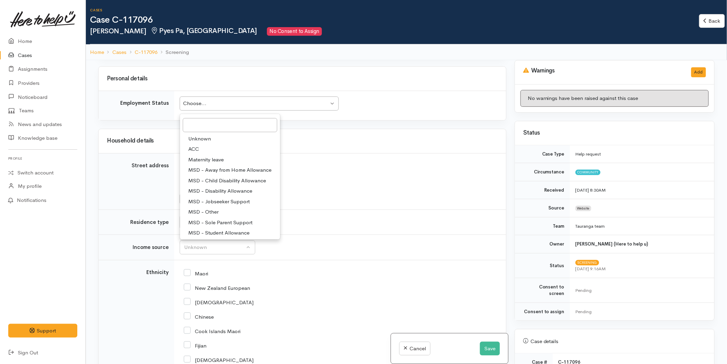
click at [211, 221] on span "MSD - Sole Parent Support" at bounding box center [220, 223] width 64 height 8
select select "7"
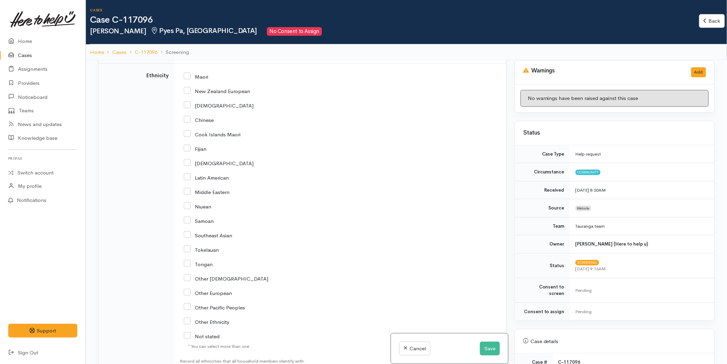
scroll to position [955, 0]
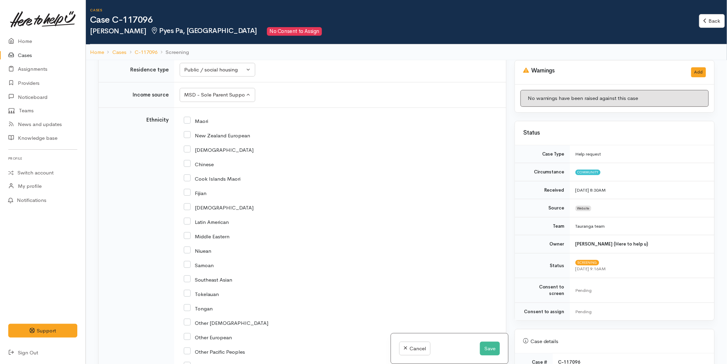
click at [190, 125] on div "Maori" at bounding box center [339, 120] width 310 height 14
click at [185, 121] on input "Maori" at bounding box center [196, 121] width 24 height 6
checkbox input "true"
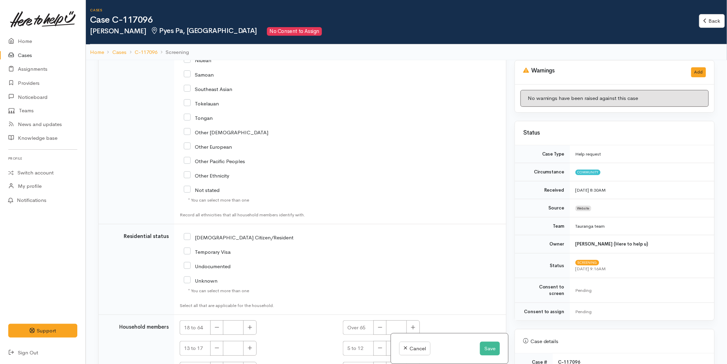
scroll to position [1190, 0]
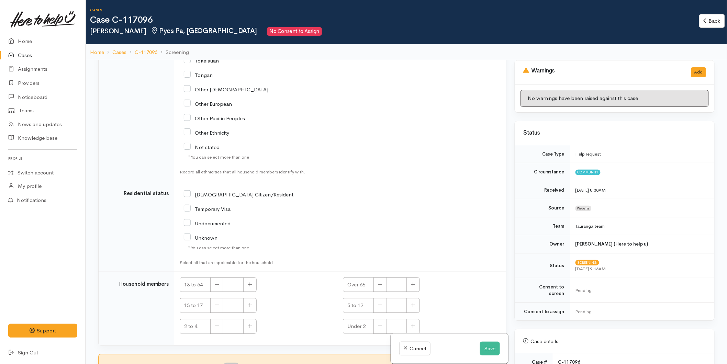
click at [187, 193] on input "NZ Citizen/Resident" at bounding box center [239, 194] width 110 height 6
checkbox input "true"
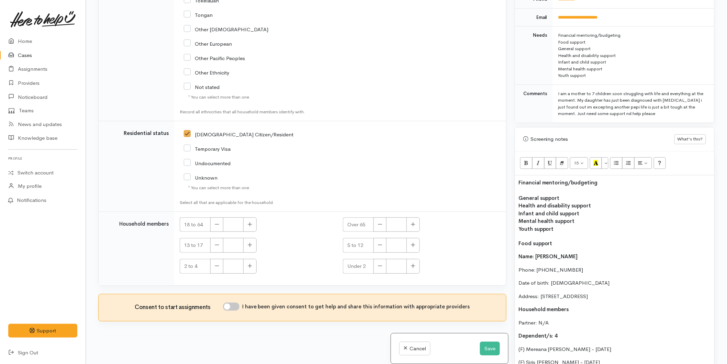
scroll to position [344, 0]
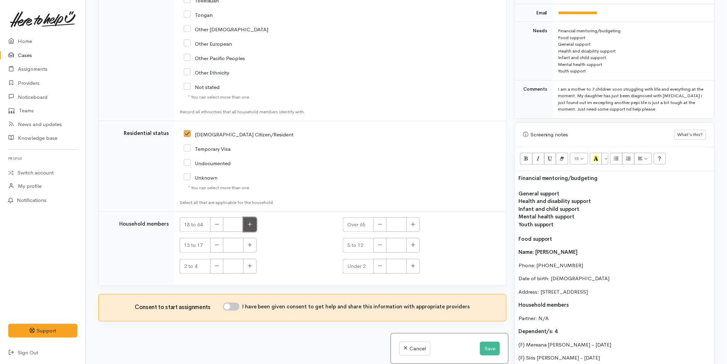
click at [249, 224] on icon "button" at bounding box center [250, 224] width 4 height 4
type input "1"
click at [248, 241] on button "button" at bounding box center [249, 245] width 13 height 15
click at [253, 242] on button "button" at bounding box center [249, 245] width 13 height 15
type input "2"
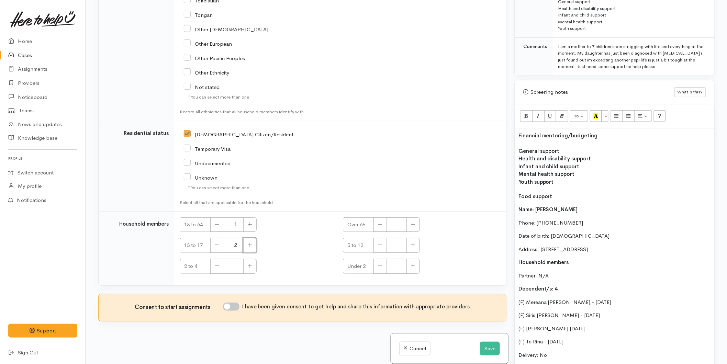
scroll to position [458, 0]
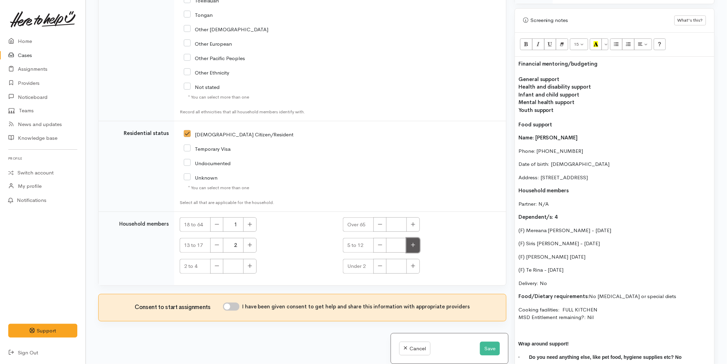
click at [415, 248] on button "button" at bounding box center [413, 245] width 13 height 15
type input "1"
click at [256, 267] on button "button" at bounding box center [249, 266] width 13 height 15
type input "1"
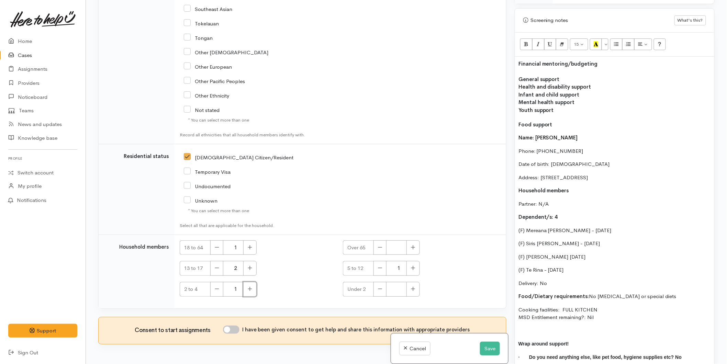
scroll to position [1152, 0]
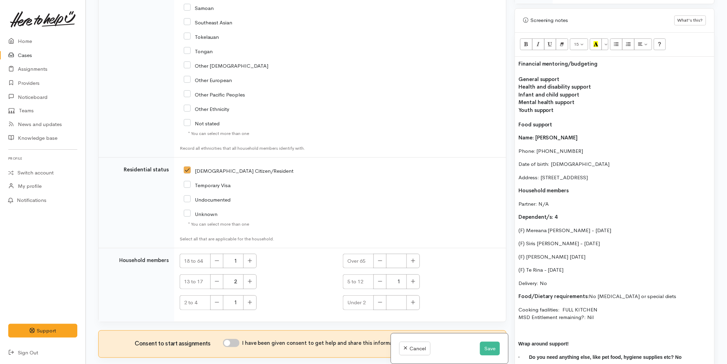
click at [240, 347] on input "I have been given consent to get help and share this information with appropria…" at bounding box center [231, 343] width 17 height 8
checkbox input "true"
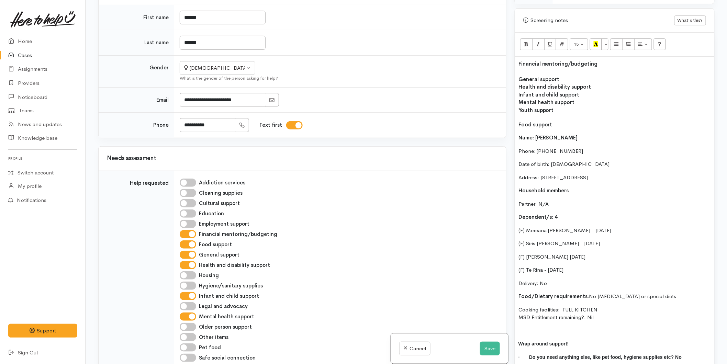
scroll to position [159, 0]
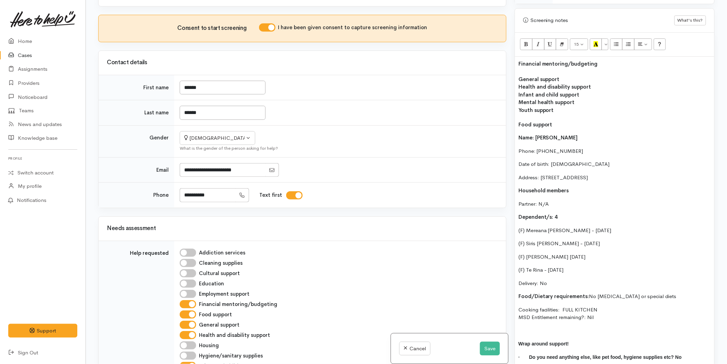
click at [564, 121] on p "Food support" at bounding box center [615, 125] width 193 height 8
click at [485, 348] on button "Save" at bounding box center [490, 349] width 20 height 14
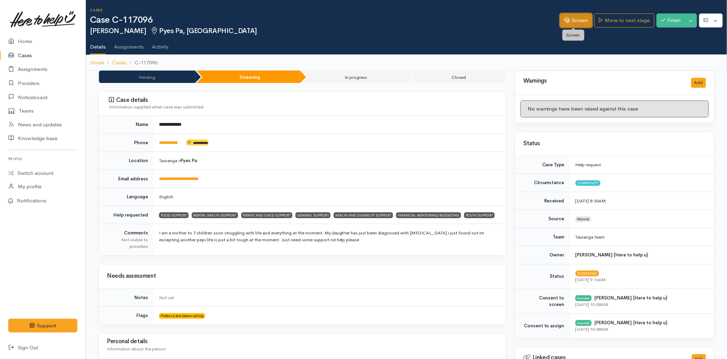
click at [566, 22] on icon at bounding box center [567, 20] width 5 height 5
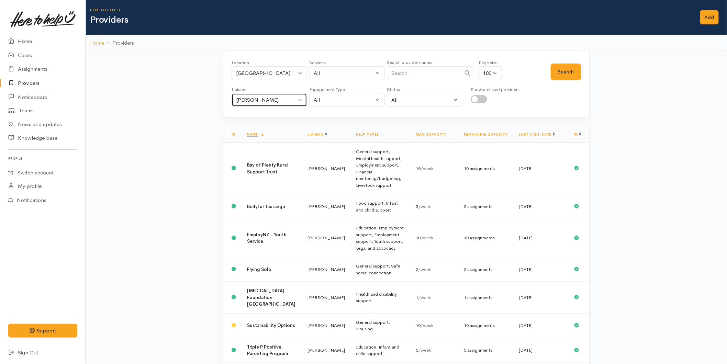
click at [273, 101] on div "[PERSON_NAME]" at bounding box center [266, 100] width 61 height 8
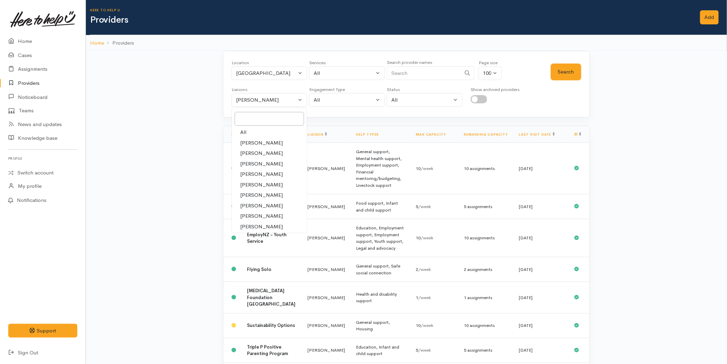
drag, startPoint x: 254, startPoint y: 130, endPoint x: 259, endPoint y: 130, distance: 4.5
click at [254, 130] on link "All" at bounding box center [269, 132] width 75 height 11
select select "null"
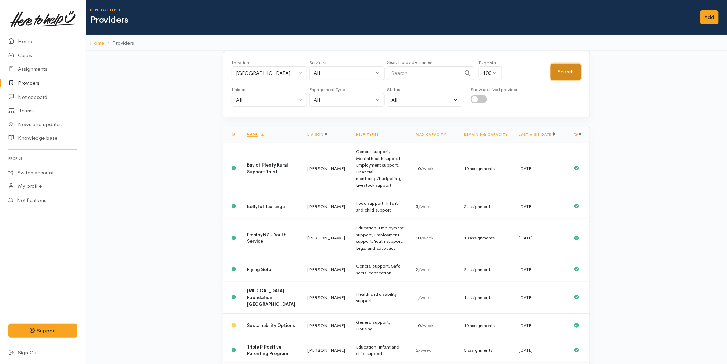
click at [564, 73] on button "Search" at bounding box center [566, 72] width 31 height 17
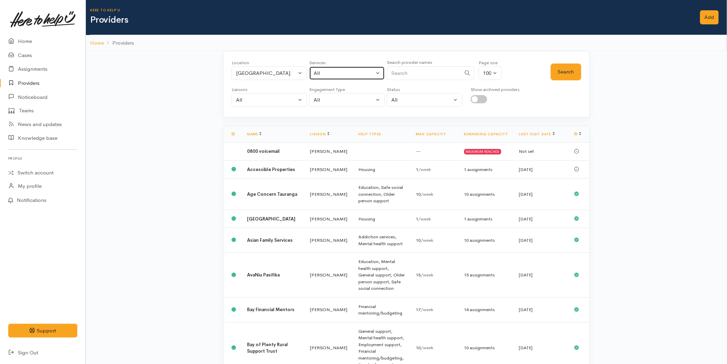
click at [320, 71] on div "All" at bounding box center [344, 73] width 61 height 8
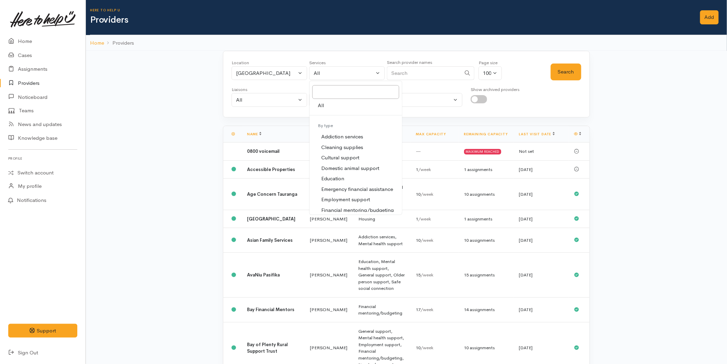
click at [24, 85] on link "Providers" at bounding box center [43, 83] width 86 height 14
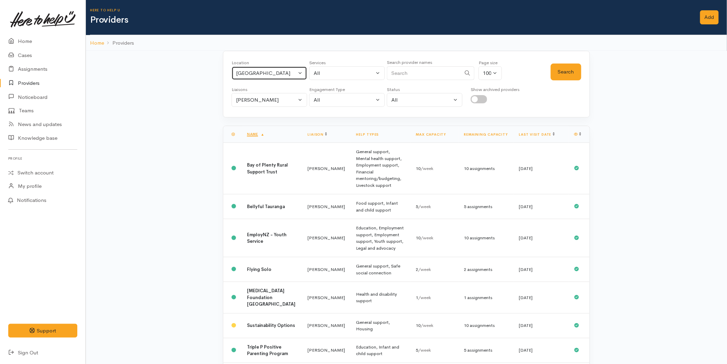
drag, startPoint x: 273, startPoint y: 76, endPoint x: 270, endPoint y: 81, distance: 5.6
click at [273, 76] on div "[GEOGRAPHIC_DATA]" at bounding box center [266, 73] width 61 height 8
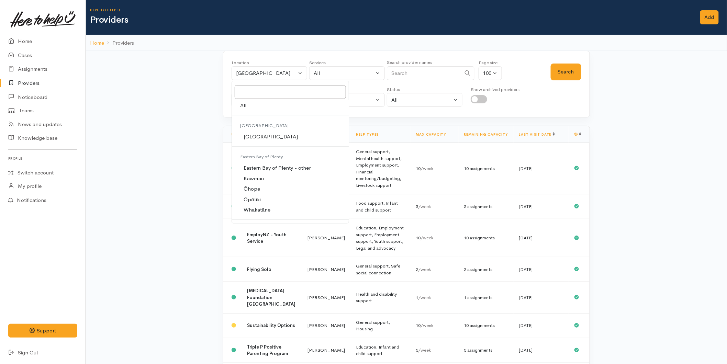
click at [252, 107] on link "All" at bounding box center [290, 105] width 117 height 11
select select "-1"
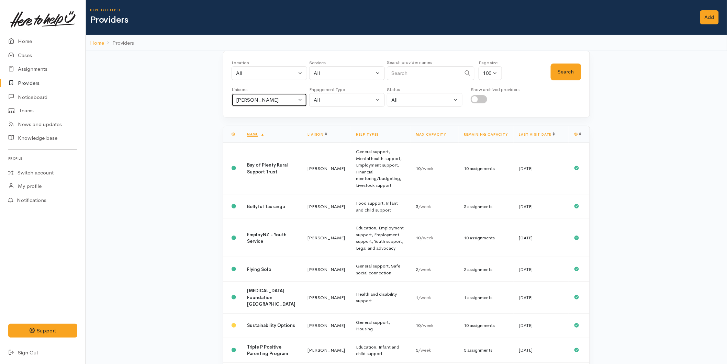
click at [257, 101] on div "[PERSON_NAME]" at bounding box center [266, 100] width 61 height 8
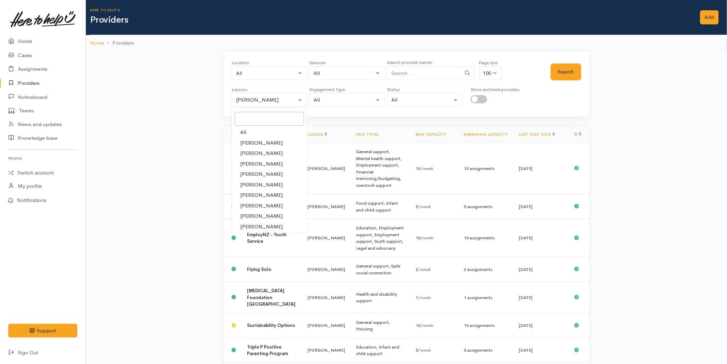
click at [253, 132] on link "All" at bounding box center [269, 132] width 75 height 11
select select "null"
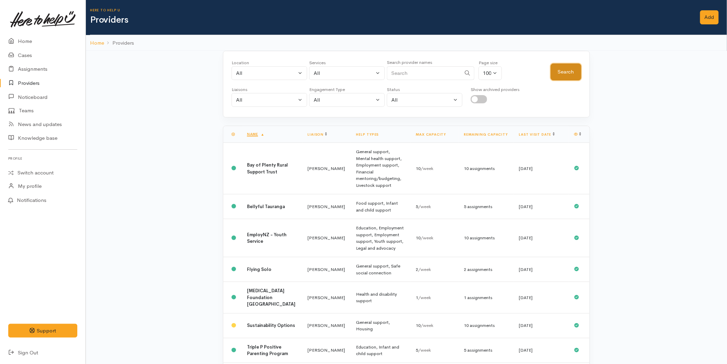
click at [566, 74] on button "Search" at bounding box center [566, 72] width 31 height 17
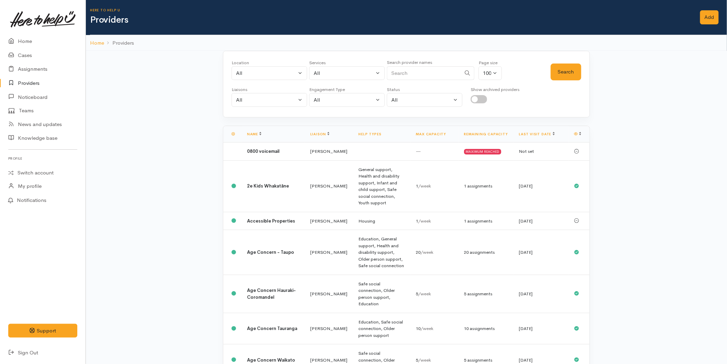
click at [417, 71] on input "Search" at bounding box center [424, 73] width 74 height 14
type input "ngati ranginui"
click at [567, 75] on button "Search" at bounding box center [566, 72] width 31 height 17
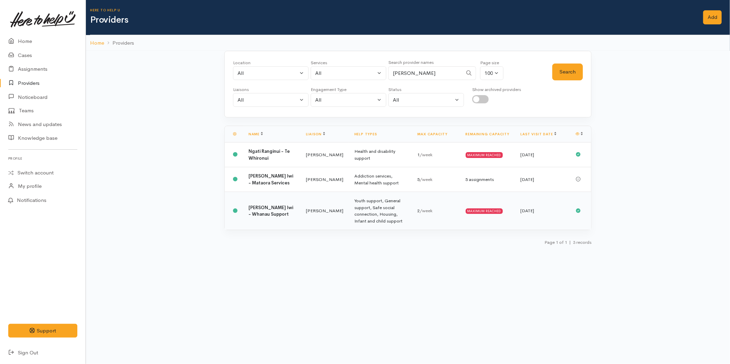
click at [406, 210] on td "Youth support, General support, Safe social connection, Housing, Infant and chi…" at bounding box center [380, 211] width 63 height 38
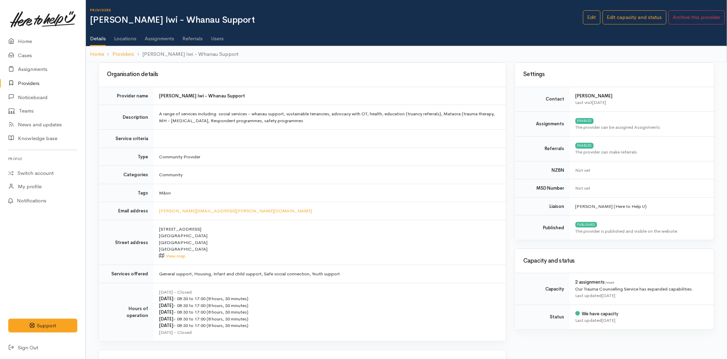
click at [150, 36] on link "Assignments" at bounding box center [160, 35] width 30 height 19
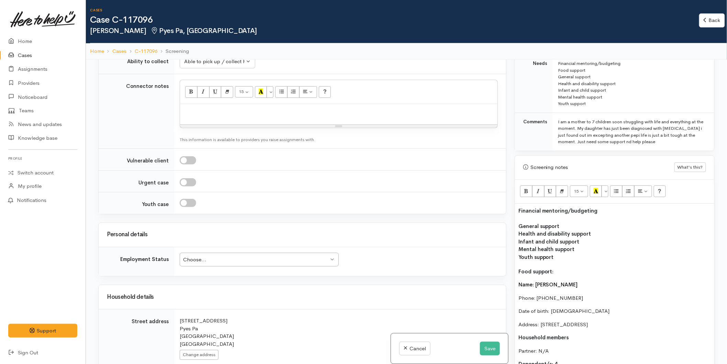
scroll to position [458, 0]
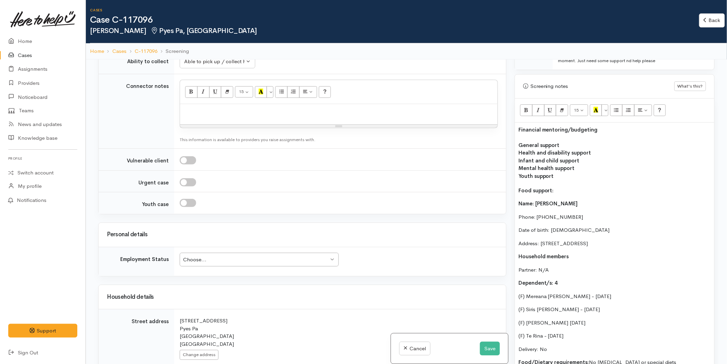
click at [221, 259] on div "Choose..." at bounding box center [256, 260] width 146 height 8
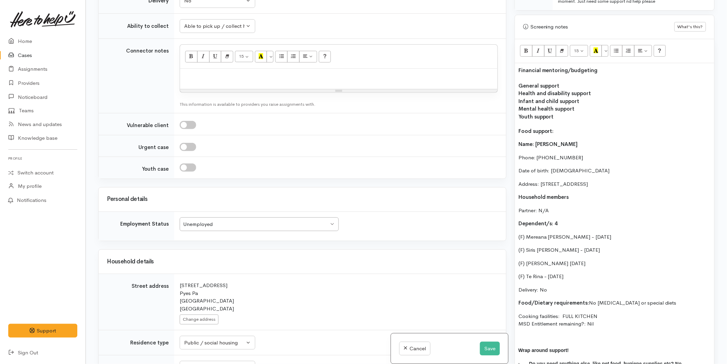
scroll to position [396, 0]
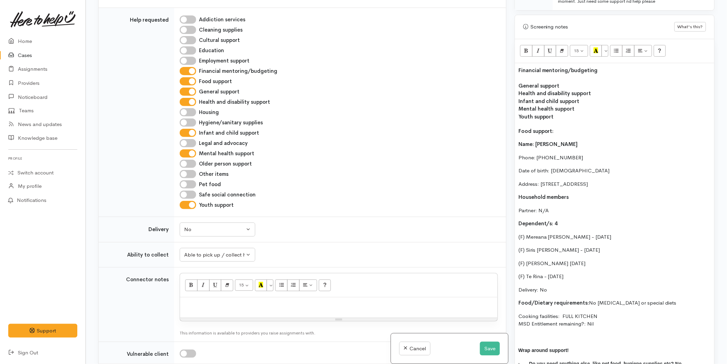
click at [519, 71] on b "Financial mentoring/budgeting" at bounding box center [558, 70] width 79 height 7
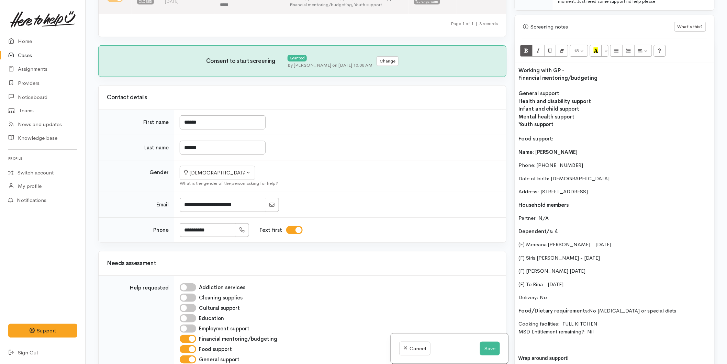
scroll to position [129, 0]
click at [518, 92] on div "Working with GP - Financial mentoring/budgeting General support Health and disa…" at bounding box center [614, 230] width 199 height 335
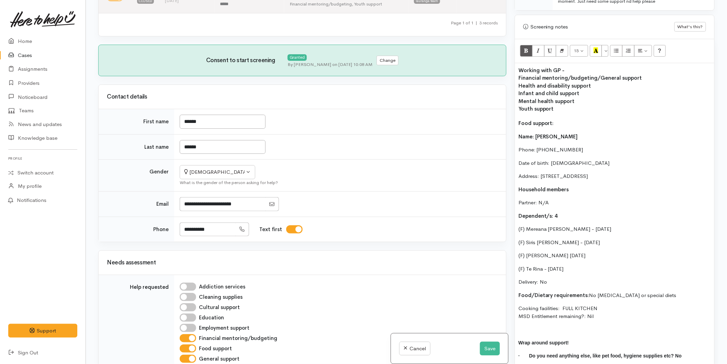
click at [518, 84] on div "Working with GP - Financial mentoring/budgeting/ General support Health and dis…" at bounding box center [614, 222] width 199 height 319
click at [516, 94] on div "Working with GP - Financial mentoring/budgeting/ General support/ Health and di…" at bounding box center [614, 222] width 199 height 319
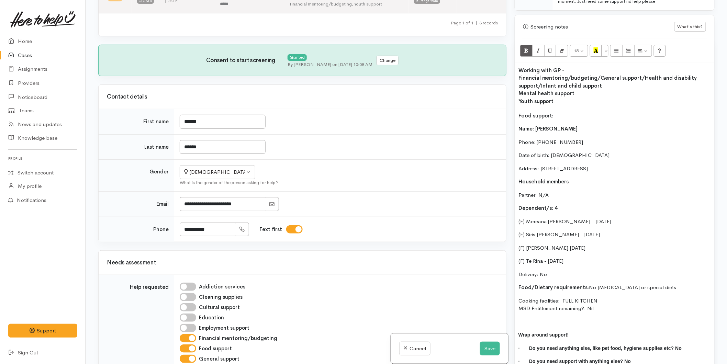
click at [519, 94] on b "Mental health support" at bounding box center [547, 93] width 56 height 7
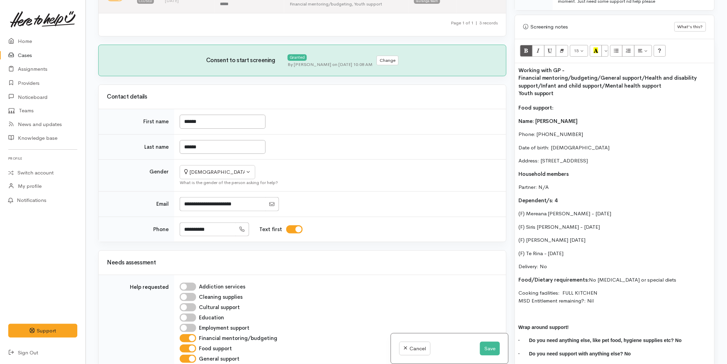
click at [516, 94] on div "Working with GP - Financial mentoring/budgeting/ General support/ Health and di…" at bounding box center [614, 215] width 199 height 304
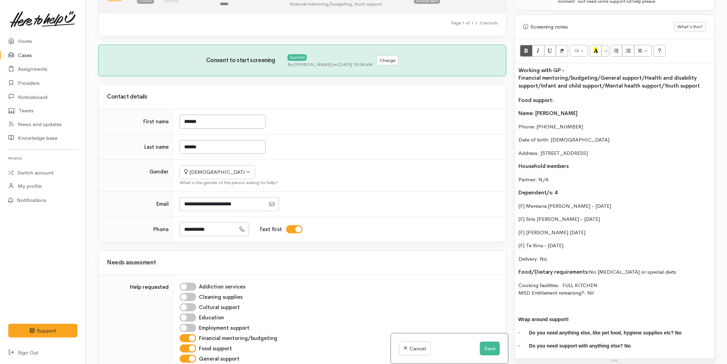
drag, startPoint x: 560, startPoint y: 69, endPoint x: 502, endPoint y: 67, distance: 58.5
click at [503, 67] on div "Related cases There are other cases potentially from the same person, address o…" at bounding box center [406, 182] width 625 height 364
click at [705, 81] on div "Financial mentoring/budgeting/ General support/ Health and disability support/ …" at bounding box center [615, 81] width 193 height 15
click at [697, 85] on div "Financial mentoring/budgeting/ General support/ Health and disability support/ …" at bounding box center [615, 81] width 193 height 15
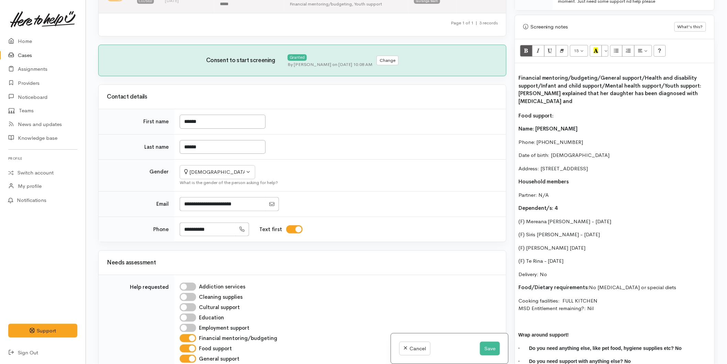
click at [702, 92] on div "Raewyn explained that her daughter has been diagnosed with Autism and" at bounding box center [615, 97] width 193 height 15
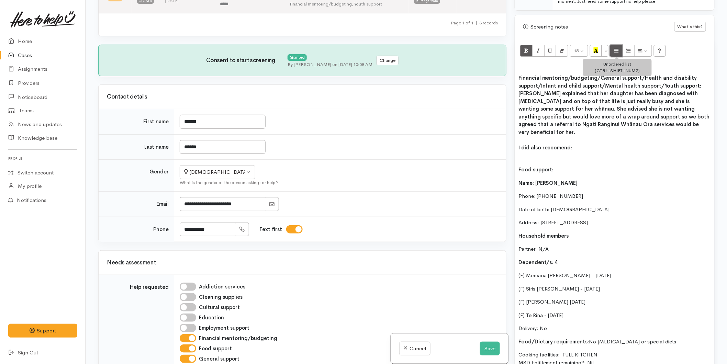
click at [619, 51] on icon "Unordered list (CTRL+SHIFT+NUM7)" at bounding box center [617, 50] width 4 height 6
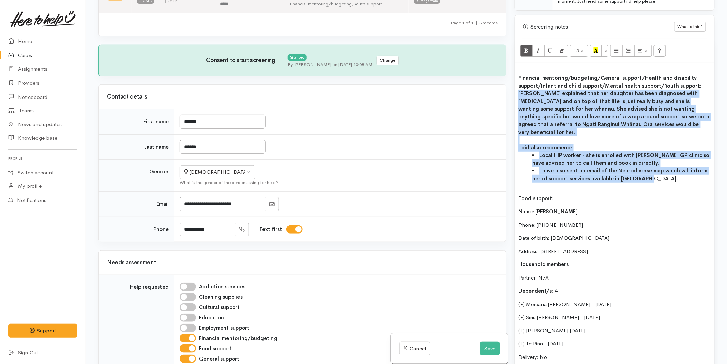
drag, startPoint x: 625, startPoint y: 169, endPoint x: 518, endPoint y: 94, distance: 130.0
click at [518, 94] on div "Financial mentoring/budgeting/ General support/ Health and disability support/ …" at bounding box center [614, 260] width 199 height 394
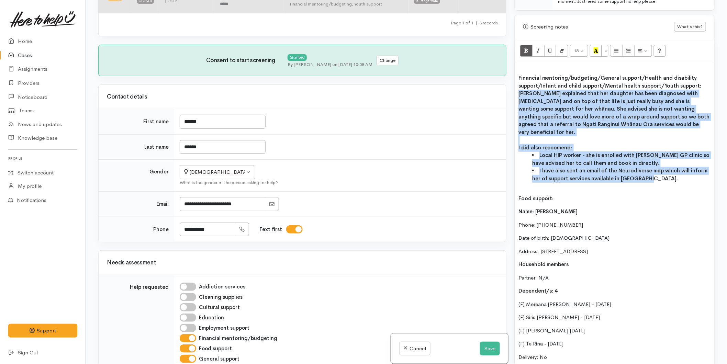
copy div "Raewyn explained that her daughter has been diagnosed with Autism and on top of…"
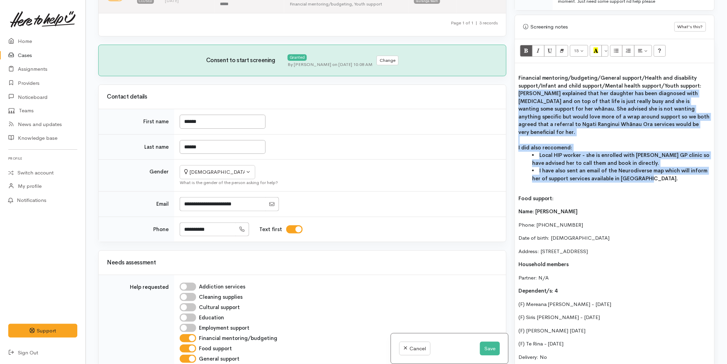
click at [645, 174] on li "I have also sent an email of the Neurodiverse map which will inform her of supp…" at bounding box center [622, 174] width 179 height 15
drag, startPoint x: 650, startPoint y: 174, endPoint x: 511, endPoint y: 93, distance: 160.6
click at [511, 93] on div "Warnings Add No warnings have been raised against this case Add Warning Title ●…" at bounding box center [615, 182] width 208 height 364
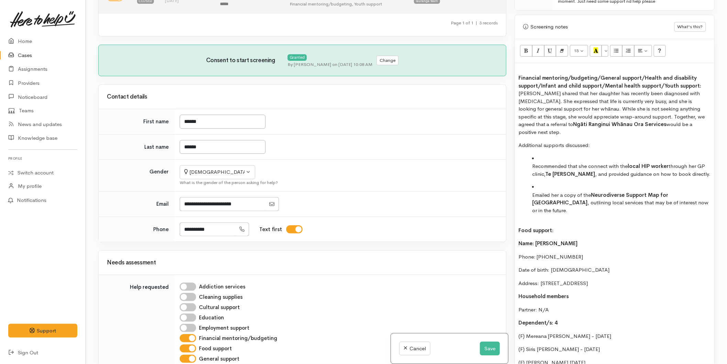
click at [702, 85] on div "Financial mentoring/budgeting/ General support/ Health and disability support/ …" at bounding box center [615, 81] width 193 height 15
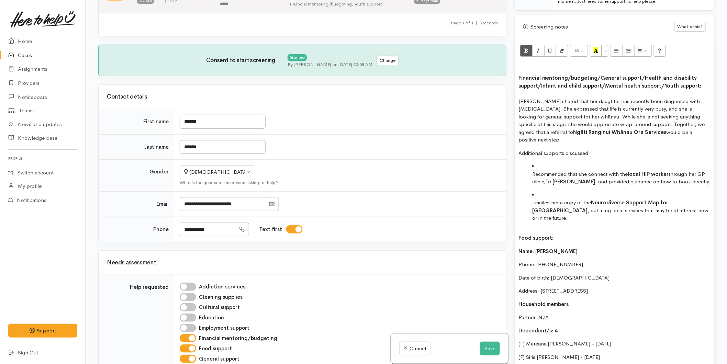
drag, startPoint x: 679, startPoint y: 133, endPoint x: 514, endPoint y: 100, distance: 167.9
click at [513, 101] on div "Warnings Add No warnings have been raised against this case Add Warning Title ●…" at bounding box center [615, 182] width 208 height 364
click at [524, 54] on button "Bold (CTRL+B)" at bounding box center [526, 51] width 12 height 12
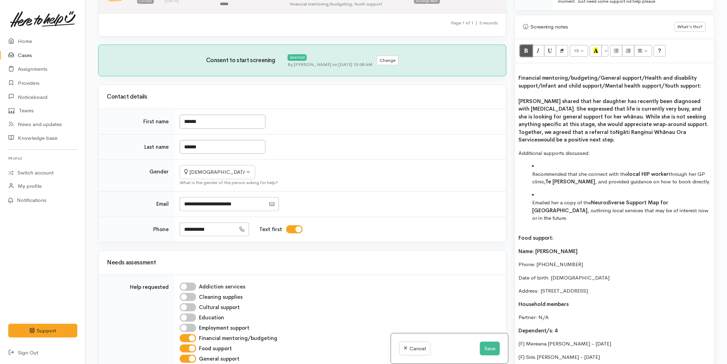
click at [524, 54] on button "Bold (CTRL+B)" at bounding box center [526, 51] width 12 height 12
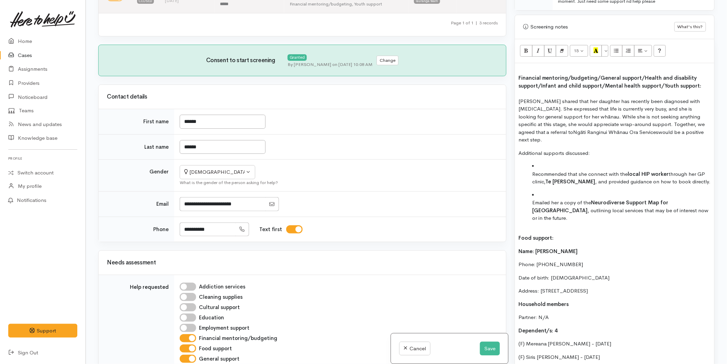
click at [597, 84] on b "Infant and child support/" at bounding box center [573, 86] width 64 height 7
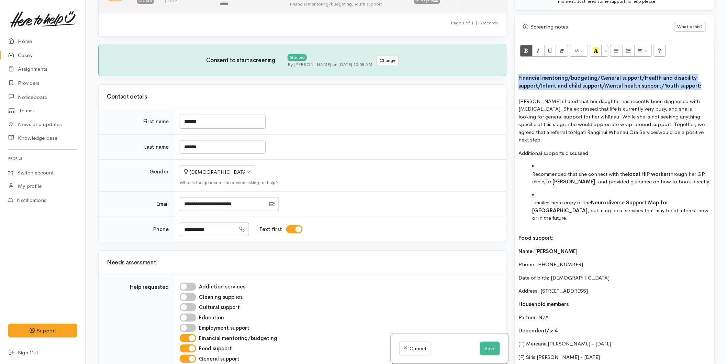
drag, startPoint x: 697, startPoint y: 85, endPoint x: 506, endPoint y: 79, distance: 190.9
click at [506, 79] on div "Related cases There are other cases potentially from the same person, address o…" at bounding box center [406, 182] width 625 height 364
click at [597, 48] on icon "Recent Color" at bounding box center [596, 50] width 4 height 6
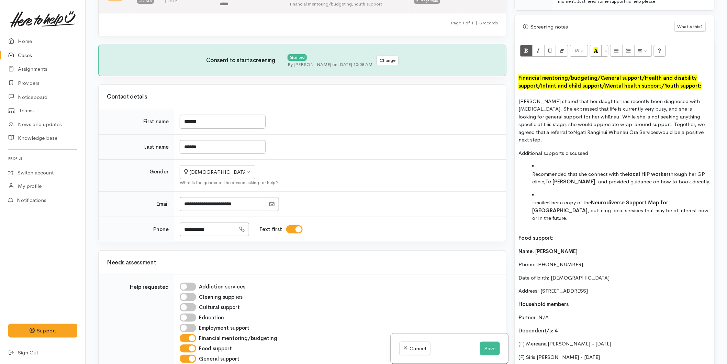
click at [592, 150] on p "Additional supports discussed:" at bounding box center [615, 154] width 193 height 8
drag, startPoint x: 592, startPoint y: 143, endPoint x: 508, endPoint y: 144, distance: 84.6
click at [507, 145] on div "Related cases There are other cases potentially from the same person, address o…" at bounding box center [406, 182] width 625 height 364
click at [529, 50] on icon "Bold (CTRL+B)" at bounding box center [526, 50] width 4 height 6
click at [531, 167] on ul "Recommended that she connect with the local HIP worker through her GP clinic, T…" at bounding box center [615, 193] width 193 height 60
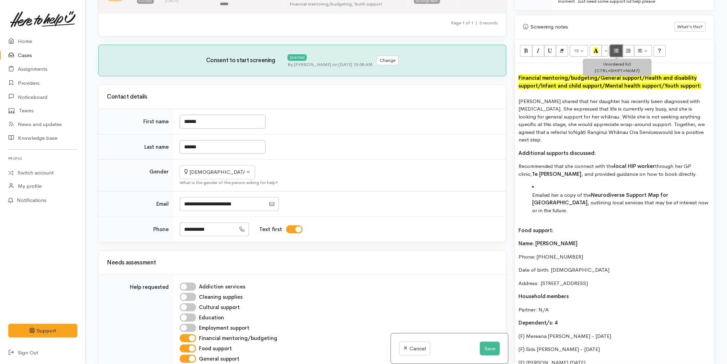
click at [617, 49] on icon "Unordered list (CTRL+SHIFT+NUM7)" at bounding box center [617, 50] width 4 height 6
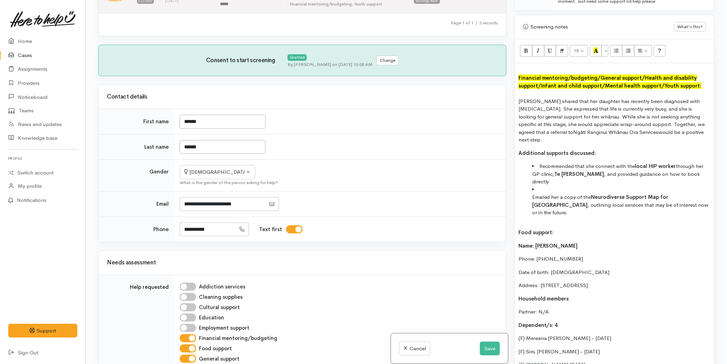
click at [532, 179] on ul "Recommended that she connect with the local HIP worker through her GP clinic, T…" at bounding box center [615, 190] width 193 height 54
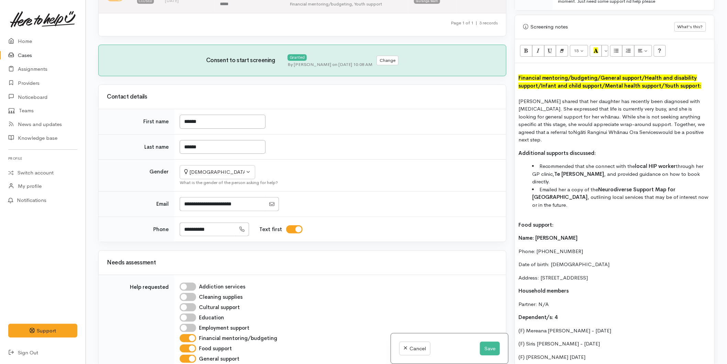
drag, startPoint x: 544, startPoint y: 201, endPoint x: 494, endPoint y: 200, distance: 49.8
click at [494, 200] on div "Related cases There are other cases potentially from the same person, address o…" at bounding box center [406, 182] width 625 height 364
click at [596, 51] on icon "Recent Color" at bounding box center [596, 50] width 4 height 6
click at [519, 234] on p "Name: Raewyn Biddle" at bounding box center [615, 238] width 193 height 8
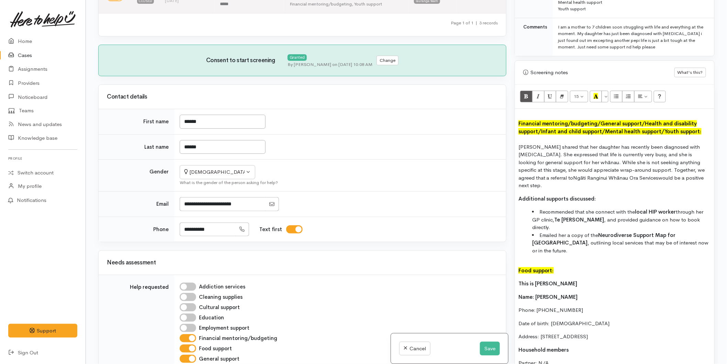
scroll to position [305, 0]
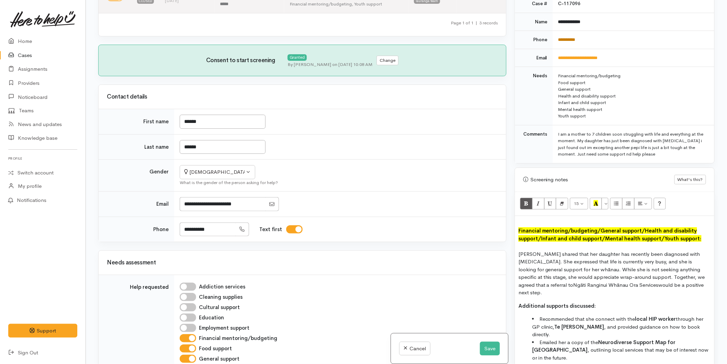
click at [576, 40] on link "**********" at bounding box center [567, 39] width 17 height 4
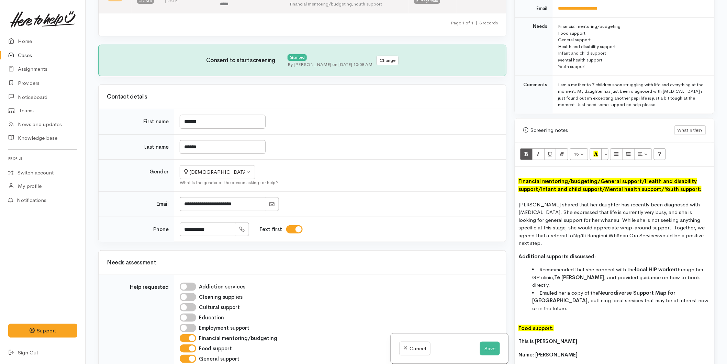
scroll to position [420, 0]
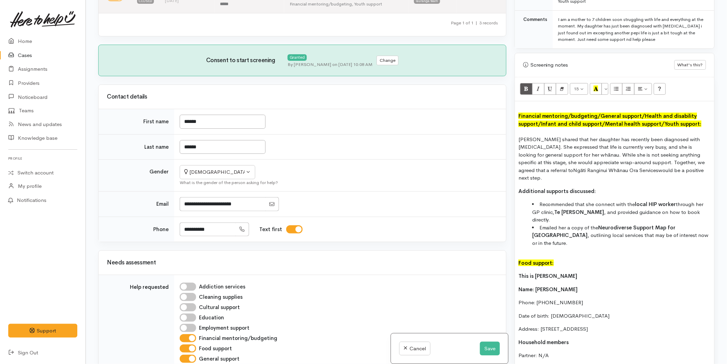
click at [549, 273] on p "This is Rae" at bounding box center [615, 277] width 193 height 8
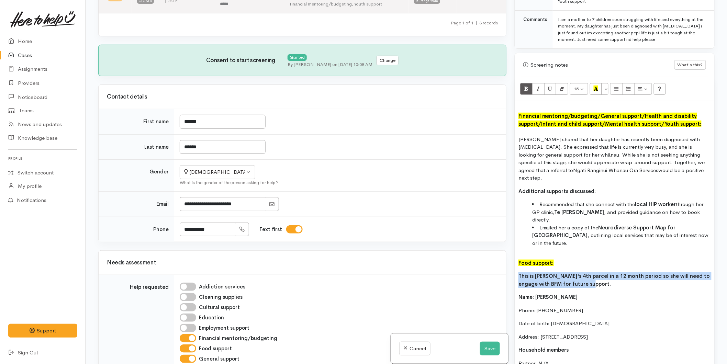
drag, startPoint x: 593, startPoint y: 261, endPoint x: 505, endPoint y: 252, distance: 88.5
click at [505, 252] on div "Related cases There are other cases potentially from the same person, address o…" at bounding box center [406, 182] width 625 height 364
copy b "This is Raewyn's 4th parcel in a 12 month period so she will need to engage wit…"
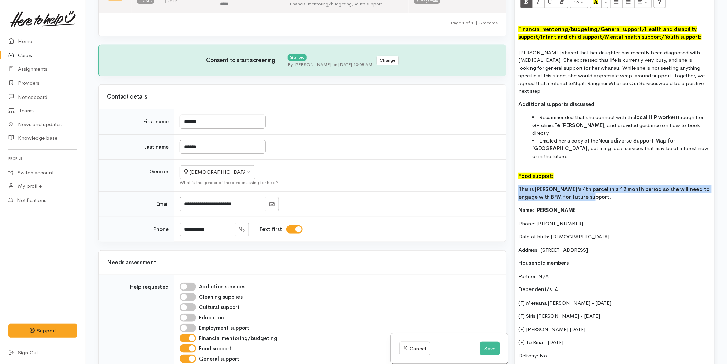
scroll to position [688, 0]
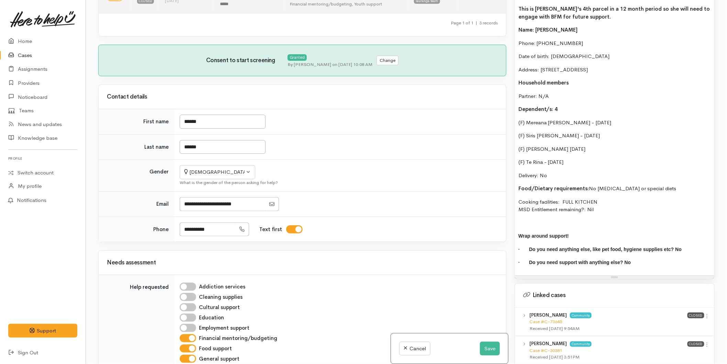
click at [531, 219] on p at bounding box center [615, 223] width 193 height 8
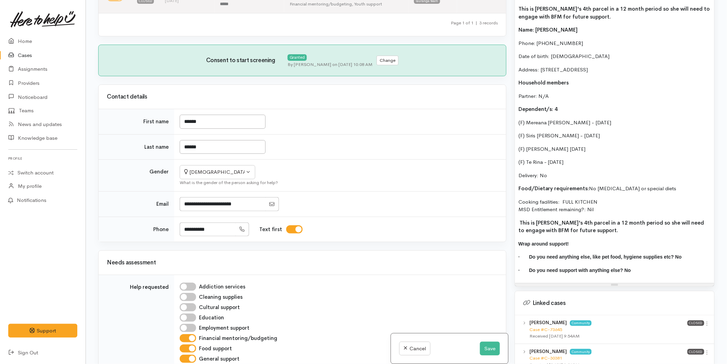
click at [521, 220] on span "This is Raewyn's 4th parcel in a 12 month period so she will need to engage wit…" at bounding box center [612, 227] width 186 height 14
click at [586, 220] on span "This is Raewyn's 4th parcel in a 12 month period so she will need to engage wit…" at bounding box center [615, 227] width 192 height 14
click at [593, 219] on p "This is Raewyn's 4th parcel in a 12 month period so she will need to engage wit…" at bounding box center [615, 226] width 193 height 15
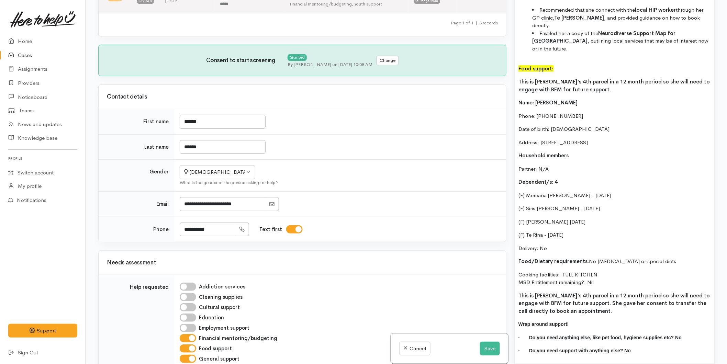
scroll to position [573, 0]
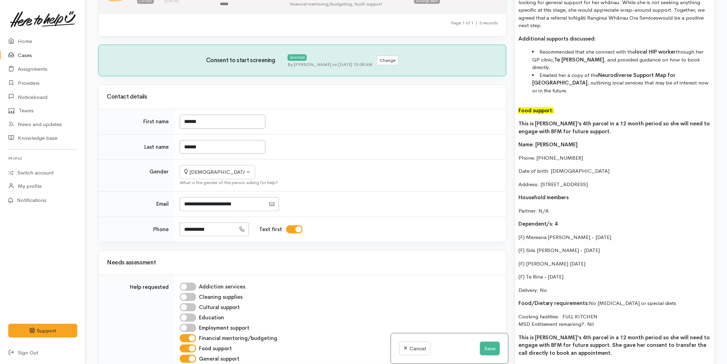
drag, startPoint x: 671, startPoint y: 162, endPoint x: 518, endPoint y: 114, distance: 160.5
click at [518, 114] on div "Financial mentoring/budgeting/ General support/ Health and disability support/ …" at bounding box center [614, 177] width 199 height 457
copy div "Name: Raewyn Biddle Phone: 0224223318 Date of birth: 23/04/1988 Address: 9 Lomo…"
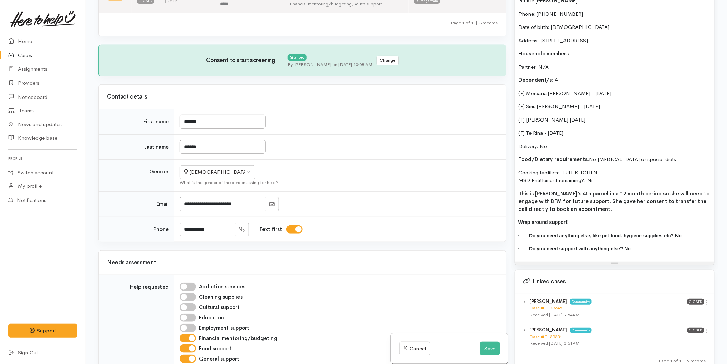
scroll to position [802, 0]
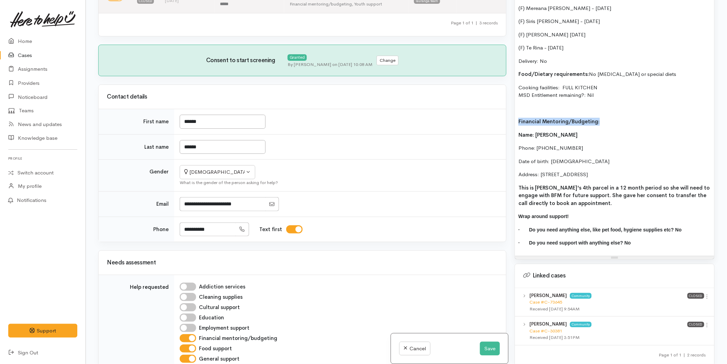
drag, startPoint x: 610, startPoint y: 98, endPoint x: 493, endPoint y: 89, distance: 117.5
click at [487, 90] on div "Related cases There are other cases potentially from the same person, address o…" at bounding box center [406, 182] width 625 height 364
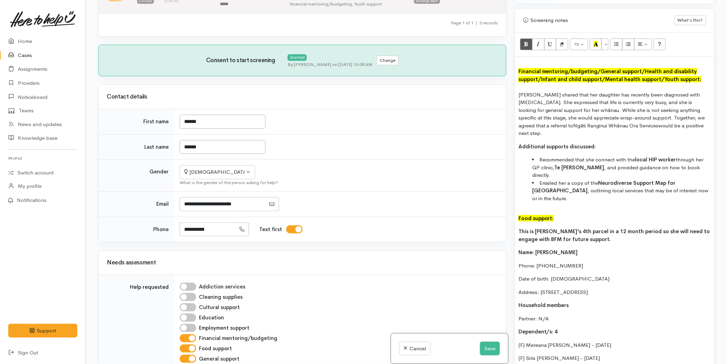
scroll to position [458, 0]
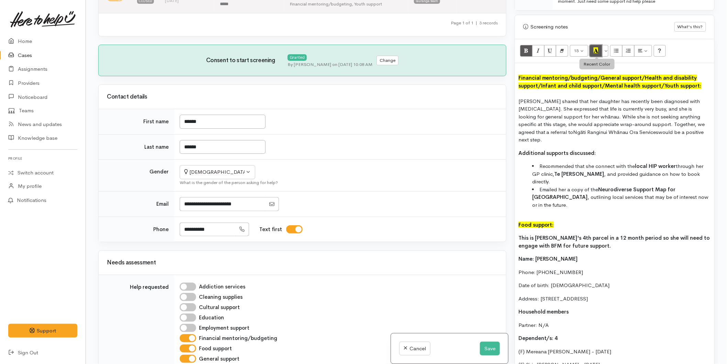
click at [597, 53] on icon "Recent Color" at bounding box center [596, 50] width 4 height 6
drag, startPoint x: 576, startPoint y: 77, endPoint x: 509, endPoint y: 72, distance: 66.8
click at [509, 72] on div "Related cases There are other cases potentially from the same person, address o…" at bounding box center [406, 182] width 625 height 364
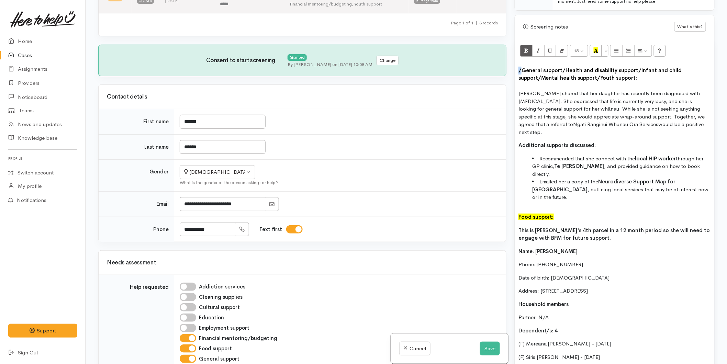
drag, startPoint x: 523, startPoint y: 69, endPoint x: 580, endPoint y: 75, distance: 56.7
click at [512, 70] on div "Warnings Add No warnings have been raised against this case Add Warning Title ●…" at bounding box center [615, 182] width 208 height 364
drag, startPoint x: 623, startPoint y: 76, endPoint x: 504, endPoint y: 66, distance: 119.7
click at [504, 66] on div "Related cases There are other cases potentially from the same person, address o…" at bounding box center [406, 182] width 625 height 364
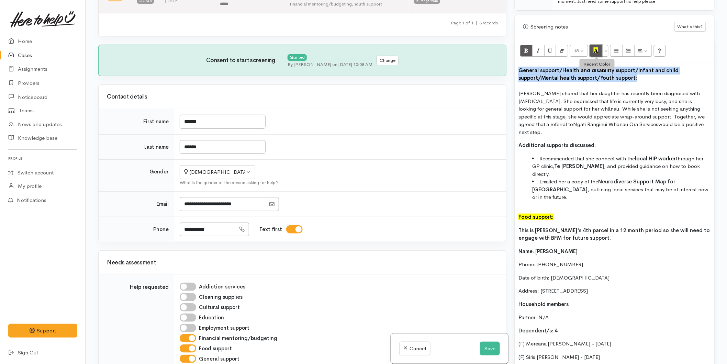
click at [597, 50] on icon "Recent Color" at bounding box center [596, 50] width 4 height 6
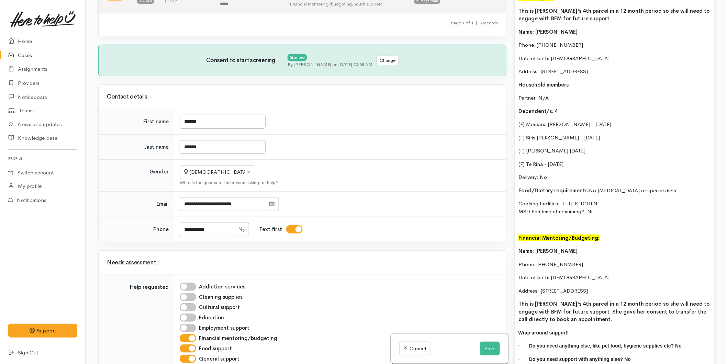
scroll to position [802, 0]
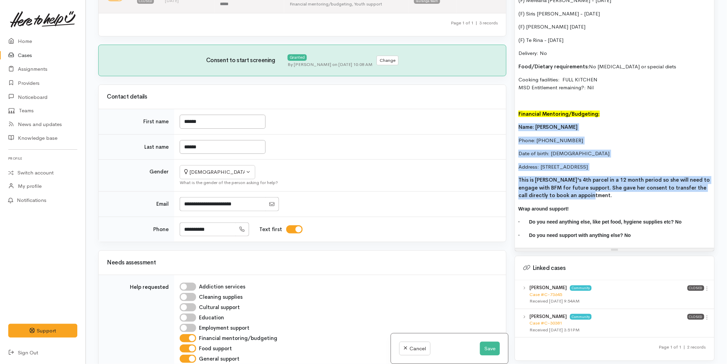
drag, startPoint x: 583, startPoint y: 175, endPoint x: 514, endPoint y: 102, distance: 100.9
click at [514, 102] on div "Warnings Add No warnings have been raised against this case Add Warning Title ●…" at bounding box center [615, 182] width 208 height 364
copy div "Name: Raewyn Biddle Phone: 0224223318 Date of birth: 23/04/1988 Address: 9 Lomo…"
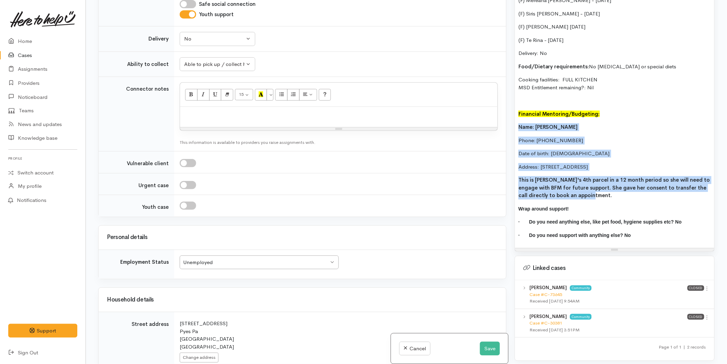
scroll to position [472, 0]
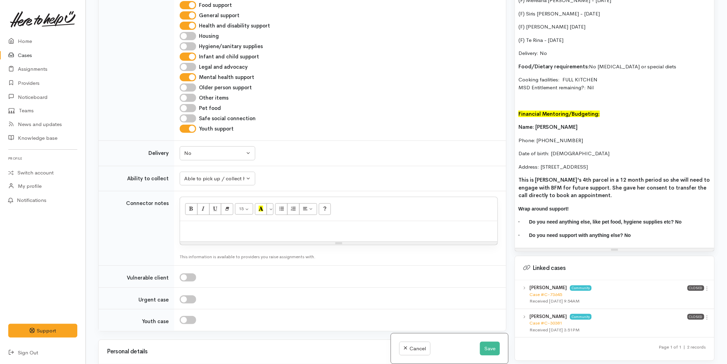
drag, startPoint x: 590, startPoint y: 140, endPoint x: 511, endPoint y: 104, distance: 87.4
click at [511, 104] on div "Warnings Add No warnings have been raised against this case Add Warning Title ●…" at bounding box center [615, 182] width 208 height 364
copy div "Name: Raewyn Biddle Phone: 0224223318 Date of birth: 23/04/1988 Address: 9 Lomo…"
click at [197, 227] on p at bounding box center [339, 229] width 311 height 8
paste div
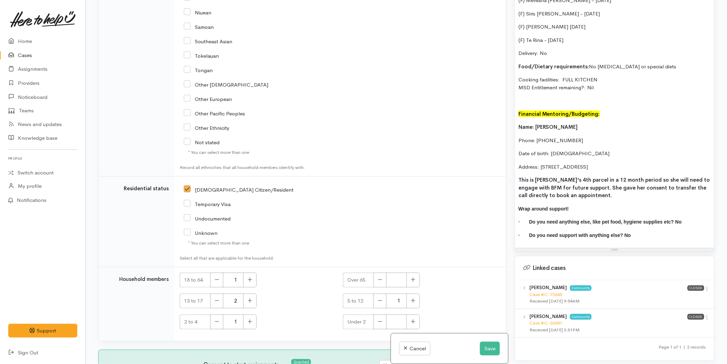
scroll to position [1238, 0]
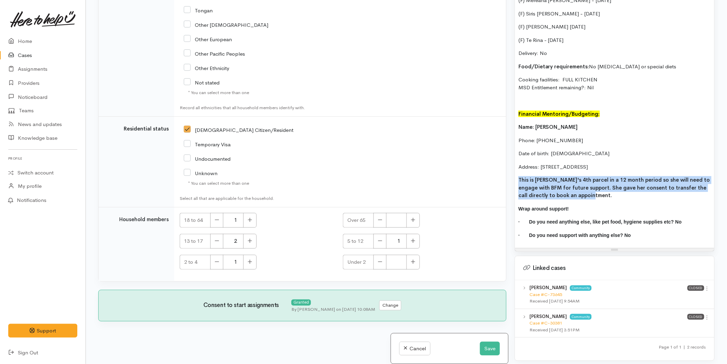
drag, startPoint x: 589, startPoint y: 173, endPoint x: 512, endPoint y: 157, distance: 79.4
click at [512, 157] on div "Warnings Add No warnings have been raised against this case Add Warning Title ●…" at bounding box center [615, 182] width 208 height 364
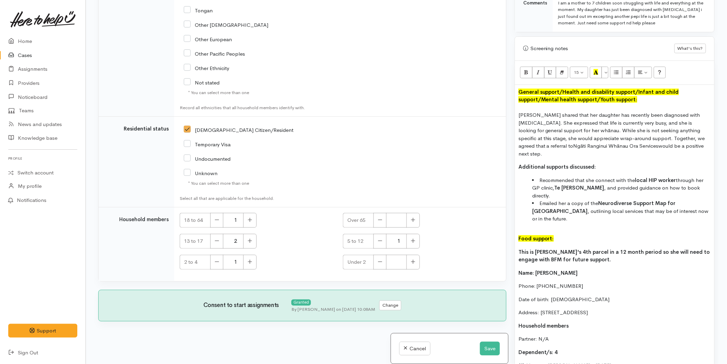
scroll to position [305, 0]
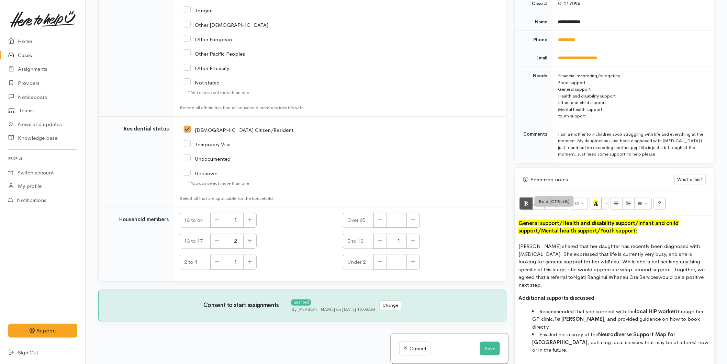
click at [523, 205] on button "Bold (CTRL+B)" at bounding box center [526, 204] width 12 height 12
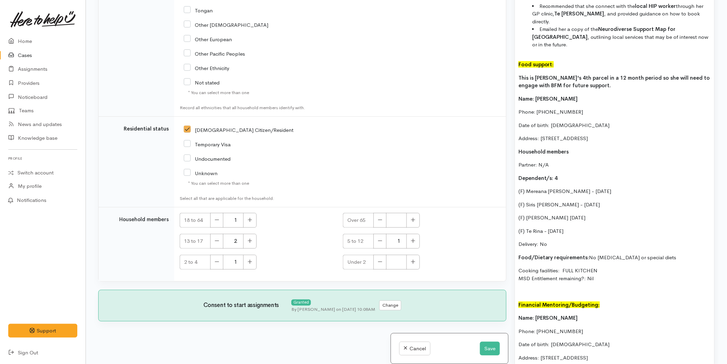
scroll to position [840, 0]
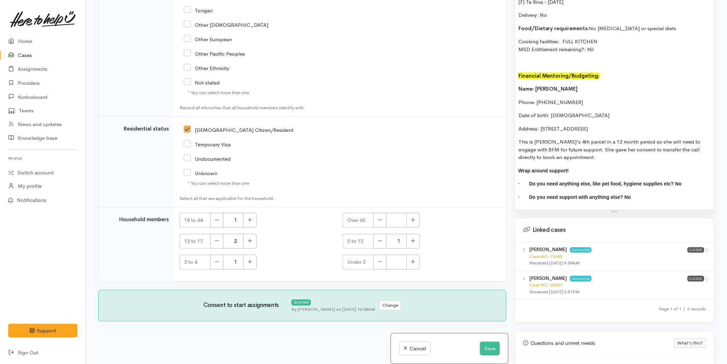
click at [575, 167] on p "Wrap around support!" at bounding box center [615, 171] width 193 height 8
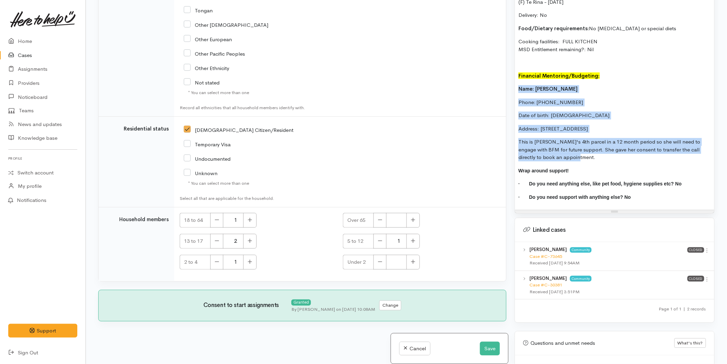
drag, startPoint x: 546, startPoint y: 135, endPoint x: 515, endPoint y: 69, distance: 73.2
copy div "Name: Raewyn Biddle Phone: 0224223318 Date of birth: 23/04/1988 Address: 9 Lomo…"
click at [484, 347] on button "Save" at bounding box center [490, 349] width 20 height 14
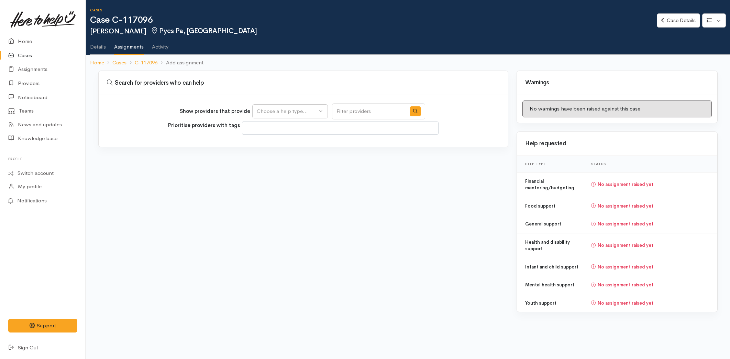
select select
click at [272, 109] on div "Choose a help type..." at bounding box center [287, 111] width 61 height 8
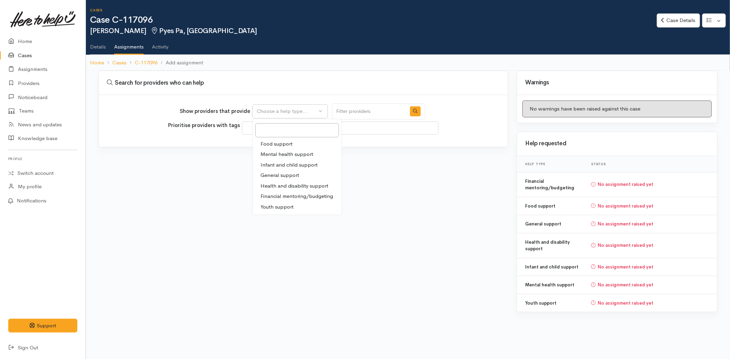
click at [283, 197] on span "Financial mentoring/budgeting" at bounding box center [297, 196] width 73 height 8
select select "9"
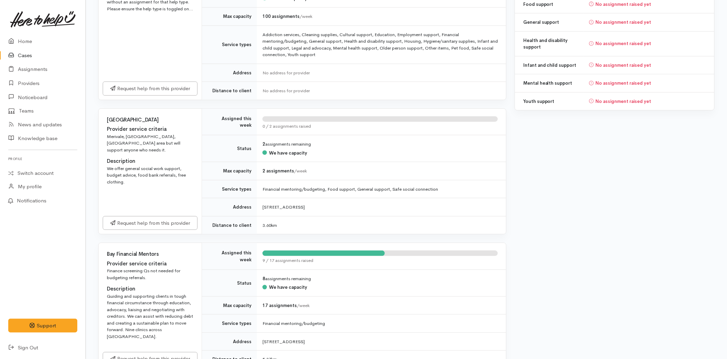
scroll to position [344, 0]
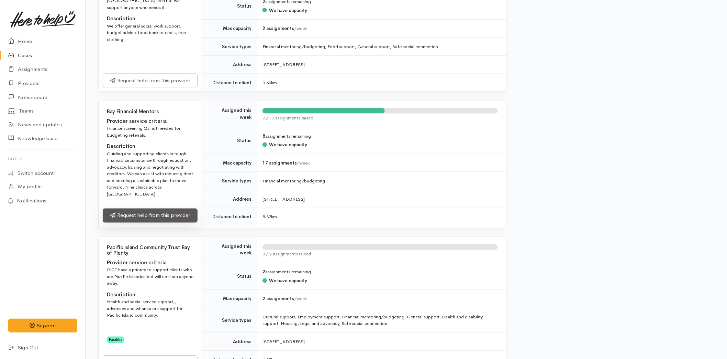
click at [155, 220] on link "Request help from this provider" at bounding box center [150, 215] width 95 height 14
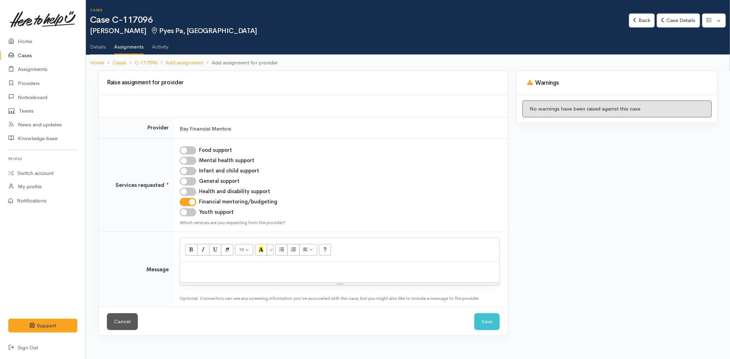
click at [215, 271] on p at bounding box center [340, 269] width 312 height 8
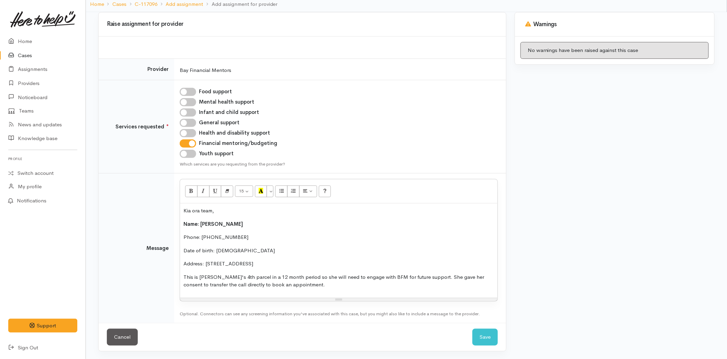
scroll to position [59, 0]
click at [328, 286] on p "This is [PERSON_NAME]'s 4th parcel in a 12-month period so she will need to eng…" at bounding box center [339, 279] width 311 height 15
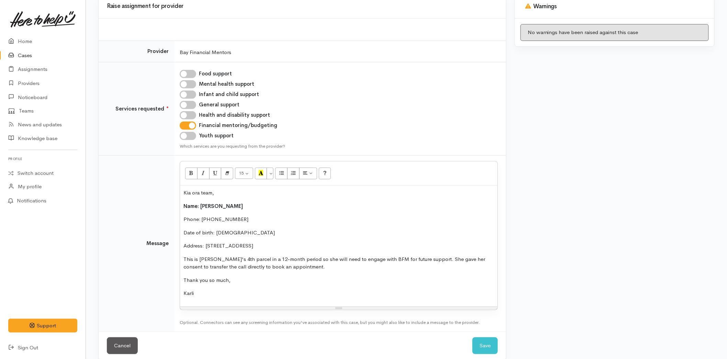
scroll to position [85, 0]
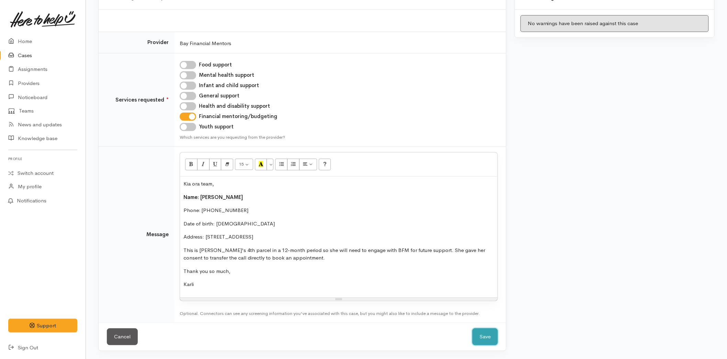
click at [483, 336] on button "Save" at bounding box center [485, 336] width 25 height 17
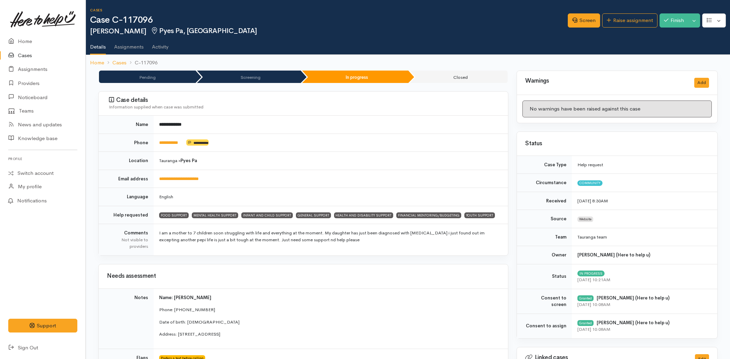
click at [26, 37] on link "Home" at bounding box center [43, 41] width 86 height 14
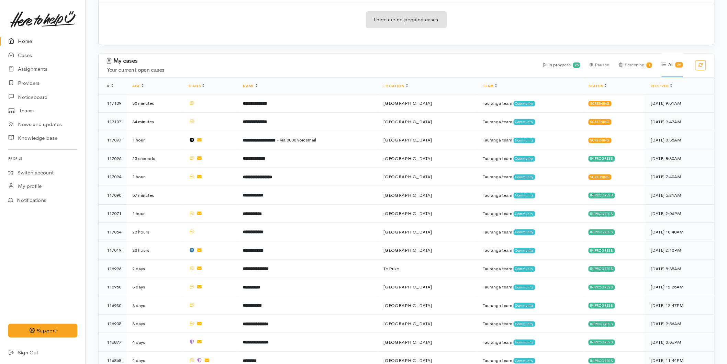
scroll to position [38, 0]
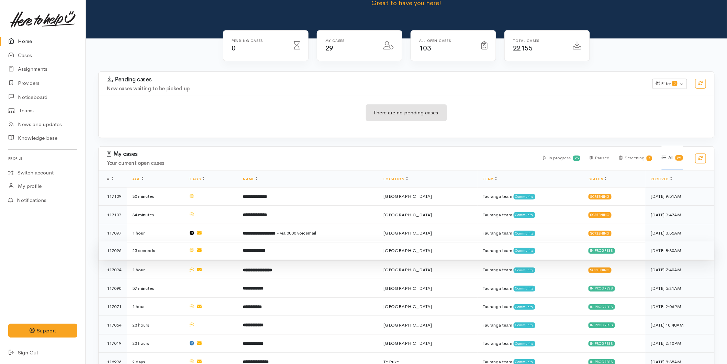
click at [290, 245] on td "**********" at bounding box center [308, 251] width 141 height 19
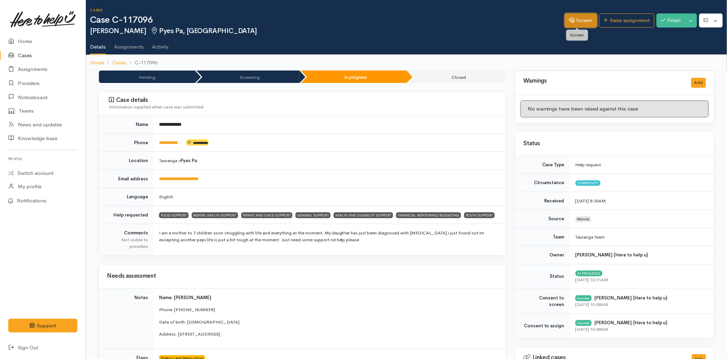
click at [574, 26] on link "Screen" at bounding box center [581, 20] width 32 height 14
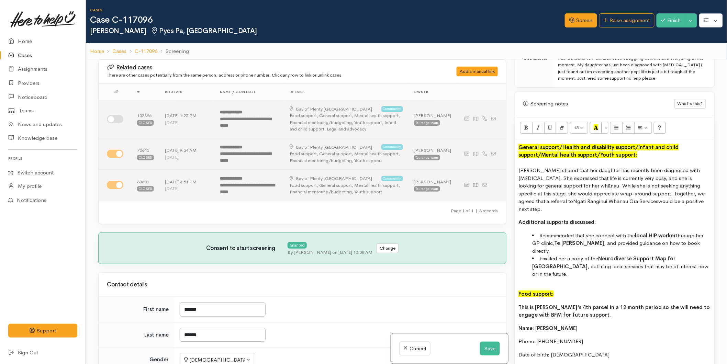
scroll to position [573, 0]
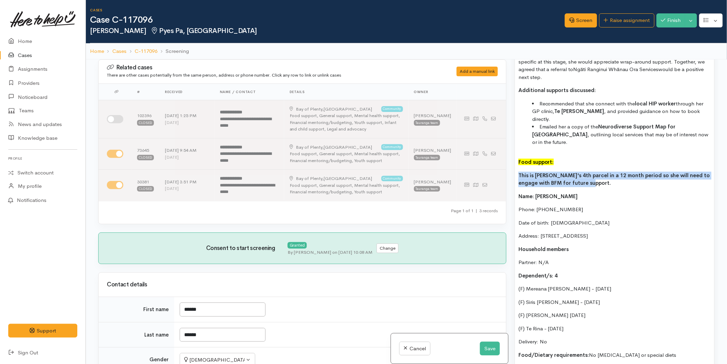
drag, startPoint x: 564, startPoint y: 162, endPoint x: 513, endPoint y: 155, distance: 52.5
click at [513, 155] on div "Warnings Add No warnings have been raised against this case Add Warning Title ●…" at bounding box center [615, 241] width 208 height 364
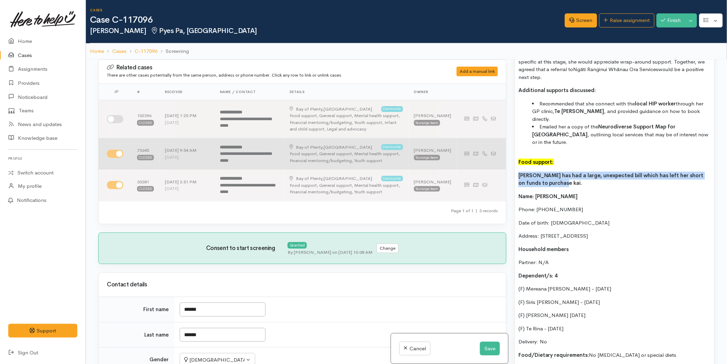
click at [500, 155] on div "Related cases There are other cases potentially from the same person, address o…" at bounding box center [406, 241] width 625 height 364
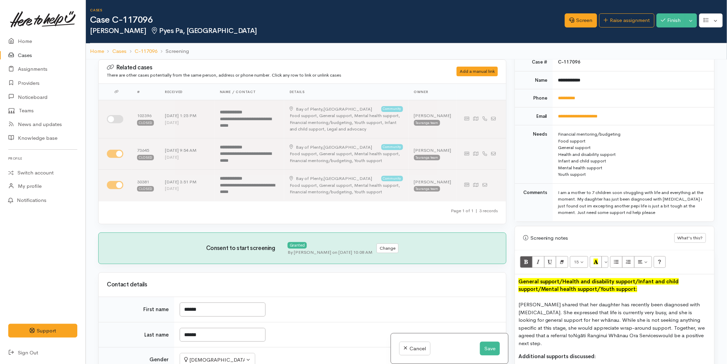
scroll to position [305, 0]
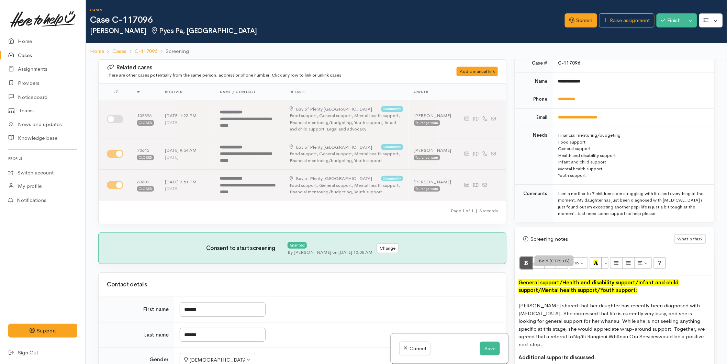
click at [529, 259] on button "Bold (CTRL+B)" at bounding box center [526, 263] width 12 height 12
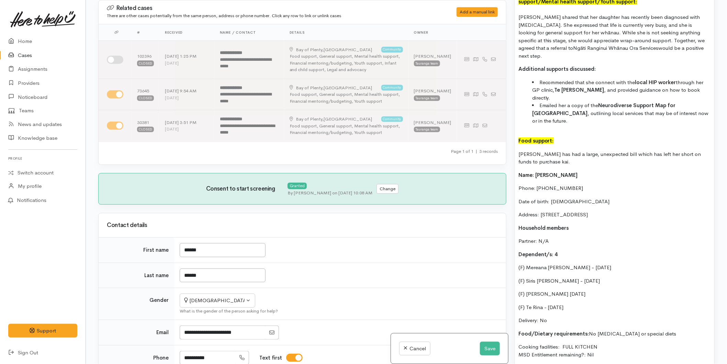
scroll to position [573, 0]
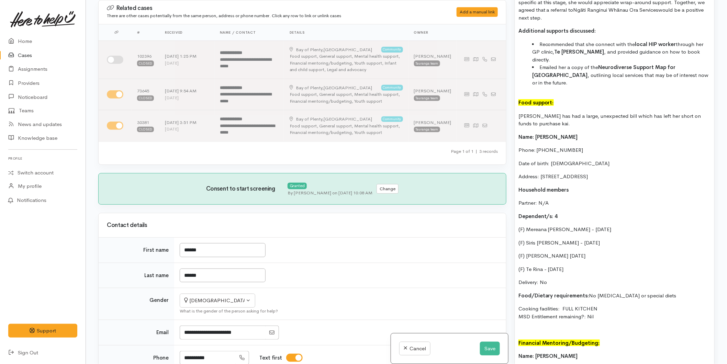
drag, startPoint x: 586, startPoint y: 294, endPoint x: 518, endPoint y: 90, distance: 214.9
click at [518, 90] on div "General support/ Health and disability support/ Infant and child support/ Menta…" at bounding box center [614, 213] width 199 height 529
copy div "Raewyn has had a large, unexpected bill which has left her short on funds to pu…"
click at [489, 342] on button "Save" at bounding box center [490, 349] width 20 height 14
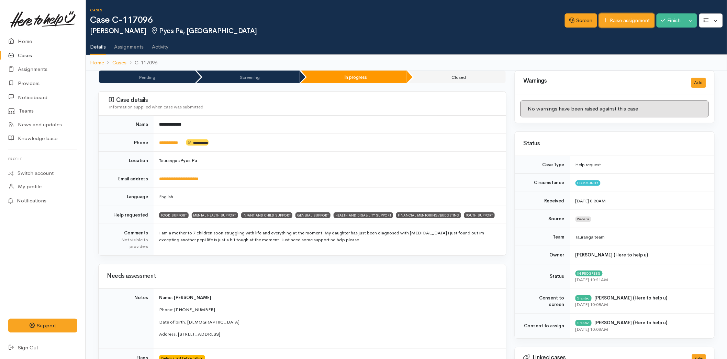
click at [613, 14] on link "Raise assignment" at bounding box center [627, 20] width 55 height 14
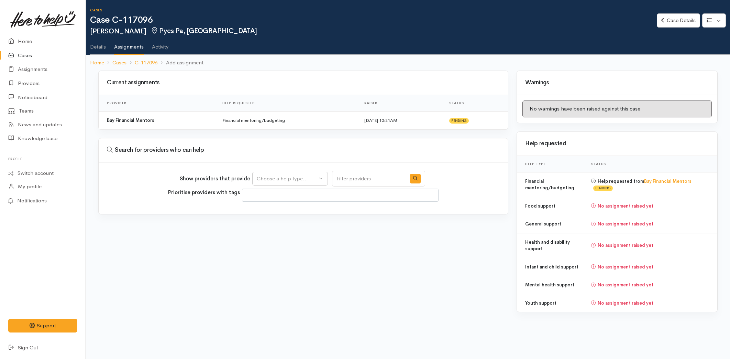
select select
drag, startPoint x: 272, startPoint y: 175, endPoint x: 281, endPoint y: 200, distance: 26.1
click at [272, 175] on div "Choose a help type..." at bounding box center [287, 179] width 61 height 8
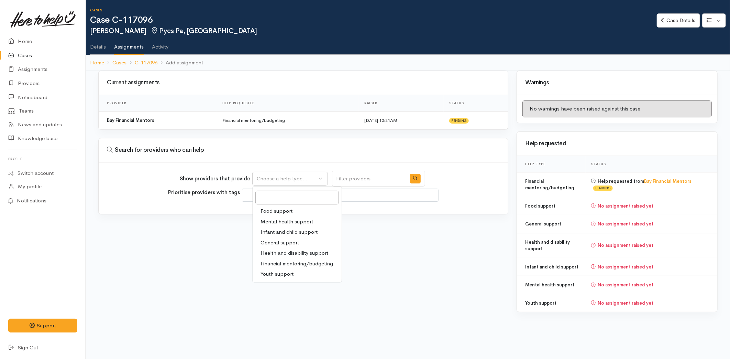
click at [278, 209] on span "Food support" at bounding box center [277, 211] width 32 height 8
select select "3"
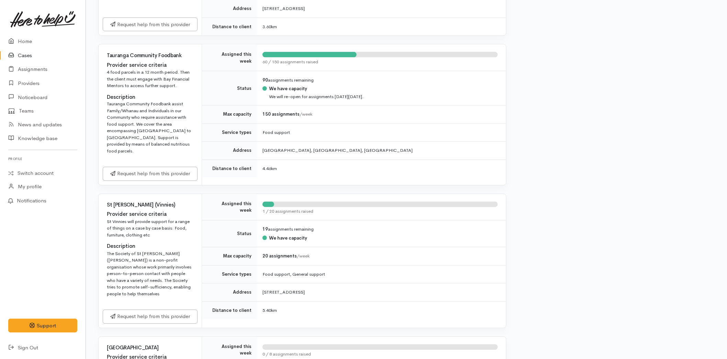
scroll to position [420, 0]
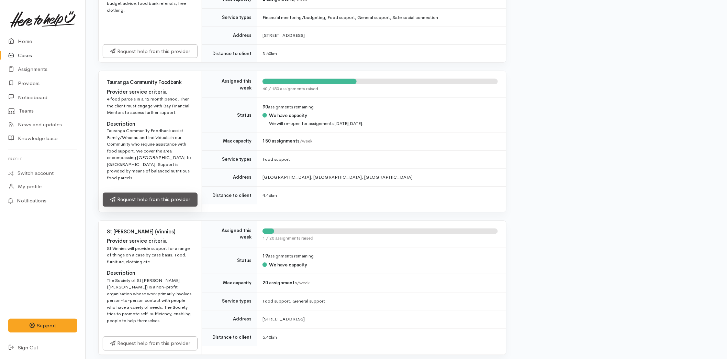
click at [141, 194] on link "Request help from this provider" at bounding box center [150, 200] width 95 height 14
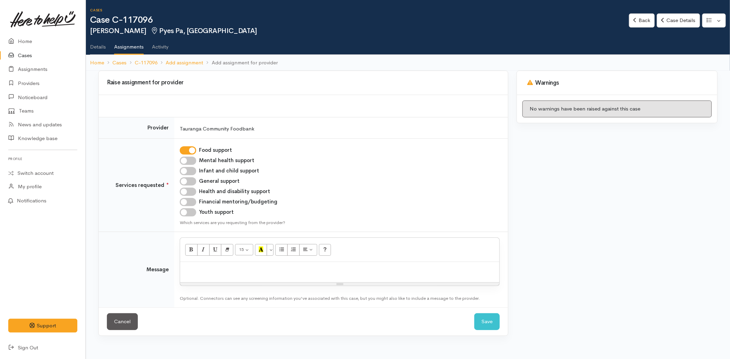
click at [207, 268] on p at bounding box center [340, 269] width 312 height 8
paste div
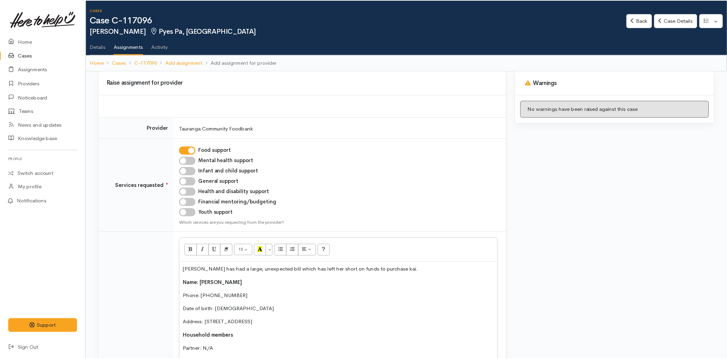
scroll to position [107, 0]
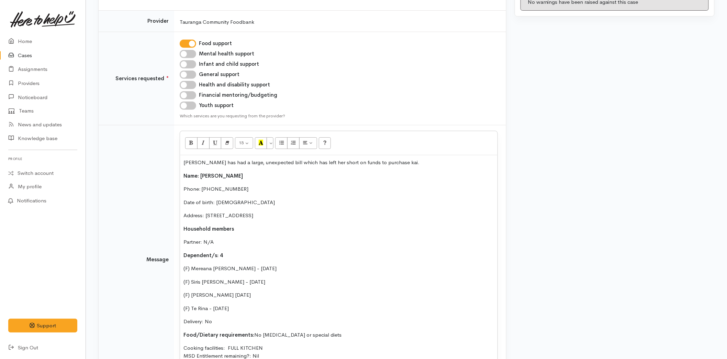
click at [183, 160] on div "[PERSON_NAME] has had a large, unexpected bill which has left her short on fund…" at bounding box center [339, 261] width 318 height 213
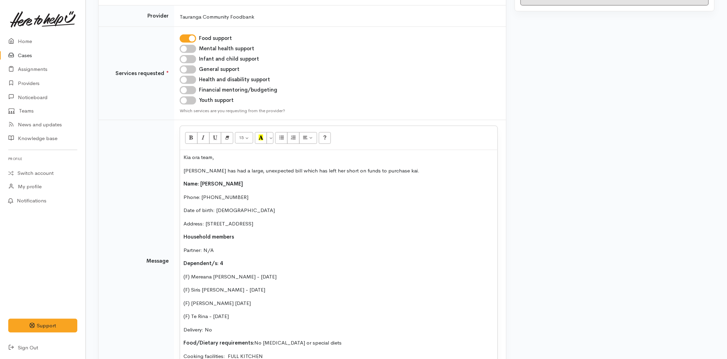
scroll to position [191, 0]
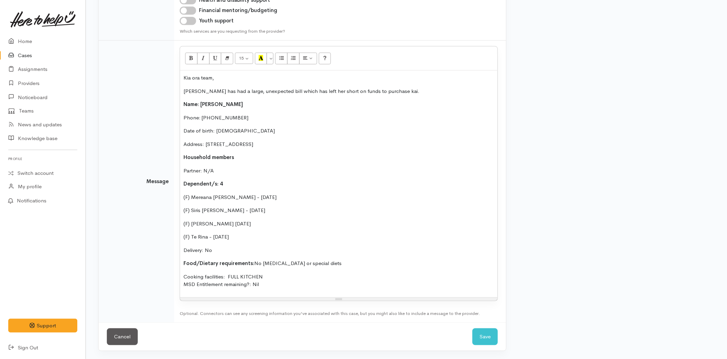
click at [297, 284] on p "Cooking facilities: FULL KITCHEN MSD Entitlement remaining?: Nil" at bounding box center [339, 280] width 311 height 15
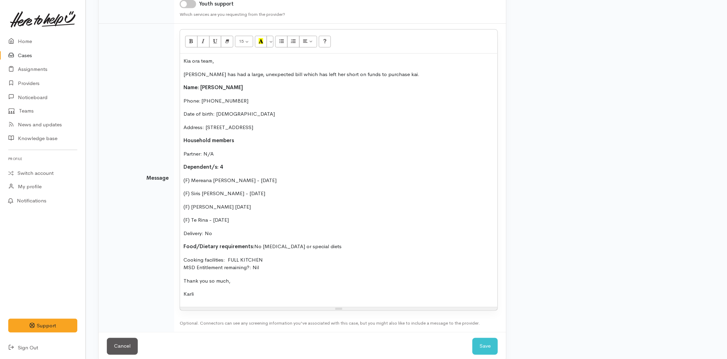
scroll to position [218, 0]
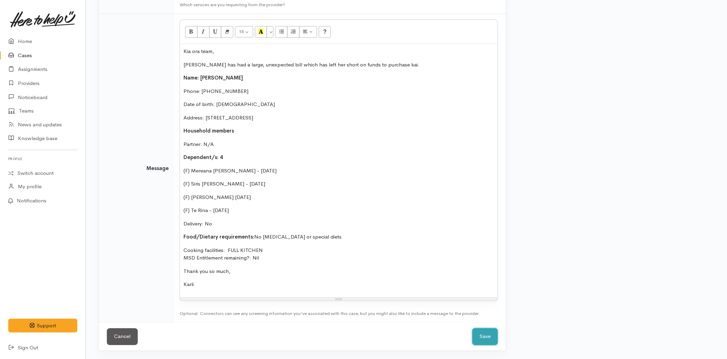
click at [479, 333] on button "Save" at bounding box center [485, 336] width 25 height 17
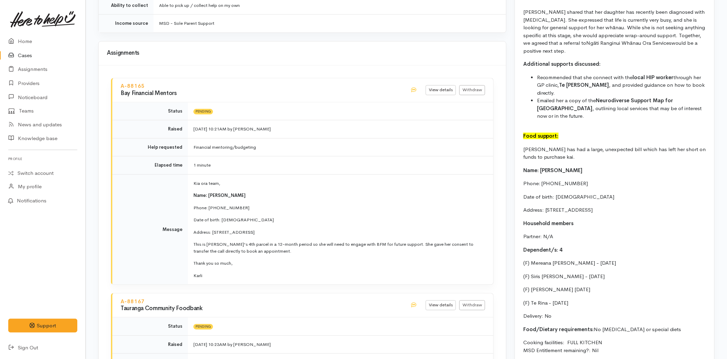
scroll to position [611, 0]
drag, startPoint x: 581, startPoint y: 287, endPoint x: 521, endPoint y: 157, distance: 143.8
click at [521, 157] on div "General support/ Health and disability support/ Infant and child support/ Menta…" at bounding box center [614, 247] width 199 height 539
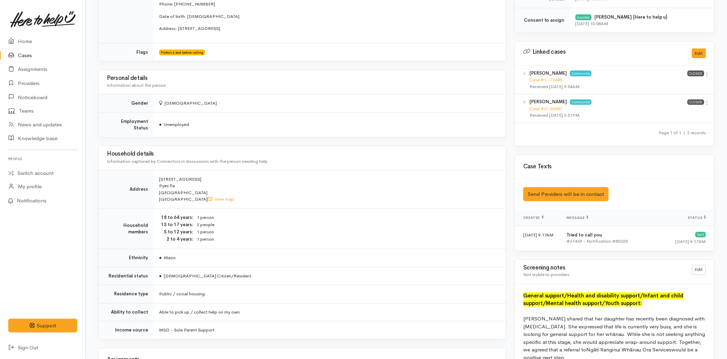
scroll to position [0, 0]
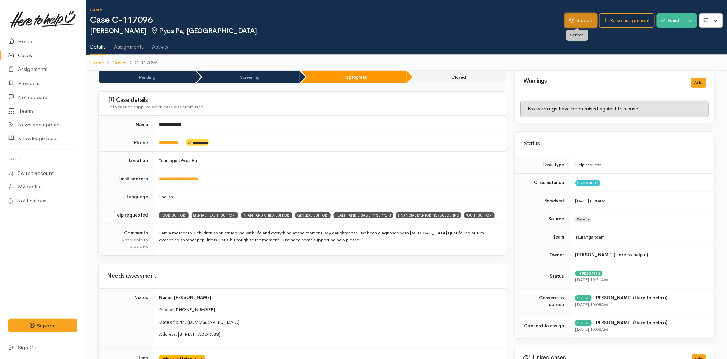
drag, startPoint x: 574, startPoint y: 17, endPoint x: 571, endPoint y: 27, distance: 10.7
click at [574, 17] on link "Screen" at bounding box center [581, 20] width 32 height 14
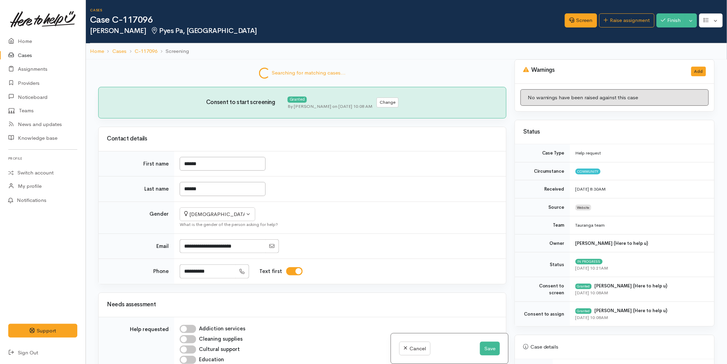
scroll to position [493, 0]
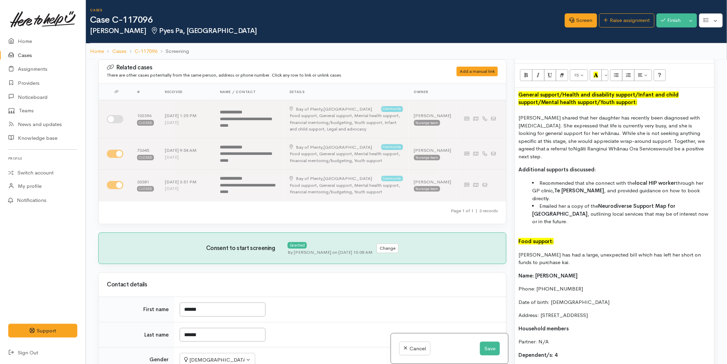
click at [517, 119] on div "General support/ Health and disability support/ Infant and child support/ Menta…" at bounding box center [614, 352] width 199 height 529
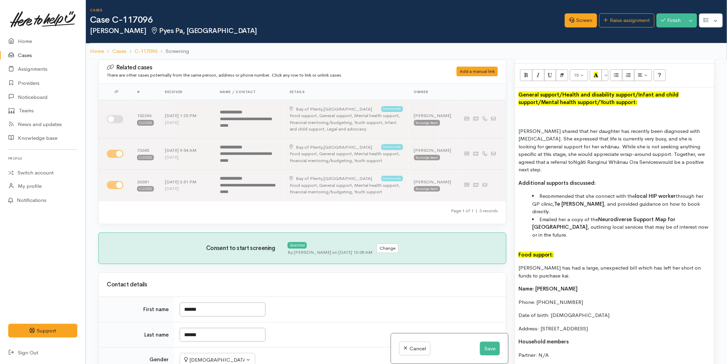
paste div
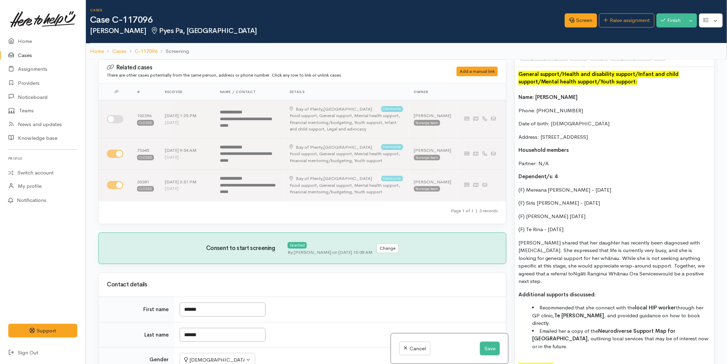
scroll to position [531, 0]
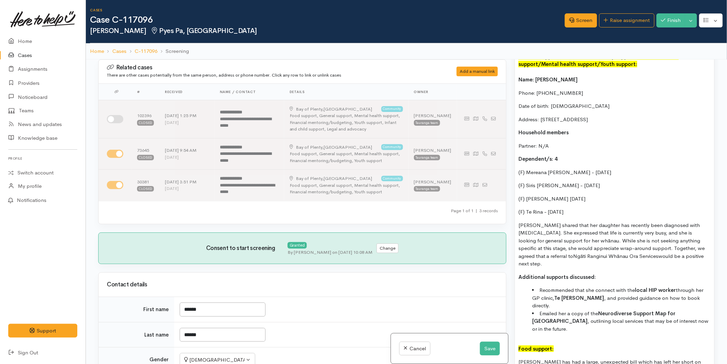
drag, startPoint x: 682, startPoint y: 258, endPoint x: 511, endPoint y: 79, distance: 247.5
click at [511, 79] on div "Warnings Add No warnings have been raised against this case Add Warning Title ●…" at bounding box center [615, 241] width 208 height 364
copy div "Name: Raewyn Biddle Phone: 0224223318 Date of birth: 23/04/1988 Address: 9 Lomo…"
click at [487, 344] on button "Save" at bounding box center [490, 349] width 20 height 14
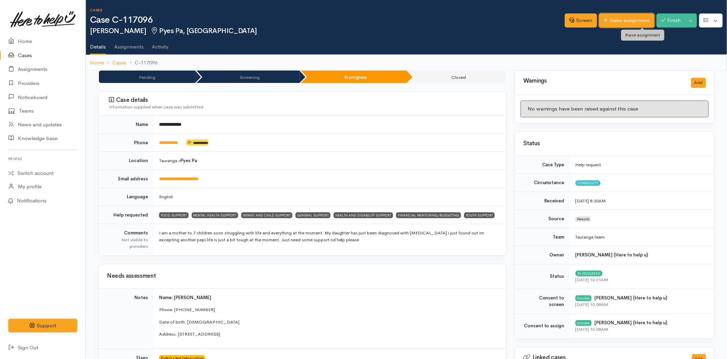
drag, startPoint x: 0, startPoint y: 0, endPoint x: 612, endPoint y: 26, distance: 612.5
click at [632, 22] on link "Raise assignment" at bounding box center [627, 20] width 55 height 14
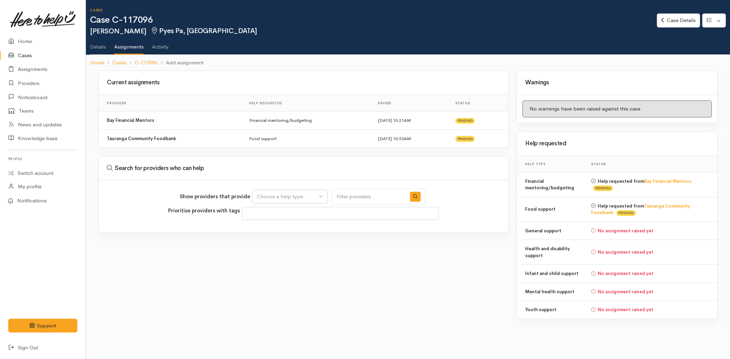
select select
click at [273, 197] on div "Choose a help type..." at bounding box center [287, 197] width 61 height 8
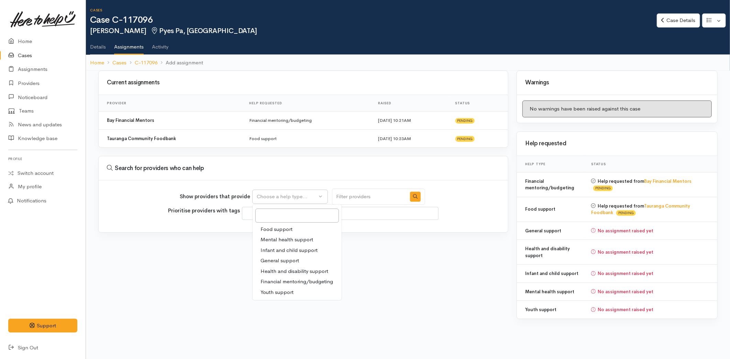
click at [287, 261] on span "General support" at bounding box center [280, 260] width 39 height 8
select select "4"
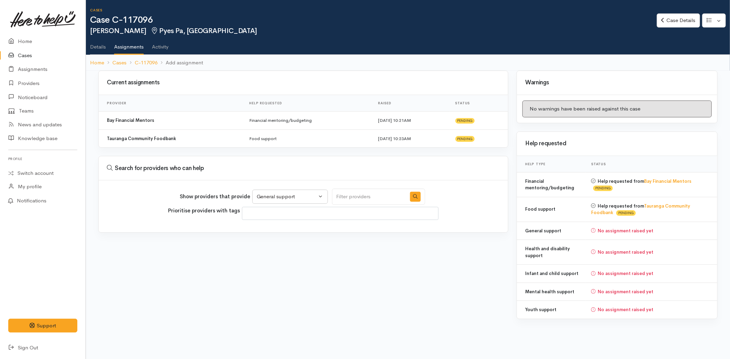
click at [356, 194] on input "Search" at bounding box center [369, 196] width 74 height 16
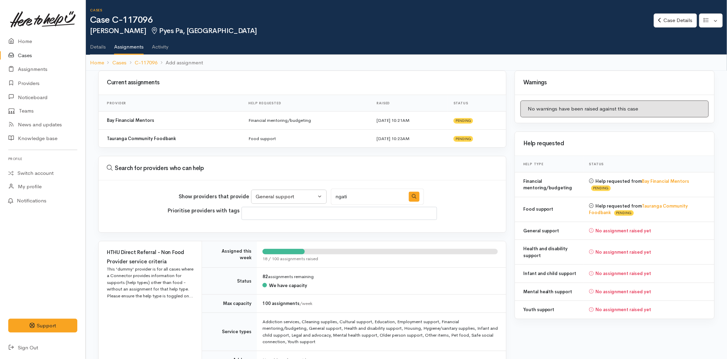
type input "ngati ranginui"
click at [412, 198] on icon "button" at bounding box center [414, 196] width 4 height 4
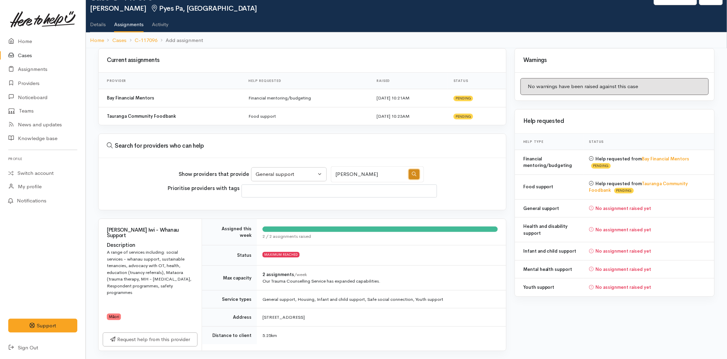
scroll to position [35, 0]
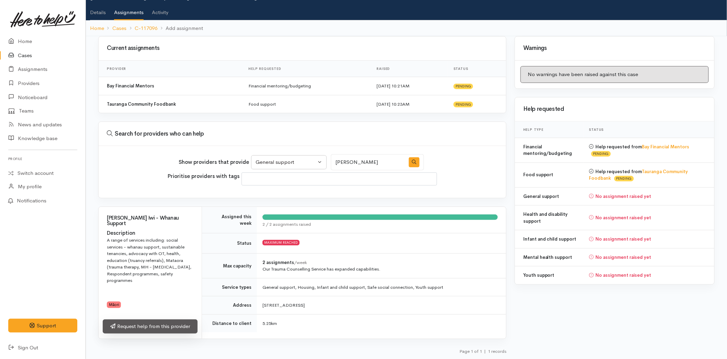
click at [141, 328] on link "Request help from this provider" at bounding box center [150, 326] width 95 height 14
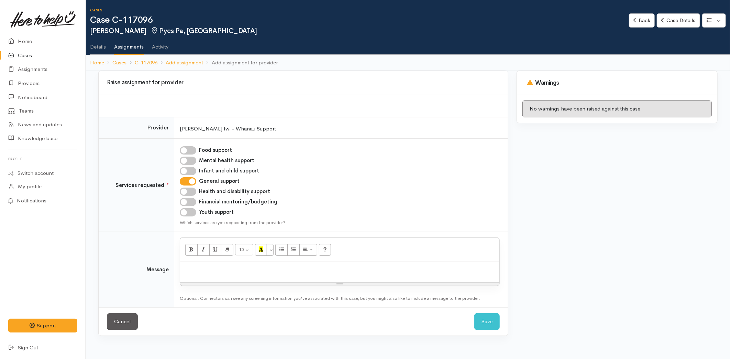
click at [193, 191] on input "Health and disability support" at bounding box center [188, 191] width 17 height 8
checkbox input "true"
click at [190, 202] on input "Financial mentoring/budgeting" at bounding box center [188, 202] width 17 height 8
click at [190, 199] on input "Financial mentoring/budgeting" at bounding box center [188, 202] width 17 height 8
checkbox input "false"
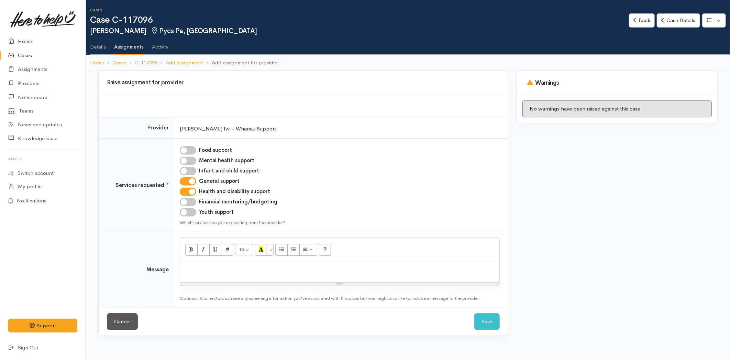
click at [190, 212] on input "Youth support" at bounding box center [188, 212] width 17 height 8
checkbox input "true"
click at [189, 171] on input "Infant and child support" at bounding box center [188, 171] width 17 height 8
checkbox input "true"
click at [187, 159] on input "Mental health support" at bounding box center [188, 160] width 17 height 8
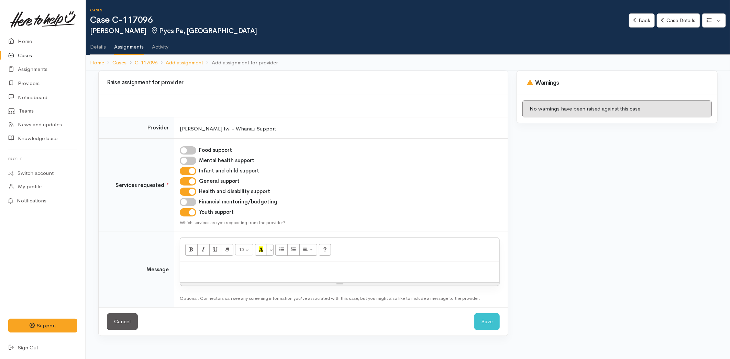
checkbox input "true"
click at [201, 269] on p at bounding box center [340, 269] width 312 height 8
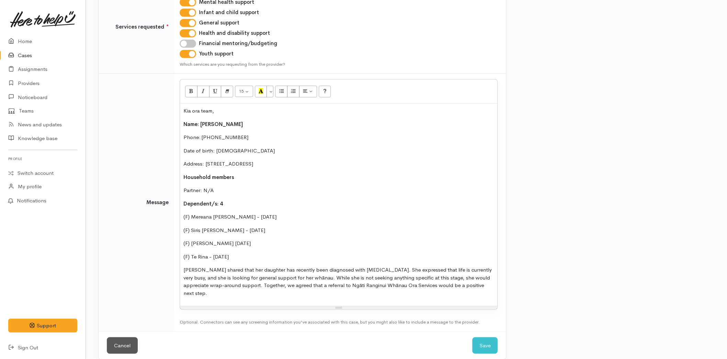
scroll to position [159, 0]
drag, startPoint x: 471, startPoint y: 285, endPoint x: 463, endPoint y: 284, distance: 7.9
click at [462, 284] on p "Raewyn shared that her daughter has recently been diagnosed with Autism. She ex…" at bounding box center [339, 280] width 311 height 31
click at [469, 284] on p "Raewyn shared that her daughter has recently been diagnosed with Autism. She ex…" at bounding box center [339, 280] width 311 height 31
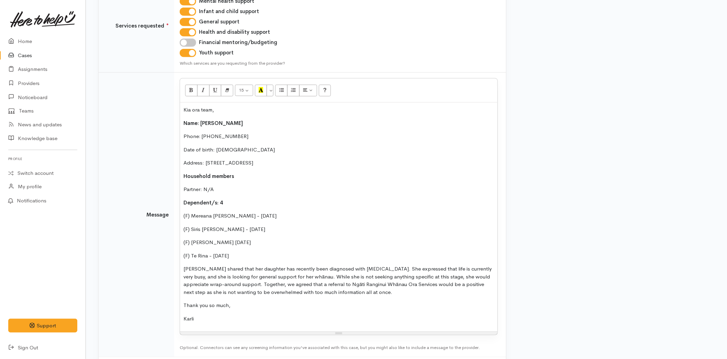
scroll to position [194, 0]
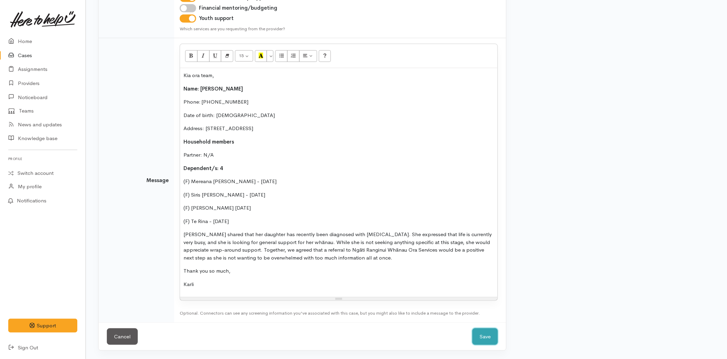
click at [488, 330] on button "Save" at bounding box center [485, 336] width 25 height 17
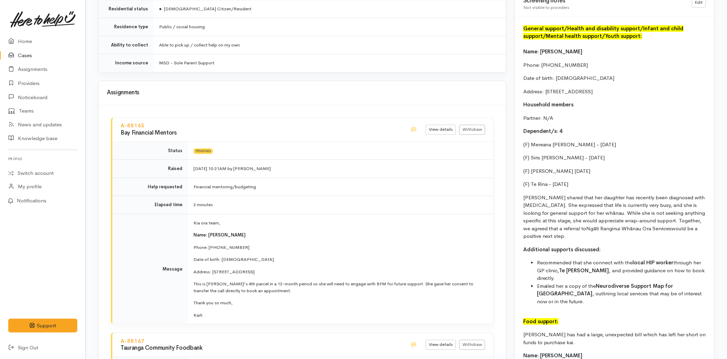
scroll to position [573, 0]
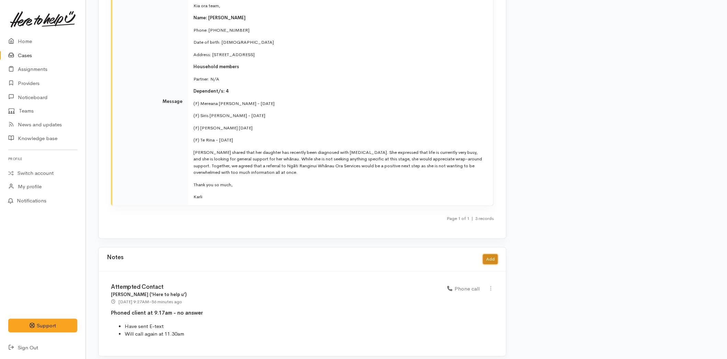
click at [494, 254] on button "Add" at bounding box center [490, 259] width 15 height 10
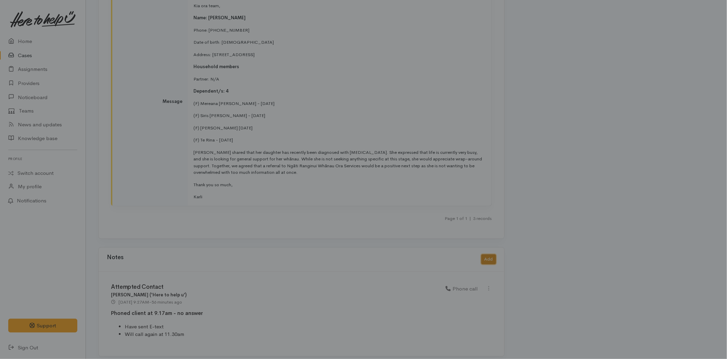
scroll to position [1336, 0]
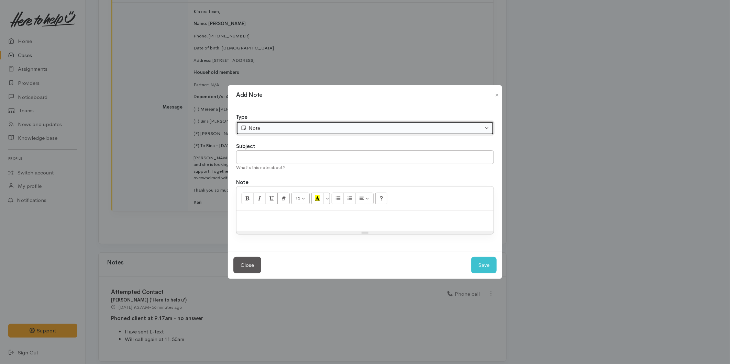
click at [258, 124] on button "Note" at bounding box center [365, 128] width 258 height 14
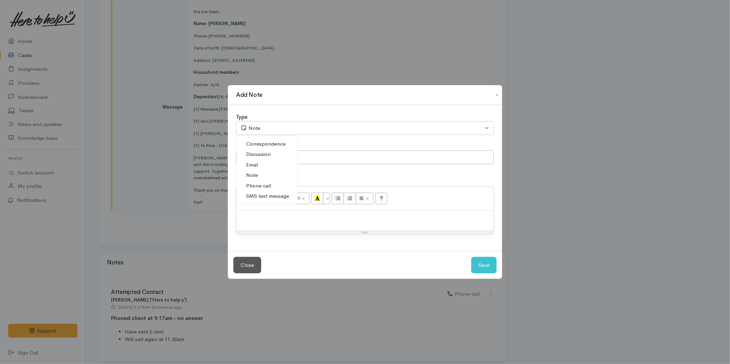
click at [265, 164] on link "Email" at bounding box center [267, 165] width 61 height 11
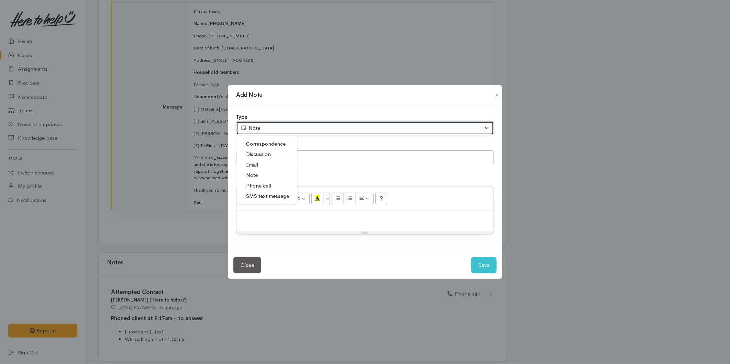
select select "2"
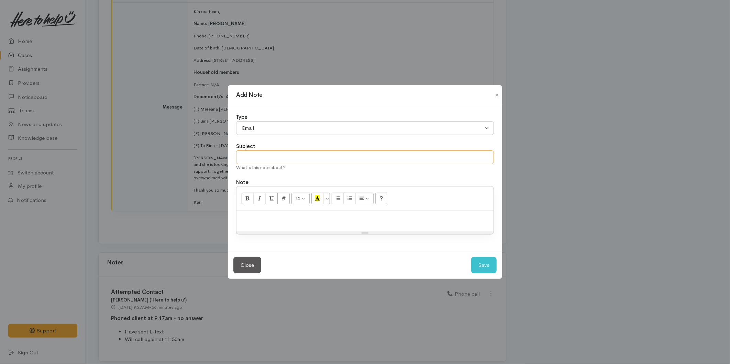
click at [265, 156] on input "text" at bounding box center [365, 158] width 258 height 14
click at [253, 221] on p at bounding box center [365, 218] width 250 height 8
paste div
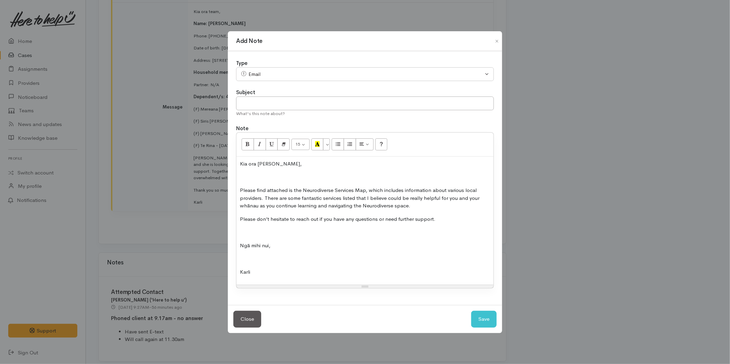
click at [251, 174] on p at bounding box center [365, 178] width 250 height 8
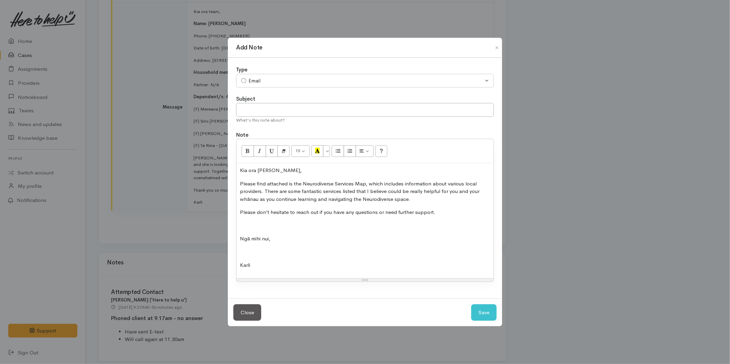
click at [252, 221] on div "Kia ora Raewyn, Please find attached is the Neurodiverse Services Map, which in…" at bounding box center [365, 220] width 257 height 115
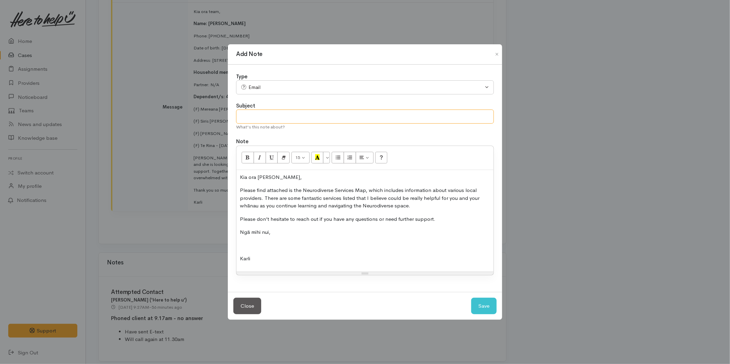
click at [253, 119] on input "text" at bounding box center [365, 117] width 258 height 14
type input "Neurodiverse Services Map"
click at [479, 299] on button "Save" at bounding box center [483, 306] width 25 height 17
select select "1"
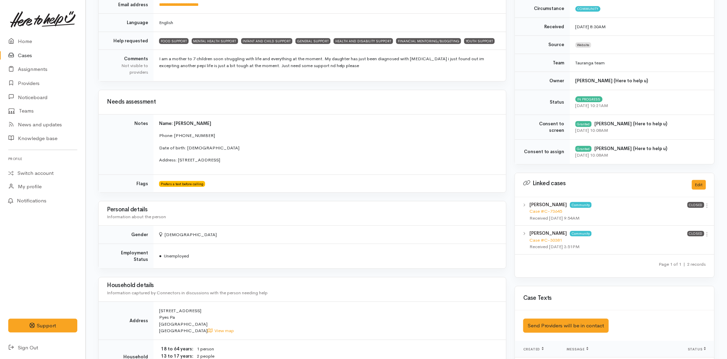
scroll to position [75, 0]
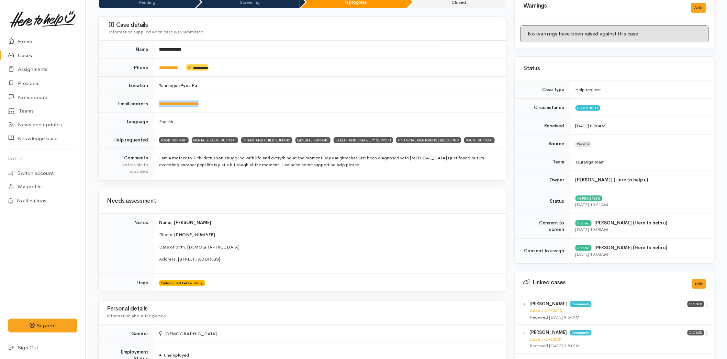
drag, startPoint x: 214, startPoint y: 104, endPoint x: 157, endPoint y: 103, distance: 57.4
click at [157, 103] on td "**********" at bounding box center [330, 104] width 353 height 18
copy link "**********"
click at [33, 33] on link at bounding box center [42, 19] width 69 height 30
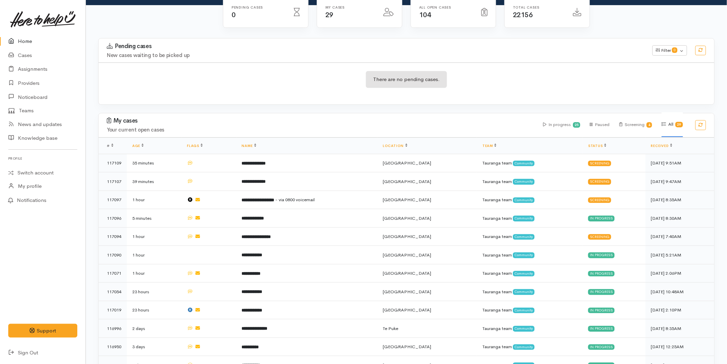
scroll to position [76, 0]
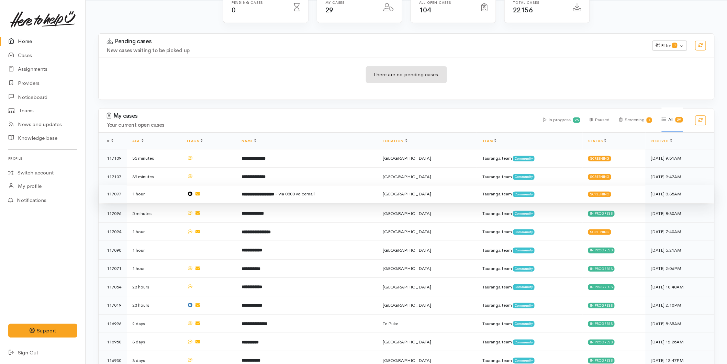
click at [263, 194] on b "**********" at bounding box center [258, 194] width 33 height 4
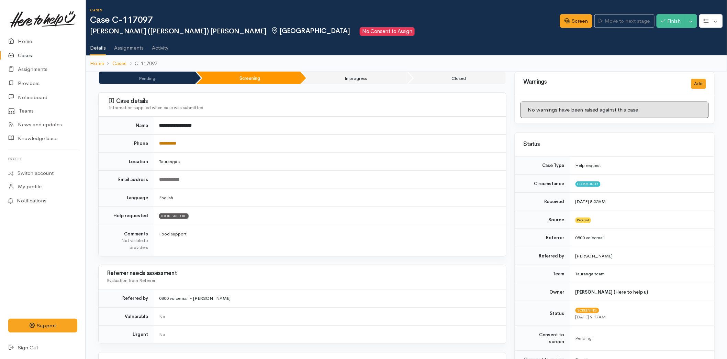
click at [173, 145] on link "**********" at bounding box center [167, 143] width 17 height 4
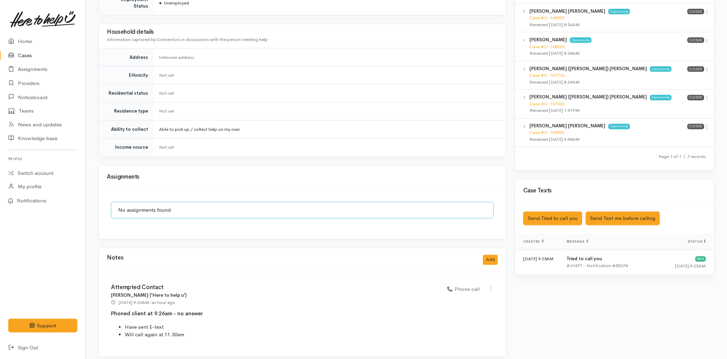
scroll to position [455, 0]
click at [493, 254] on button "Add" at bounding box center [490, 259] width 15 height 10
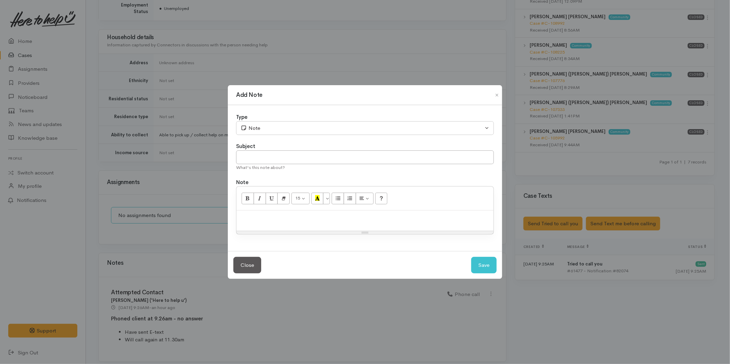
click at [425, 319] on div "Add Note Type Correspondence Discussion Email Note Phone call SMS text message …" at bounding box center [365, 182] width 730 height 364
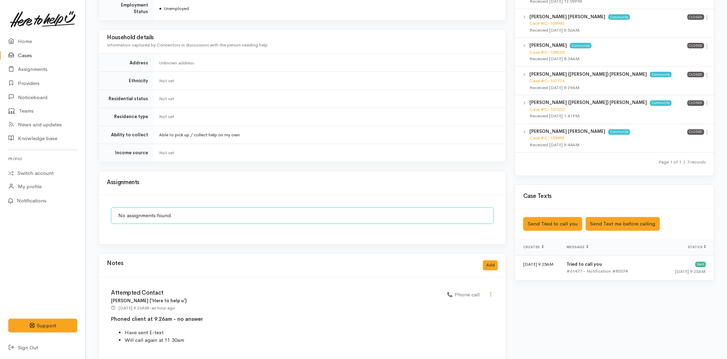
click at [490, 291] on icon at bounding box center [491, 294] width 6 height 6
click at [457, 302] on link "Edit" at bounding box center [466, 307] width 54 height 11
type input "Attempted Contact"
select select "3"
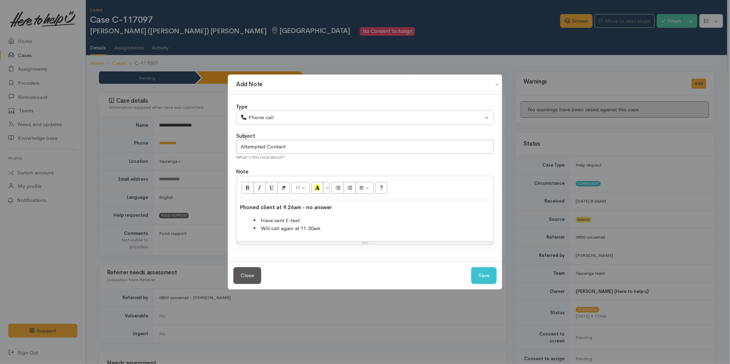
click at [306, 227] on li "Will call again at 11.30am" at bounding box center [372, 229] width 237 height 8
click at [484, 276] on button "Save" at bounding box center [483, 275] width 25 height 17
select select "1"
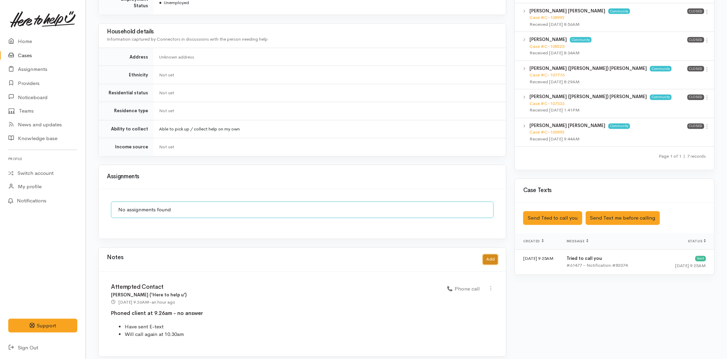
click at [492, 254] on button "Add" at bounding box center [490, 259] width 15 height 10
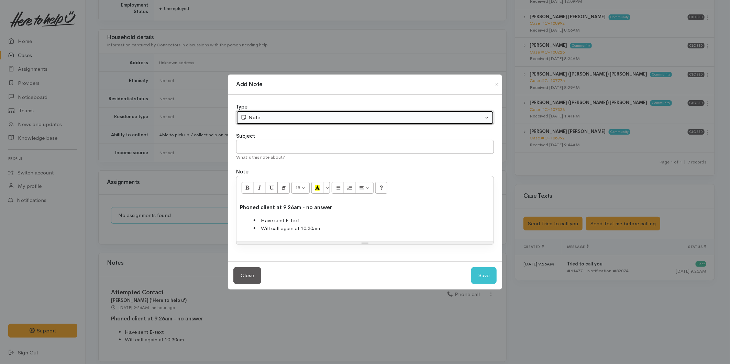
click at [257, 119] on div "Note" at bounding box center [362, 118] width 243 height 8
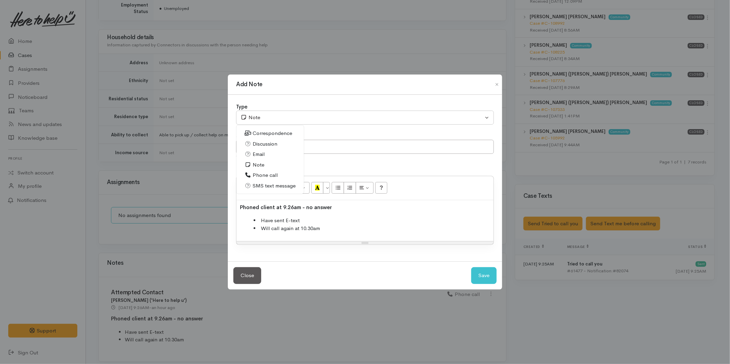
click at [260, 172] on span "Phone call" at bounding box center [265, 176] width 25 height 8
select select "3"
click at [258, 143] on input "text" at bounding box center [365, 147] width 258 height 14
type input "Attempted Contact"
drag, startPoint x: 292, startPoint y: 207, endPoint x: 283, endPoint y: 207, distance: 8.6
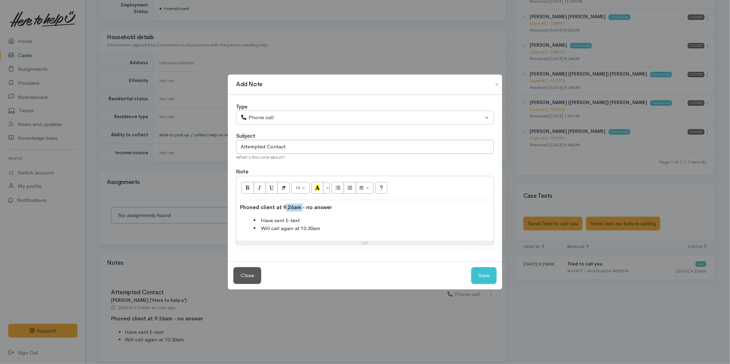
click at [283, 207] on b "Phoned client at 9.26am - no answer" at bounding box center [286, 207] width 92 height 7
drag, startPoint x: 327, startPoint y: 229, endPoint x: 271, endPoint y: 230, distance: 56.4
click at [271, 230] on li "Will call again at 10.30am" at bounding box center [372, 229] width 237 height 8
drag, startPoint x: 340, startPoint y: 238, endPoint x: 229, endPoint y: 199, distance: 117.5
click at [229, 199] on div "Type Correspondence Discussion Email Note Phone call SMS text message Phone cal…" at bounding box center [365, 178] width 274 height 167
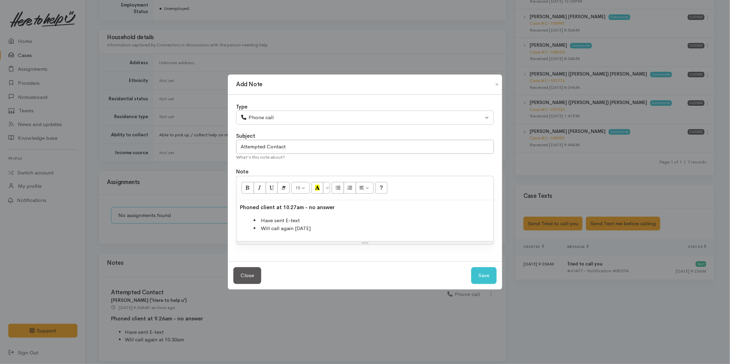
copy div "Phoned client at 10.27am - no answer Have sent E-text Will call again on Monday"
click at [480, 274] on button "Save" at bounding box center [483, 275] width 25 height 17
select select "1"
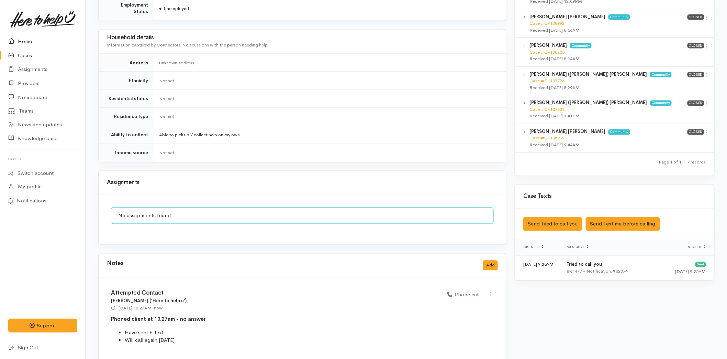
click at [33, 37] on link "Home" at bounding box center [43, 41] width 86 height 14
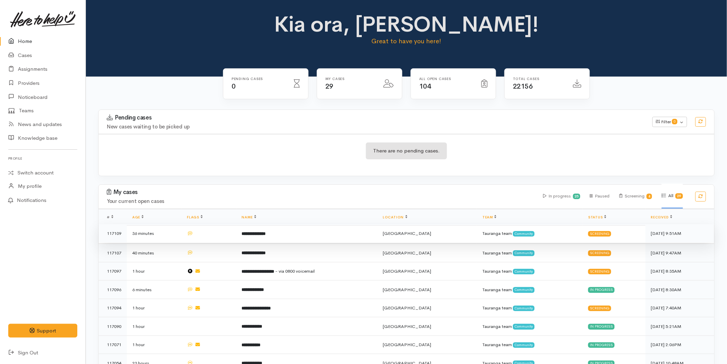
click at [331, 238] on td "**********" at bounding box center [307, 233] width 141 height 19
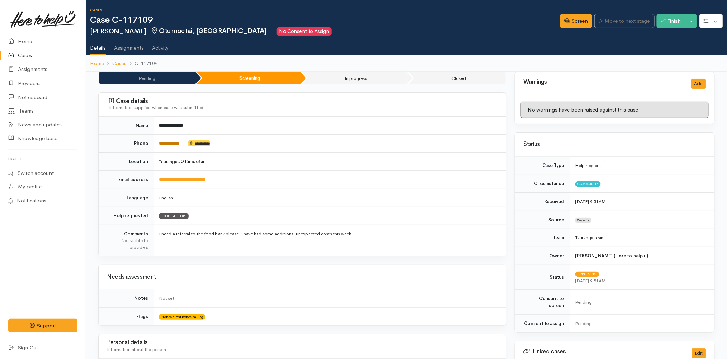
click at [172, 144] on link "**********" at bounding box center [169, 143] width 21 height 4
click at [566, 20] on icon at bounding box center [567, 20] width 5 height 5
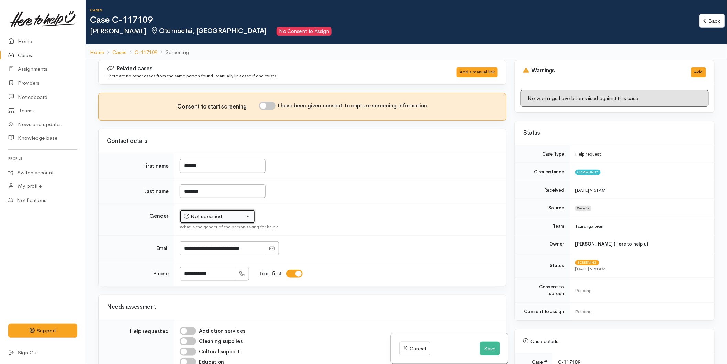
click at [207, 224] on button "Not specified" at bounding box center [218, 217] width 76 height 14
click at [204, 253] on span "[DEMOGRAPHIC_DATA]" at bounding box center [223, 254] width 59 height 8
select select "[DEMOGRAPHIC_DATA]"
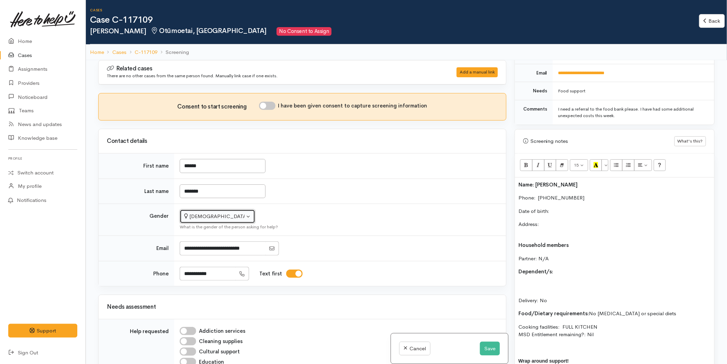
scroll to position [382, 0]
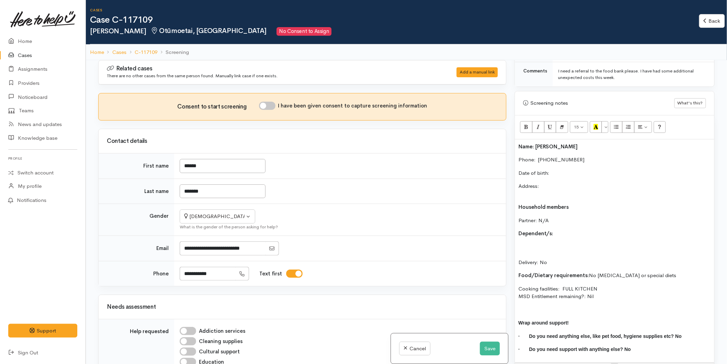
click at [562, 170] on p "Date of birth:" at bounding box center [615, 173] width 193 height 8
click at [274, 104] on input "I have been given consent to capture screening information" at bounding box center [267, 106] width 17 height 8
checkbox input "true"
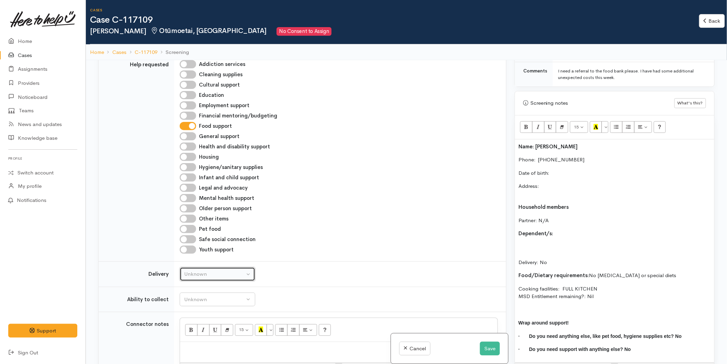
click at [218, 270] on button "Unknown" at bounding box center [218, 274] width 76 height 14
click at [197, 336] on link "No" at bounding box center [217, 338] width 75 height 11
select select "1"
click at [199, 304] on div "Unknown" at bounding box center [214, 300] width 61 height 8
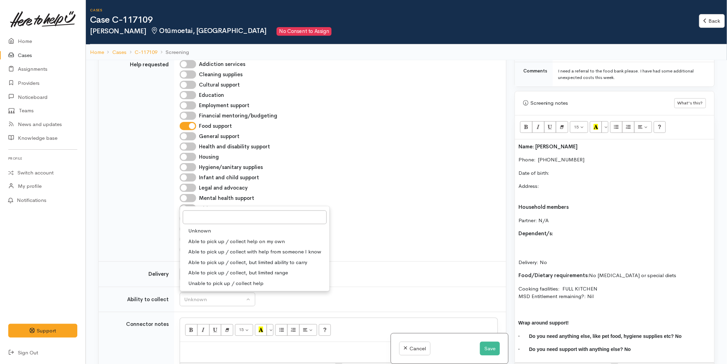
click at [216, 240] on span "Able to pick up / collect help on my own" at bounding box center [236, 242] width 97 height 8
select select "2"
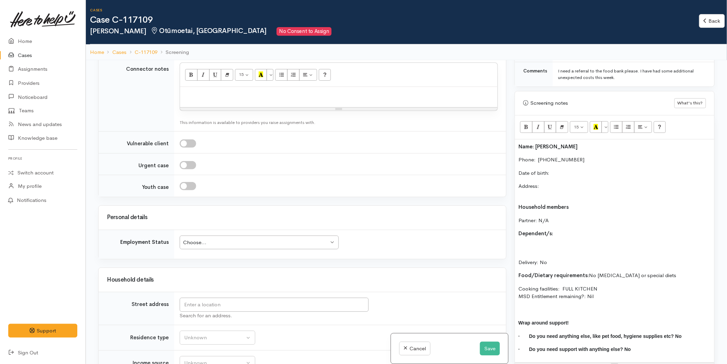
scroll to position [611, 0]
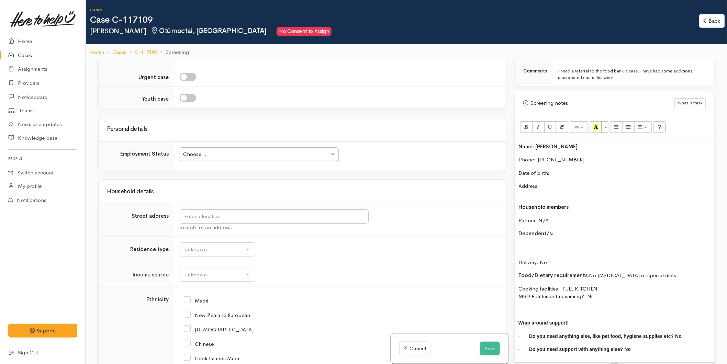
click at [191, 152] on div "Choose..." at bounding box center [256, 155] width 146 height 8
click at [366, 181] on div "Household details" at bounding box center [303, 192] width 408 height 24
click at [213, 218] on input "text" at bounding box center [274, 217] width 189 height 14
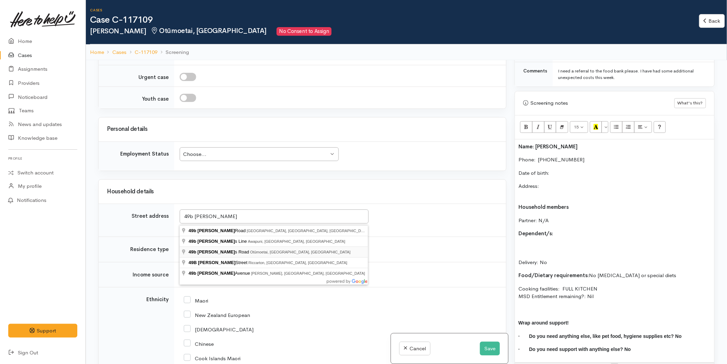
type input "49b Maxwells Road, Otūmoetai, Tauranga, New Zealand"
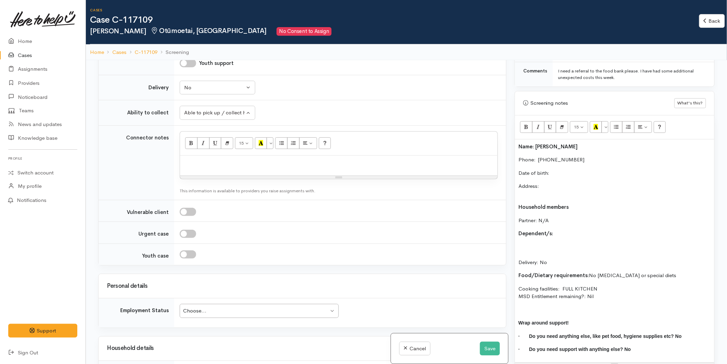
scroll to position [750, 0]
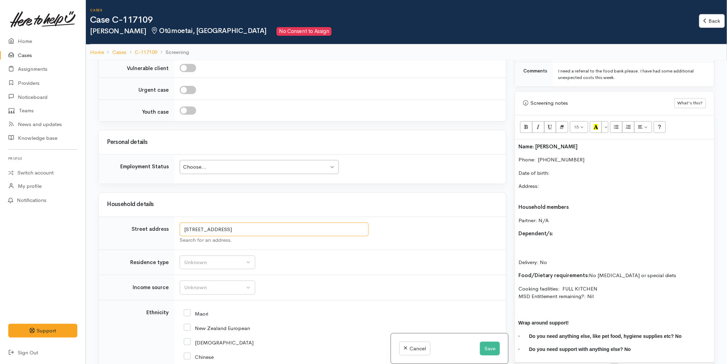
drag, startPoint x: 275, startPoint y: 222, endPoint x: 125, endPoint y: 219, distance: 150.6
click at [125, 219] on tr "Street address 49b Maxwells Road, Otūmoetai, Tauranga, New Zealand Search for a…" at bounding box center [303, 233] width 408 height 33
click at [569, 173] on div "Name: Jessie Solomon Phone:  02102998321 Date of birth: Address: Household memb…" at bounding box center [614, 251] width 199 height 223
paste div
click at [569, 169] on p "Date of birth:" at bounding box center [615, 173] width 193 height 8
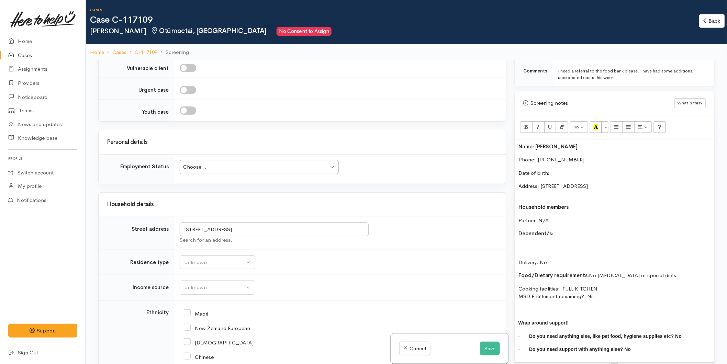
click at [212, 250] on td "Unknown Emergency accommodation Homeless Other Own home Private rental Public /…" at bounding box center [340, 262] width 332 height 25
click at [211, 259] on div "Unknown" at bounding box center [214, 263] width 61 height 8
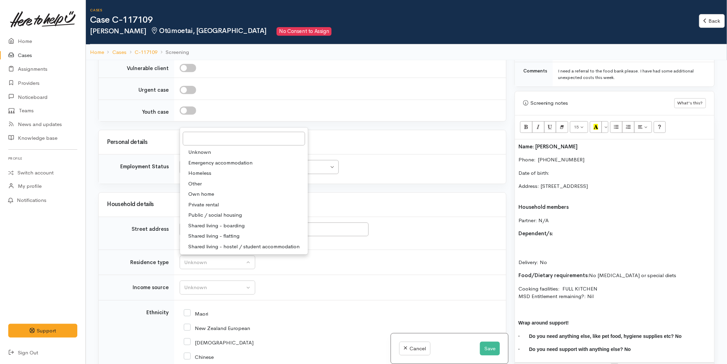
click at [211, 201] on span "Private rental" at bounding box center [203, 205] width 31 height 8
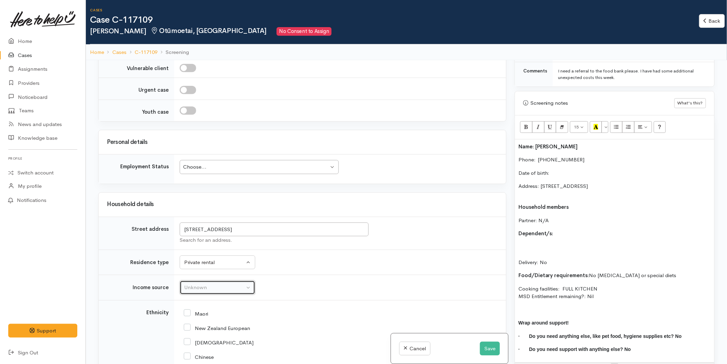
click at [204, 284] on div "Unknown" at bounding box center [214, 288] width 61 height 8
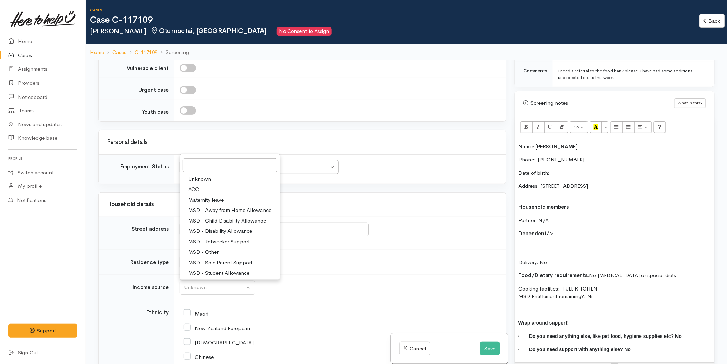
click at [304, 306] on div "Maori" at bounding box center [339, 313] width 310 height 14
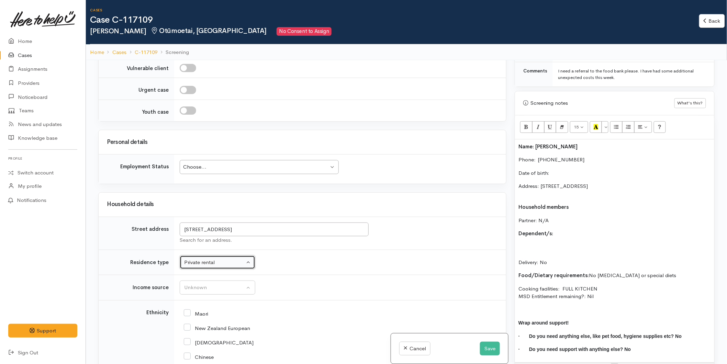
click at [198, 256] on button "Private rental" at bounding box center [218, 263] width 76 height 14
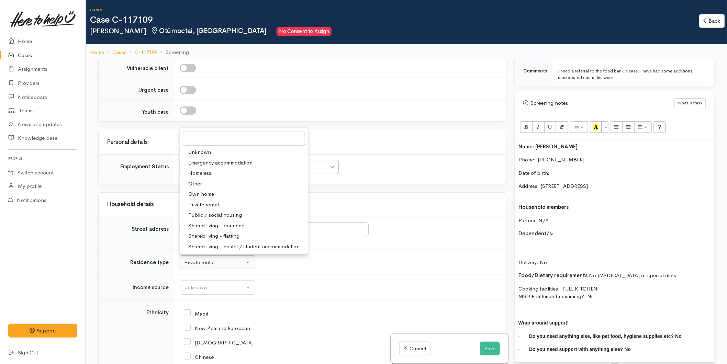
drag, startPoint x: 218, startPoint y: 216, endPoint x: 203, endPoint y: 250, distance: 37.9
click at [218, 222] on span "Shared living - boarding" at bounding box center [216, 226] width 56 height 8
select select "4"
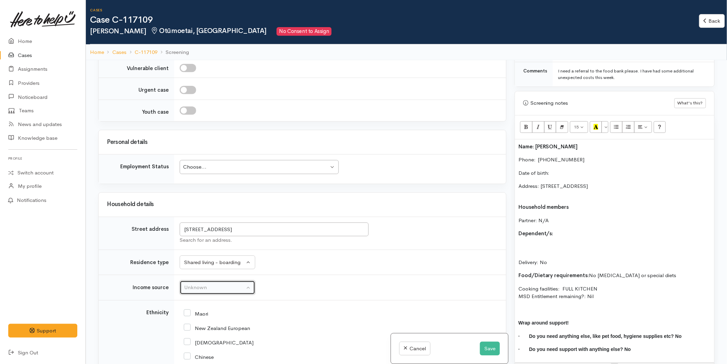
click at [193, 284] on div "Unknown" at bounding box center [214, 288] width 61 height 8
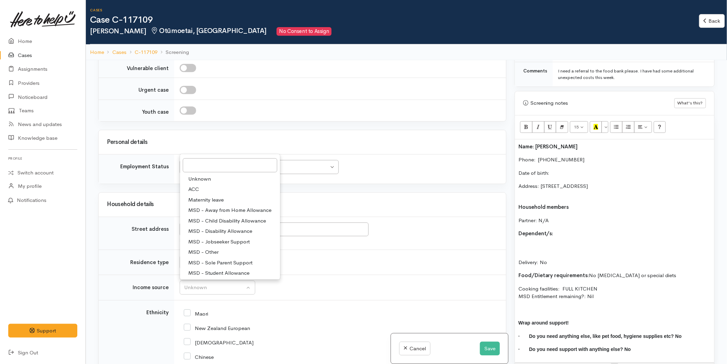
click at [213, 238] on span "MSD - Jobseeker Support" at bounding box center [219, 242] width 62 height 8
select select "4"
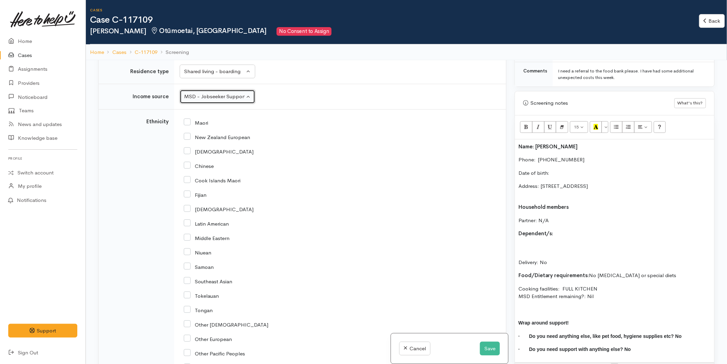
scroll to position [941, 0]
click at [188, 134] on input "New Zealand European" at bounding box center [217, 137] width 66 height 6
checkbox input "true"
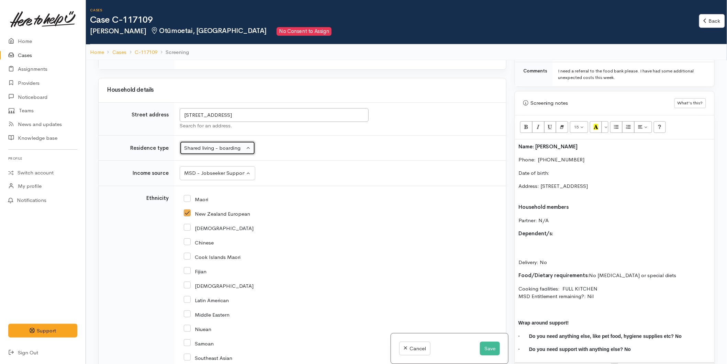
click at [218, 144] on div "Shared living - boarding" at bounding box center [214, 148] width 61 height 8
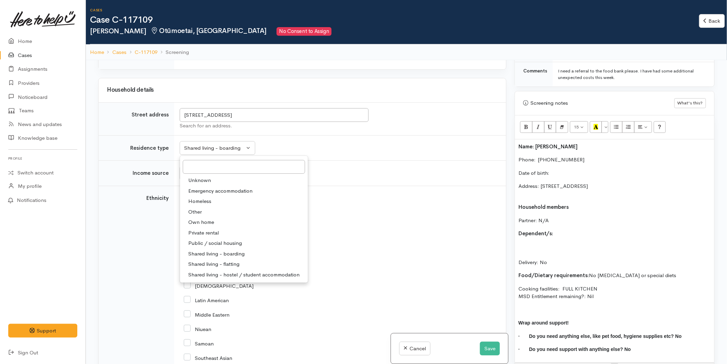
click at [228, 121] on td "49b Maxwells Road, Otūmoetai, Tauranga, New Zealand Search for an address." at bounding box center [340, 118] width 332 height 33
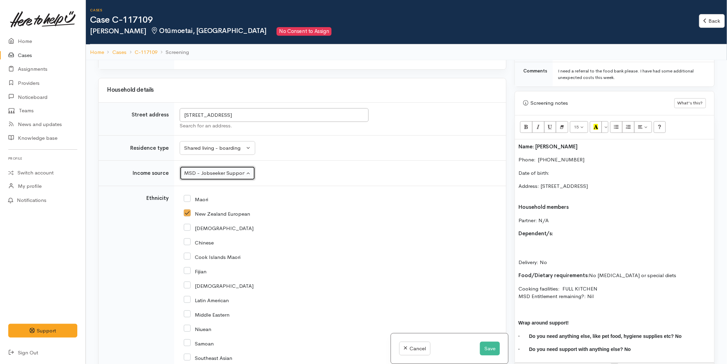
click at [209, 169] on div "MSD - Jobseeker Support" at bounding box center [214, 173] width 61 height 8
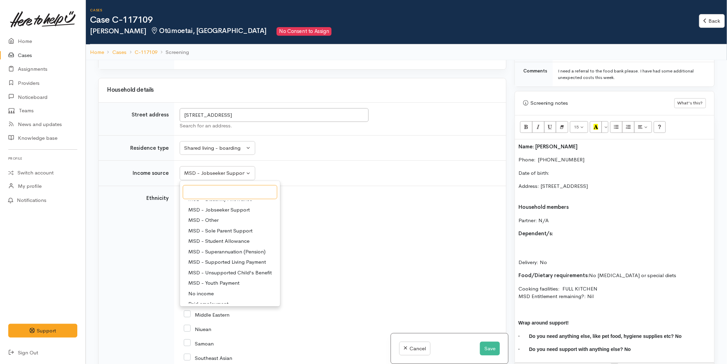
scroll to position [107, 0]
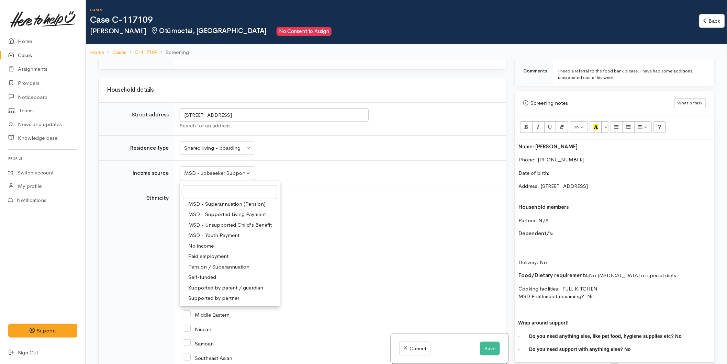
click at [223, 211] on span "MSD - Supported Living Payment" at bounding box center [227, 215] width 78 height 8
select select "3"
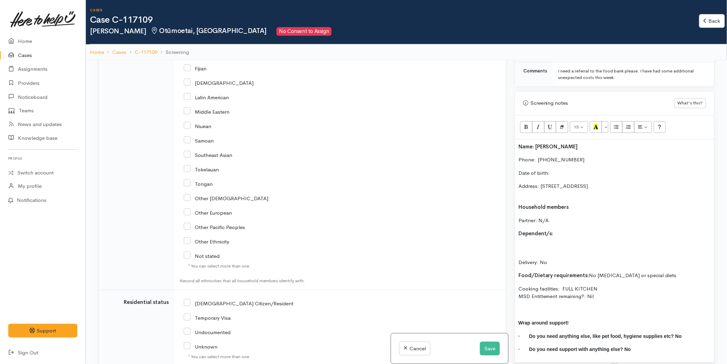
scroll to position [1164, 0]
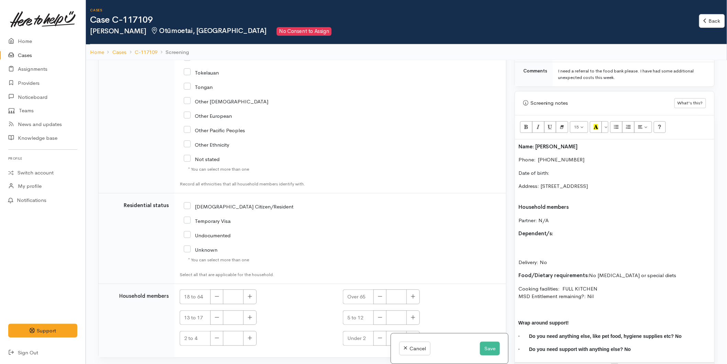
click at [189, 203] on input "[DEMOGRAPHIC_DATA] Citizen/Resident" at bounding box center [239, 206] width 110 height 6
checkbox input "true"
drag, startPoint x: 248, startPoint y: 279, endPoint x: 253, endPoint y: 292, distance: 13.9
click at [248, 290] on button "button" at bounding box center [249, 297] width 13 height 15
type input "1"
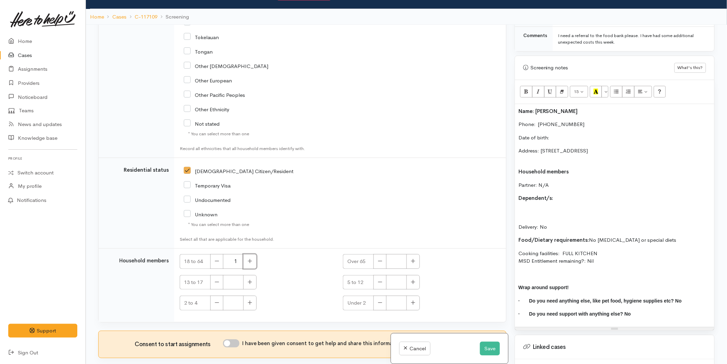
scroll to position [60, 0]
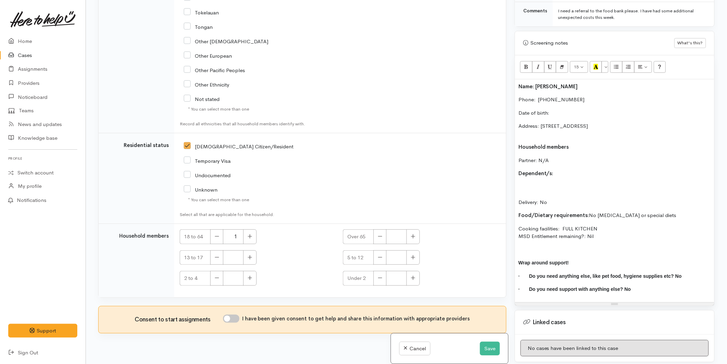
click at [230, 315] on input "I have been given consent to get help and share this information with appropria…" at bounding box center [231, 319] width 17 height 8
checkbox input "true"
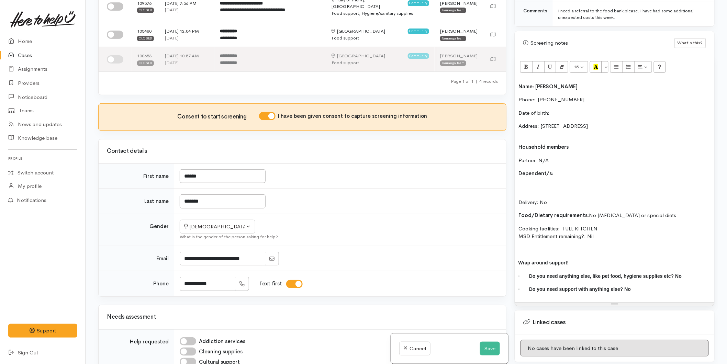
scroll to position [0, 0]
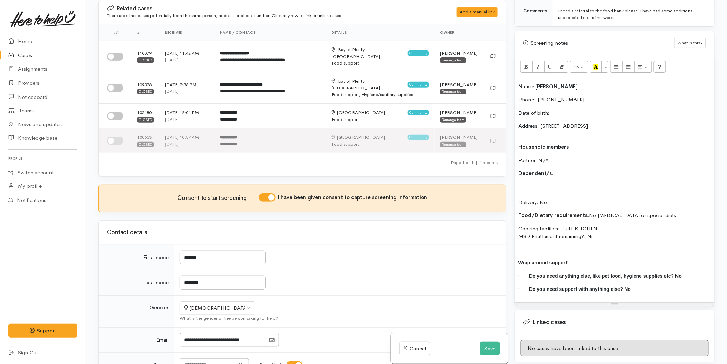
click at [561, 170] on p "Dependent/s:" at bounding box center [615, 174] width 193 height 8
drag, startPoint x: 683, startPoint y: 211, endPoint x: 590, endPoint y: 205, distance: 94.1
click at [590, 212] on p "Food/Dietary requirements: No Food allergies or special diets" at bounding box center [615, 216] width 193 height 8
click at [580, 183] on p "Delivery: No" at bounding box center [615, 194] width 193 height 23
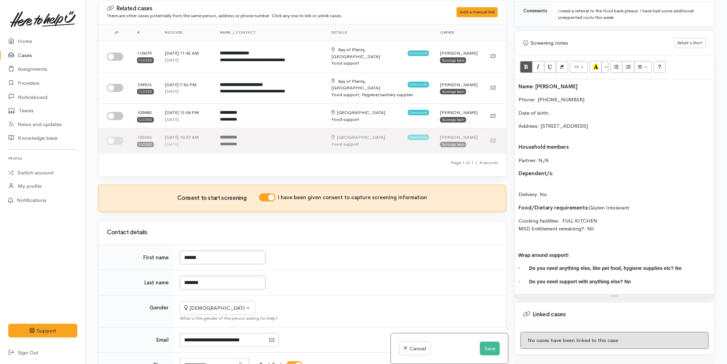
click at [528, 126] on p "Address: [STREET_ADDRESS]" at bounding box center [615, 129] width 193 height 15
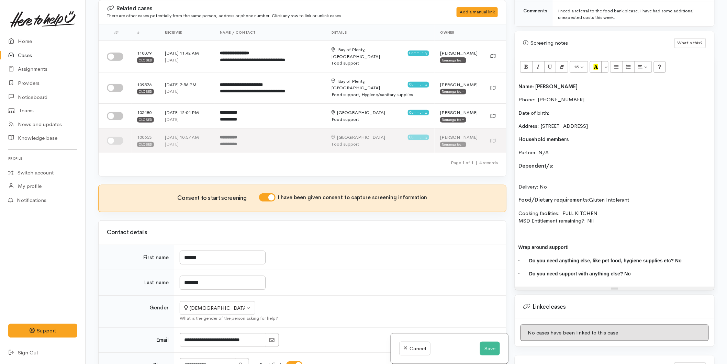
click at [527, 167] on div "Name: Jessie Solomon Phone:  02102998321 Date of birth: Address: 49b Maxwells R…" at bounding box center [614, 183] width 199 height 208
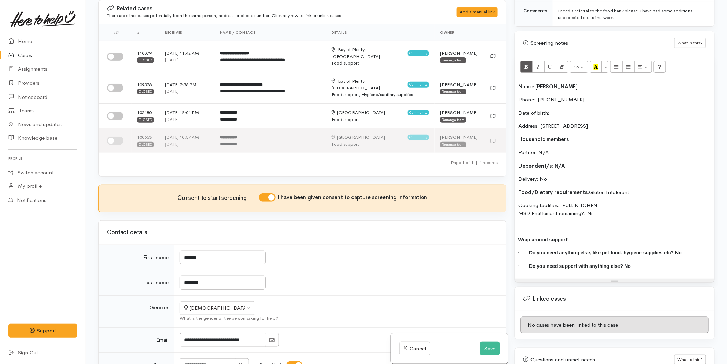
drag, startPoint x: 573, startPoint y: 184, endPoint x: 496, endPoint y: 184, distance: 77.4
click at [496, 184] on div "Related cases There are other cases potentially from the same person, address o…" at bounding box center [406, 182] width 625 height 364
click at [524, 61] on button "Bold (CTRL+B)" at bounding box center [526, 67] width 12 height 12
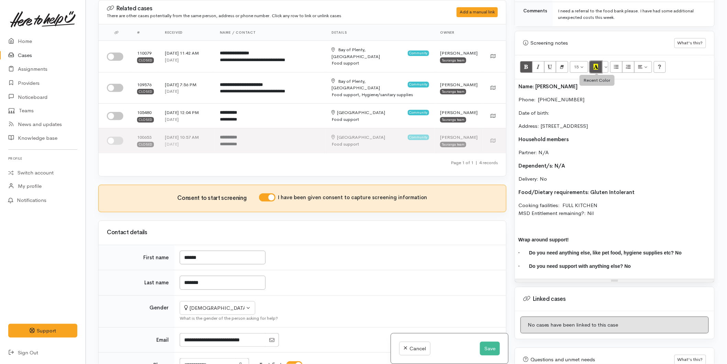
click at [597, 64] on icon "Recent Color" at bounding box center [596, 67] width 4 height 6
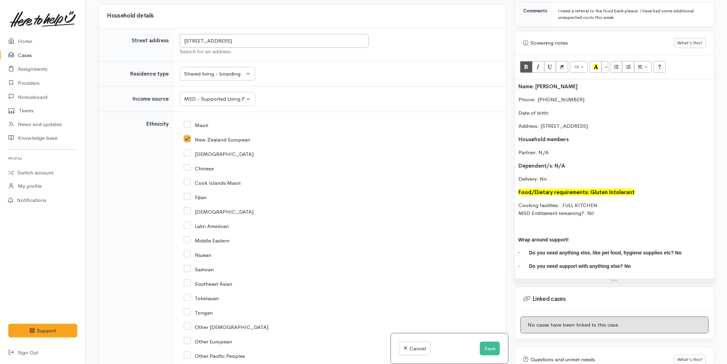
scroll to position [573, 0]
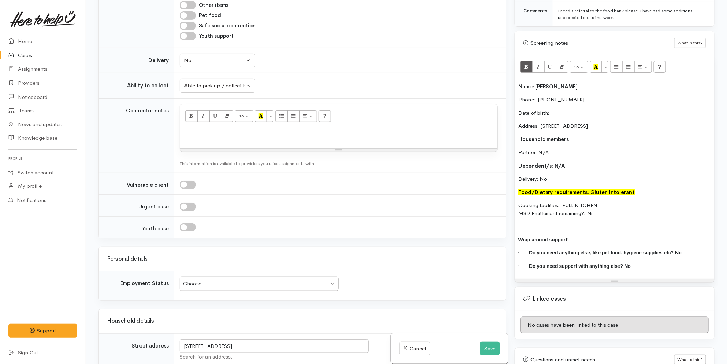
click at [583, 214] on div "Name: Jessie Solomon Phone:  02102998321 Date of birth: Address: 49b Maxwells R…" at bounding box center [614, 179] width 199 height 200
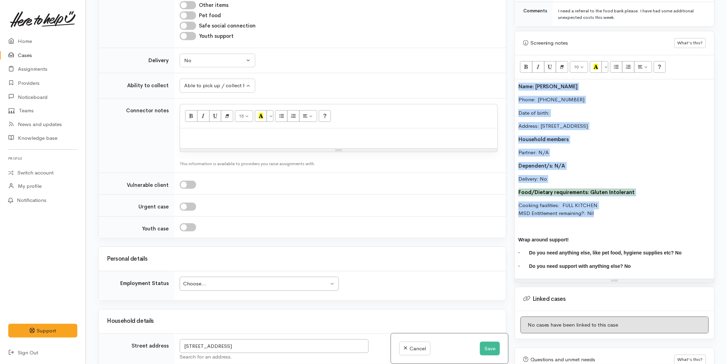
drag, startPoint x: 506, startPoint y: 201, endPoint x: 451, endPoint y: 68, distance: 143.6
click at [451, 68] on div "Related cases There are other cases potentially from the same person, address o…" at bounding box center [406, 182] width 625 height 364
copy div "Name: Jessie Solomon Phone:  02102998321 Date of birth: Address: 49b Maxwells R…"
click at [247, 132] on p at bounding box center [339, 136] width 311 height 8
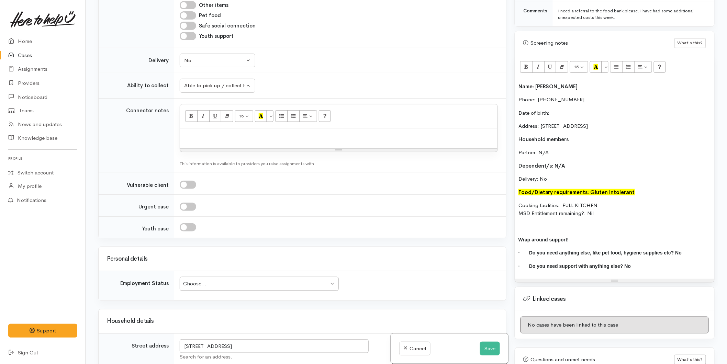
paste div
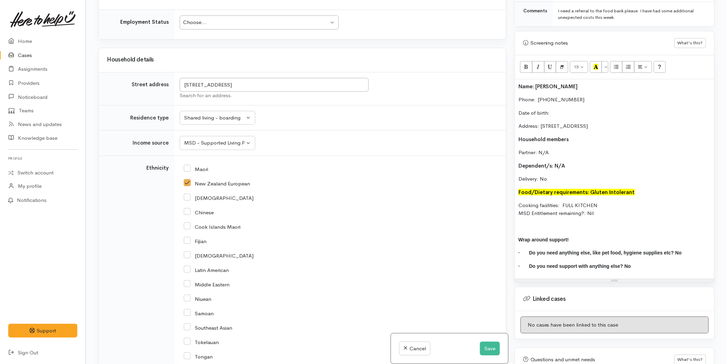
scroll to position [878, 0]
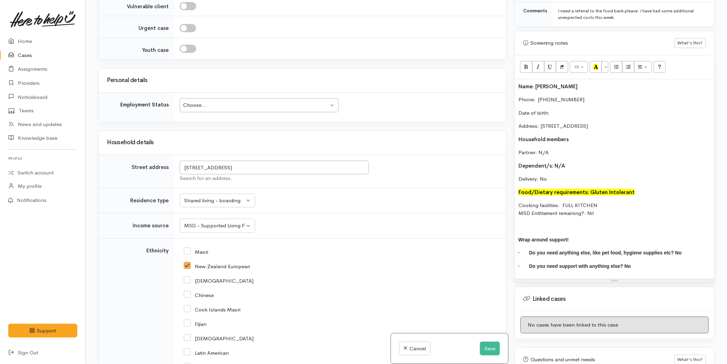
click at [208, 101] on div "Choose..." at bounding box center [256, 105] width 146 height 8
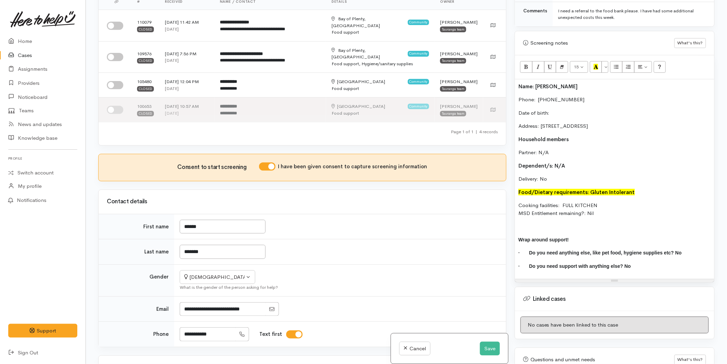
scroll to position [0, 0]
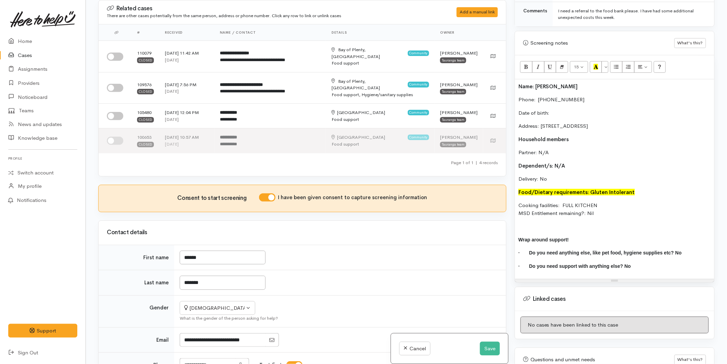
click at [514, 78] on div "Warnings Add No warnings have been raised against this case Add Warning Title ●…" at bounding box center [615, 182] width 208 height 364
click at [520, 83] on p "Name: [PERSON_NAME]" at bounding box center [615, 87] width 193 height 8
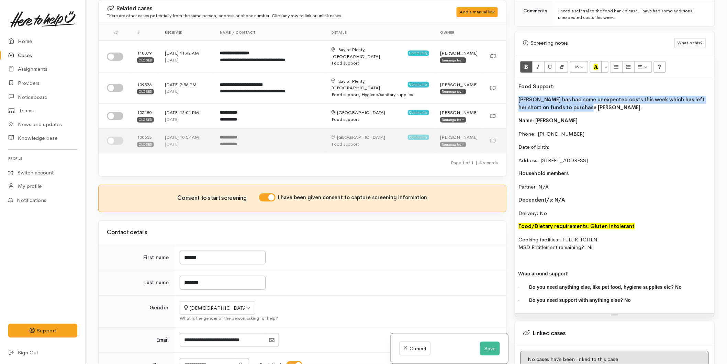
drag, startPoint x: 575, startPoint y: 102, endPoint x: 513, endPoint y: 90, distance: 63.7
click at [513, 90] on div "Warnings Add No warnings have been raised against this case Add Warning Title ●…" at bounding box center [615, 182] width 208 height 364
click at [523, 62] on button "Bold (CTRL+B)" at bounding box center [526, 67] width 12 height 12
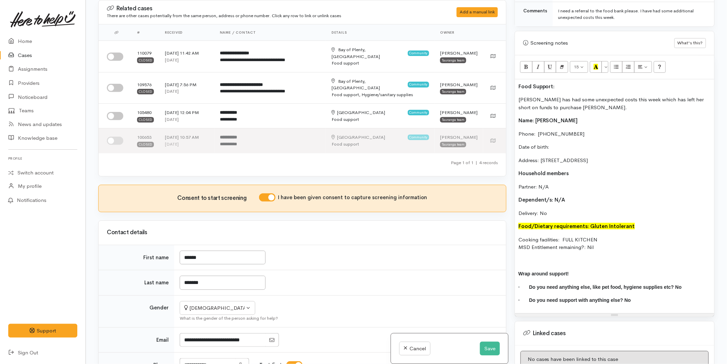
click at [558, 83] on p "Food Support:" at bounding box center [615, 87] width 193 height 8
drag, startPoint x: 558, startPoint y: 77, endPoint x: 487, endPoint y: 78, distance: 70.1
click at [487, 78] on div "Related cases There are other cases potentially from the same person, address o…" at bounding box center [406, 182] width 625 height 364
click at [596, 64] on icon "Recent Color" at bounding box center [596, 67] width 4 height 6
click at [586, 130] on p "Phone:  [PHONE_NUMBER]" at bounding box center [615, 134] width 193 height 8
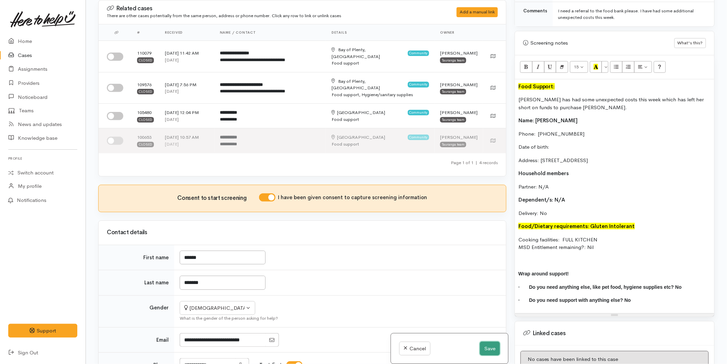
click at [486, 348] on button "Save" at bounding box center [490, 349] width 20 height 14
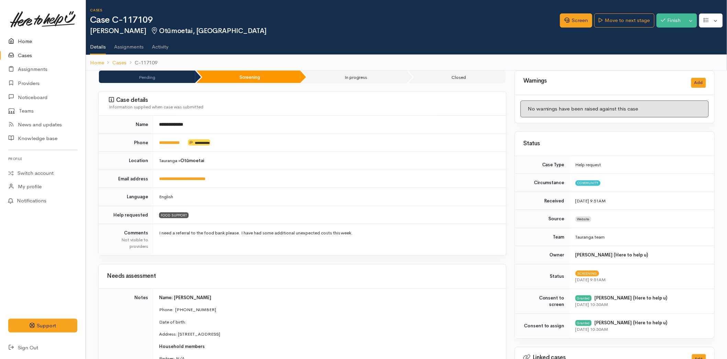
click at [24, 42] on link "Home" at bounding box center [43, 41] width 86 height 14
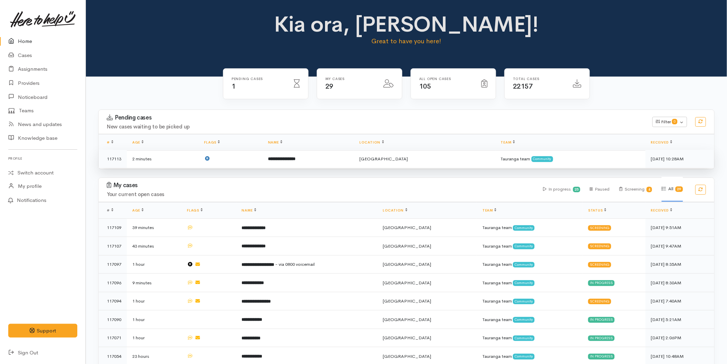
click at [253, 165] on td at bounding box center [231, 159] width 64 height 18
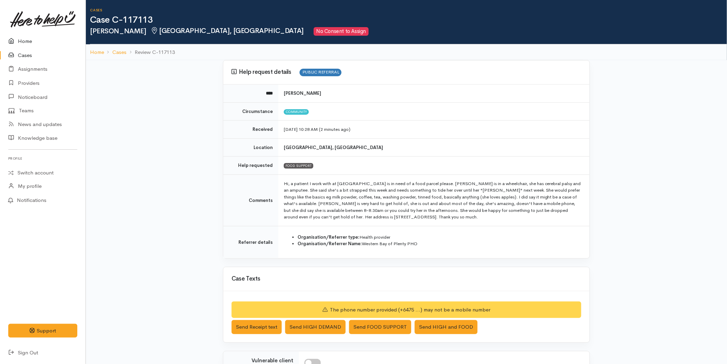
click at [34, 35] on link "Home" at bounding box center [43, 41] width 86 height 14
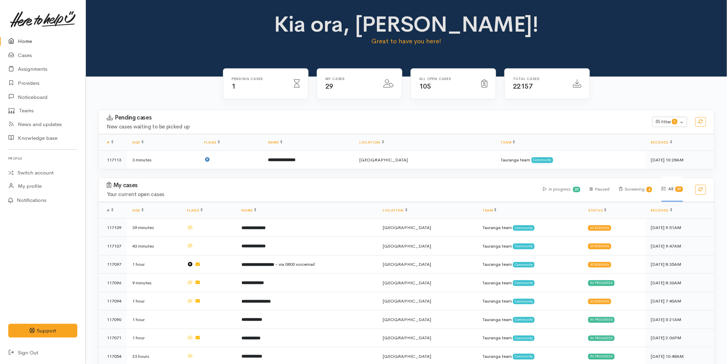
scroll to position [114, 0]
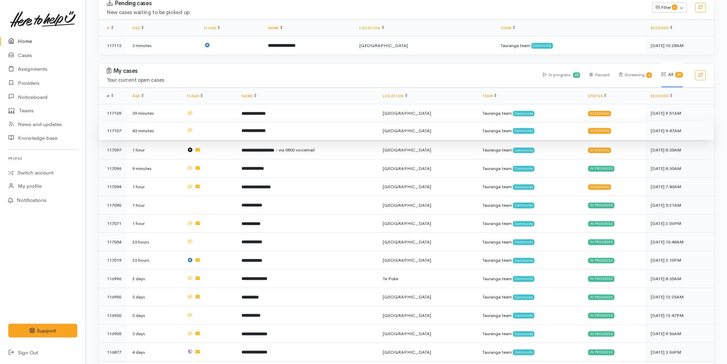
click at [255, 129] on b "**********" at bounding box center [254, 131] width 24 height 4
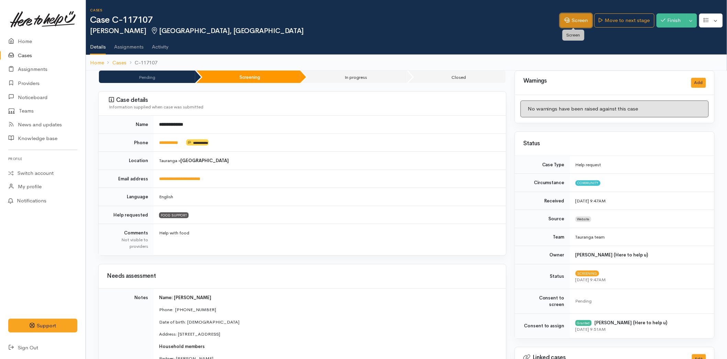
click at [566, 18] on icon at bounding box center [567, 20] width 5 height 5
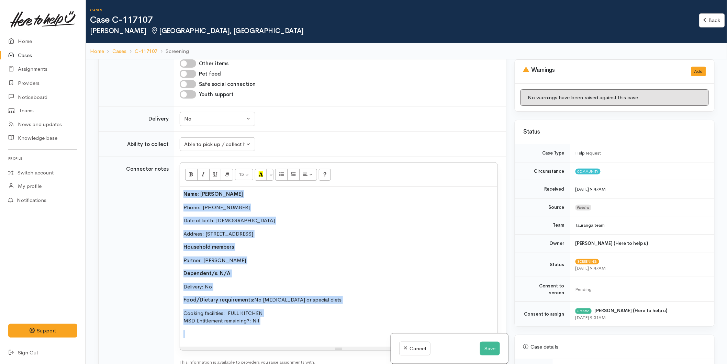
drag, startPoint x: 281, startPoint y: 152, endPoint x: 149, endPoint y: 45, distance: 170.1
click at [149, 45] on div "Cases Case C-117107 Tewhiu Ranapia Moturiki Island, Tauranga Back Back Home Cas…" at bounding box center [406, 212] width 641 height 424
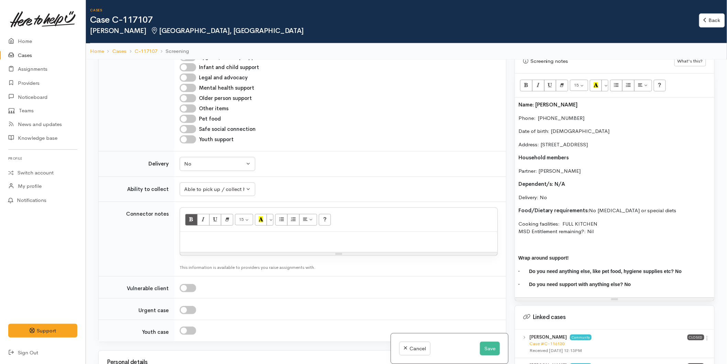
scroll to position [420, 0]
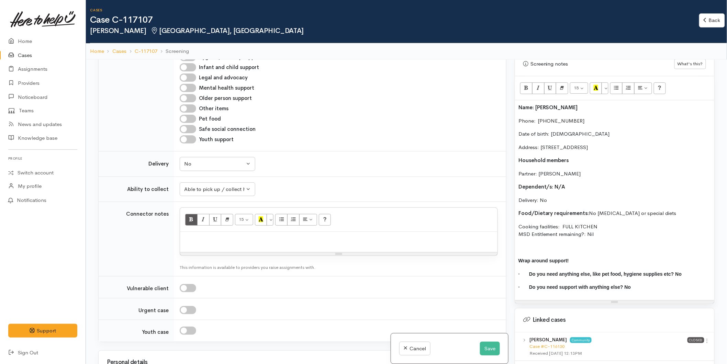
drag, startPoint x: 604, startPoint y: 231, endPoint x: 509, endPoint y: 96, distance: 164.7
click at [506, 91] on div "Related cases There are other cases potentially from the same person, address o…" at bounding box center [406, 241] width 625 height 364
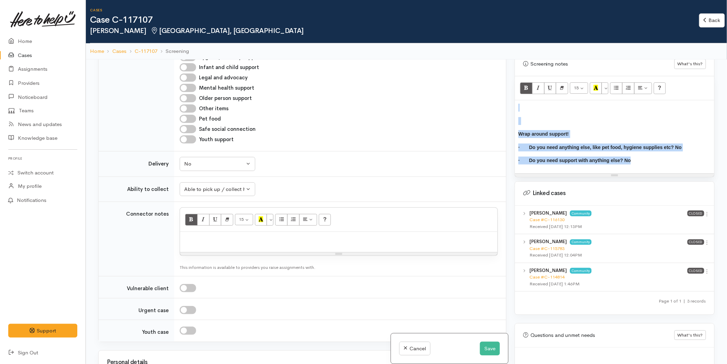
drag, startPoint x: 637, startPoint y: 157, endPoint x: 465, endPoint y: 103, distance: 179.8
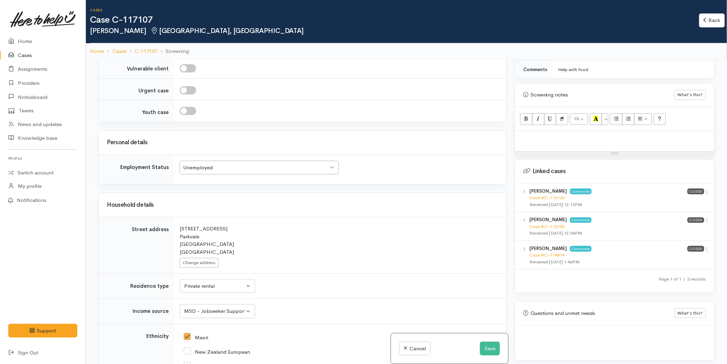
scroll to position [886, 0]
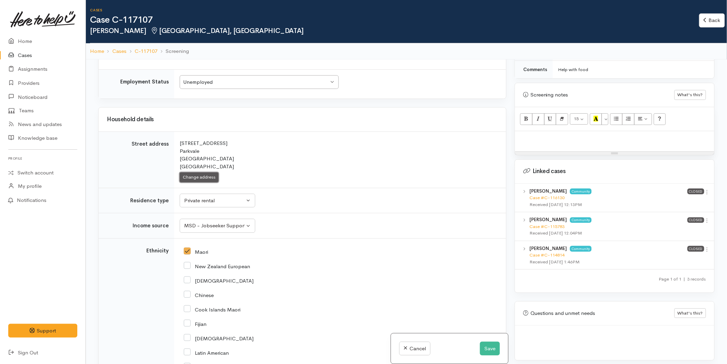
click at [204, 173] on button "Change address" at bounding box center [199, 178] width 39 height 10
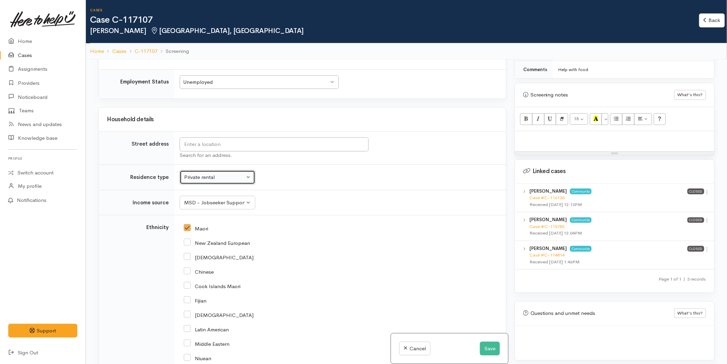
click at [203, 171] on button "Private rental" at bounding box center [218, 178] width 76 height 14
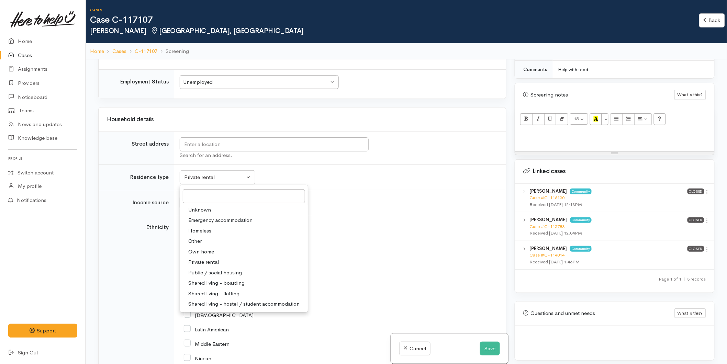
click at [200, 206] on span "Unknown" at bounding box center [199, 210] width 23 height 8
select select
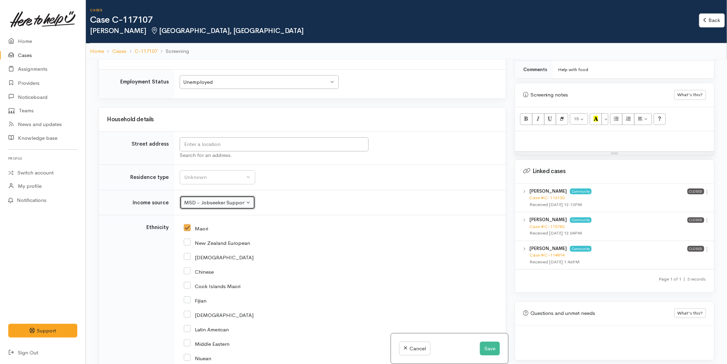
click at [198, 199] on div "MSD - Jobseeker Support" at bounding box center [214, 203] width 61 height 8
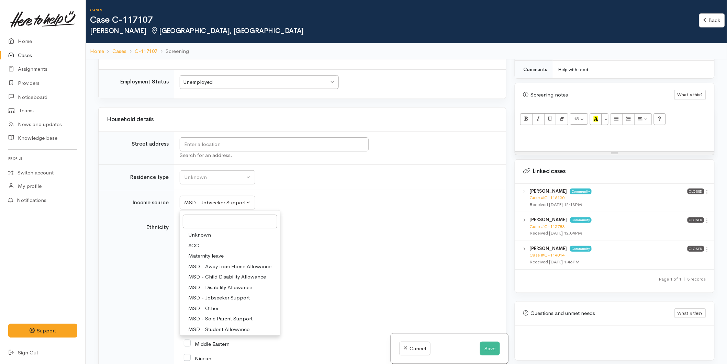
click at [197, 231] on span "Unknown" at bounding box center [199, 235] width 23 height 8
select select
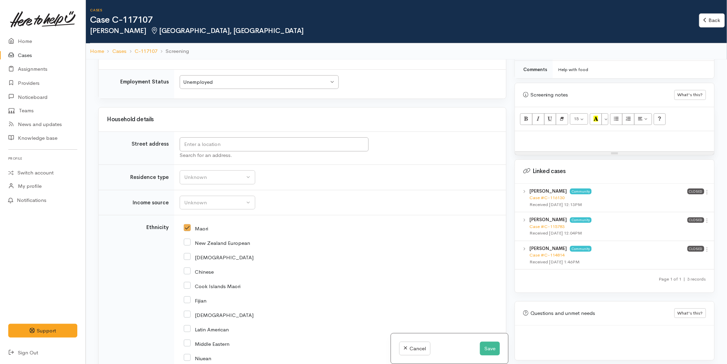
drag, startPoint x: 190, startPoint y: 188, endPoint x: 224, endPoint y: 205, distance: 38.1
click at [189, 225] on input "Maori" at bounding box center [196, 228] width 24 height 6
checkbox input "false"
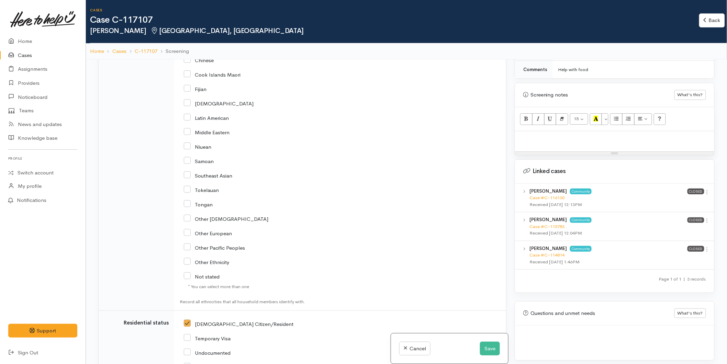
scroll to position [1194, 0]
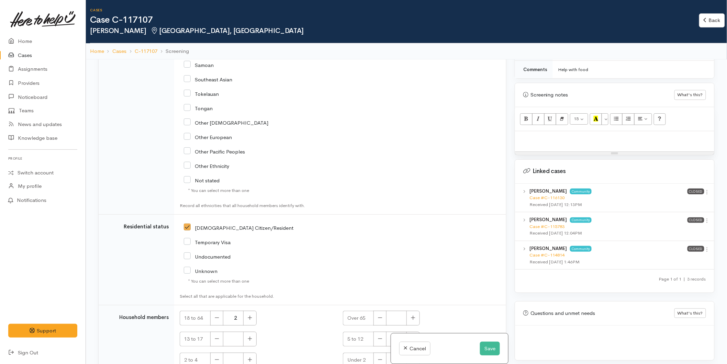
click at [188, 224] on input "[DEMOGRAPHIC_DATA] Citizen/Resident" at bounding box center [239, 227] width 110 height 6
checkbox input "false"
click at [212, 311] on button "button" at bounding box center [216, 318] width 13 height 15
type input "0"
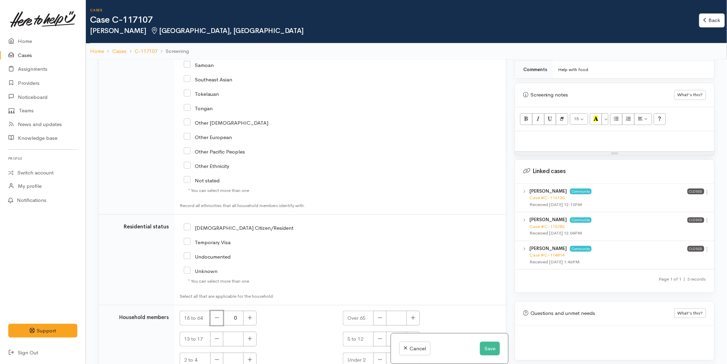
scroll to position [59, 0]
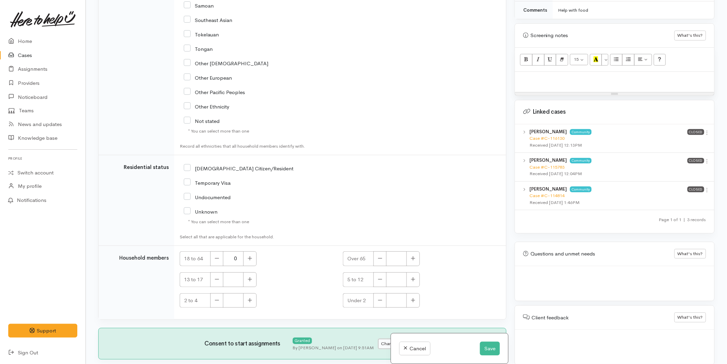
click at [392, 339] on button "Change" at bounding box center [390, 344] width 22 height 10
click at [193, 364] on input "I have been given consent to get help and share this information with appropria…" at bounding box center [187, 368] width 17 height 8
checkbox input "false"
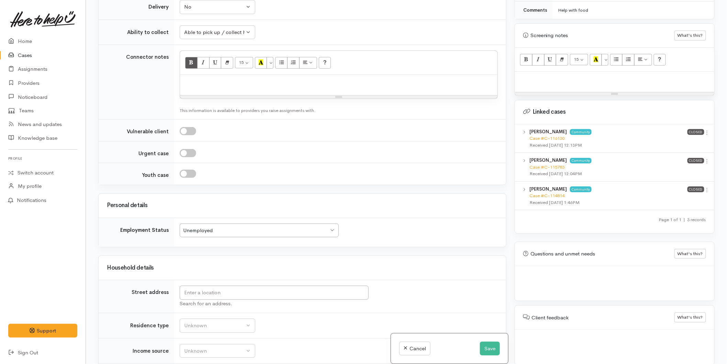
scroll to position [544, 0]
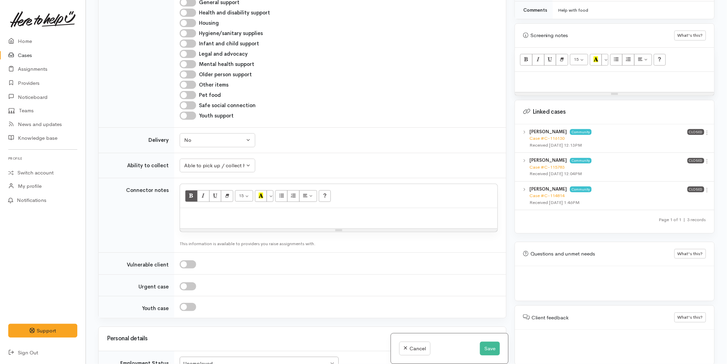
click at [211, 360] on div "Unemployed" at bounding box center [256, 364] width 146 height 8
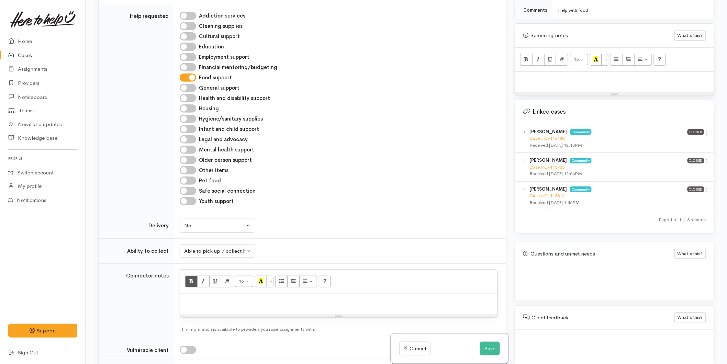
scroll to position [391, 0]
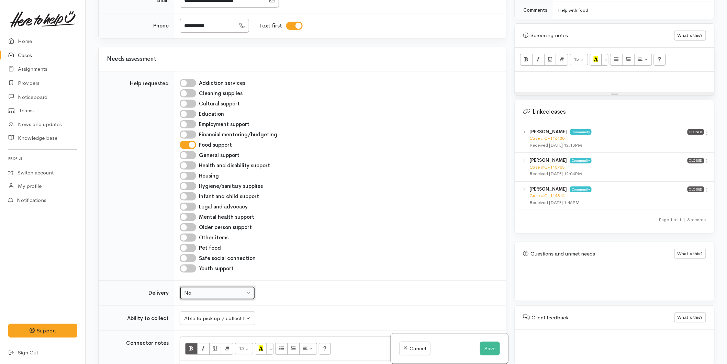
click at [198, 289] on div "No" at bounding box center [214, 293] width 61 height 8
click at [201, 322] on span "Unknown" at bounding box center [199, 326] width 23 height 8
select select
click at [202, 315] on div "Able to pick up / collect help on my own" at bounding box center [214, 319] width 61 height 8
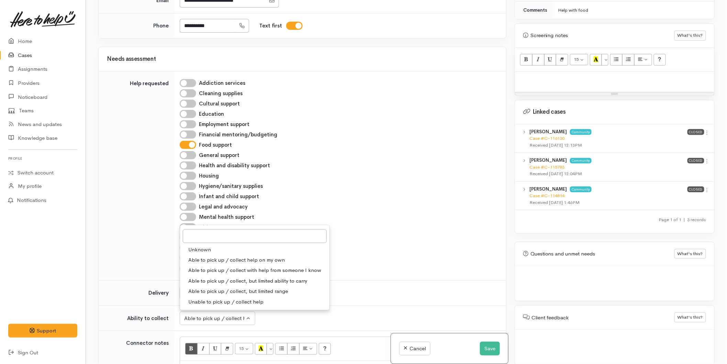
drag, startPoint x: 202, startPoint y: 209, endPoint x: 208, endPoint y: 208, distance: 5.9
click at [205, 246] on span "Unknown" at bounding box center [199, 250] width 23 height 8
select select
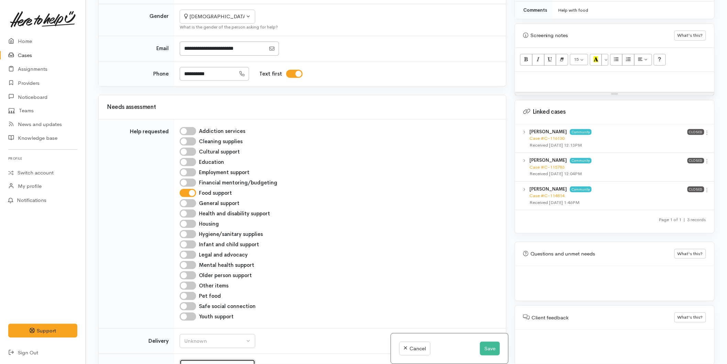
scroll to position [86, 0]
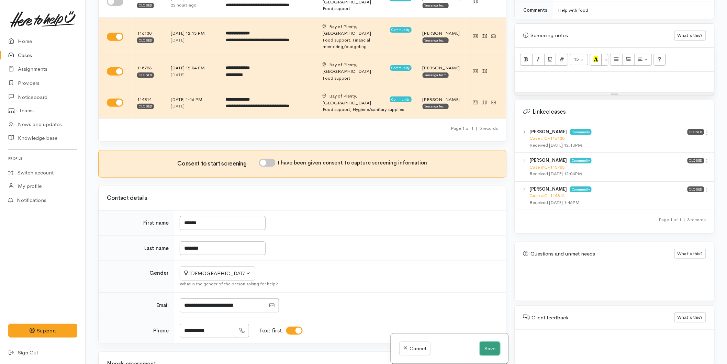
click at [482, 347] on button "Save" at bounding box center [490, 349] width 20 height 14
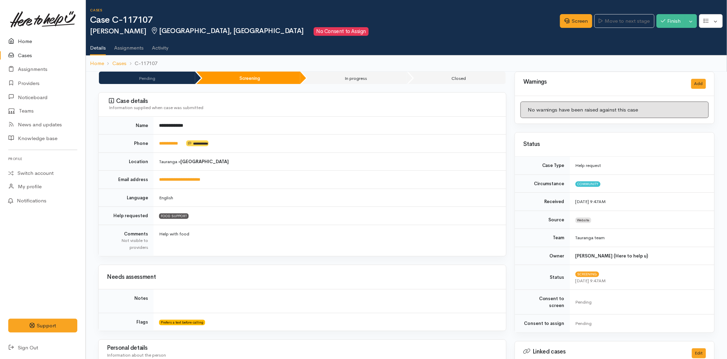
click at [22, 37] on link "Home" at bounding box center [43, 41] width 86 height 14
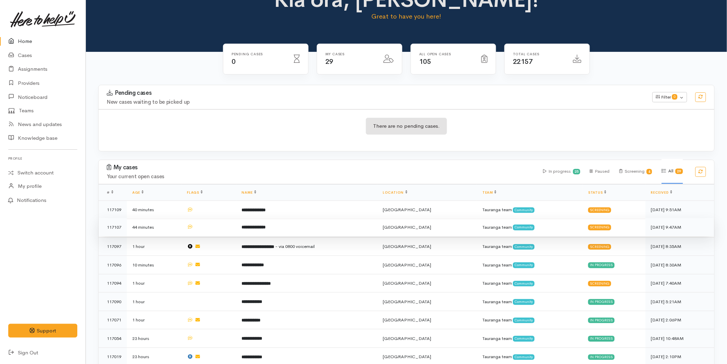
scroll to position [38, 0]
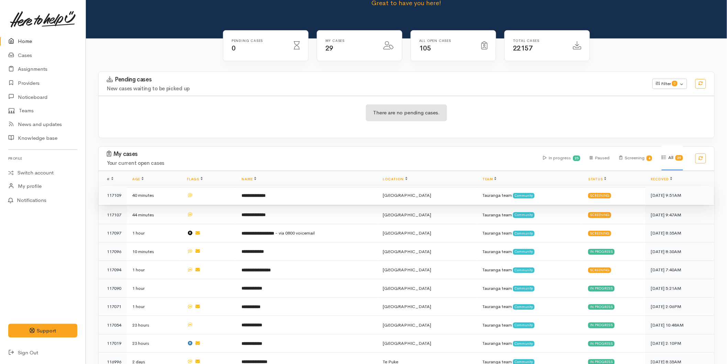
click at [307, 188] on td "**********" at bounding box center [307, 195] width 141 height 19
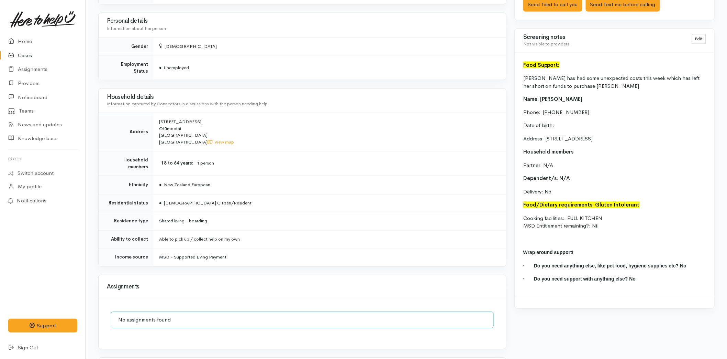
scroll to position [496, 0]
